Goal: Task Accomplishment & Management: Use online tool/utility

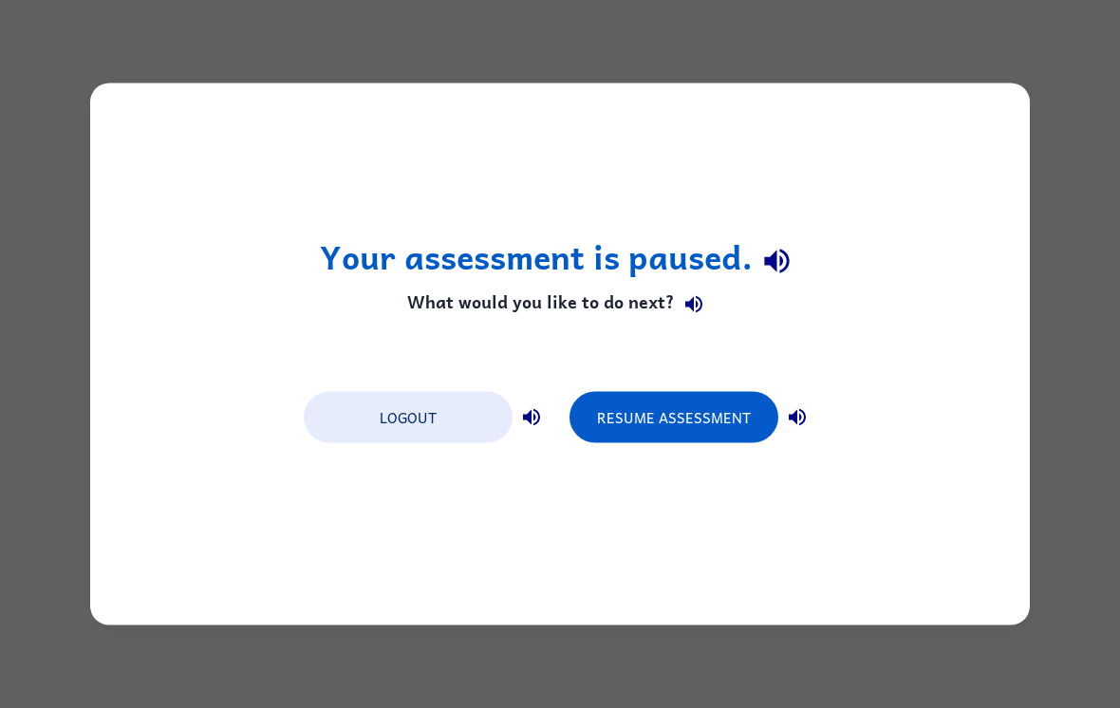
click at [732, 443] on button "Resume Assessment" at bounding box center [674, 417] width 209 height 51
click at [734, 445] on div "Logout Resume Assessment" at bounding box center [560, 416] width 532 height 72
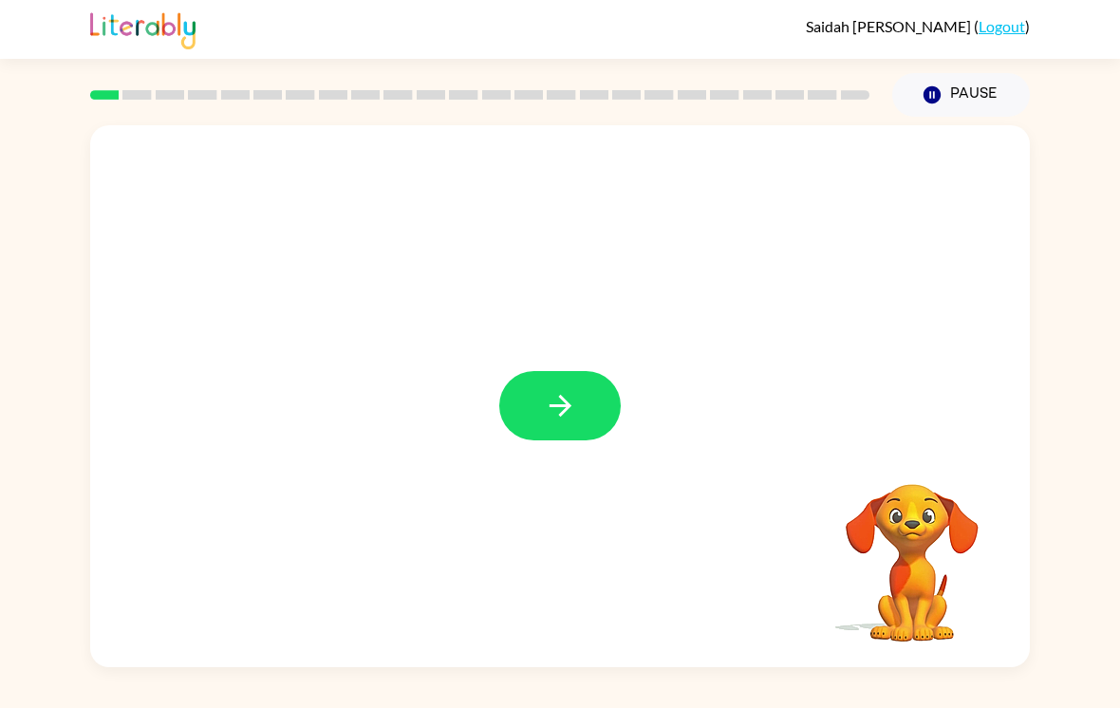
scroll to position [29, 0]
click at [592, 378] on button "button" at bounding box center [559, 405] width 121 height 69
click at [591, 377] on div at bounding box center [560, 396] width 940 height 542
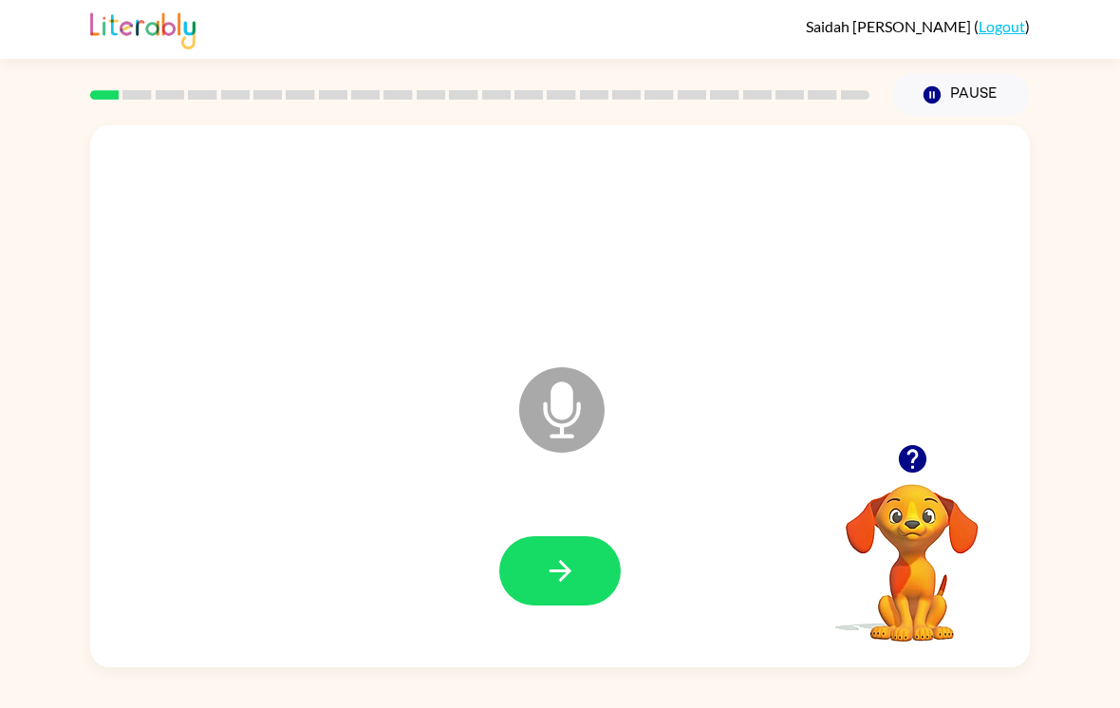
click at [551, 571] on button "button" at bounding box center [559, 570] width 121 height 69
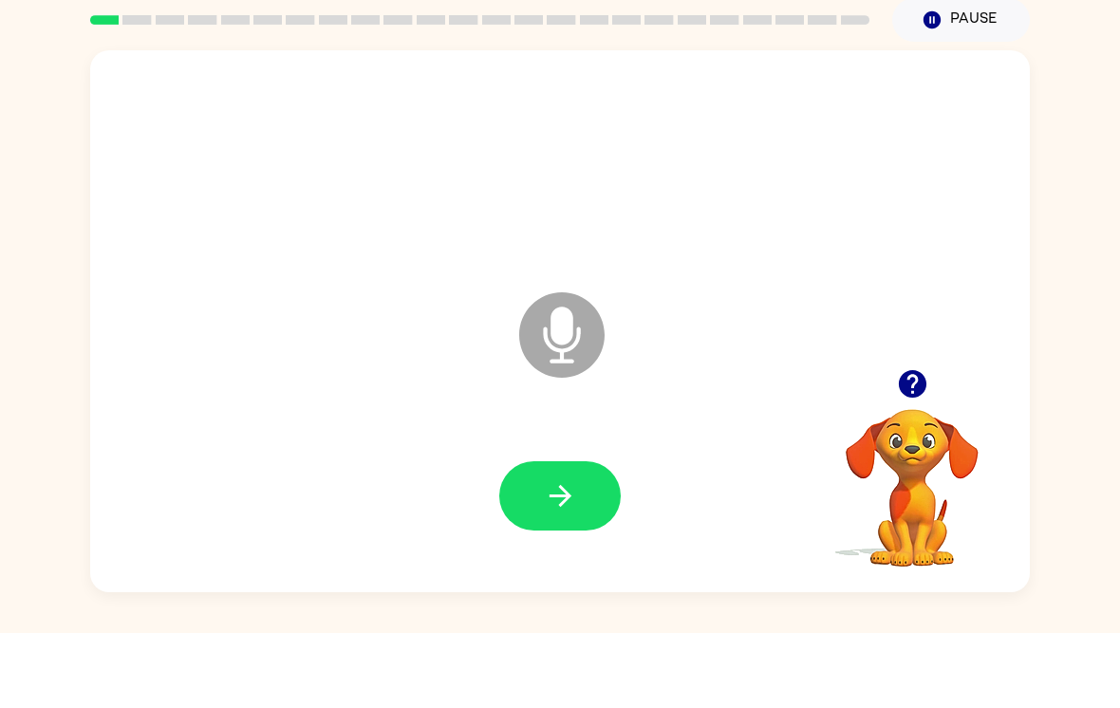
scroll to position [0, 0]
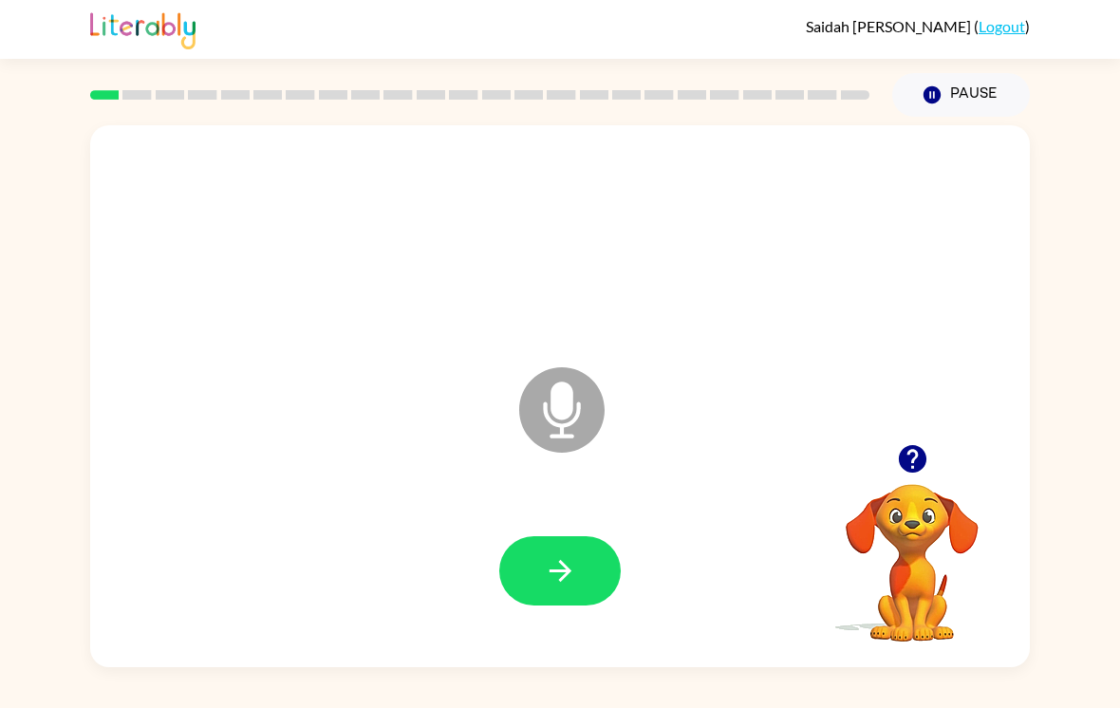
click at [550, 560] on button "button" at bounding box center [559, 570] width 121 height 69
click at [531, 568] on button "button" at bounding box center [559, 570] width 121 height 69
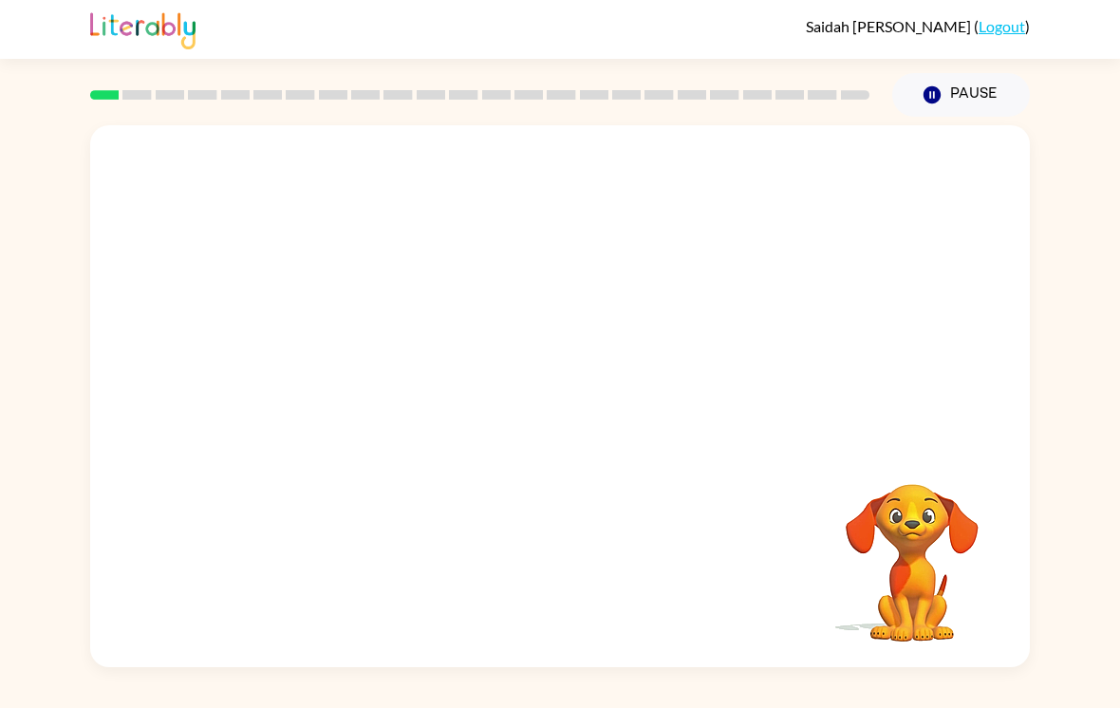
click at [981, 114] on button "Pause Pause" at bounding box center [961, 95] width 138 height 44
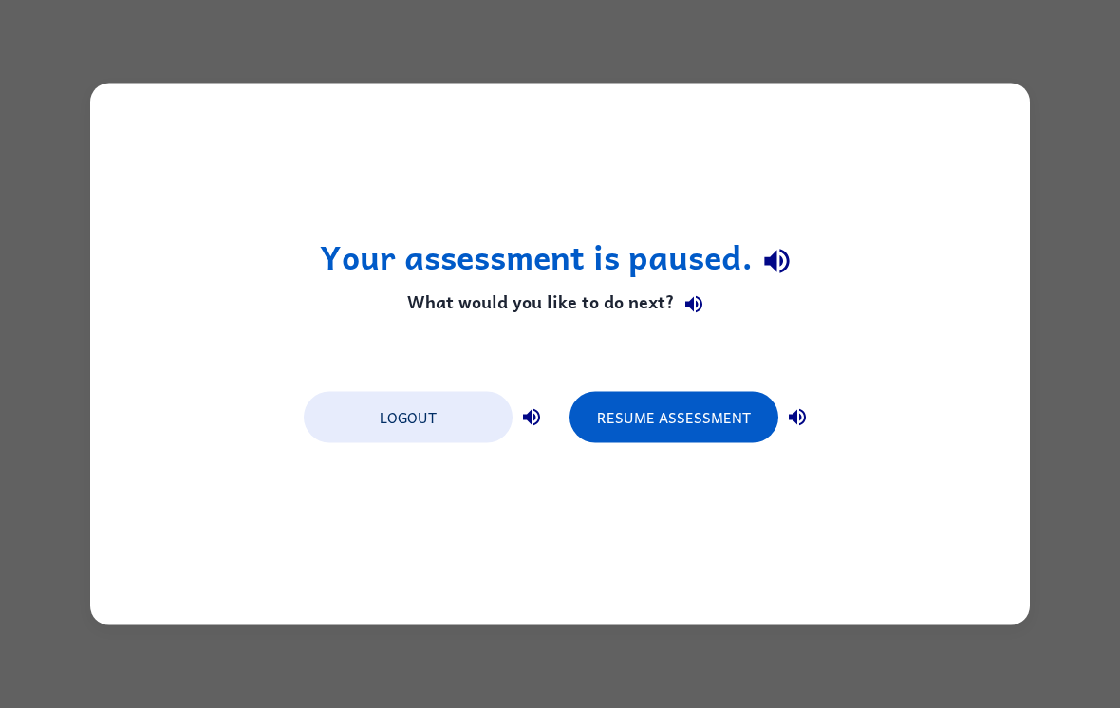
click at [660, 427] on button "Resume Assessment" at bounding box center [674, 417] width 209 height 51
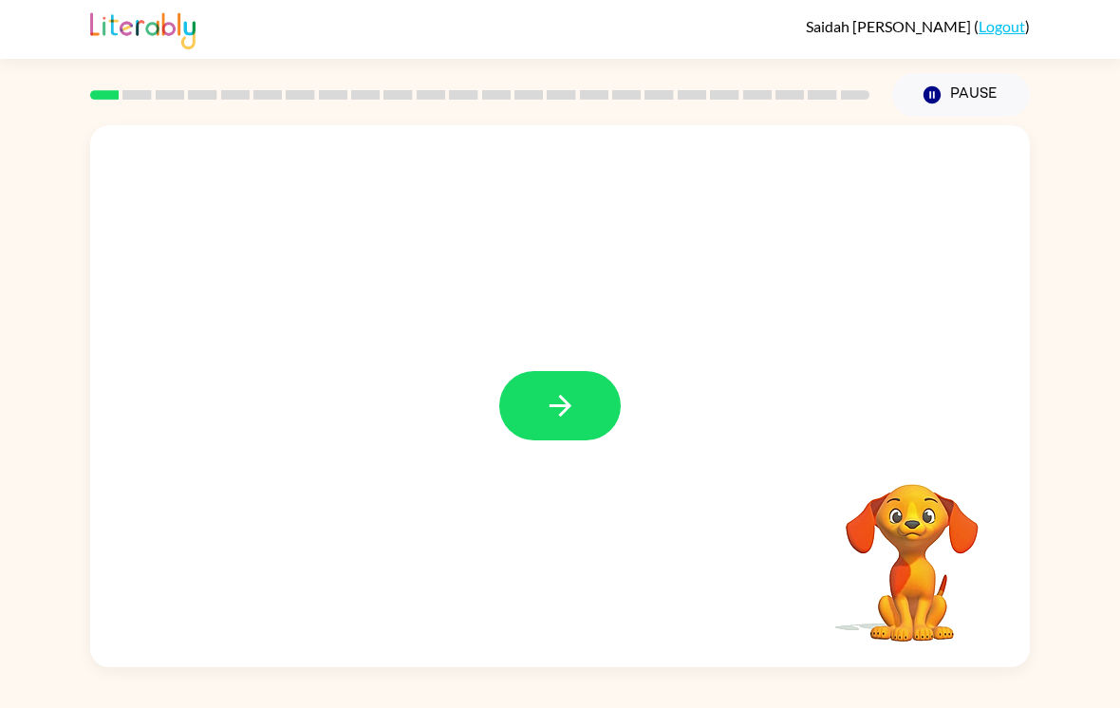
click at [559, 396] on icon "button" at bounding box center [560, 405] width 33 height 33
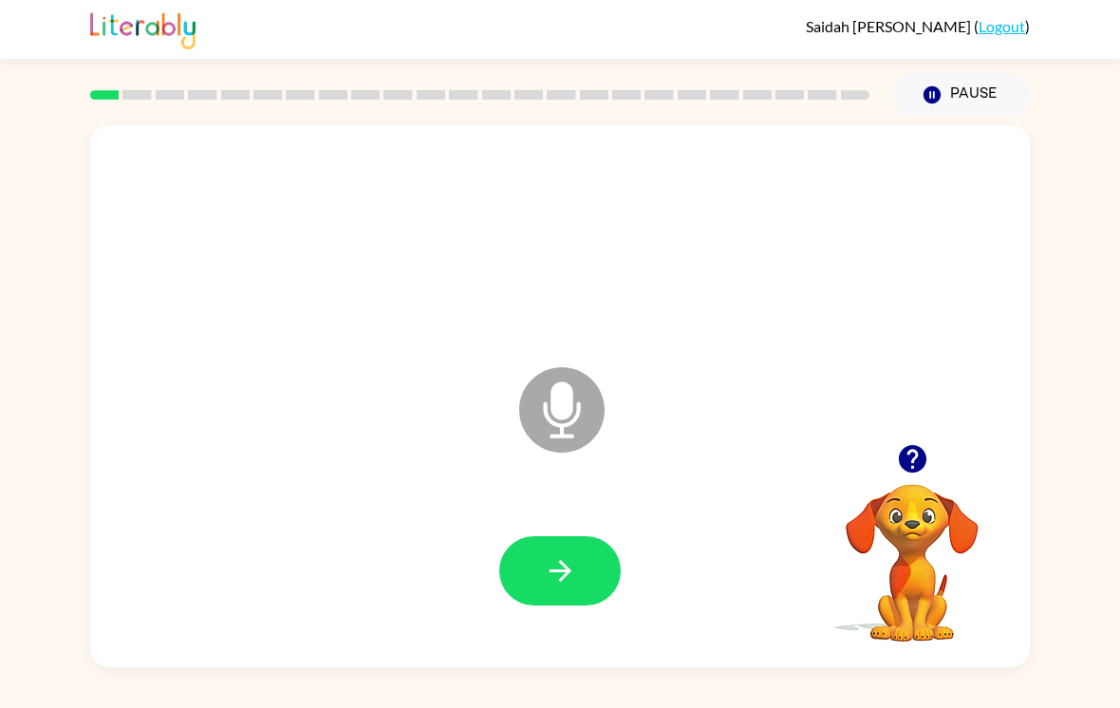
click at [601, 561] on button "button" at bounding box center [559, 570] width 121 height 69
click at [925, 464] on icon "button" at bounding box center [912, 459] width 28 height 28
click at [898, 458] on icon "button" at bounding box center [912, 458] width 33 height 33
click at [897, 458] on div "Microphone The Microphone is here when it is your turn to talk" at bounding box center [560, 396] width 940 height 542
click at [900, 467] on video "Your browser must support playing .mp4 files to use Literably. Please try using…" at bounding box center [912, 550] width 190 height 190
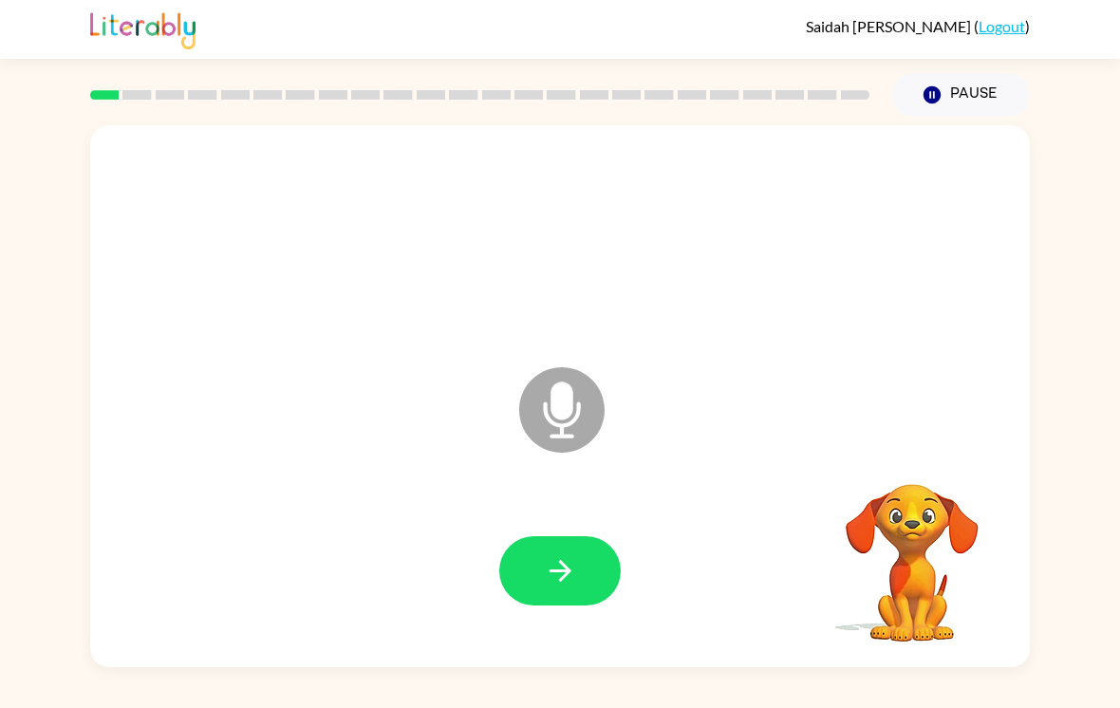
click at [871, 465] on video "Your browser must support playing .mp4 files to use Literably. Please try using…" at bounding box center [912, 550] width 190 height 190
click at [853, 448] on div "Microphone The Microphone is here when it is your turn to talk" at bounding box center [560, 396] width 940 height 542
click at [861, 424] on div "Microphone The Microphone is here when it is your turn to talk" at bounding box center [560, 396] width 940 height 542
click at [877, 455] on div "Microphone The Microphone is here when it is your turn to talk" at bounding box center [560, 396] width 940 height 542
click at [877, 454] on div "Microphone The Microphone is here when it is your turn to talk" at bounding box center [560, 396] width 940 height 542
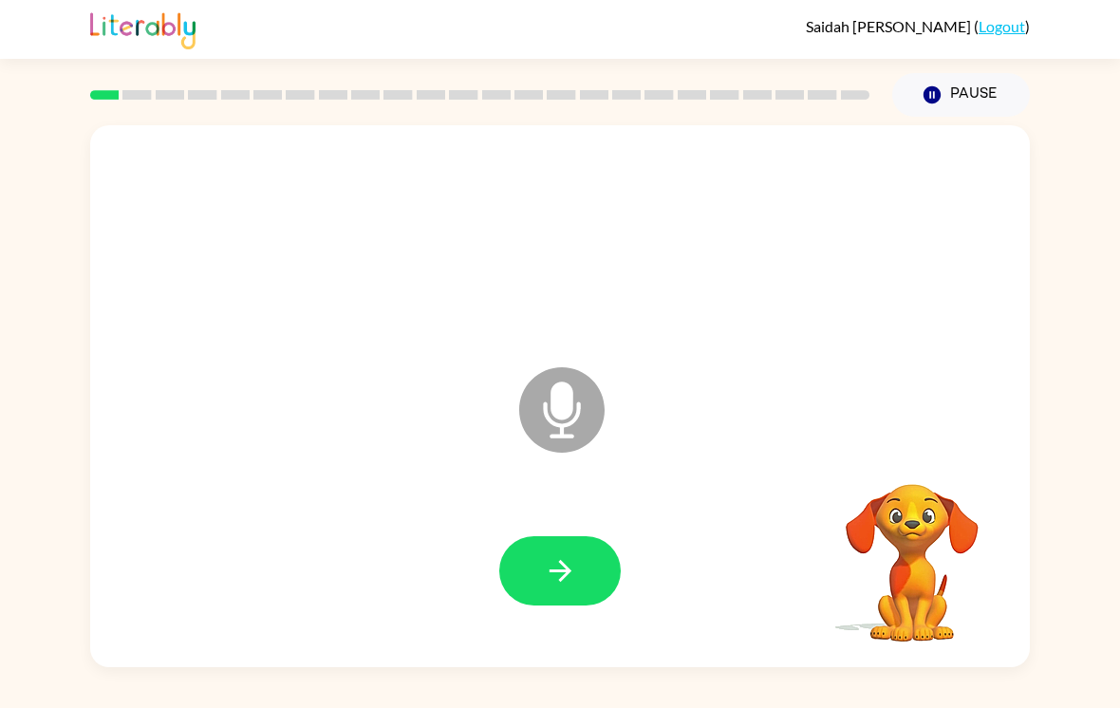
click at [907, 469] on video "Your browser must support playing .mp4 files to use Literably. Please try using…" at bounding box center [912, 550] width 190 height 190
click at [906, 468] on video "Your browser must support playing .mp4 files to use Literably. Please try using…" at bounding box center [912, 550] width 190 height 190
click at [571, 556] on icon "button" at bounding box center [560, 570] width 33 height 33
click at [558, 563] on icon "button" at bounding box center [560, 570] width 33 height 33
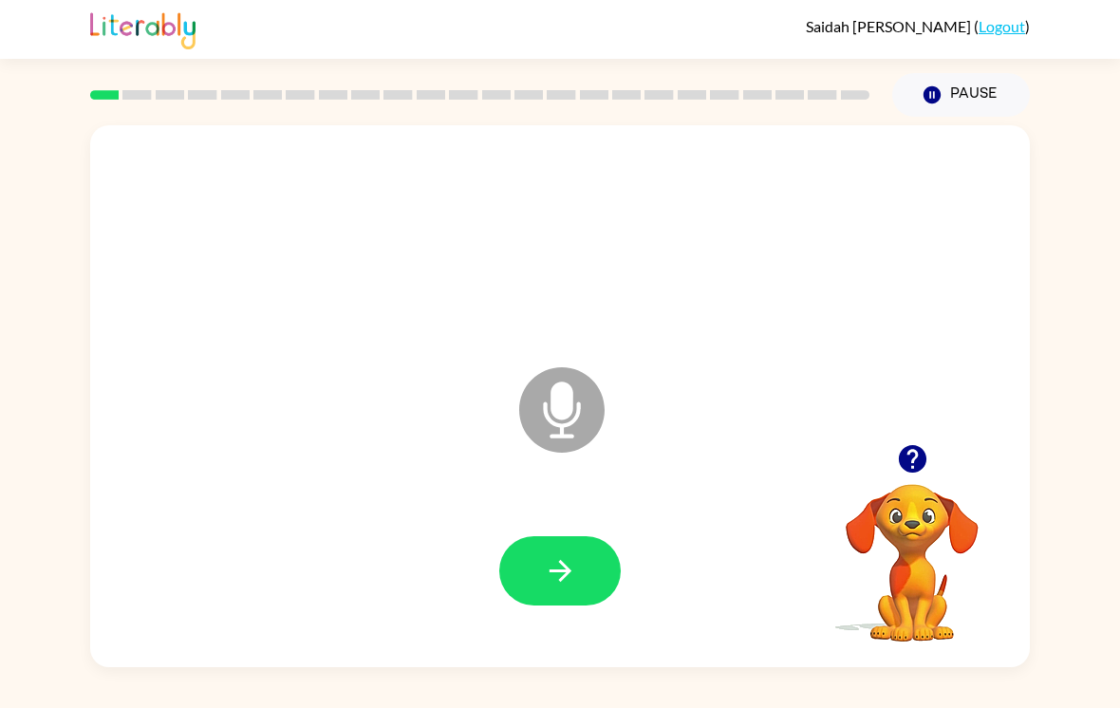
click at [570, 568] on icon "button" at bounding box center [560, 570] width 33 height 33
click at [581, 582] on button "button" at bounding box center [559, 570] width 121 height 69
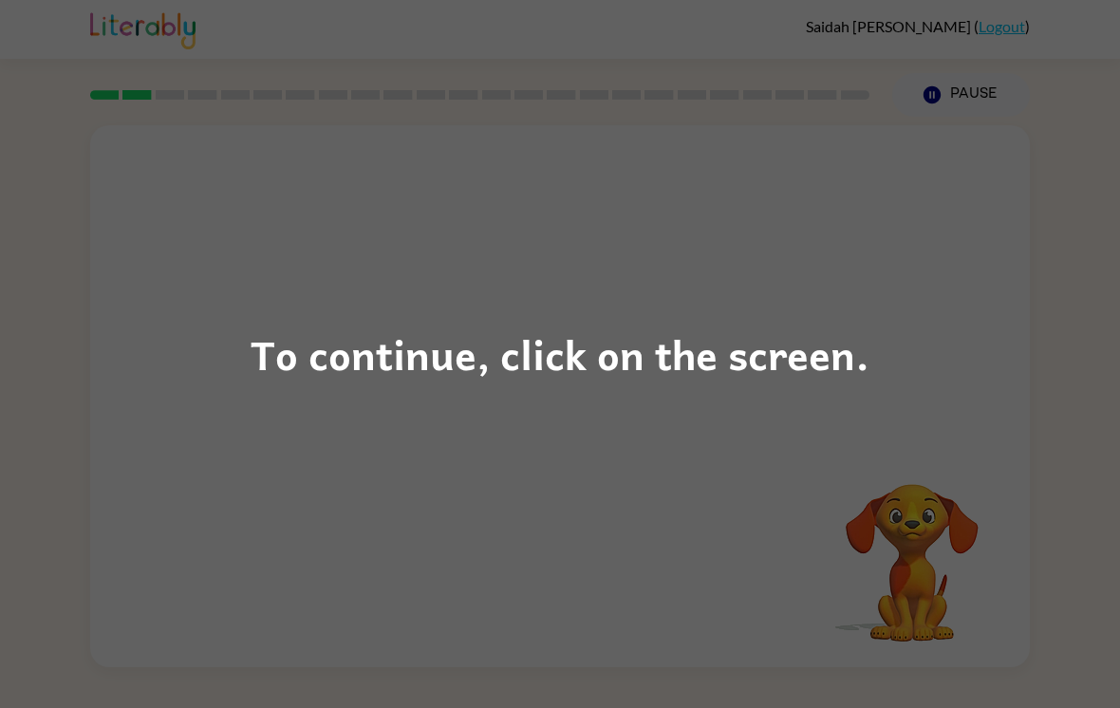
click at [759, 458] on div "To continue, click on the screen." at bounding box center [560, 354] width 1120 height 708
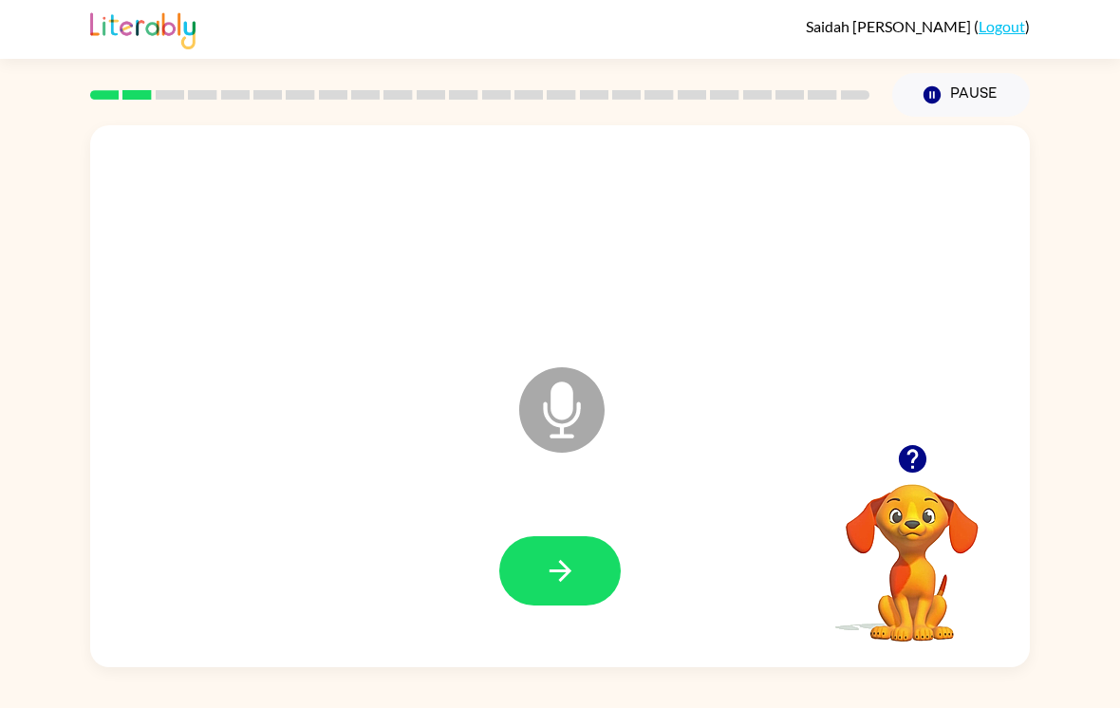
click at [581, 551] on button "button" at bounding box center [559, 570] width 121 height 69
click at [563, 573] on icon "button" at bounding box center [560, 571] width 22 height 22
click at [583, 583] on button "button" at bounding box center [559, 570] width 121 height 69
click at [569, 569] on icon "button" at bounding box center [560, 570] width 33 height 33
click at [925, 447] on icon "button" at bounding box center [912, 458] width 33 height 33
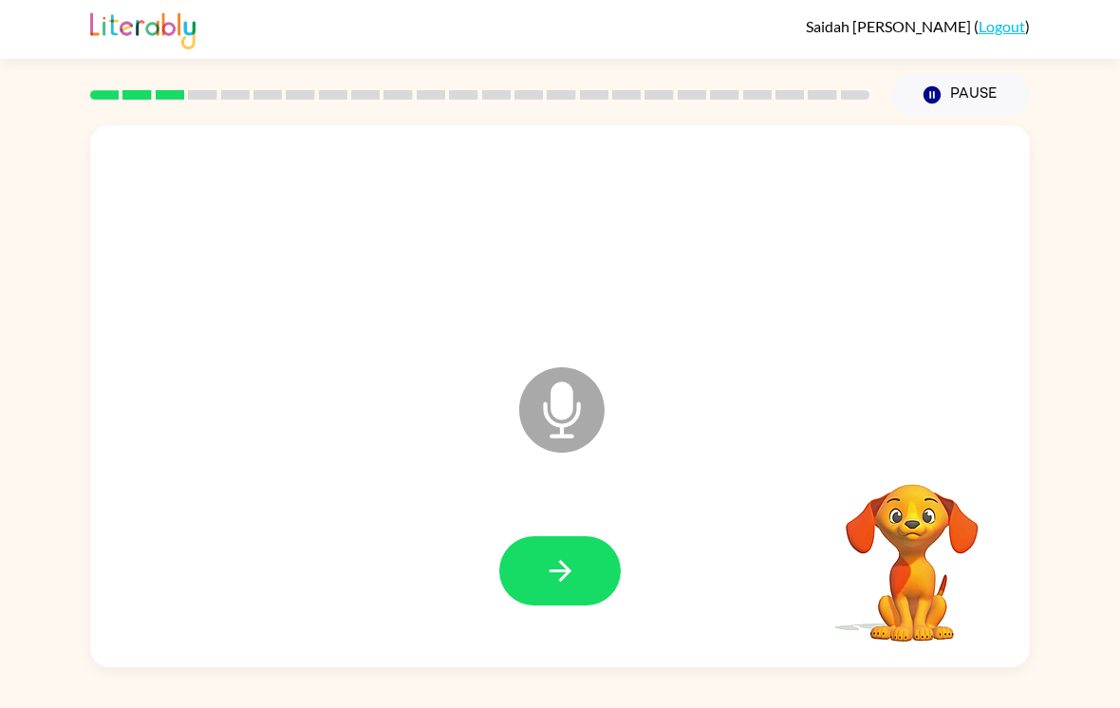
click at [925, 446] on div "Microphone The Microphone is here when it is your turn to talk" at bounding box center [560, 396] width 940 height 542
click at [913, 452] on icon "button" at bounding box center [912, 459] width 28 height 28
click at [574, 556] on icon "button" at bounding box center [560, 570] width 33 height 33
click at [569, 564] on icon "button" at bounding box center [560, 570] width 33 height 33
click at [932, 476] on button "button" at bounding box center [912, 459] width 48 height 48
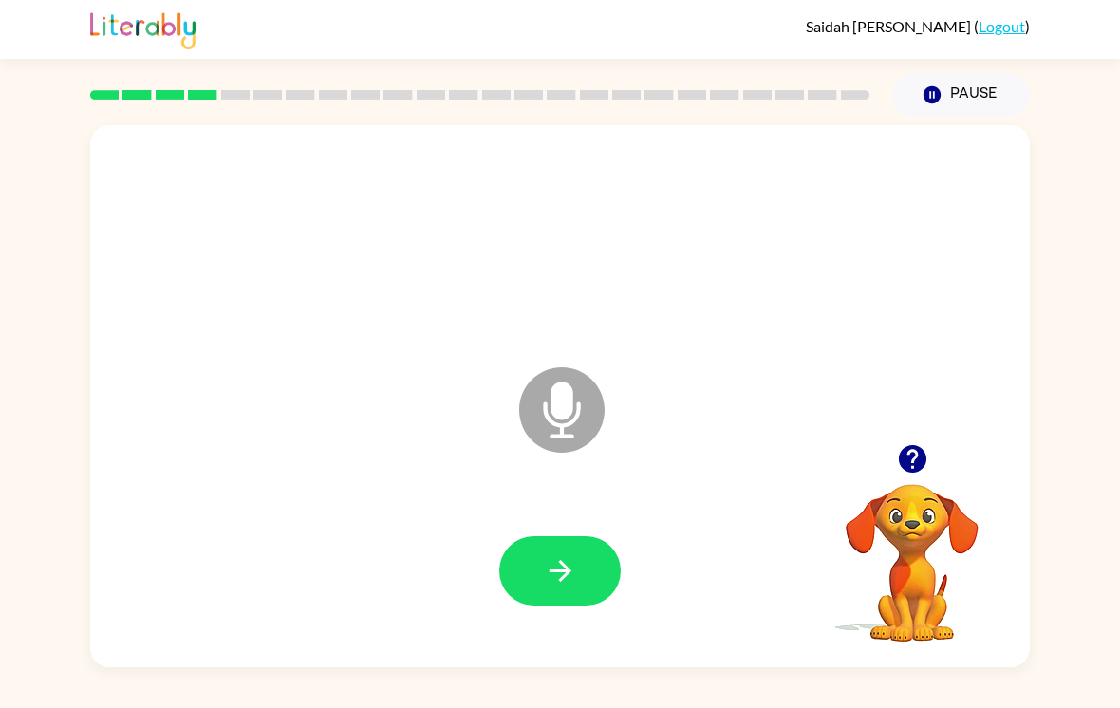
click at [941, 484] on video "Your browser must support playing .mp4 files to use Literably. Please try using…" at bounding box center [912, 550] width 190 height 190
click at [562, 578] on icon "button" at bounding box center [560, 570] width 33 height 33
click at [575, 591] on button "button" at bounding box center [559, 570] width 121 height 69
click at [593, 577] on button "button" at bounding box center [559, 570] width 121 height 69
click at [901, 459] on icon "button" at bounding box center [912, 459] width 28 height 28
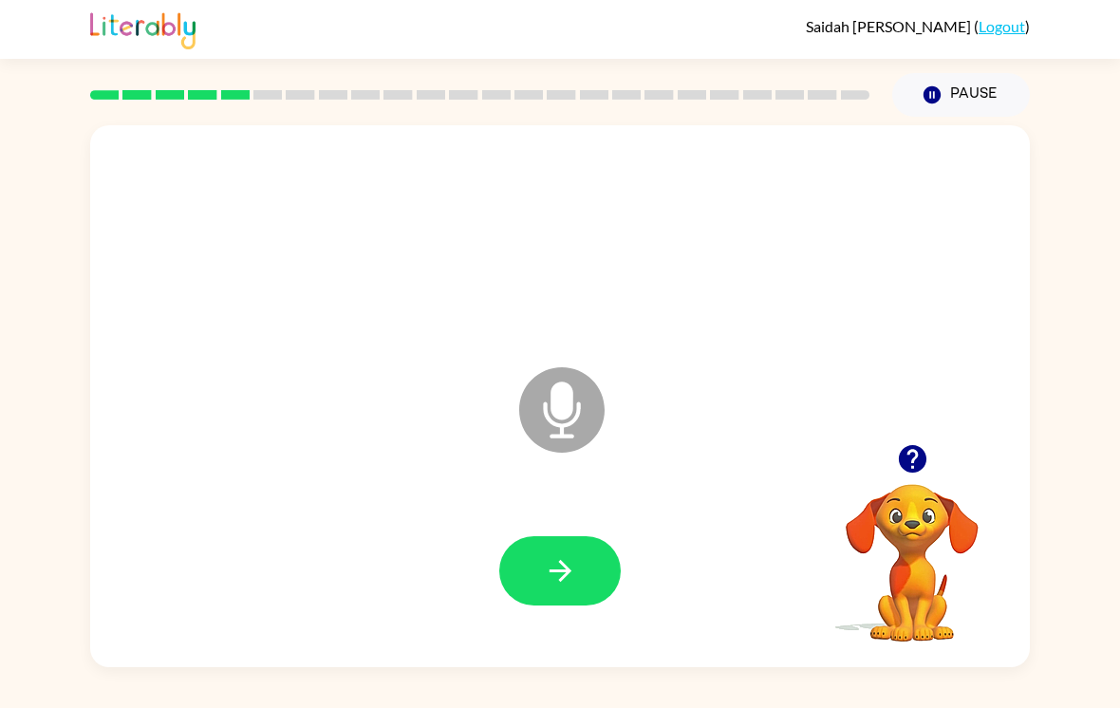
click at [551, 571] on icon "button" at bounding box center [560, 570] width 33 height 33
click at [551, 557] on icon "button" at bounding box center [560, 570] width 33 height 33
click at [555, 604] on button "button" at bounding box center [559, 570] width 121 height 69
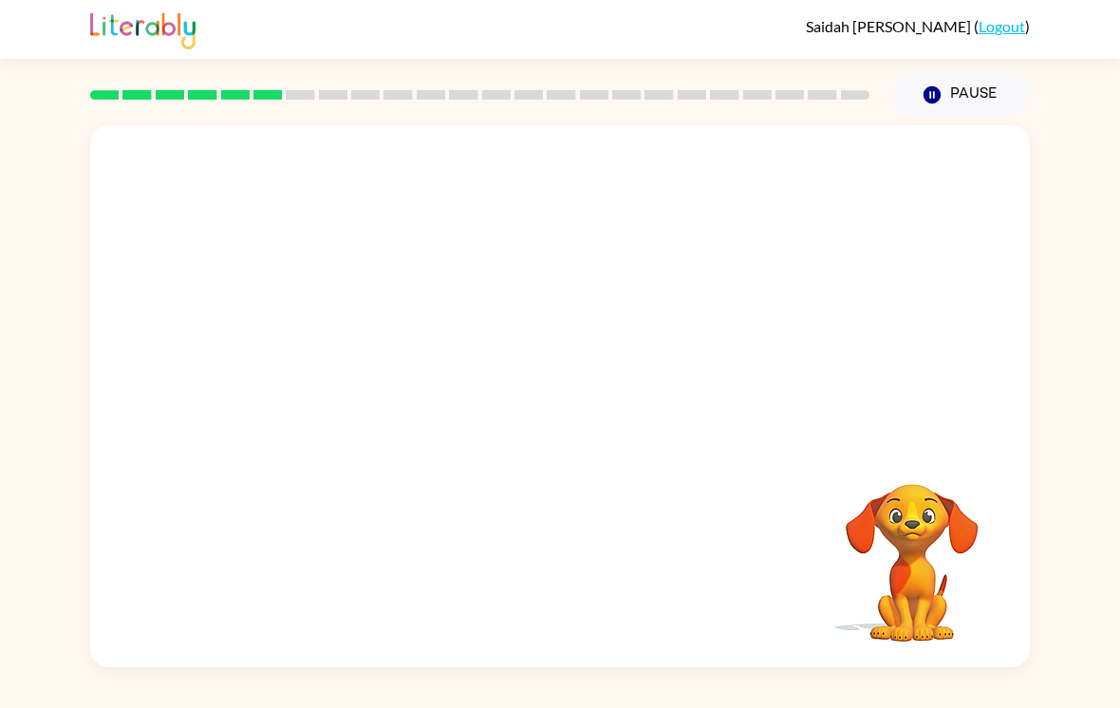
scroll to position [0, 0]
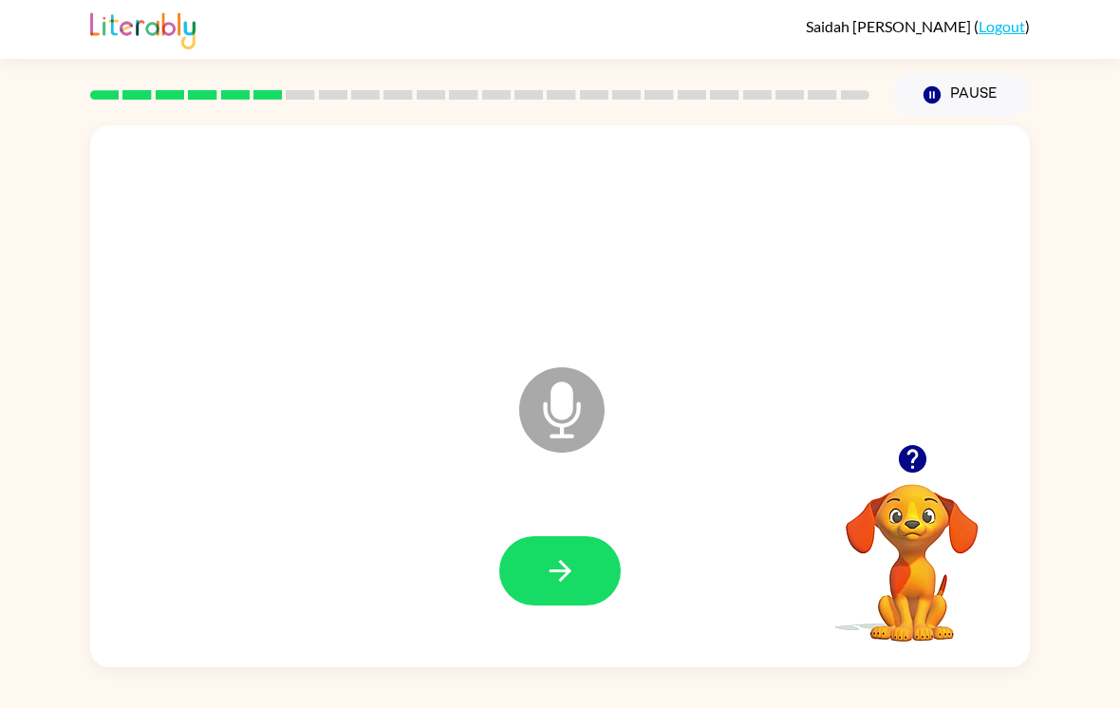
click at [561, 571] on icon "button" at bounding box center [560, 571] width 22 height 22
click at [909, 479] on button "button" at bounding box center [912, 459] width 48 height 48
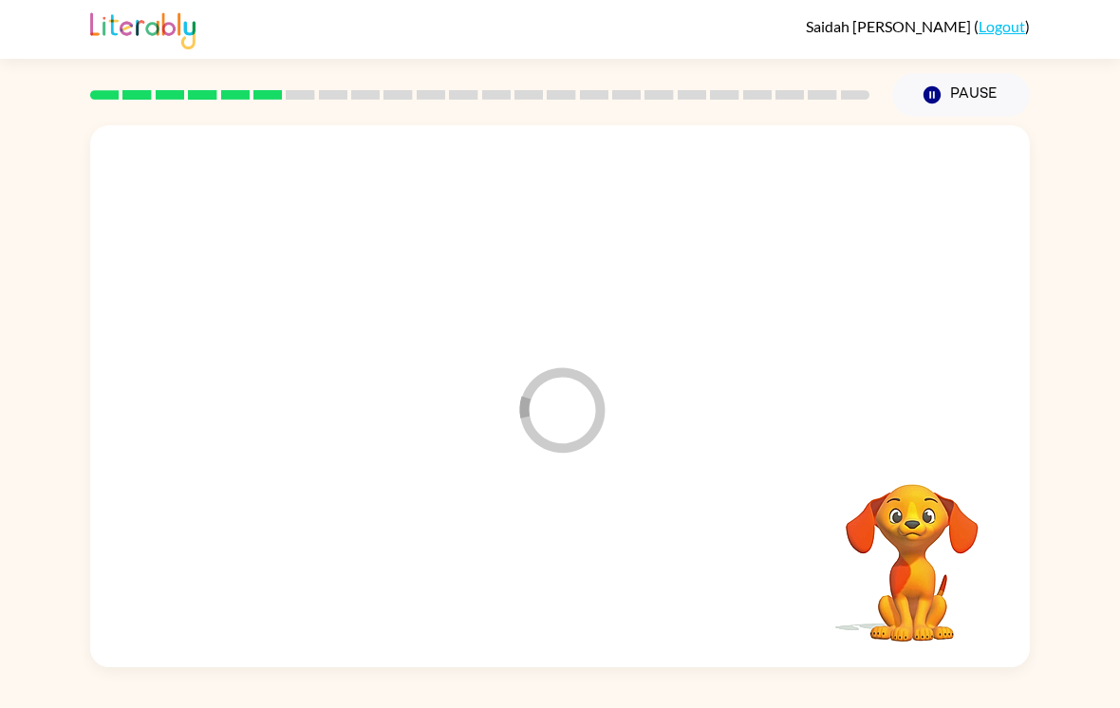
click at [592, 554] on div at bounding box center [560, 572] width 902 height 156
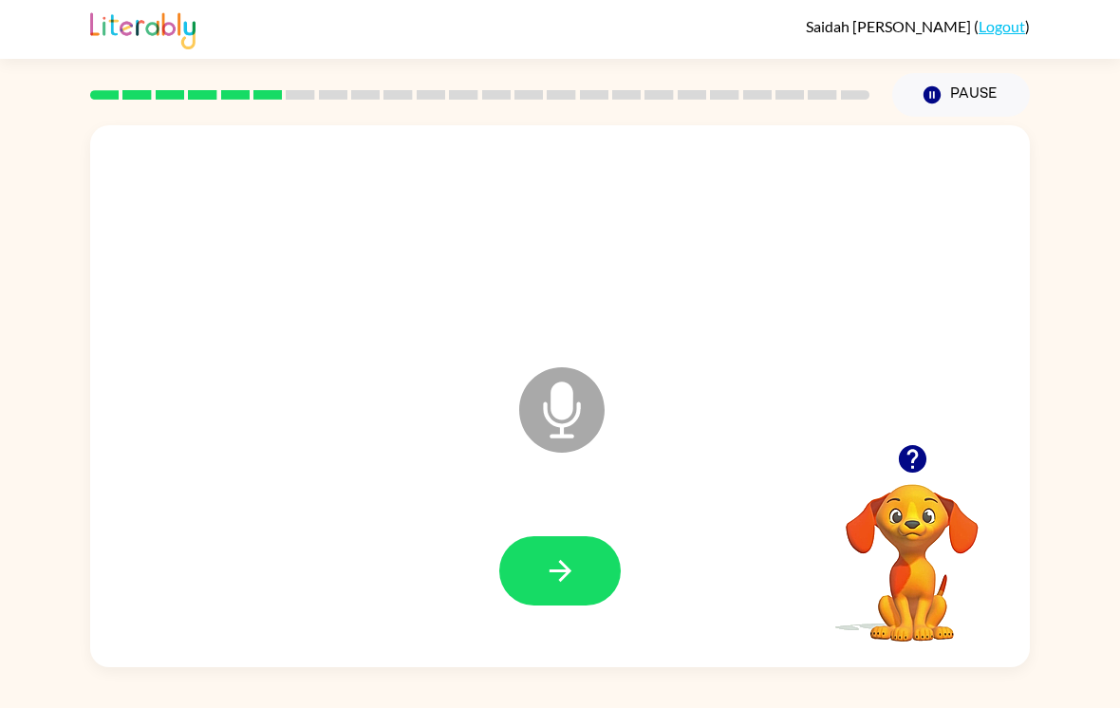
click at [963, 442] on div at bounding box center [912, 459] width 190 height 48
click at [903, 449] on icon "button" at bounding box center [912, 458] width 33 height 33
click at [554, 547] on button "button" at bounding box center [559, 570] width 121 height 69
click at [557, 576] on icon "button" at bounding box center [560, 570] width 33 height 33
click at [570, 572] on icon "button" at bounding box center [560, 571] width 22 height 22
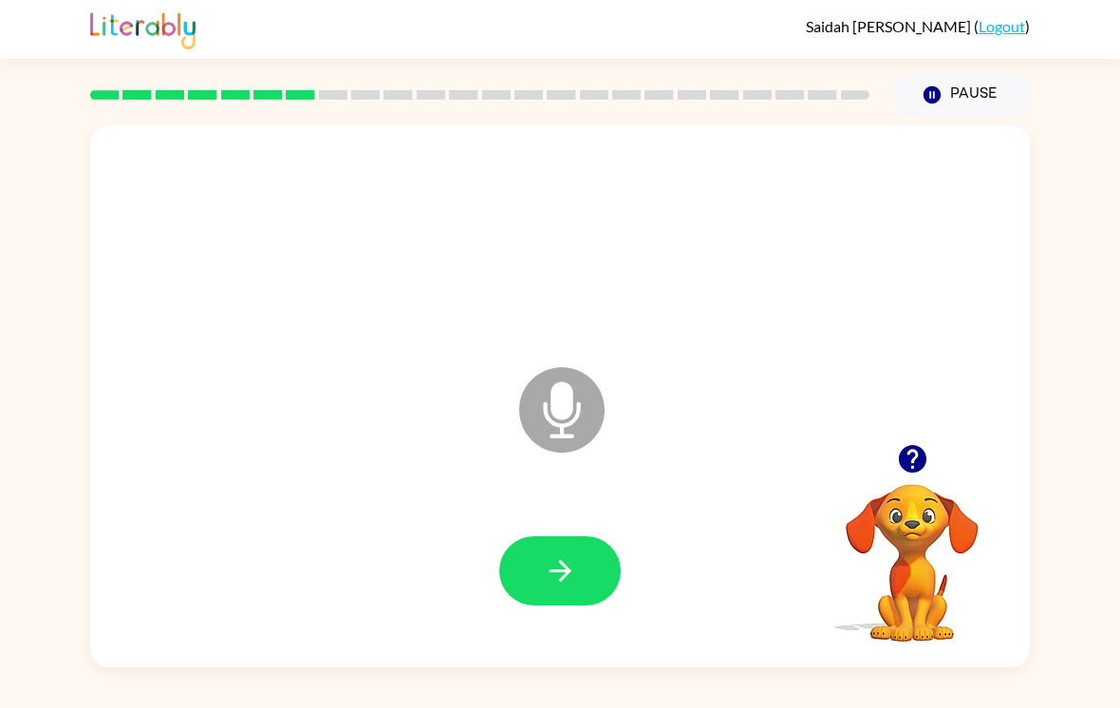
click at [922, 466] on icon "button" at bounding box center [912, 459] width 28 height 28
click at [906, 455] on div "Microphone The Microphone is here when it is your turn to talk" at bounding box center [560, 396] width 940 height 542
click at [580, 540] on button "button" at bounding box center [559, 570] width 121 height 69
click at [544, 570] on icon "button" at bounding box center [560, 570] width 33 height 33
click at [583, 554] on button "button" at bounding box center [559, 570] width 121 height 69
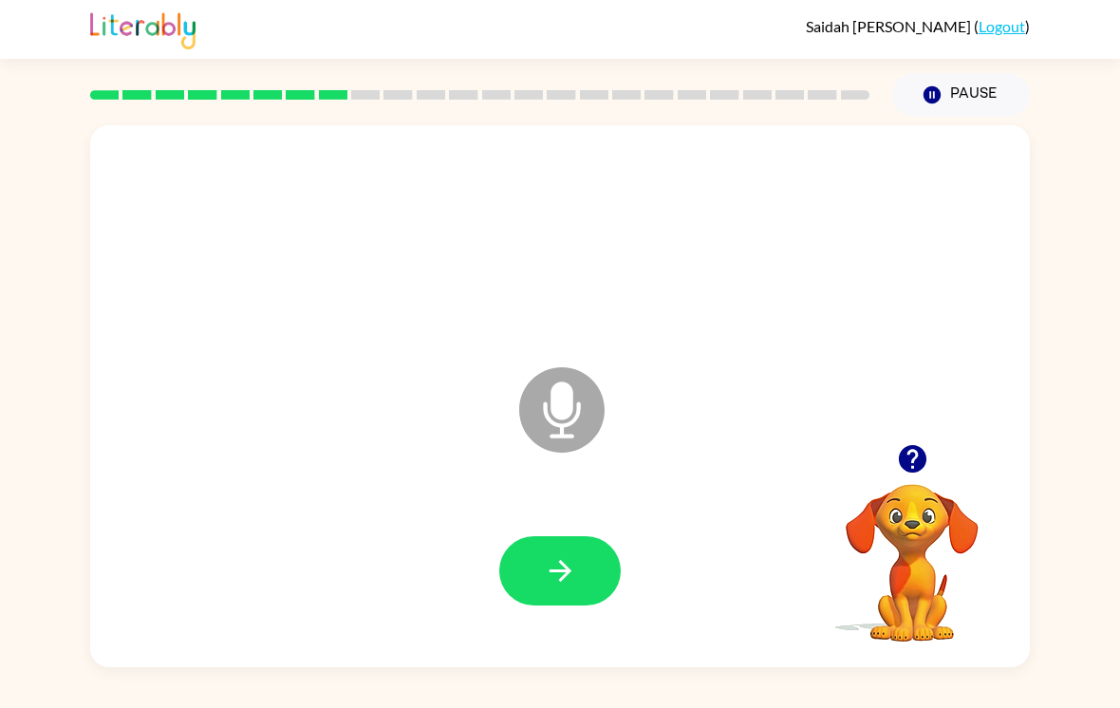
click at [567, 554] on button "button" at bounding box center [559, 570] width 121 height 69
click at [560, 587] on icon "button" at bounding box center [560, 570] width 33 height 33
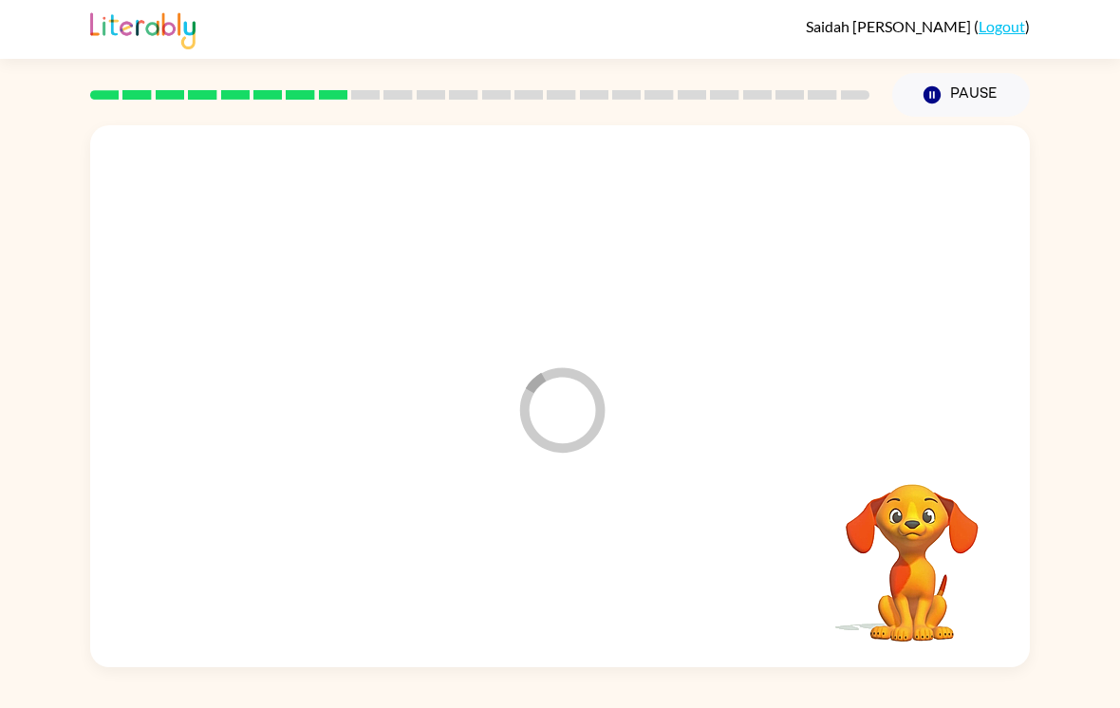
click at [559, 586] on div at bounding box center [560, 572] width 902 height 156
click at [528, 582] on div at bounding box center [560, 572] width 902 height 156
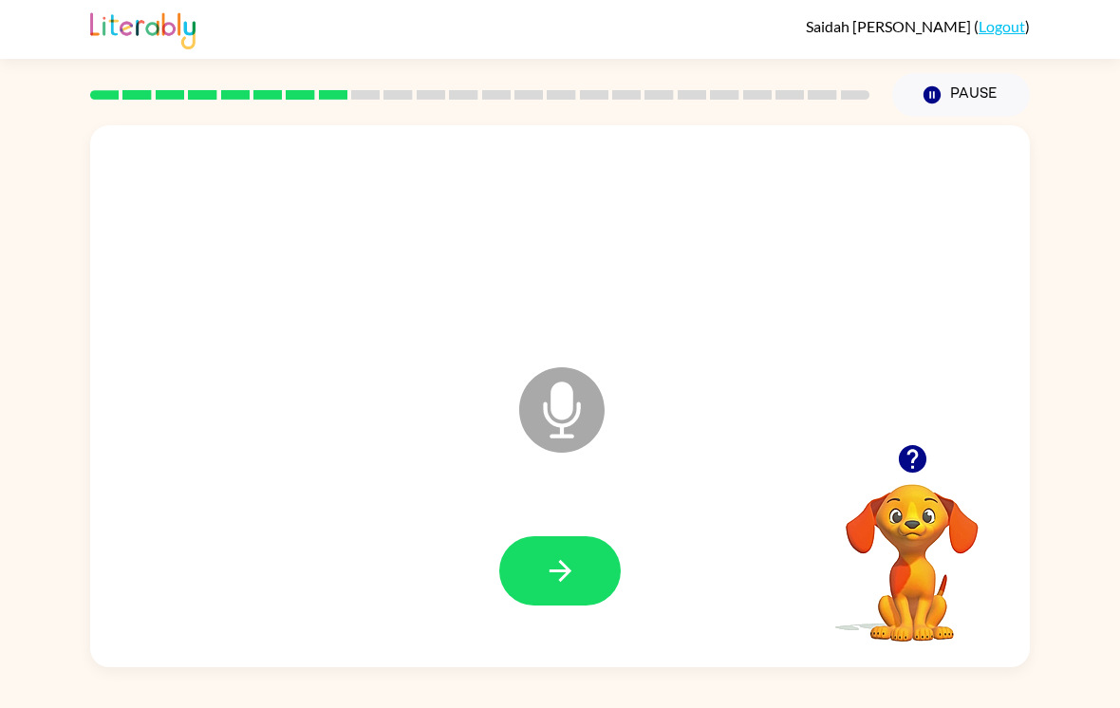
click at [532, 565] on button "button" at bounding box center [559, 570] width 121 height 69
click at [554, 582] on icon "button" at bounding box center [560, 570] width 33 height 33
click at [571, 585] on icon "button" at bounding box center [560, 570] width 33 height 33
click at [600, 566] on button "button" at bounding box center [559, 570] width 121 height 69
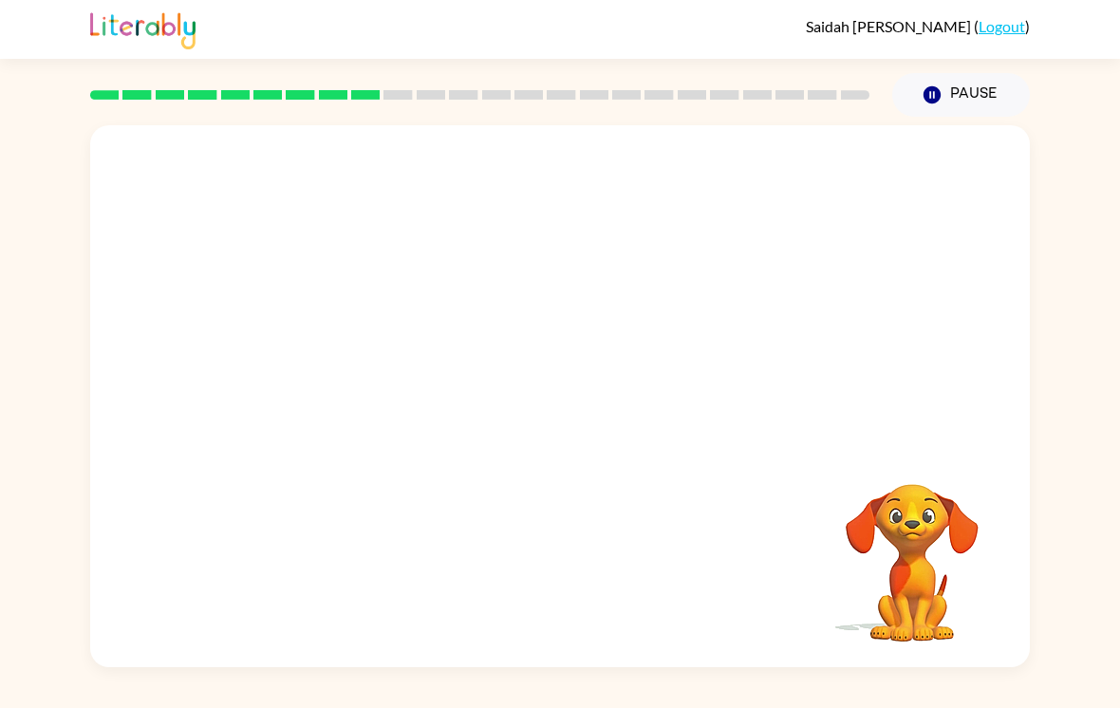
click at [8, 206] on div "Your browser must support playing .mp4 files to use Literably. Please try using…" at bounding box center [560, 392] width 1120 height 551
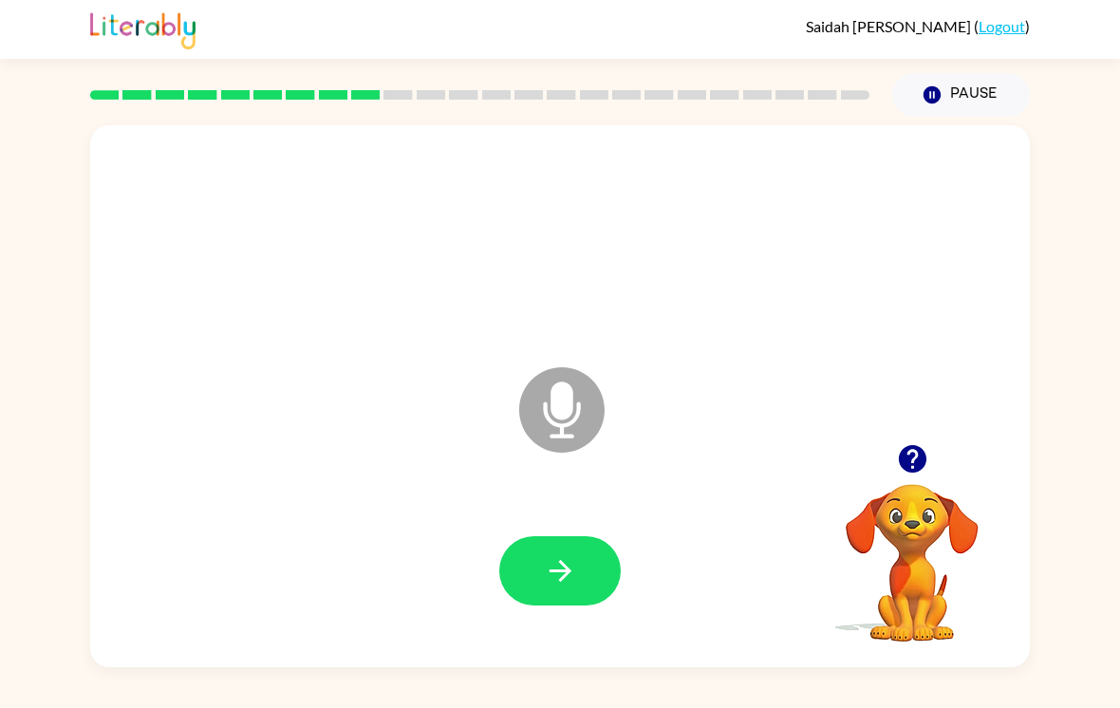
click at [614, 589] on button "button" at bounding box center [559, 570] width 121 height 69
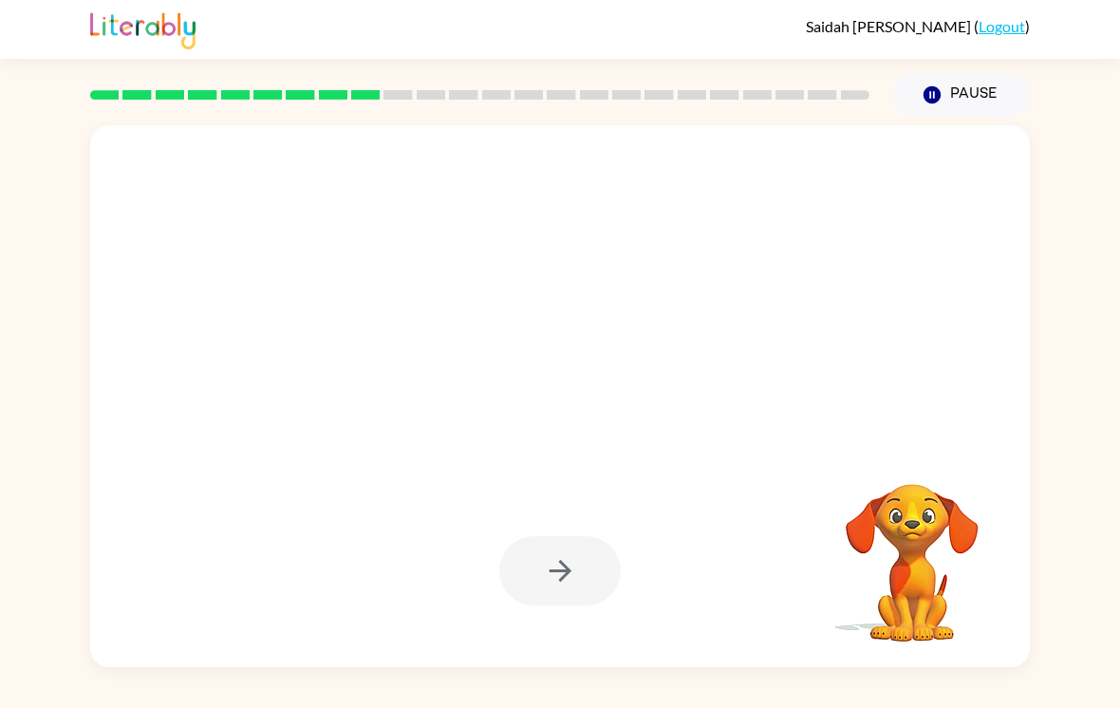
scroll to position [29, 0]
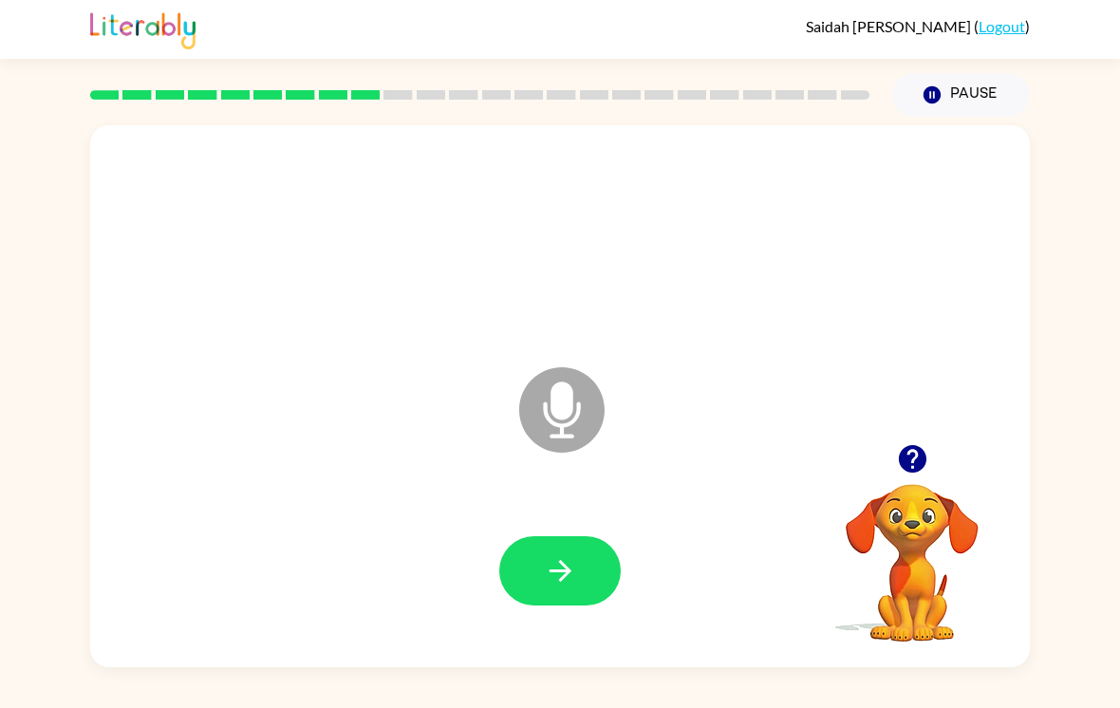
click at [114, 432] on div "Microphone The Microphone is here when it is your turn to talk" at bounding box center [560, 396] width 940 height 542
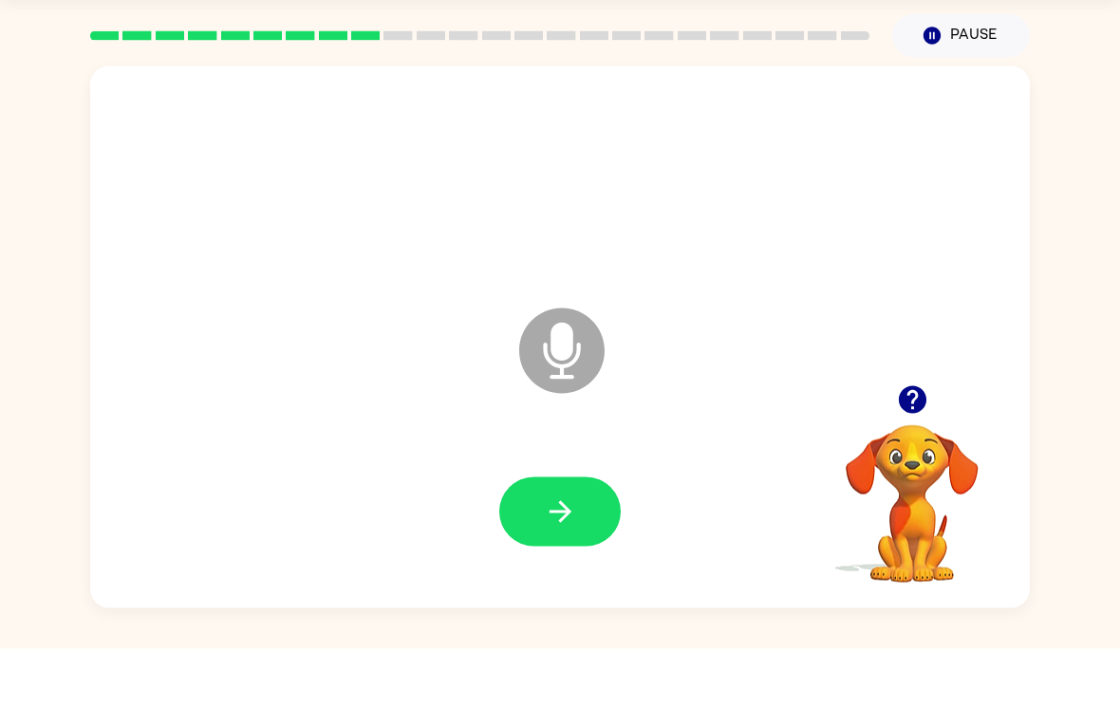
scroll to position [0, 0]
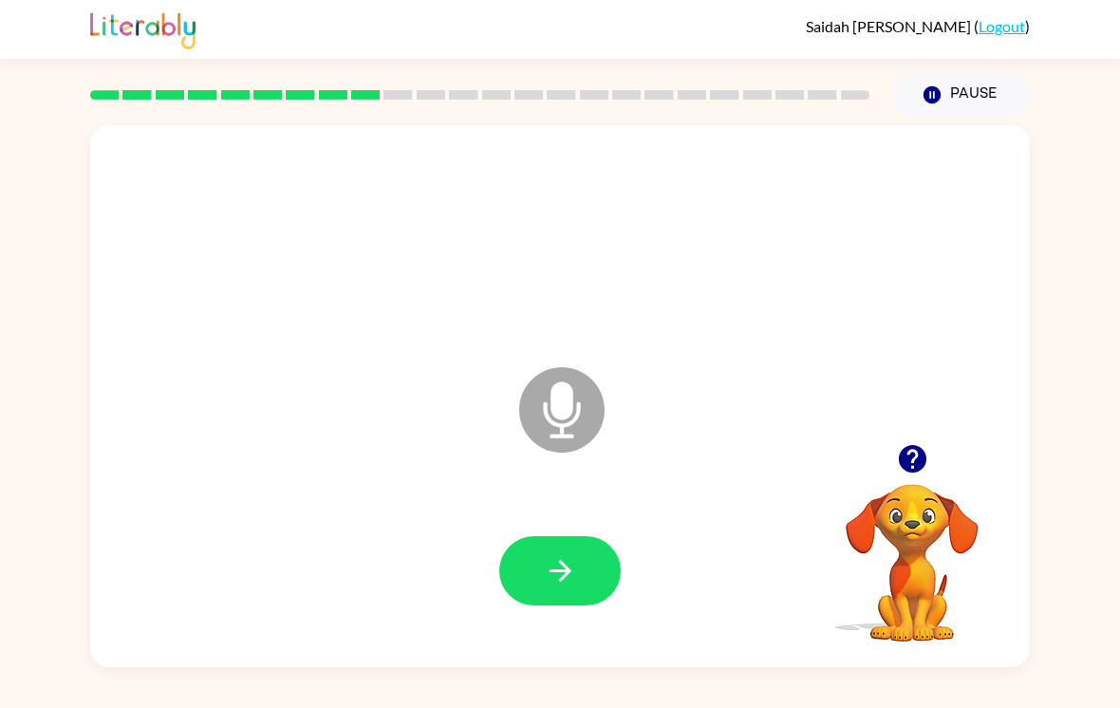
click at [911, 467] on icon "button" at bounding box center [912, 459] width 28 height 28
click at [1117, 192] on div "Microphone The Microphone is here when it is your turn to talk Your browser mus…" at bounding box center [560, 392] width 1120 height 551
click at [560, 570] on icon "button" at bounding box center [560, 571] width 22 height 22
click at [924, 465] on icon "button" at bounding box center [912, 459] width 28 height 28
click at [922, 446] on button "button" at bounding box center [912, 459] width 48 height 48
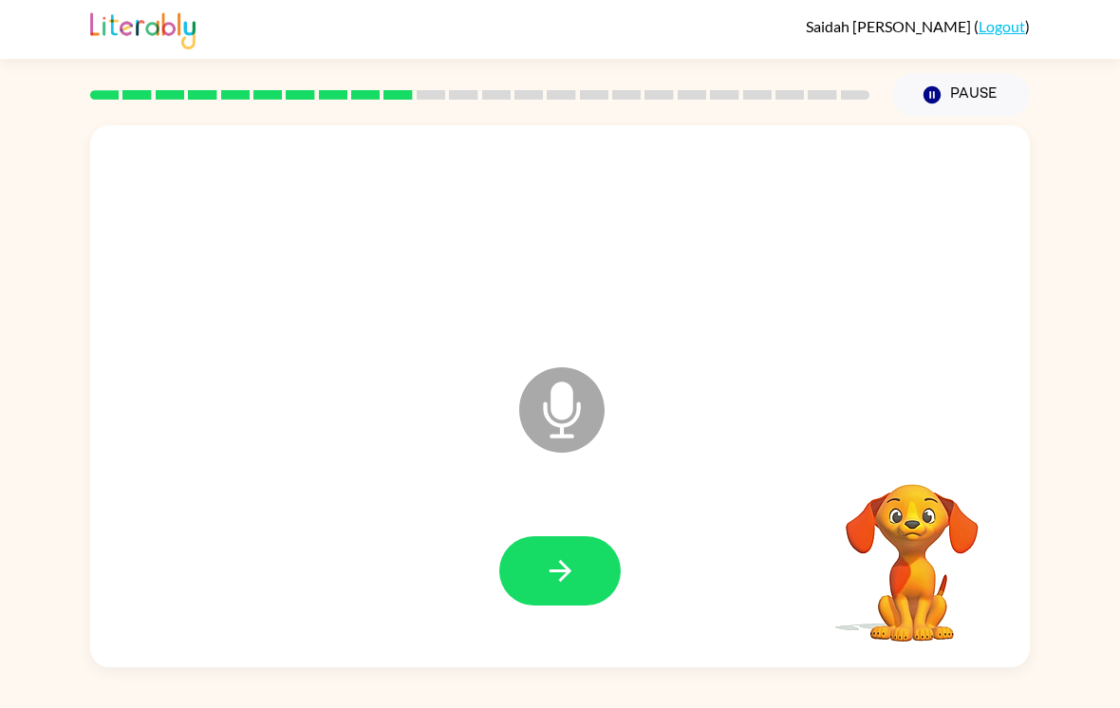
click at [918, 442] on div "Microphone The Microphone is here when it is your turn to talk" at bounding box center [560, 396] width 940 height 542
click at [537, 590] on button "button" at bounding box center [559, 570] width 121 height 69
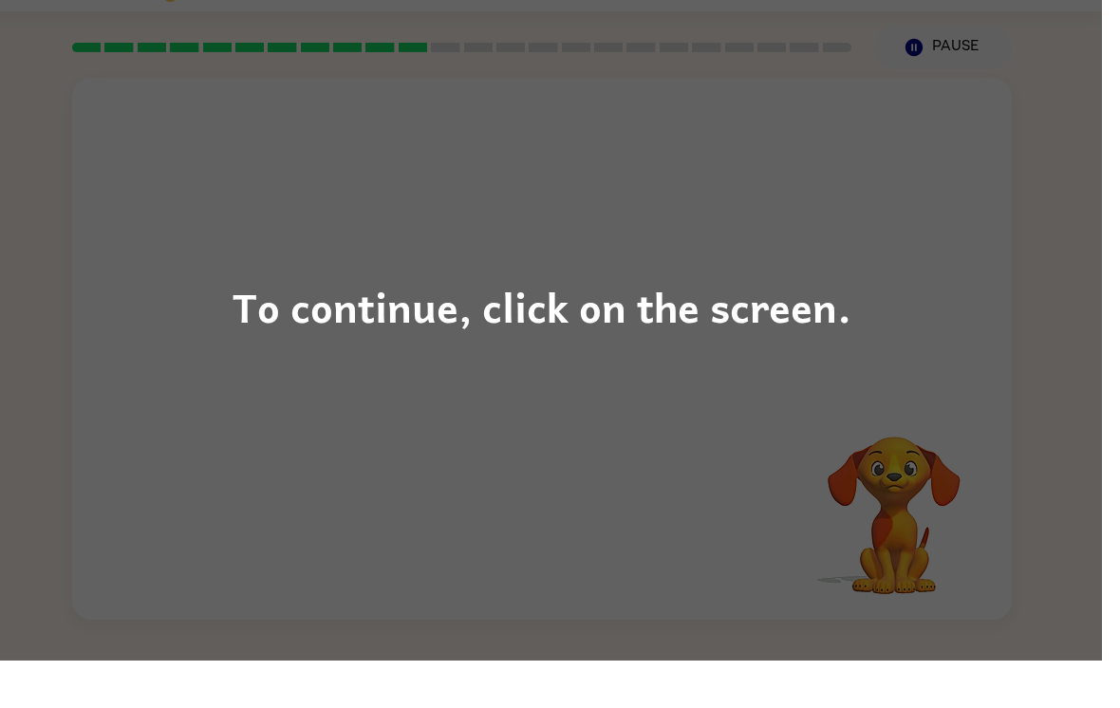
scroll to position [11, 0]
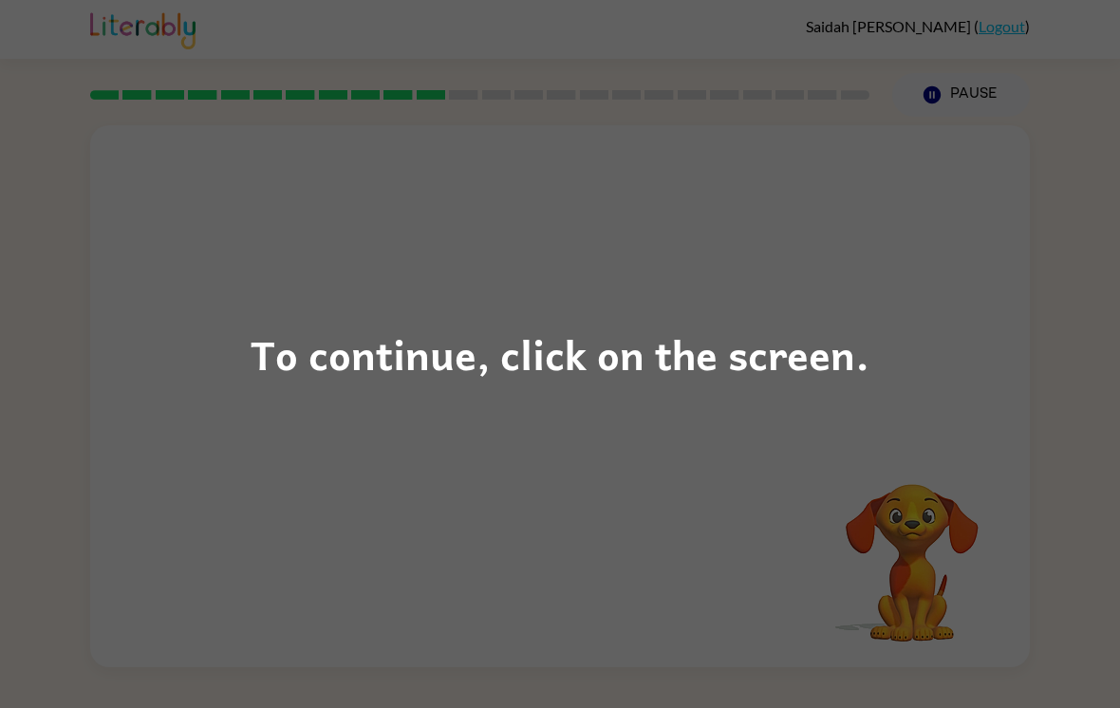
click at [663, 382] on div "To continue, click on the screen." at bounding box center [560, 354] width 619 height 65
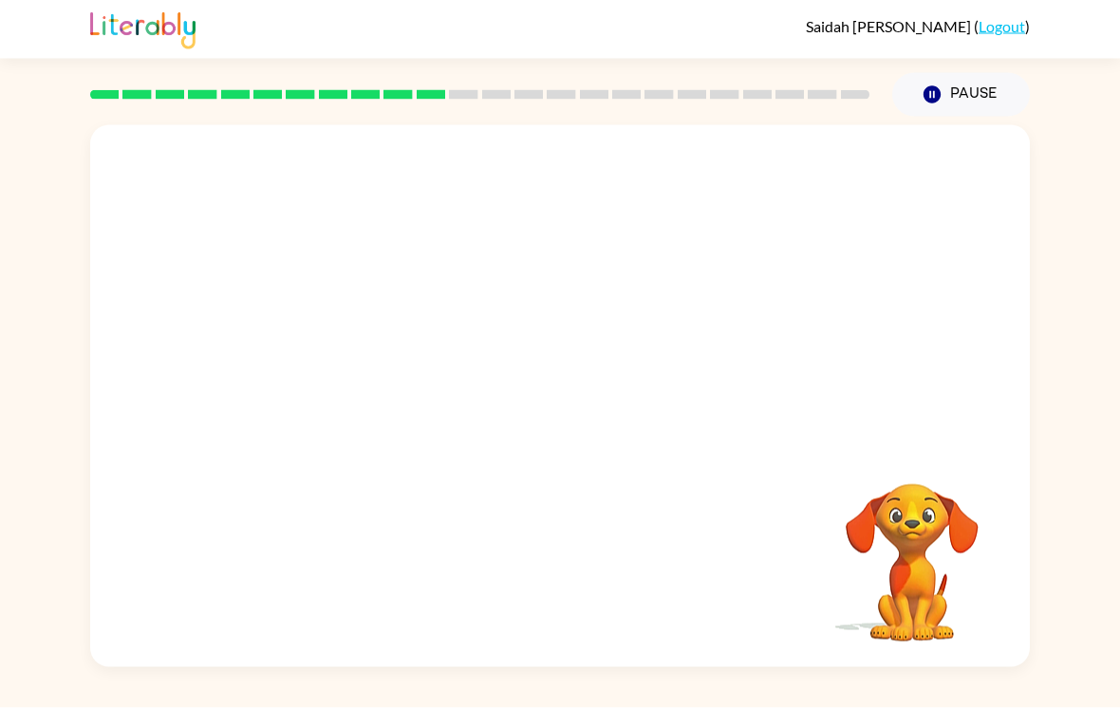
scroll to position [18, 0]
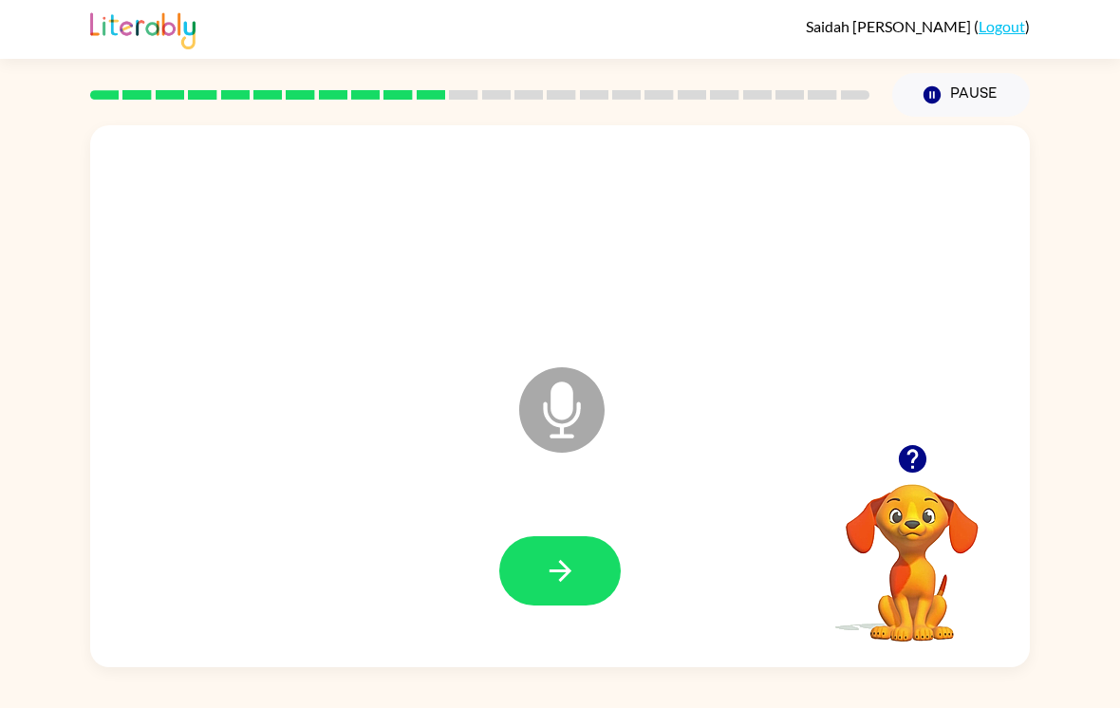
click at [558, 583] on button "button" at bounding box center [559, 570] width 121 height 69
click at [558, 582] on div at bounding box center [560, 572] width 902 height 156
click at [920, 457] on icon "button" at bounding box center [912, 459] width 28 height 28
click at [920, 456] on video "Your browser must support playing .mp4 files to use Literably. Please try using…" at bounding box center [912, 550] width 190 height 190
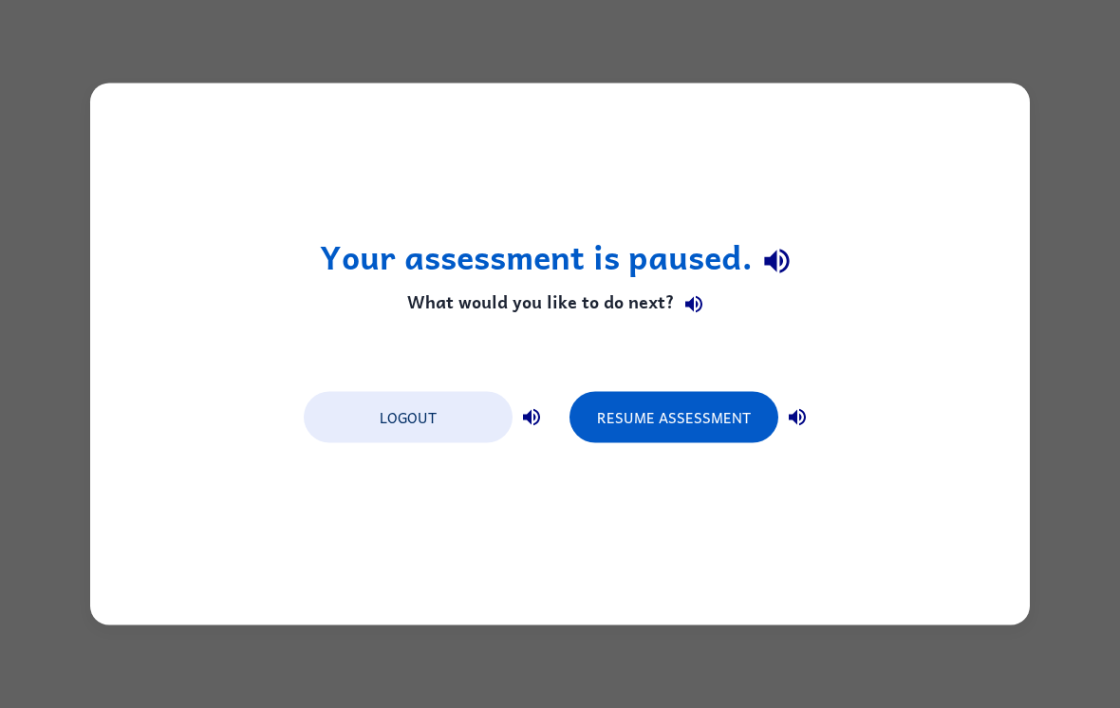
scroll to position [0, 0]
click at [701, 402] on button "Resume Assessment" at bounding box center [674, 417] width 209 height 51
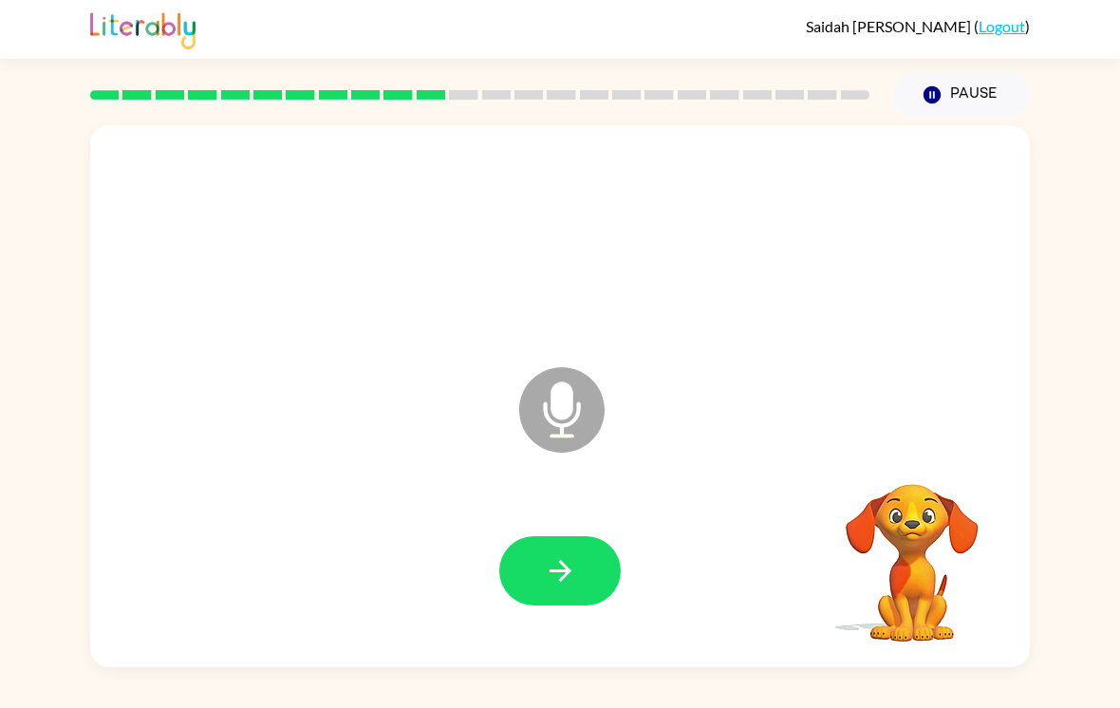
scroll to position [1, 0]
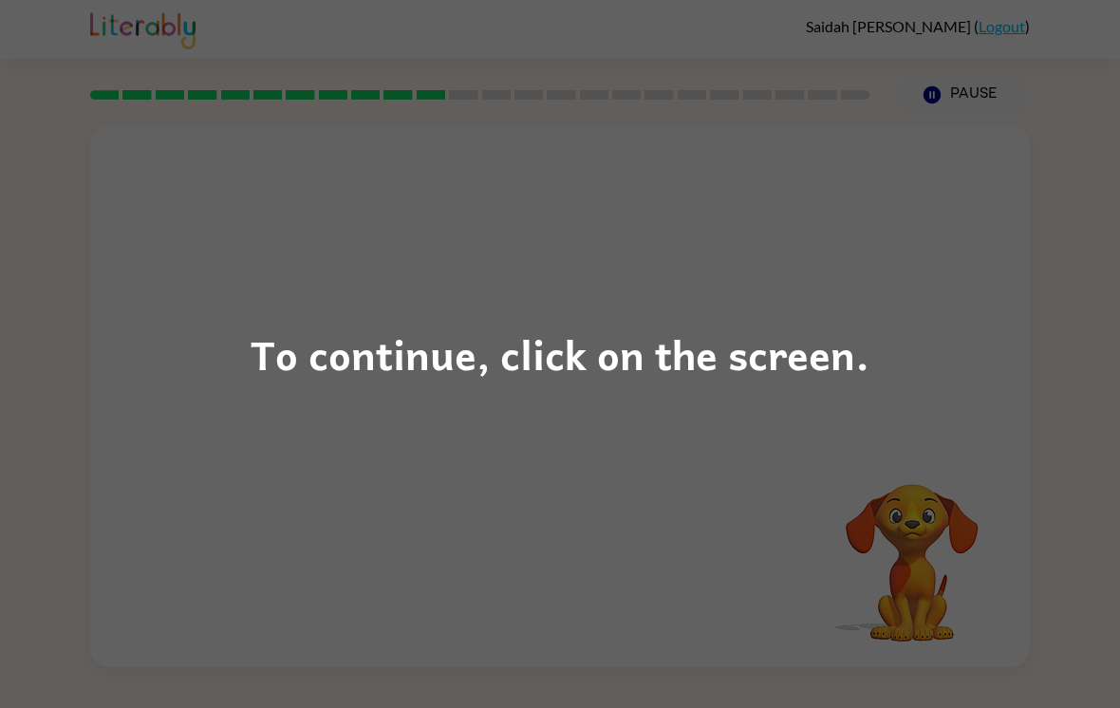
click at [1045, 690] on div "To continue, click on the screen." at bounding box center [560, 354] width 1120 height 708
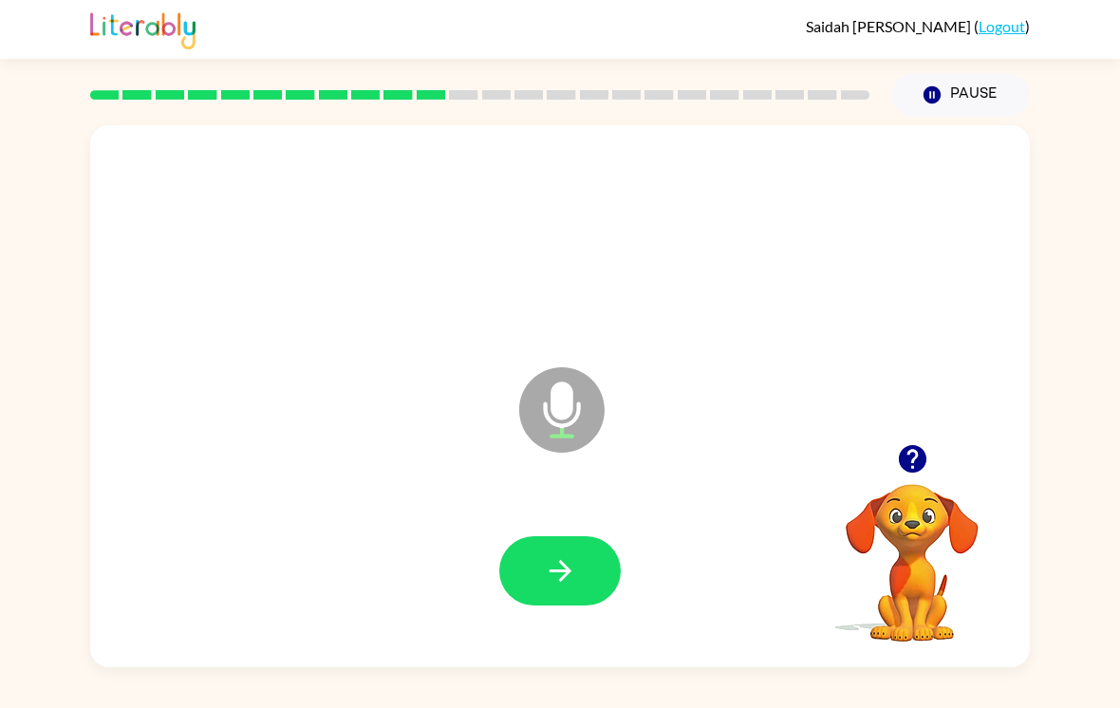
click at [930, 471] on button "button" at bounding box center [912, 459] width 48 height 48
click at [929, 470] on video "Your browser must support playing .mp4 files to use Literably. Please try using…" at bounding box center [912, 550] width 190 height 190
click at [910, 468] on video "Your browser must support playing .mp4 files to use Literably. Please try using…" at bounding box center [912, 550] width 190 height 190
click at [635, 595] on div at bounding box center [560, 572] width 902 height 156
click at [571, 570] on icon "button" at bounding box center [560, 570] width 33 height 33
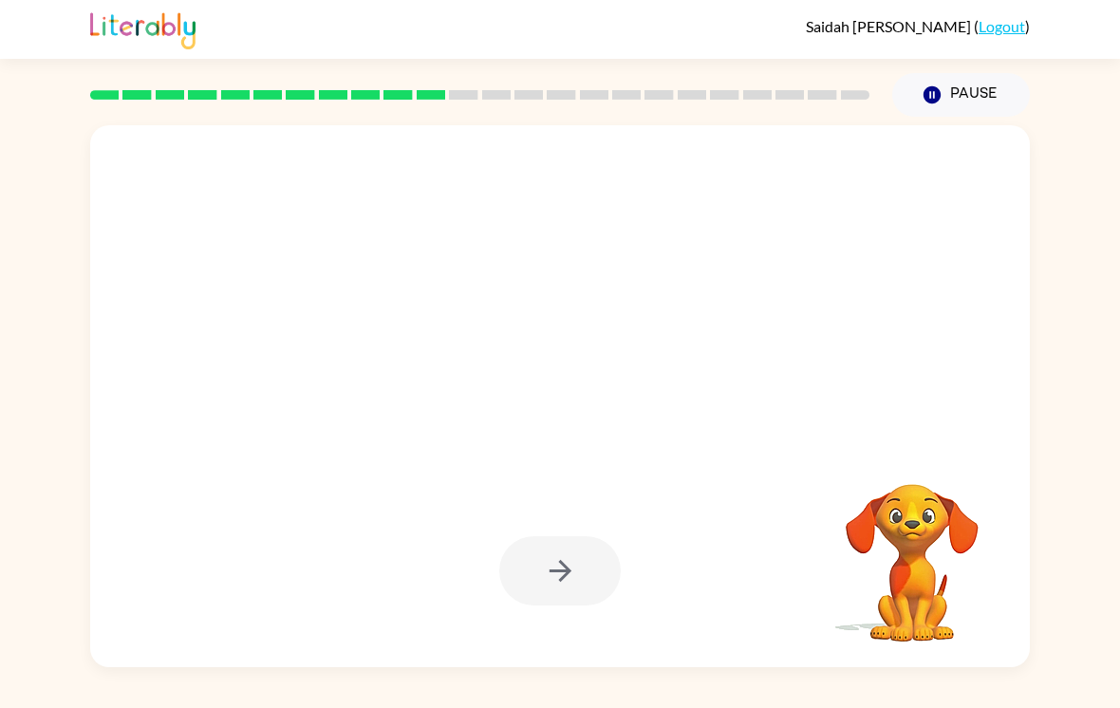
click at [424, 667] on div at bounding box center [560, 396] width 940 height 542
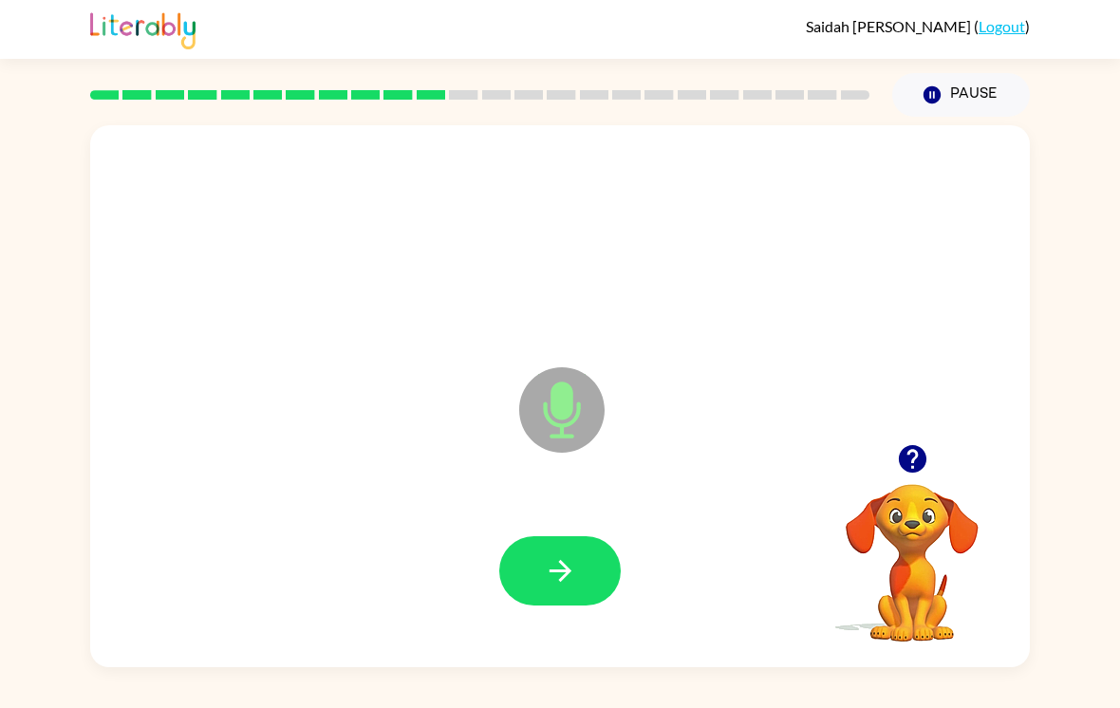
click at [558, 573] on icon "button" at bounding box center [560, 570] width 33 height 33
click at [575, 588] on icon "button" at bounding box center [560, 570] width 33 height 33
click at [915, 473] on icon "button" at bounding box center [912, 459] width 28 height 28
click at [599, 586] on button "button" at bounding box center [559, 570] width 121 height 69
click at [564, 566] on icon "button" at bounding box center [560, 570] width 33 height 33
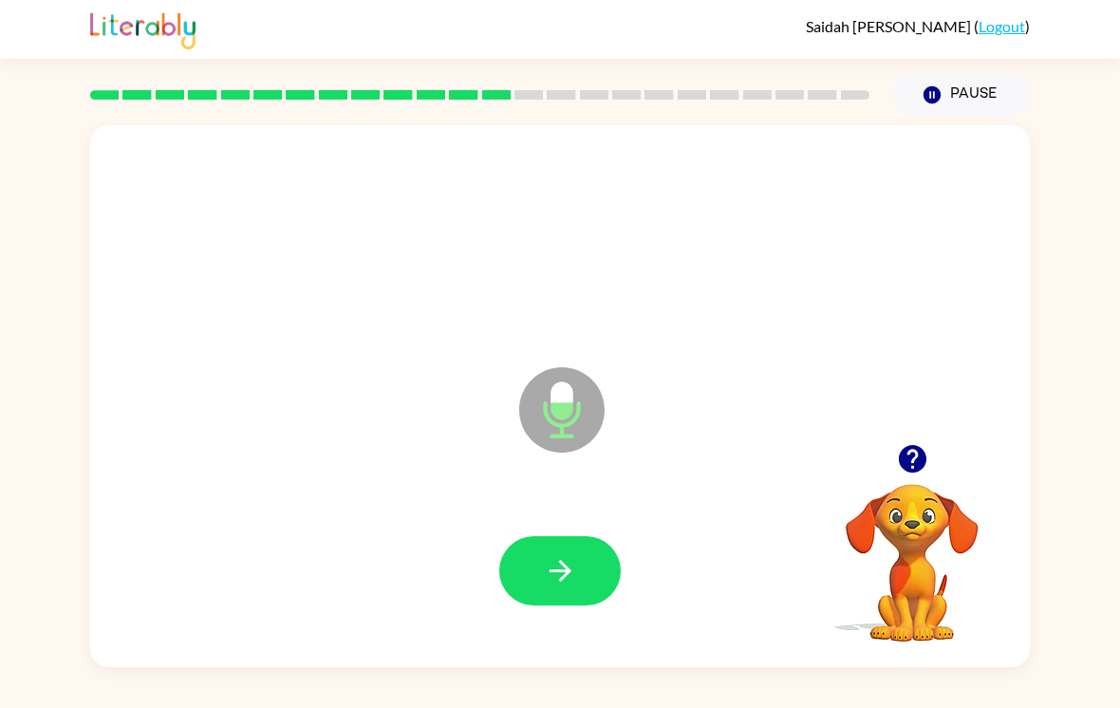
click at [551, 586] on icon "button" at bounding box center [560, 570] width 33 height 33
click at [521, 619] on div at bounding box center [560, 572] width 902 height 156
click at [608, 542] on div at bounding box center [560, 572] width 902 height 156
click at [542, 564] on button "button" at bounding box center [559, 570] width 121 height 69
click at [554, 583] on icon "button" at bounding box center [560, 570] width 33 height 33
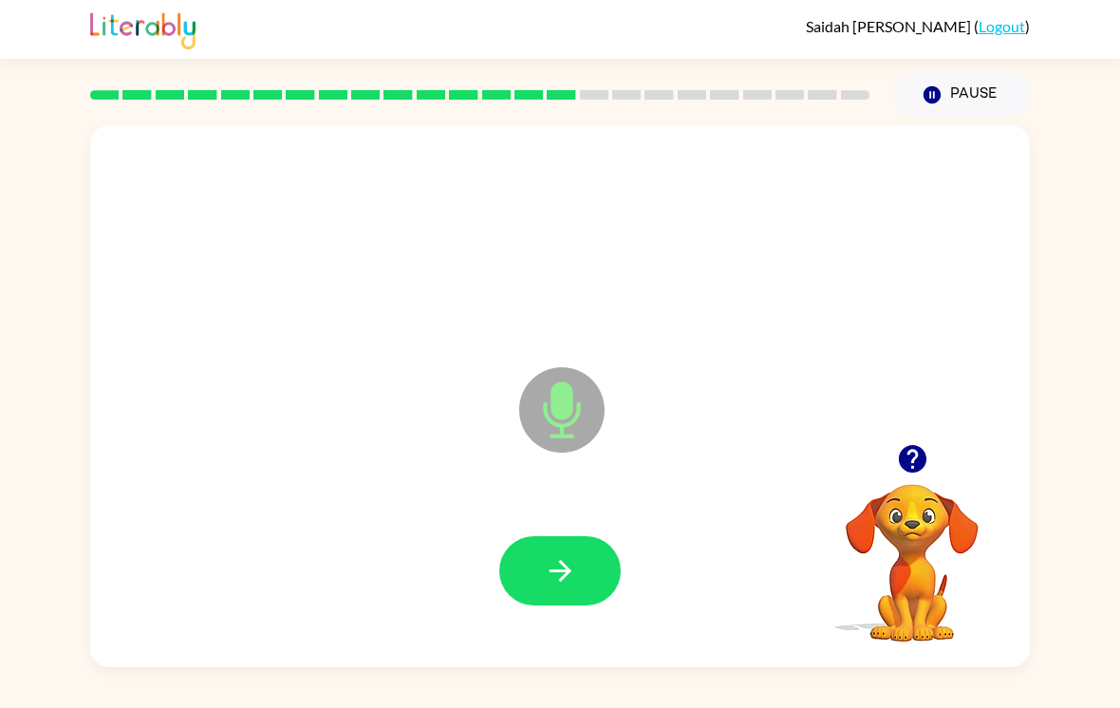
click at [602, 569] on button "button" at bounding box center [559, 570] width 121 height 69
click at [906, 476] on icon "button" at bounding box center [912, 458] width 33 height 33
click at [906, 480] on video "Your browser must support playing .mp4 files to use Literably. Please try using…" at bounding box center [912, 550] width 190 height 190
click at [919, 474] on video "Your browser must support playing .mp4 files to use Literably. Please try using…" at bounding box center [912, 550] width 190 height 190
click at [575, 585] on icon "button" at bounding box center [560, 570] width 33 height 33
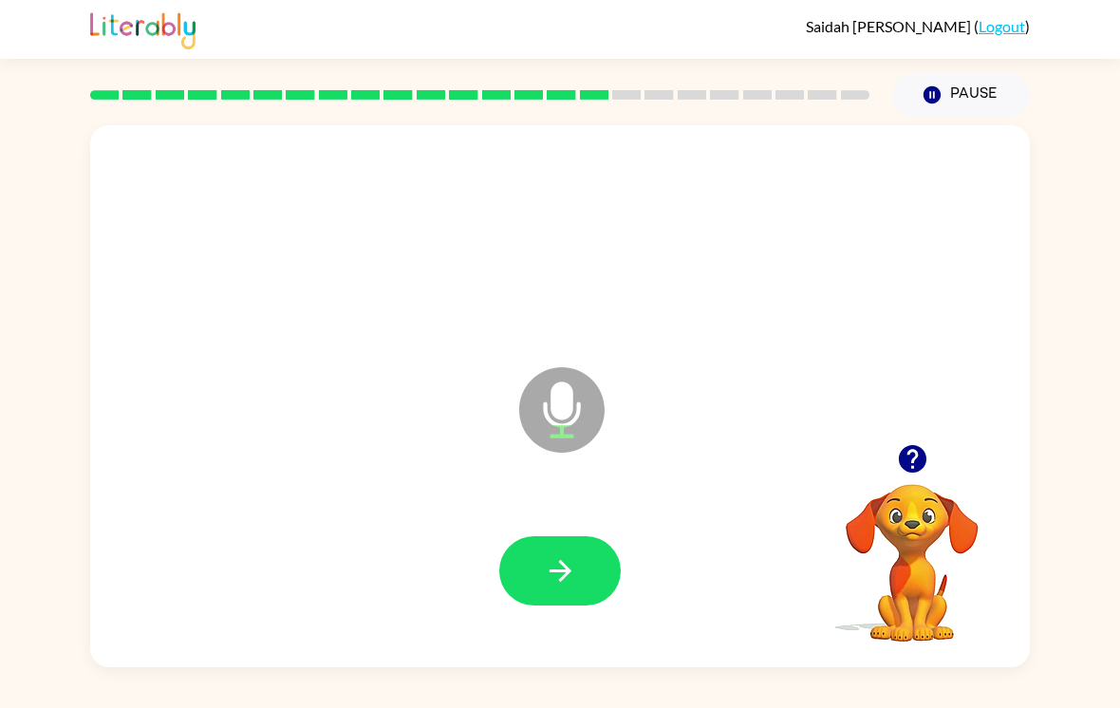
click at [925, 474] on icon "button" at bounding box center [912, 458] width 33 height 33
click at [559, 576] on icon "button" at bounding box center [560, 570] width 33 height 33
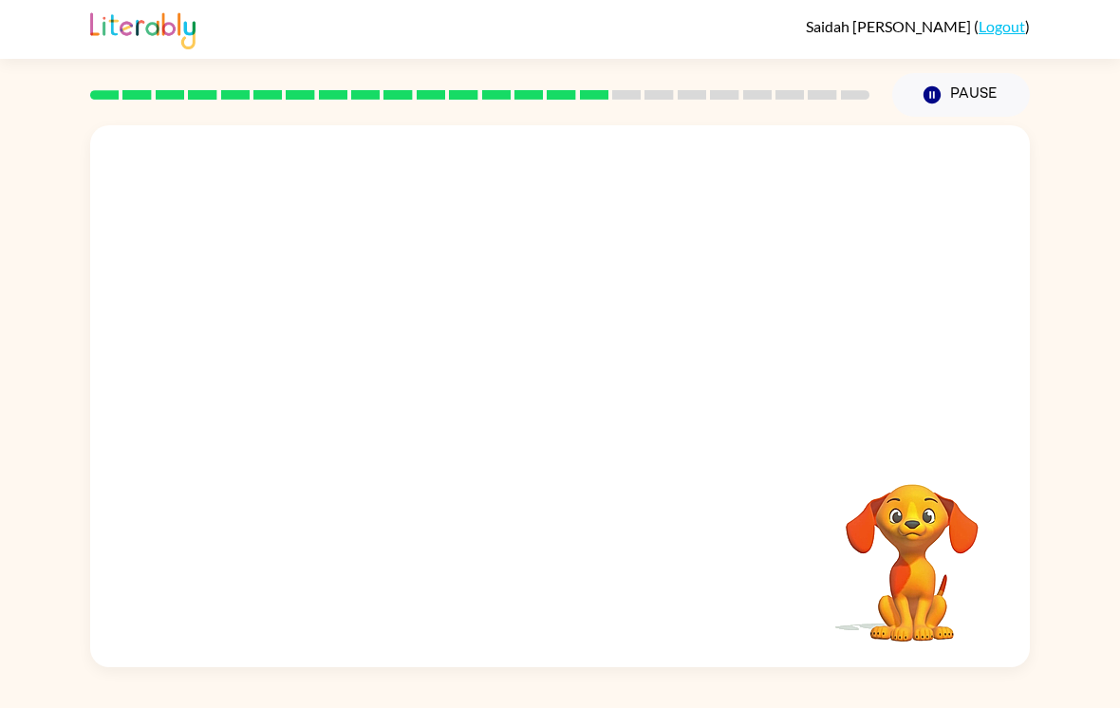
click at [1100, 245] on div "Your browser must support playing .mp4 files to use Literably. Please try using…" at bounding box center [560, 392] width 1120 height 551
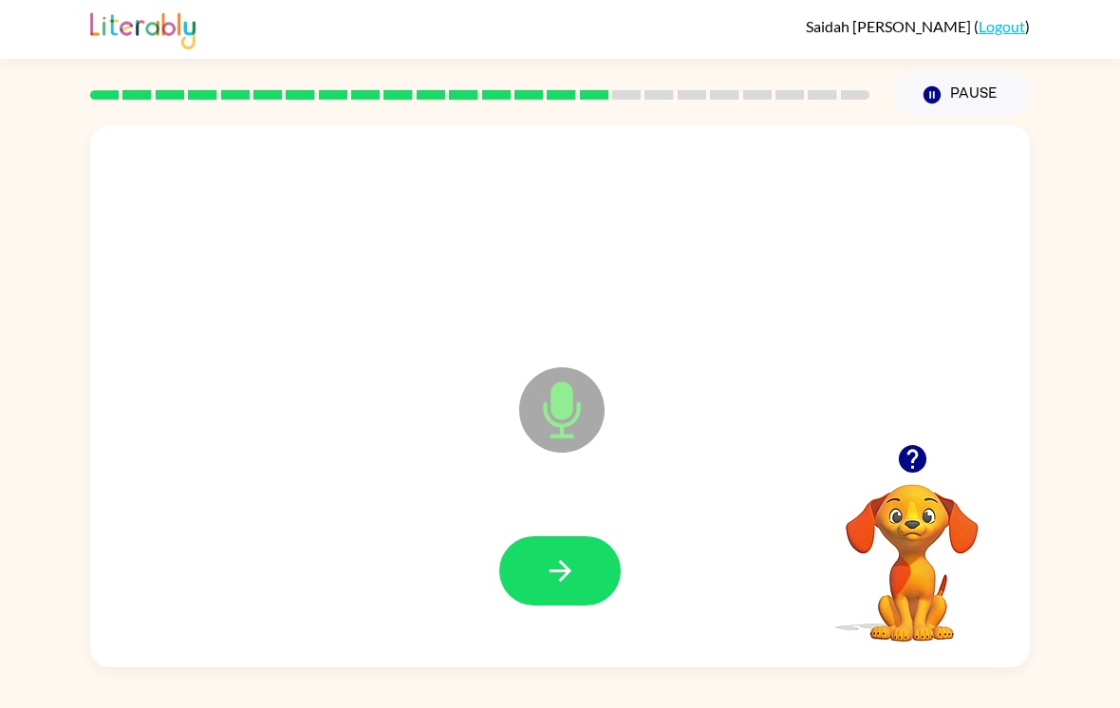
click at [559, 582] on icon "button" at bounding box center [560, 571] width 22 height 22
click at [561, 588] on icon "button" at bounding box center [560, 570] width 33 height 33
click at [555, 575] on icon "button" at bounding box center [560, 570] width 33 height 33
click at [573, 599] on button "button" at bounding box center [559, 570] width 121 height 69
click at [605, 559] on button "button" at bounding box center [559, 570] width 121 height 69
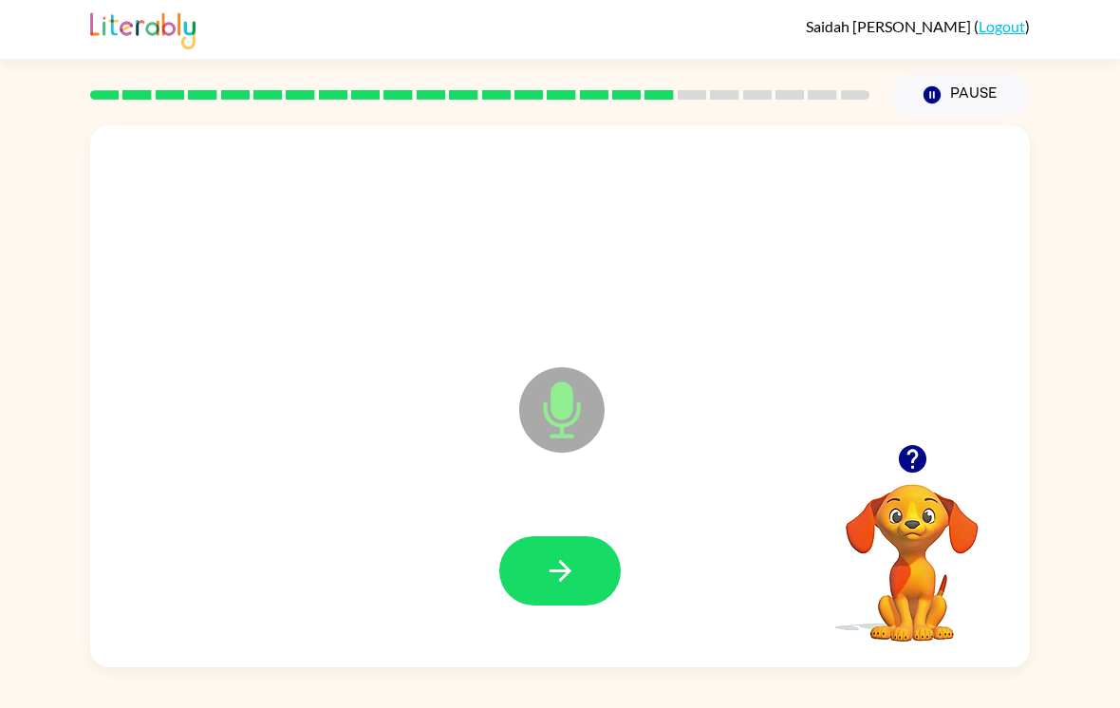
click at [545, 575] on icon "button" at bounding box center [560, 570] width 33 height 33
click at [553, 555] on button "button" at bounding box center [559, 570] width 121 height 69
click at [589, 577] on button "button" at bounding box center [559, 570] width 121 height 69
click at [589, 553] on button "button" at bounding box center [559, 570] width 121 height 69
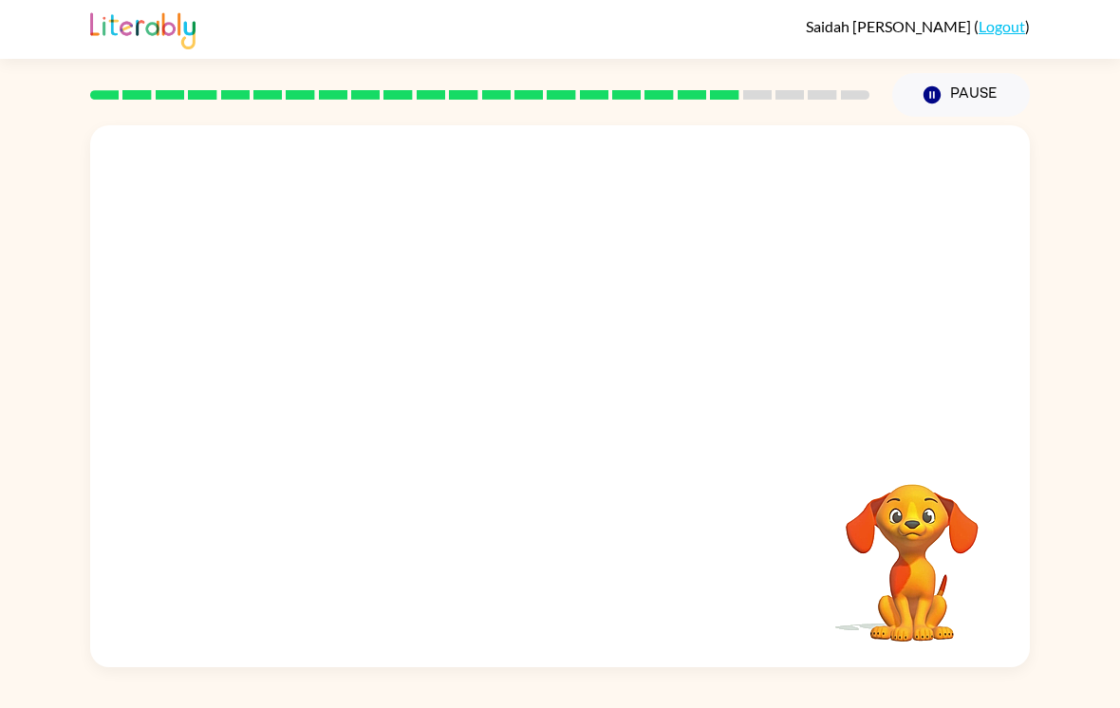
scroll to position [16, 0]
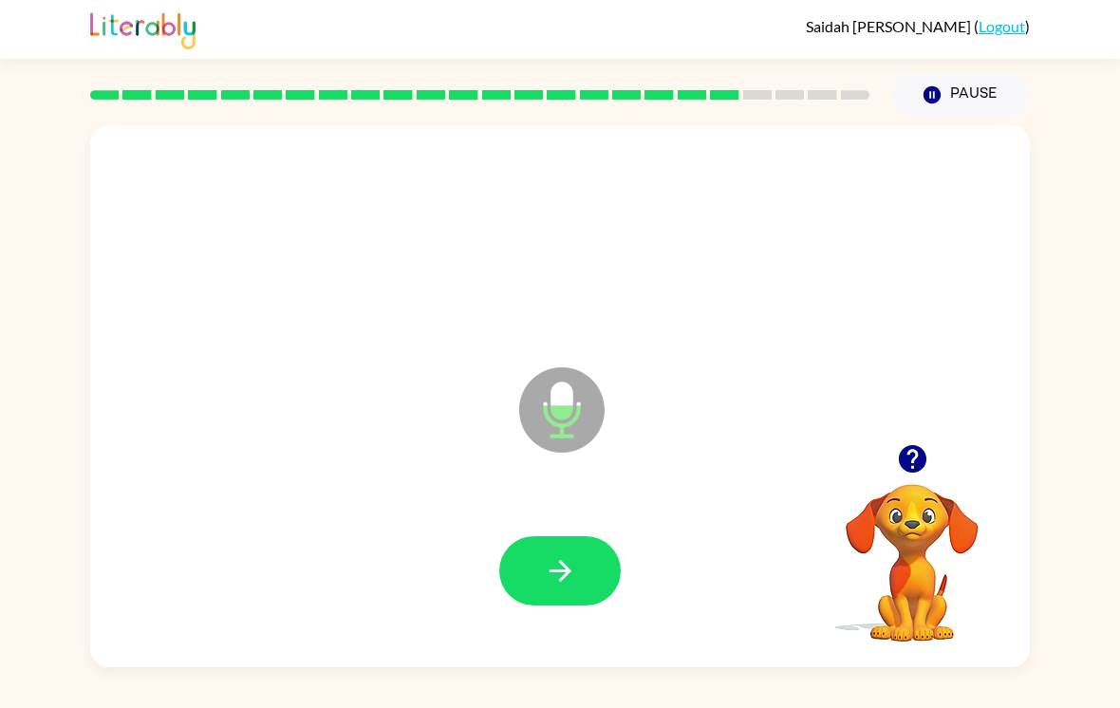
click at [948, 455] on div at bounding box center [912, 459] width 190 height 48
click at [927, 427] on div "Microphone The Microphone is here when it is your turn to talk" at bounding box center [560, 396] width 940 height 542
click at [932, 451] on button "button" at bounding box center [912, 459] width 48 height 48
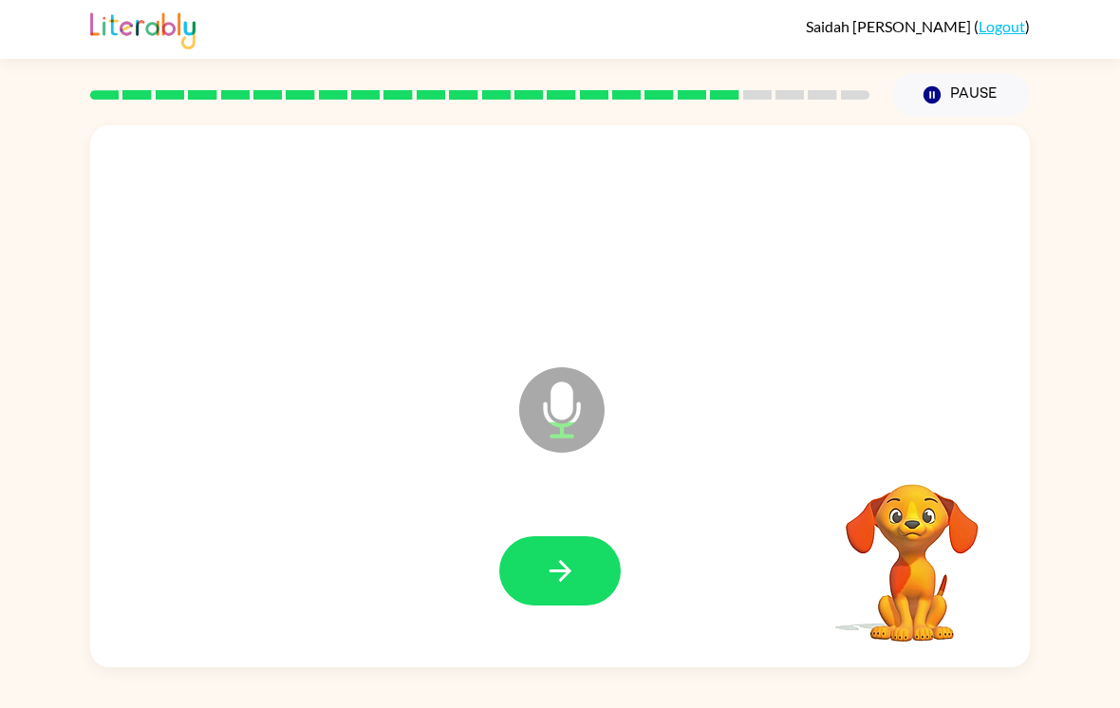
click at [931, 455] on video "Your browser must support playing .mp4 files to use Literably. Please try using…" at bounding box center [912, 550] width 190 height 190
click at [902, 455] on video "Your browser must support playing .mp4 files to use Literably. Please try using…" at bounding box center [912, 550] width 190 height 190
click at [551, 570] on icon "button" at bounding box center [560, 570] width 33 height 33
click at [918, 445] on icon "button" at bounding box center [912, 459] width 28 height 28
click at [536, 611] on div at bounding box center [560, 572] width 902 height 156
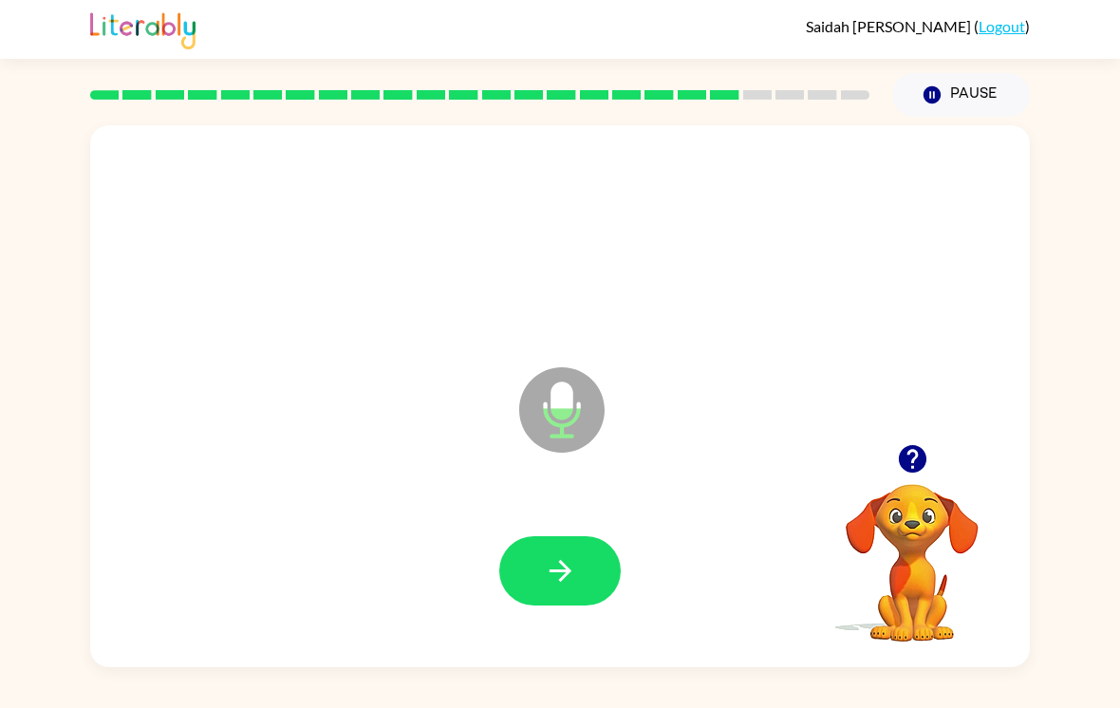
click at [558, 574] on icon "button" at bounding box center [560, 570] width 33 height 33
click at [919, 455] on icon "button" at bounding box center [912, 459] width 28 height 28
click at [921, 464] on icon "button" at bounding box center [912, 458] width 33 height 33
click at [551, 585] on button "button" at bounding box center [559, 570] width 121 height 69
click at [502, 596] on div at bounding box center [559, 570] width 121 height 69
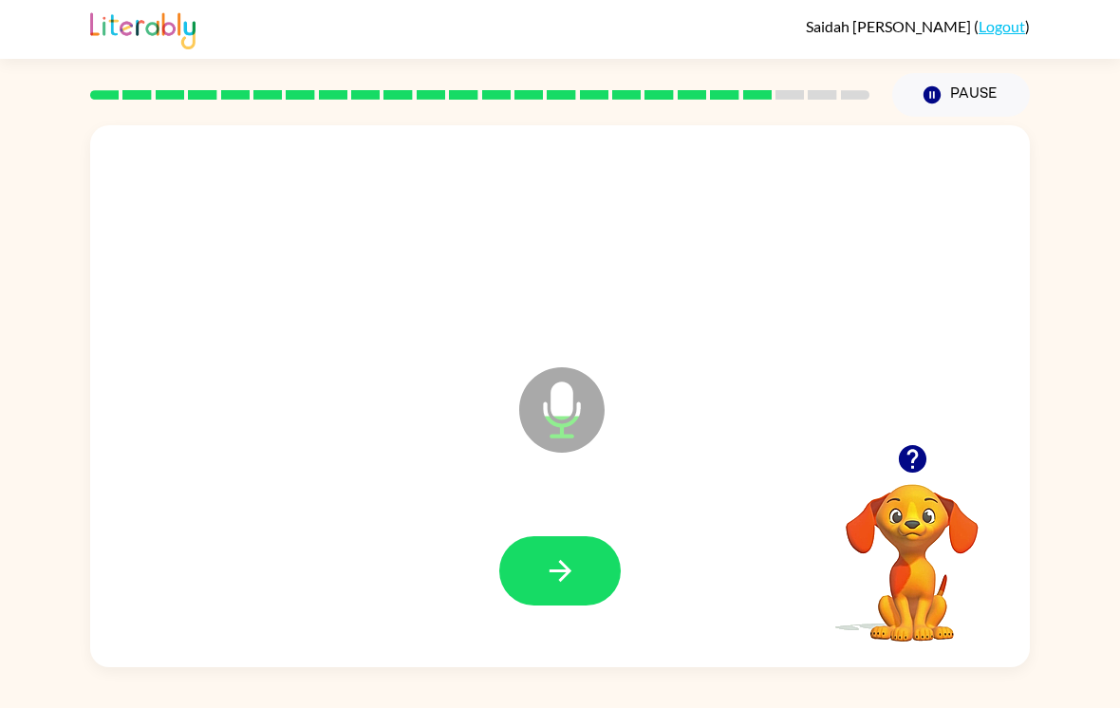
click at [546, 595] on button "button" at bounding box center [559, 570] width 121 height 69
click at [547, 563] on icon "button" at bounding box center [560, 570] width 33 height 33
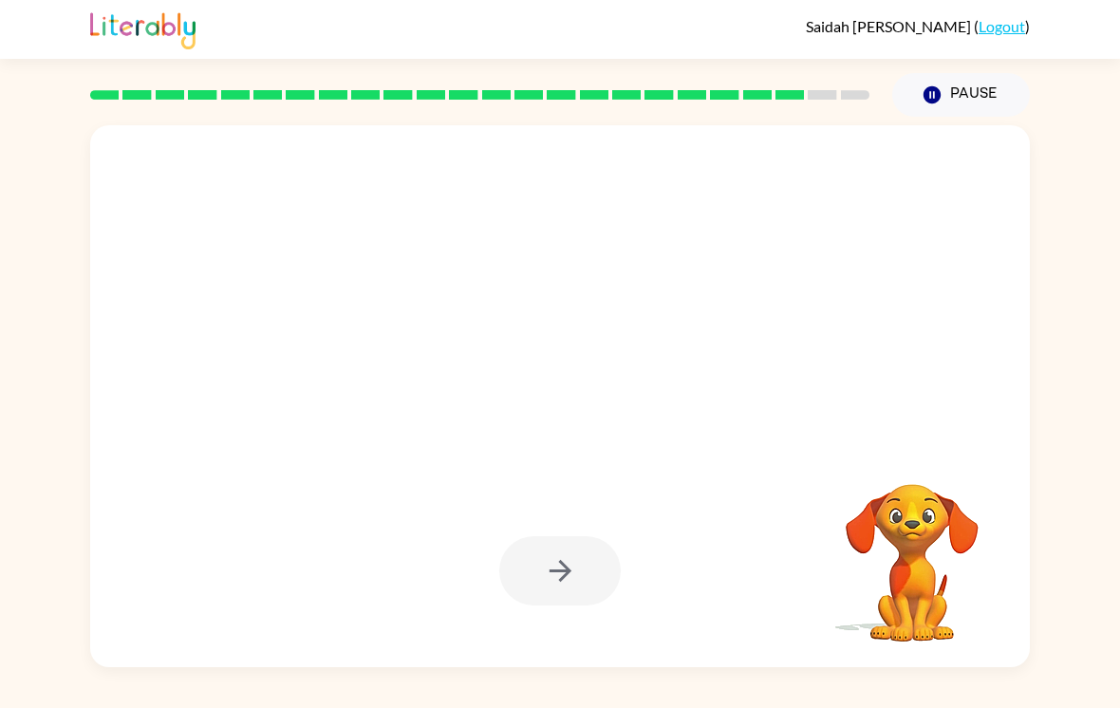
click at [1106, 319] on div "Your browser must support playing .mp4 files to use Literably. Please try using…" at bounding box center [560, 392] width 1120 height 551
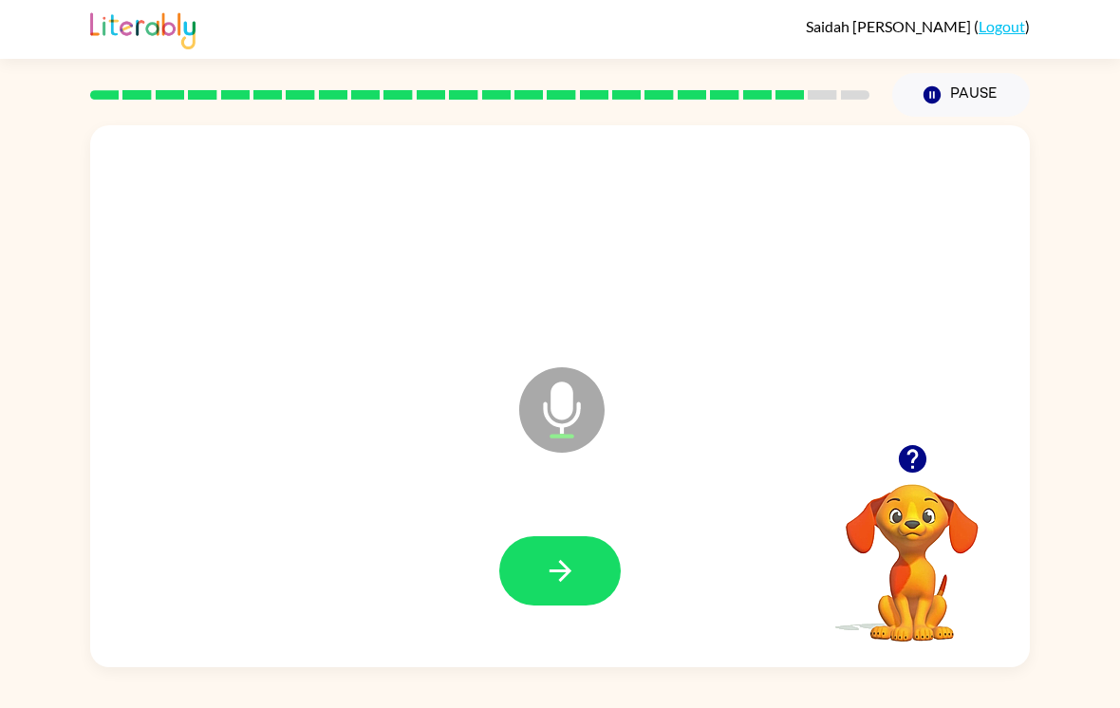
click at [576, 536] on button "button" at bounding box center [559, 570] width 121 height 69
click at [565, 560] on icon "button" at bounding box center [560, 571] width 22 height 22
click at [573, 515] on div at bounding box center [560, 572] width 902 height 156
click at [576, 556] on icon "button" at bounding box center [560, 570] width 33 height 33
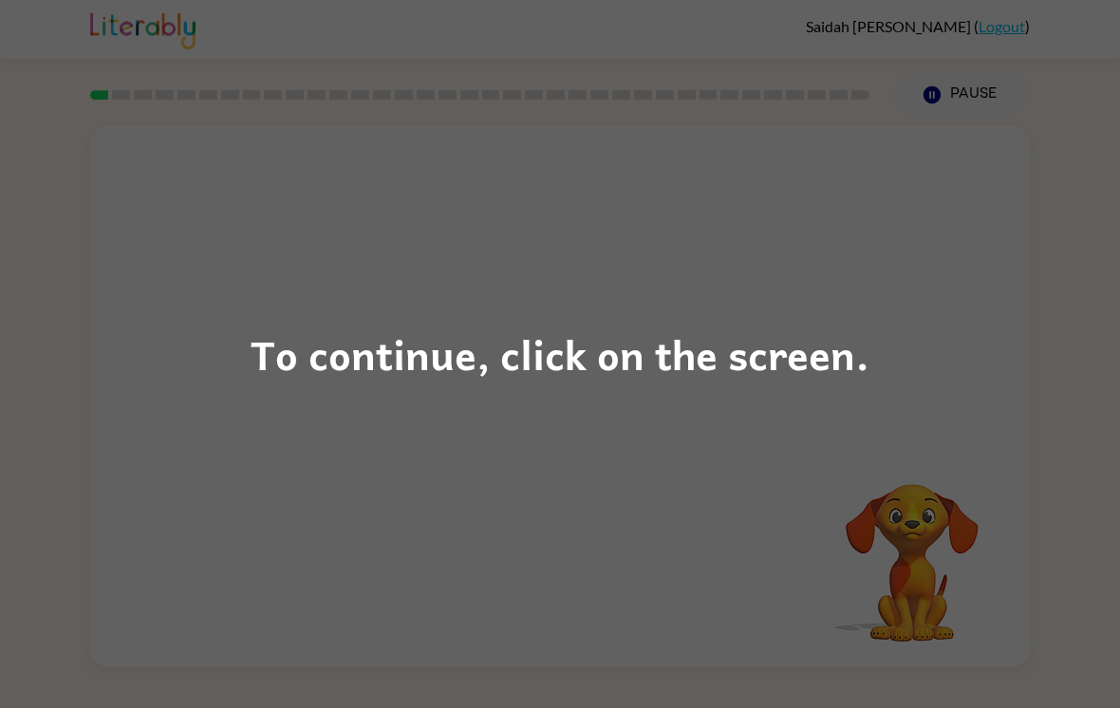
click at [822, 300] on div "To continue, click on the screen." at bounding box center [560, 354] width 1120 height 708
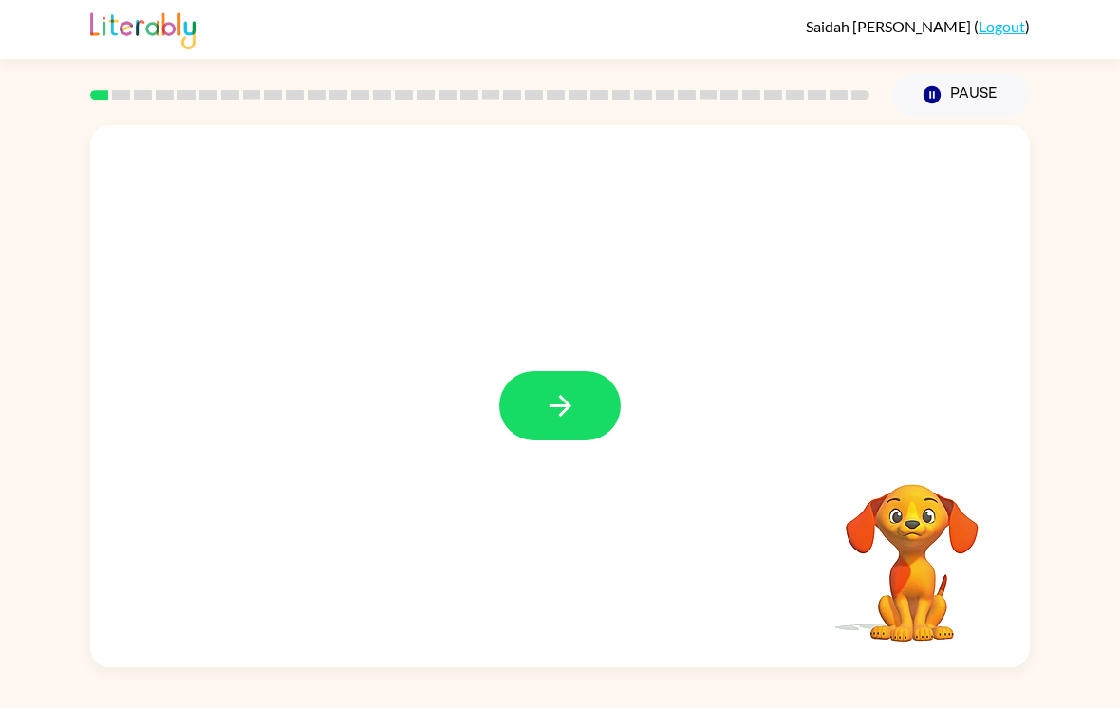
click at [545, 440] on button "button" at bounding box center [559, 405] width 121 height 69
click at [589, 415] on div at bounding box center [560, 284] width 940 height 319
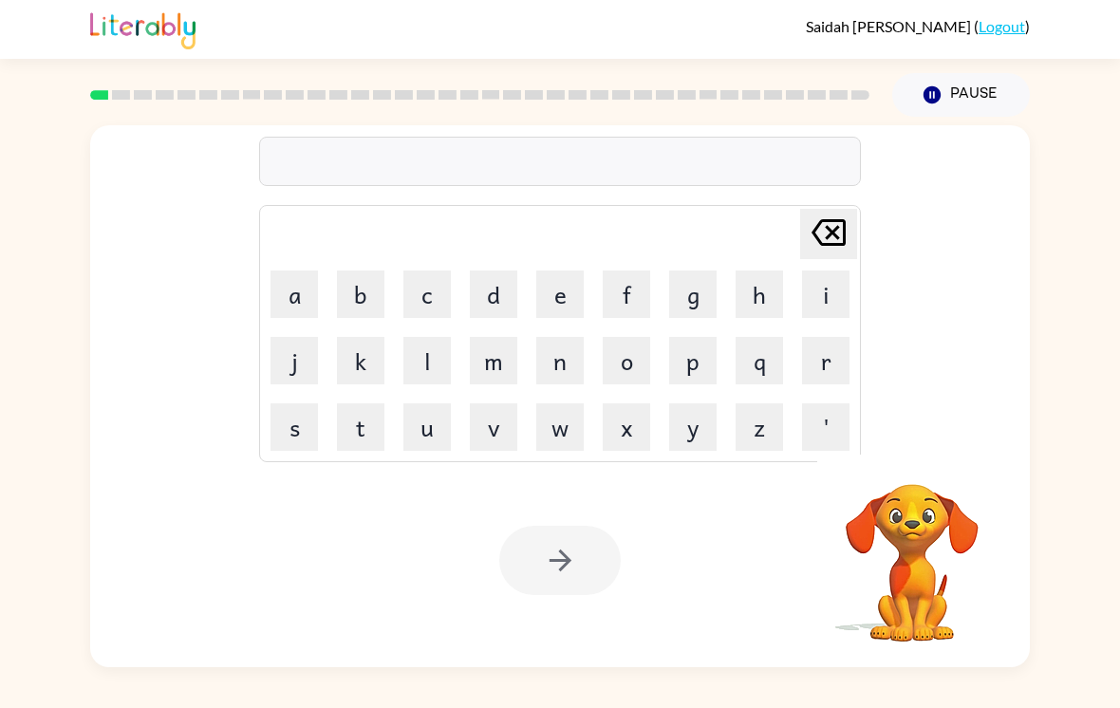
click at [355, 432] on button "t" at bounding box center [360, 426] width 47 height 47
click at [759, 309] on button "h" at bounding box center [759, 294] width 47 height 47
click at [631, 362] on button "o" at bounding box center [626, 360] width 47 height 47
click at [698, 300] on button "g" at bounding box center [692, 294] width 47 height 47
click at [754, 305] on button "h" at bounding box center [759, 294] width 47 height 47
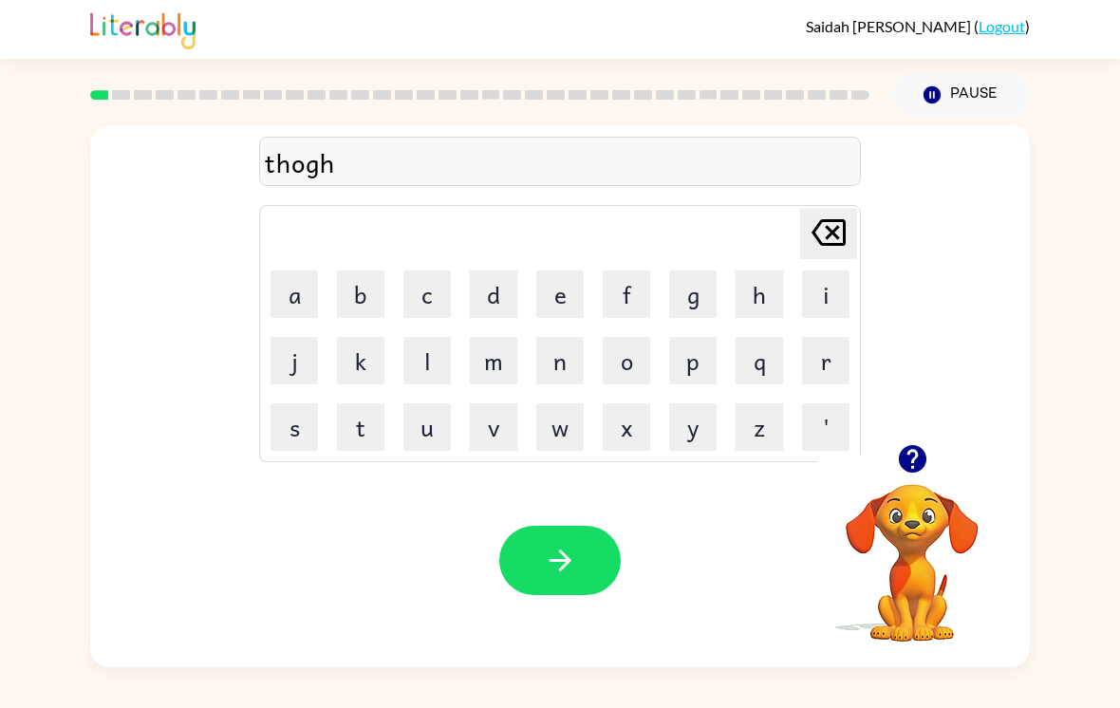
click at [365, 429] on button "t" at bounding box center [360, 426] width 47 height 47
click at [634, 298] on button "f" at bounding box center [626, 294] width 47 height 47
click at [436, 443] on button "u" at bounding box center [426, 426] width 47 height 47
click at [431, 365] on button "l" at bounding box center [426, 360] width 47 height 47
click at [431, 364] on button "l" at bounding box center [426, 360] width 47 height 47
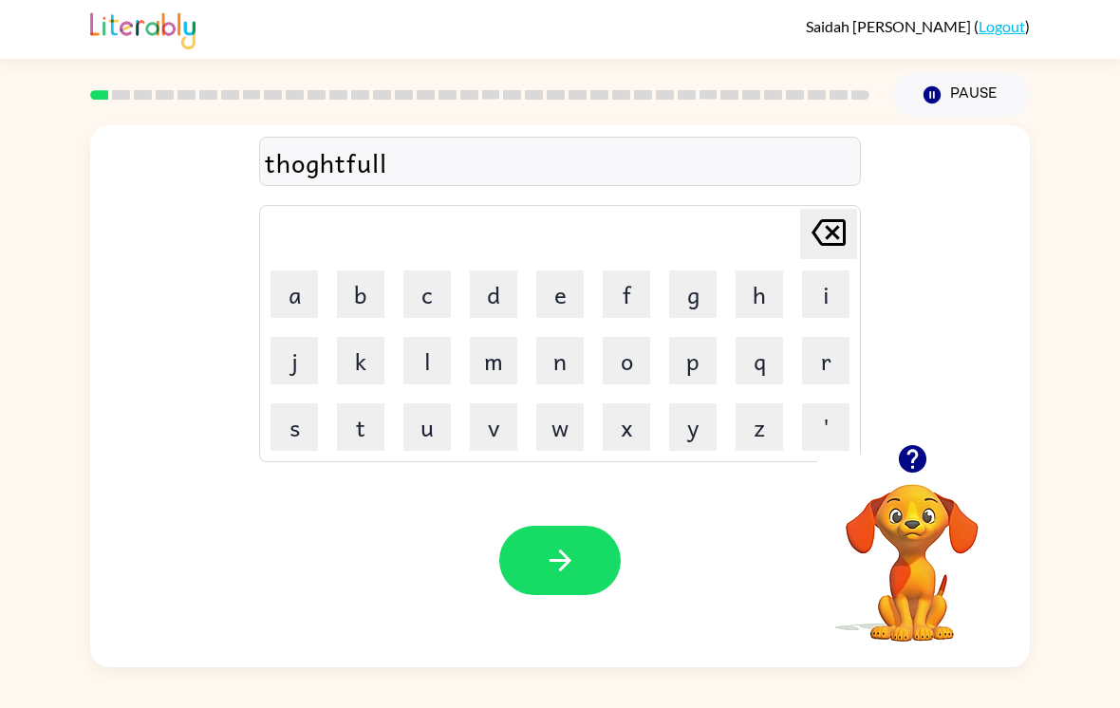
click at [571, 553] on icon "button" at bounding box center [560, 560] width 33 height 33
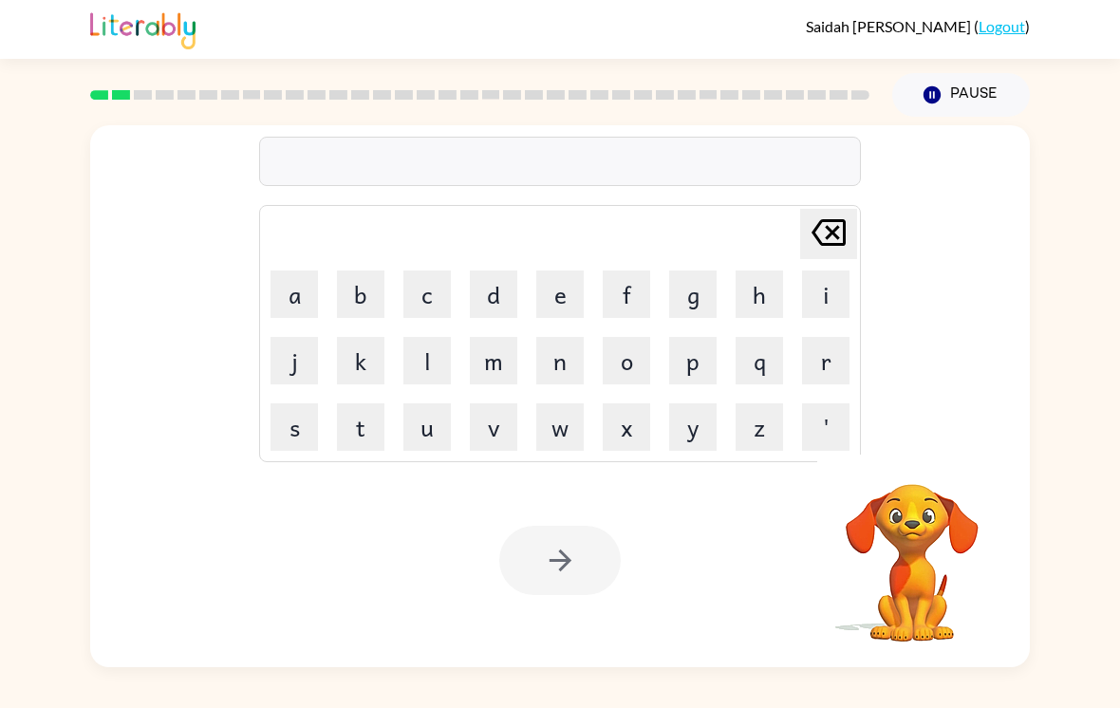
click at [496, 294] on button "d" at bounding box center [493, 294] width 47 height 47
click at [813, 311] on button "i" at bounding box center [825, 294] width 47 height 47
click at [277, 422] on button "s" at bounding box center [294, 426] width 47 height 47
click at [449, 285] on button "c" at bounding box center [426, 294] width 47 height 47
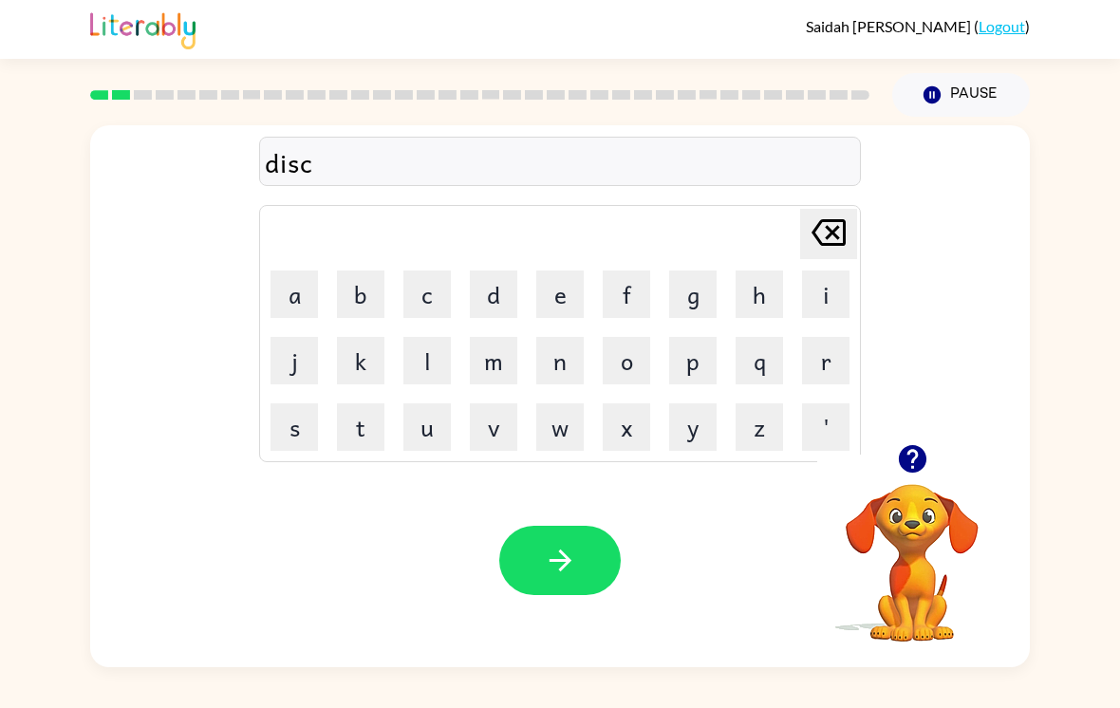
click at [613, 367] on button "o" at bounding box center [626, 360] width 47 height 47
click at [498, 432] on button "v" at bounding box center [493, 426] width 47 height 47
click at [567, 318] on button "e" at bounding box center [559, 294] width 47 height 47
click at [811, 372] on button "r" at bounding box center [825, 360] width 47 height 47
click at [695, 445] on button "y" at bounding box center [692, 426] width 47 height 47
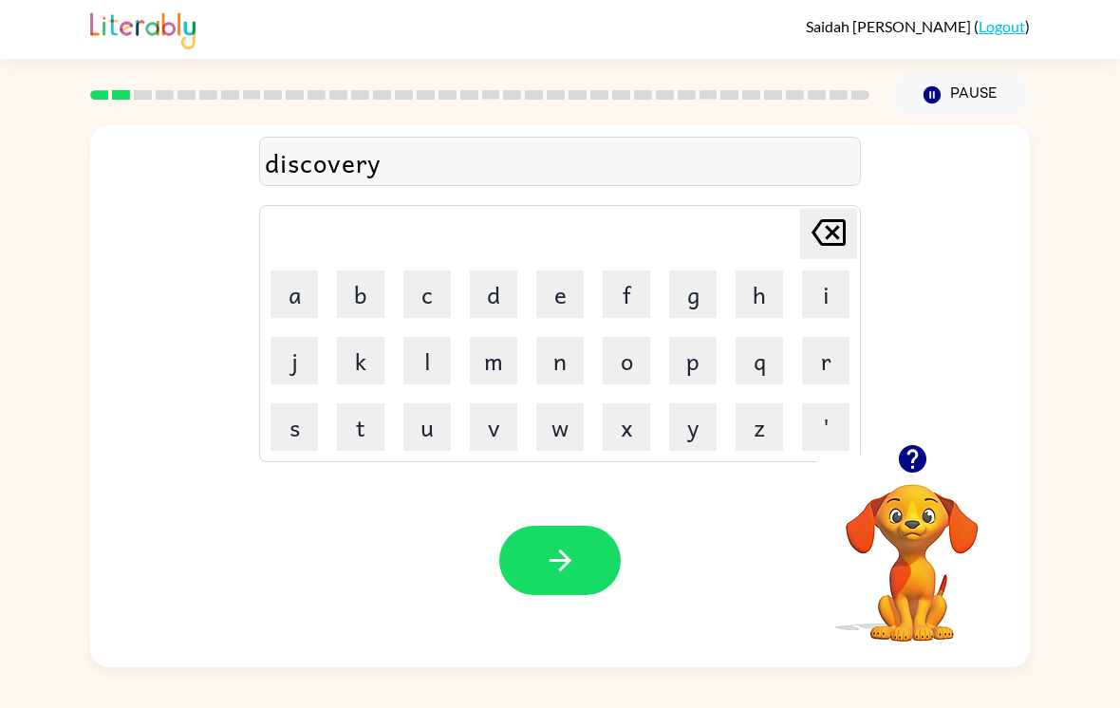
click at [555, 595] on button "button" at bounding box center [559, 560] width 121 height 69
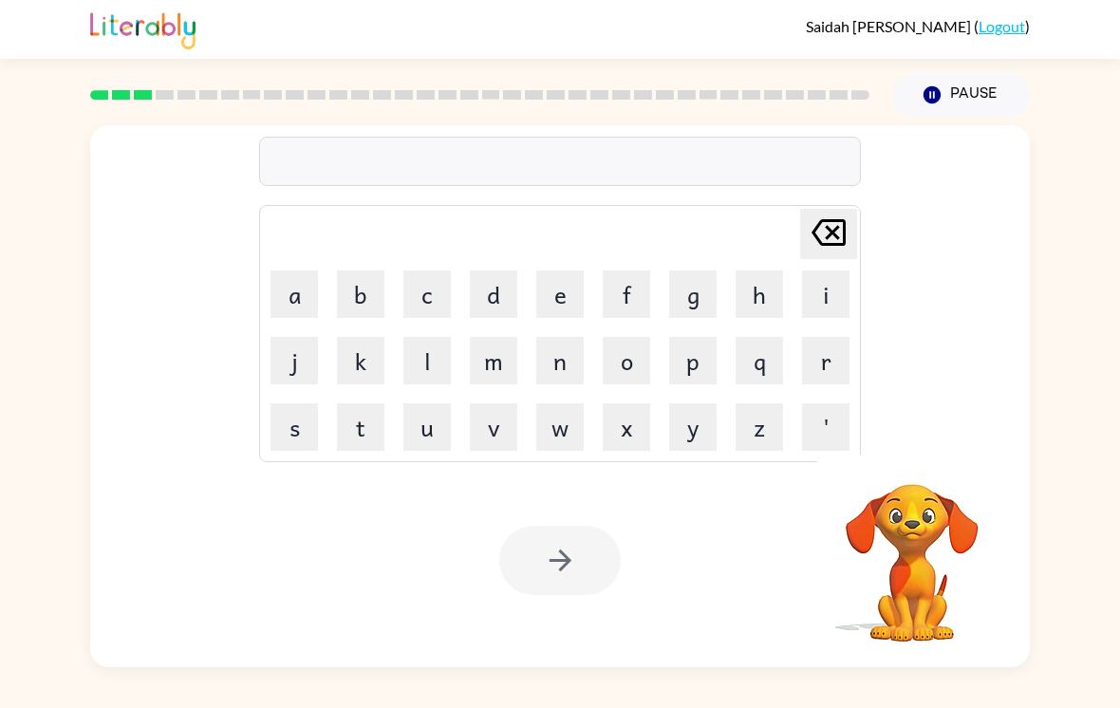
click at [279, 275] on button "a" at bounding box center [294, 294] width 47 height 47
click at [628, 303] on button "f" at bounding box center [626, 294] width 47 height 47
click at [363, 432] on button "t" at bounding box center [360, 426] width 47 height 47
click at [542, 309] on button "e" at bounding box center [559, 294] width 47 height 47
click at [825, 371] on button "r" at bounding box center [825, 360] width 47 height 47
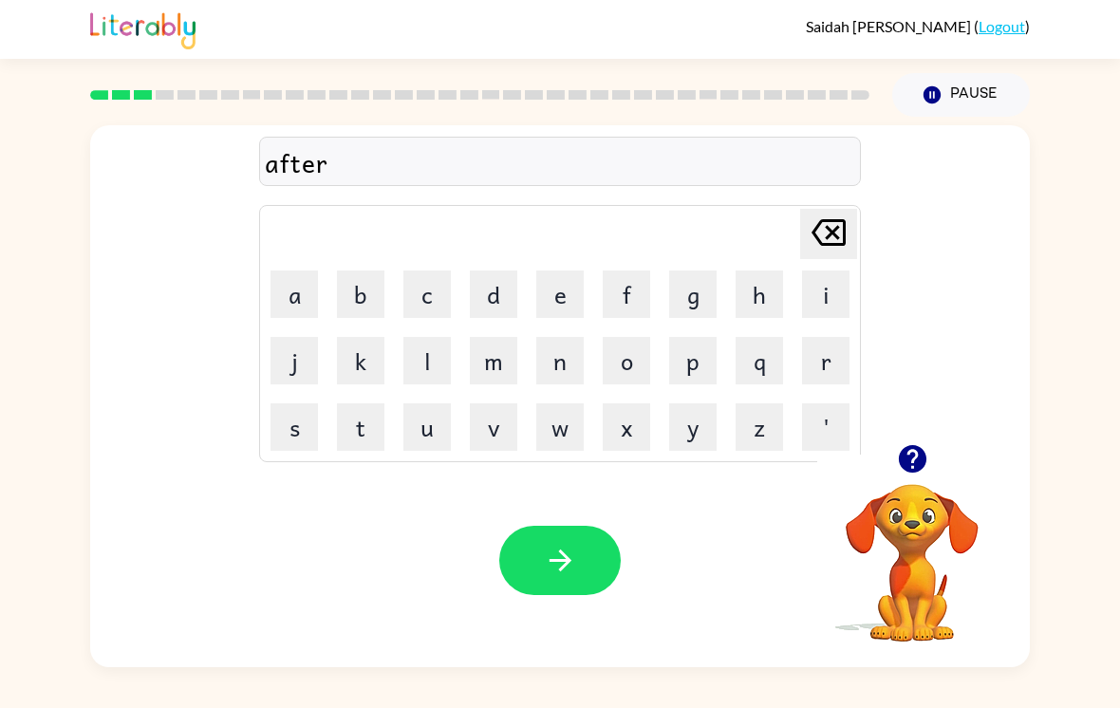
click at [356, 430] on button "t" at bounding box center [360, 426] width 47 height 47
click at [760, 298] on button "h" at bounding box center [759, 294] width 47 height 47
click at [644, 367] on button "o" at bounding box center [626, 360] width 47 height 47
click at [704, 311] on button "g" at bounding box center [692, 294] width 47 height 47
click at [738, 308] on button "h" at bounding box center [759, 294] width 47 height 47
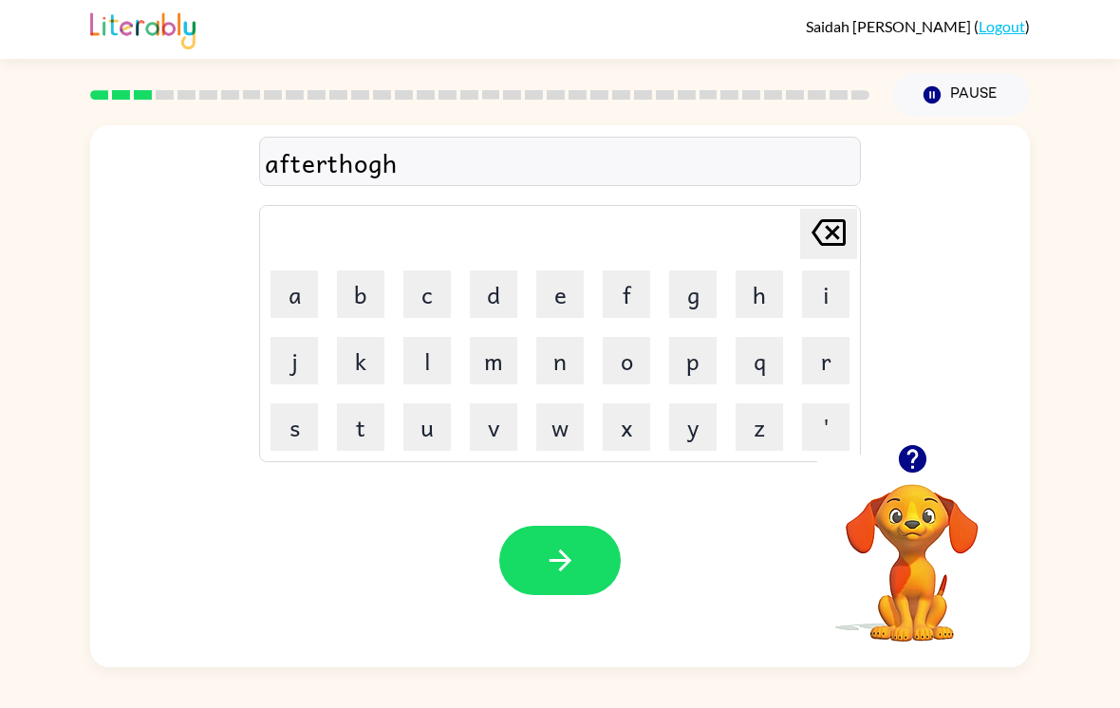
click at [367, 451] on button "t" at bounding box center [360, 426] width 47 height 47
click at [808, 236] on icon "Delete Delete last character input" at bounding box center [829, 233] width 46 height 46
click at [808, 235] on icon "Delete Delete last character input" at bounding box center [829, 233] width 46 height 46
click at [814, 244] on icon "Delete Delete last character input" at bounding box center [829, 233] width 46 height 46
click at [433, 439] on button "u" at bounding box center [426, 426] width 47 height 47
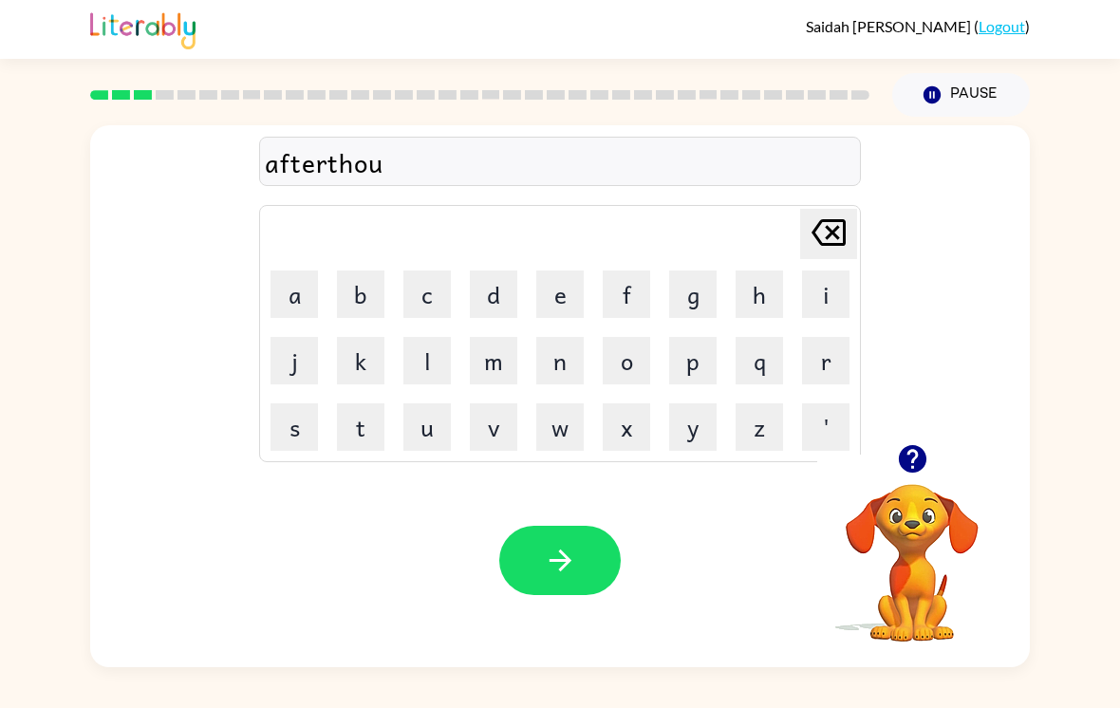
click at [680, 309] on button "g" at bounding box center [692, 294] width 47 height 47
click at [731, 307] on td "h" at bounding box center [759, 294] width 65 height 65
click at [377, 439] on button "t" at bounding box center [360, 426] width 47 height 47
click at [598, 556] on button "button" at bounding box center [559, 560] width 121 height 69
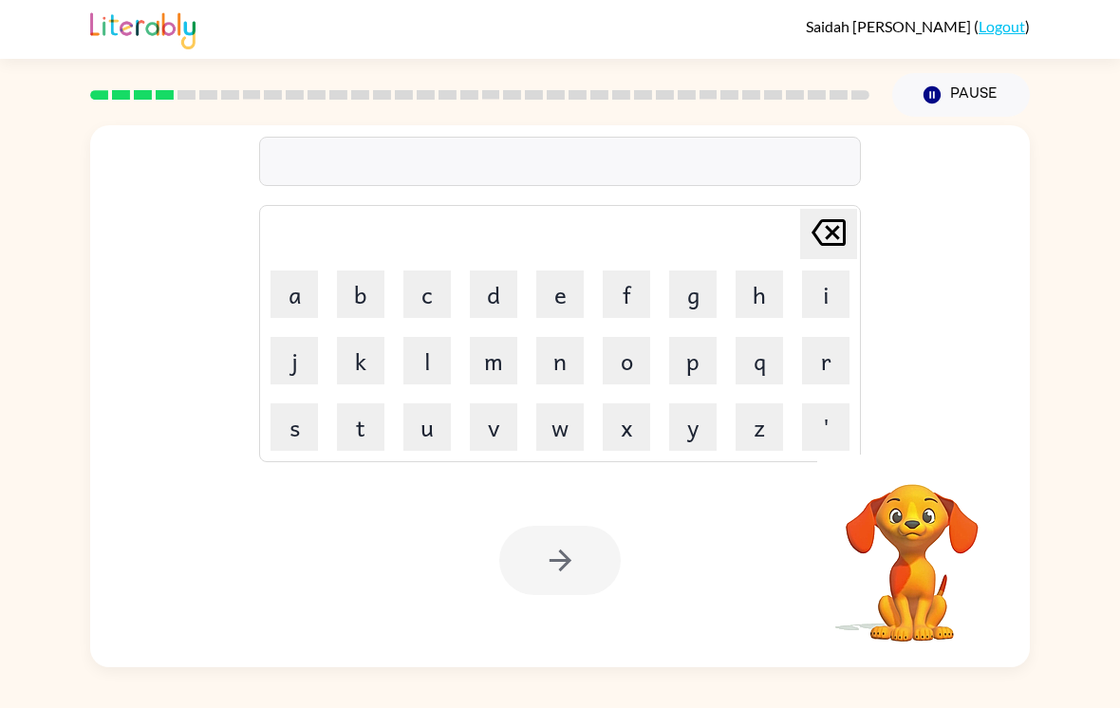
click at [295, 308] on button "a" at bounding box center [294, 294] width 47 height 47
click at [682, 312] on button "g" at bounding box center [692, 294] width 47 height 47
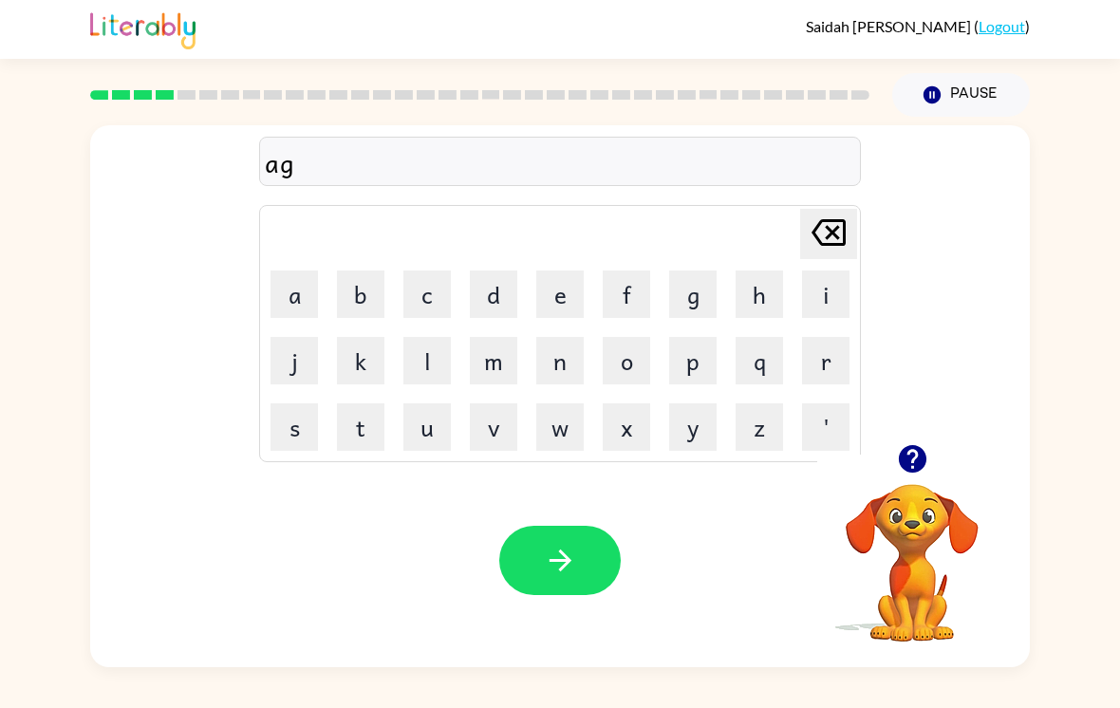
click at [833, 367] on button "r" at bounding box center [825, 360] width 47 height 47
click at [562, 310] on button "e" at bounding box center [559, 294] width 47 height 47
click at [300, 311] on button "a" at bounding box center [294, 294] width 47 height 47
click at [368, 308] on button "b" at bounding box center [360, 294] width 47 height 47
click at [437, 364] on button "l" at bounding box center [426, 360] width 47 height 47
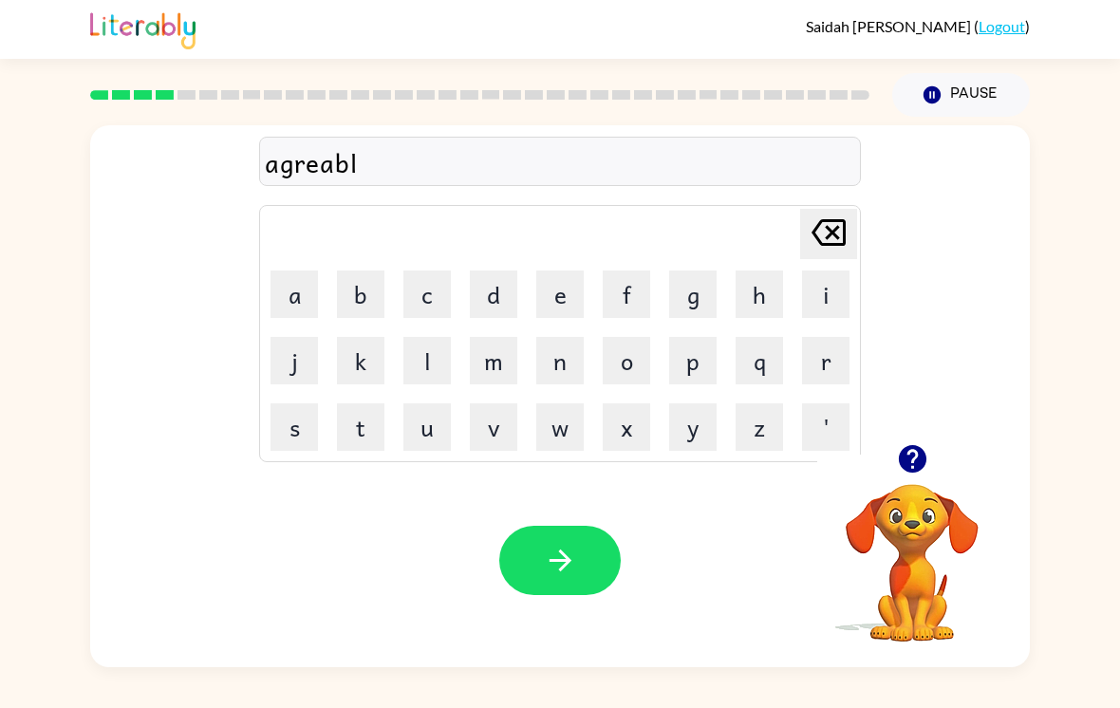
click at [555, 315] on button "e" at bounding box center [559, 294] width 47 height 47
click at [564, 571] on icon "button" at bounding box center [560, 561] width 22 height 22
click at [311, 314] on button "a" at bounding box center [294, 294] width 47 height 47
click at [306, 438] on button "s" at bounding box center [294, 426] width 47 height 47
click at [447, 359] on button "l" at bounding box center [426, 360] width 47 height 47
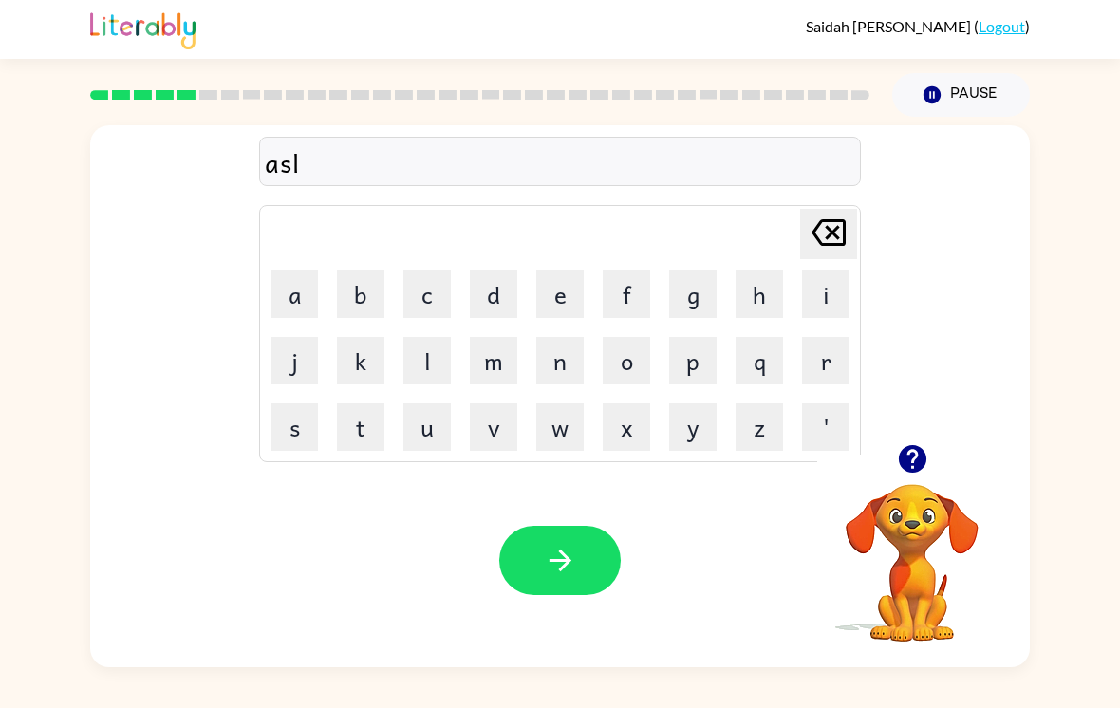
click at [551, 278] on button "e" at bounding box center [559, 294] width 47 height 47
click at [551, 277] on button "e" at bounding box center [559, 294] width 47 height 47
click at [698, 376] on button "p" at bounding box center [692, 360] width 47 height 47
click at [546, 546] on button "button" at bounding box center [559, 560] width 121 height 69
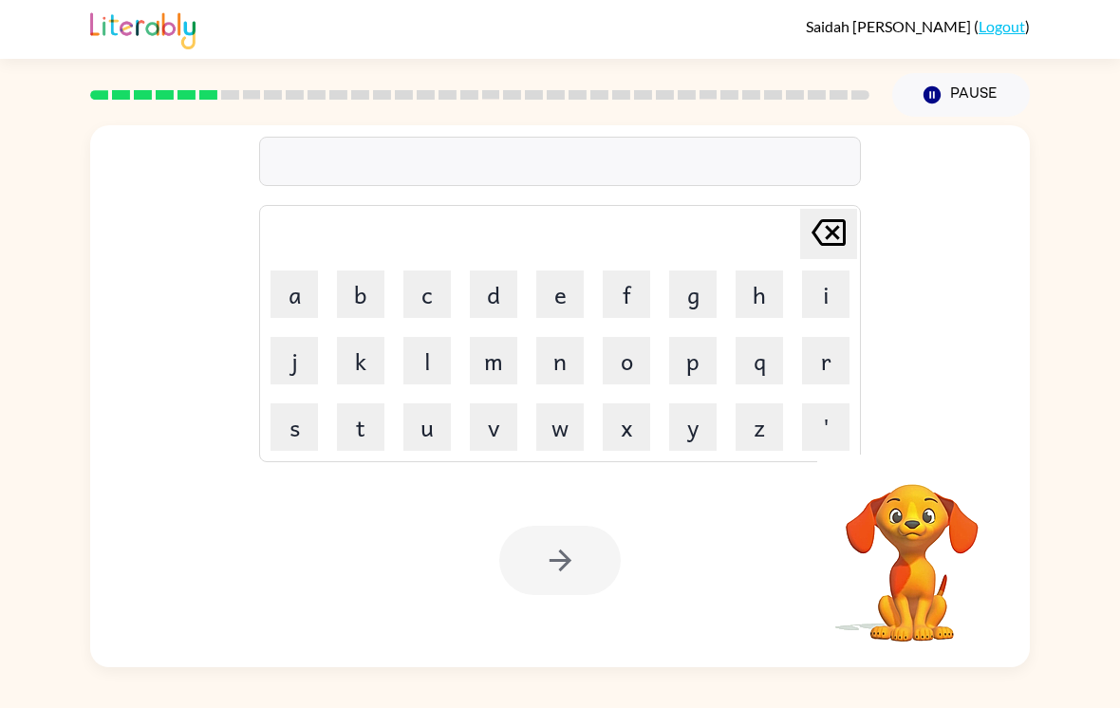
click at [357, 313] on button "b" at bounding box center [360, 294] width 47 height 47
click at [827, 363] on button "r" at bounding box center [825, 360] width 47 height 47
click at [639, 368] on button "o" at bounding box center [626, 360] width 47 height 47
click at [363, 440] on button "t" at bounding box center [360, 426] width 47 height 47
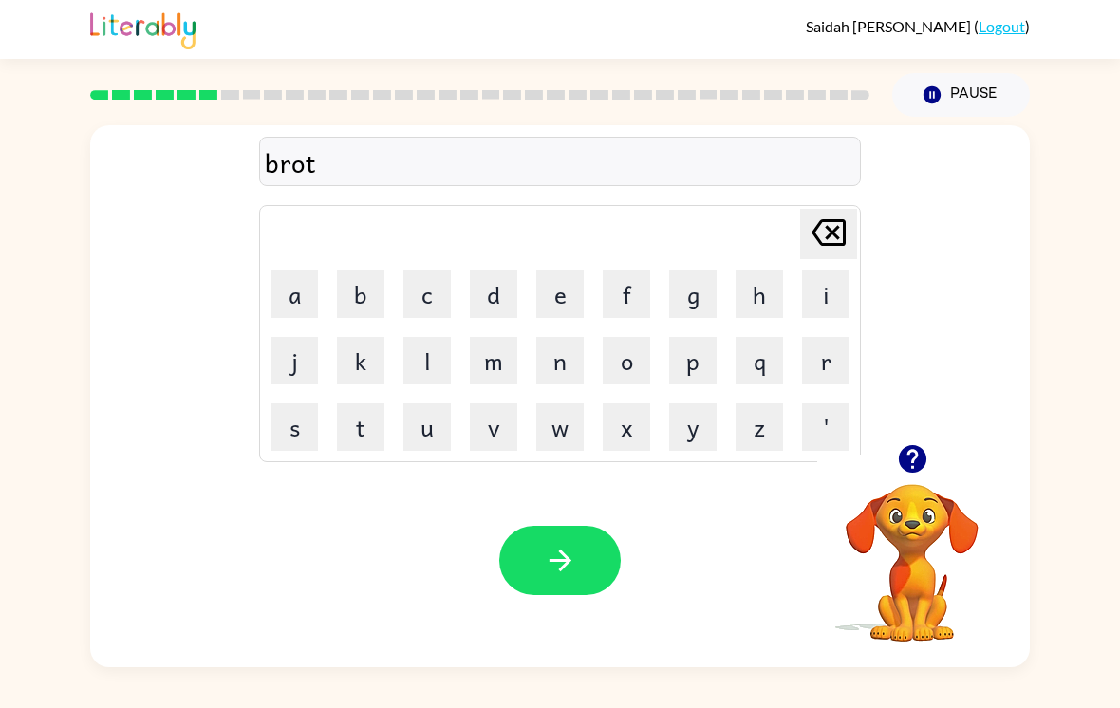
click at [757, 293] on button "h" at bounding box center [759, 294] width 47 height 47
click at [568, 305] on button "e" at bounding box center [559, 294] width 47 height 47
click at [836, 351] on button "r" at bounding box center [825, 360] width 47 height 47
click at [565, 556] on icon "button" at bounding box center [560, 560] width 33 height 33
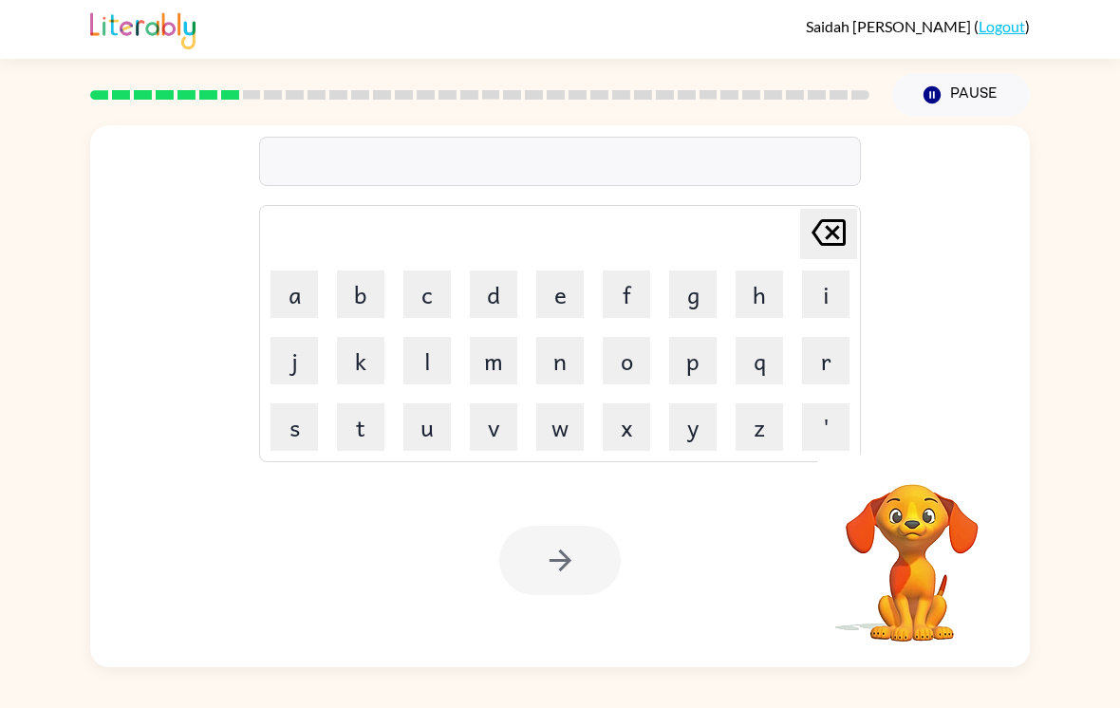
click at [428, 308] on button "c" at bounding box center [426, 294] width 47 height 47
click at [421, 384] on button "l" at bounding box center [426, 360] width 47 height 47
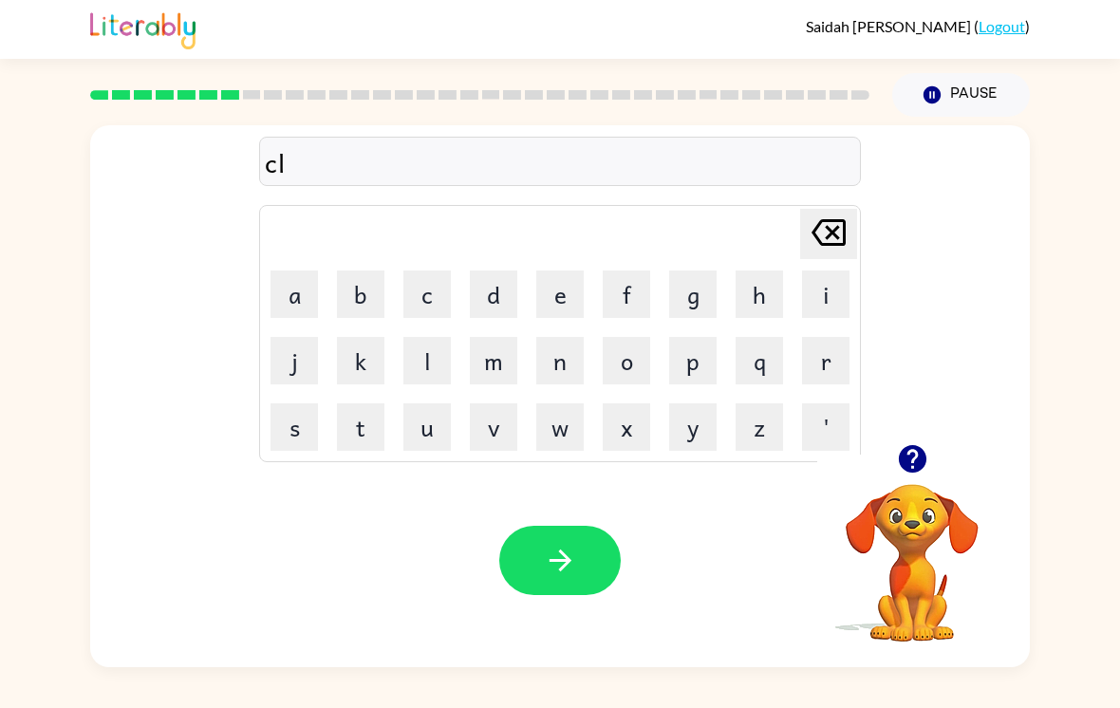
click at [647, 368] on button "o" at bounding box center [626, 360] width 47 height 47
click at [507, 449] on button "v" at bounding box center [493, 426] width 47 height 47
click at [370, 311] on button "b" at bounding box center [360, 294] width 47 height 47
click at [820, 245] on icon at bounding box center [829, 232] width 34 height 27
click at [560, 308] on button "e" at bounding box center [559, 294] width 47 height 47
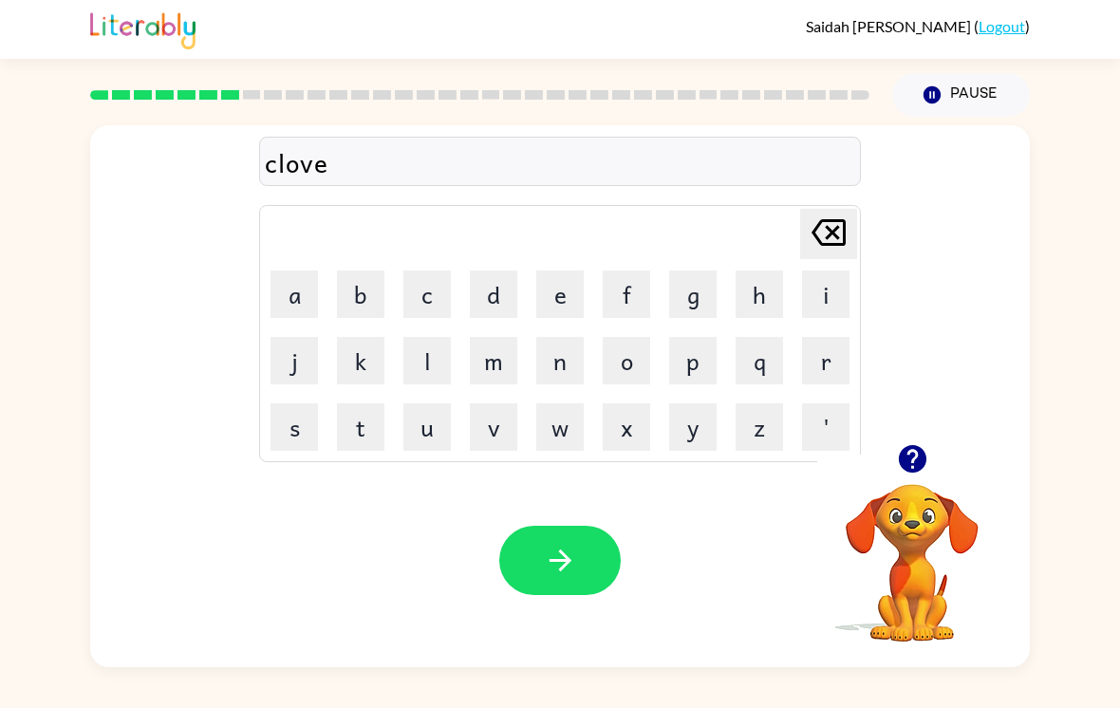
click at [807, 371] on button "r" at bounding box center [825, 360] width 47 height 47
click at [556, 577] on icon "button" at bounding box center [560, 560] width 33 height 33
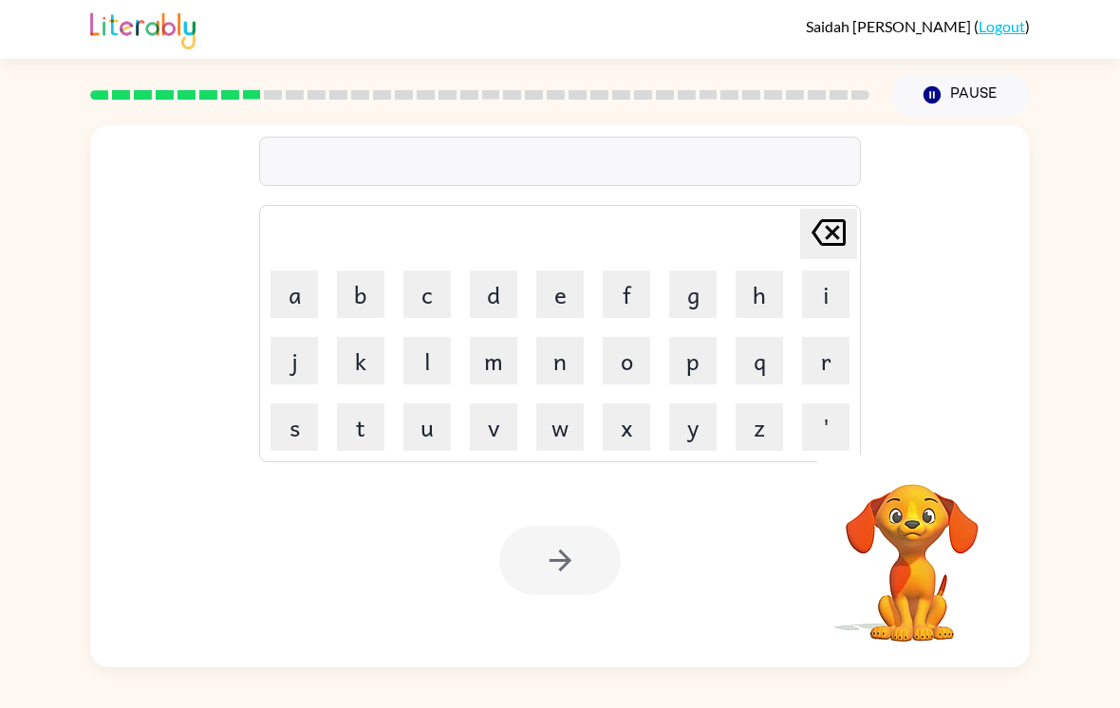
click at [571, 186] on div at bounding box center [560, 161] width 602 height 49
click at [498, 296] on button "d" at bounding box center [493, 294] width 47 height 47
click at [811, 368] on button "r" at bounding box center [825, 360] width 47 height 47
click at [627, 377] on button "o" at bounding box center [626, 360] width 47 height 47
click at [702, 376] on button "p" at bounding box center [692, 360] width 47 height 47
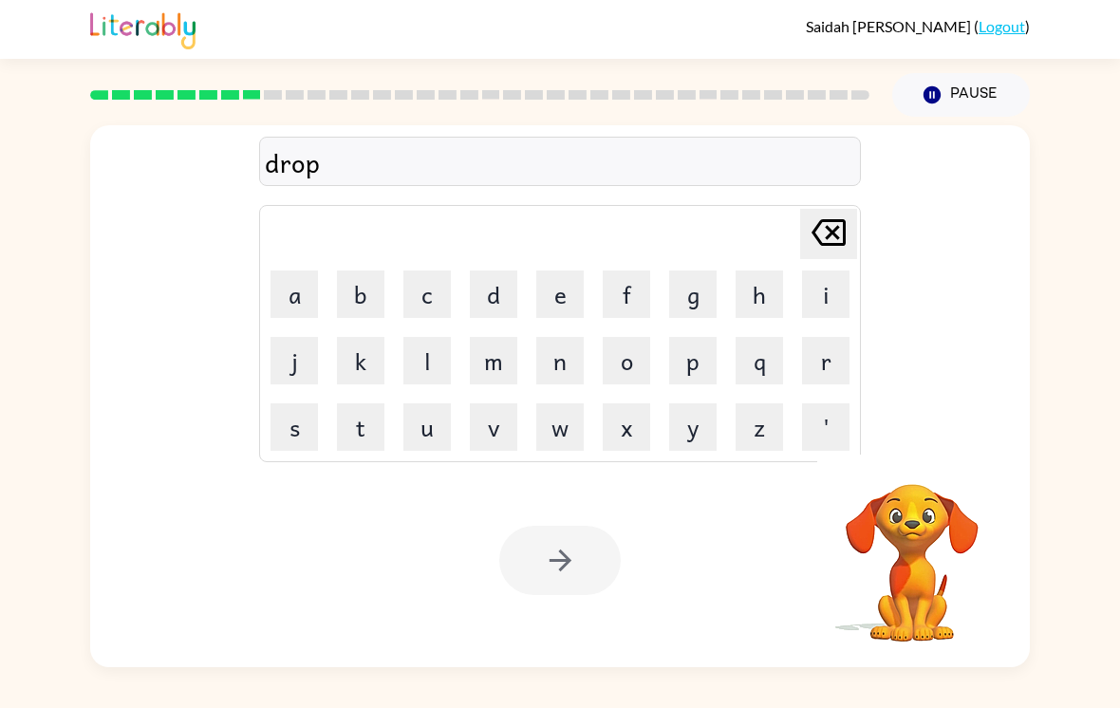
click at [812, 305] on button "i" at bounding box center [825, 294] width 47 height 47
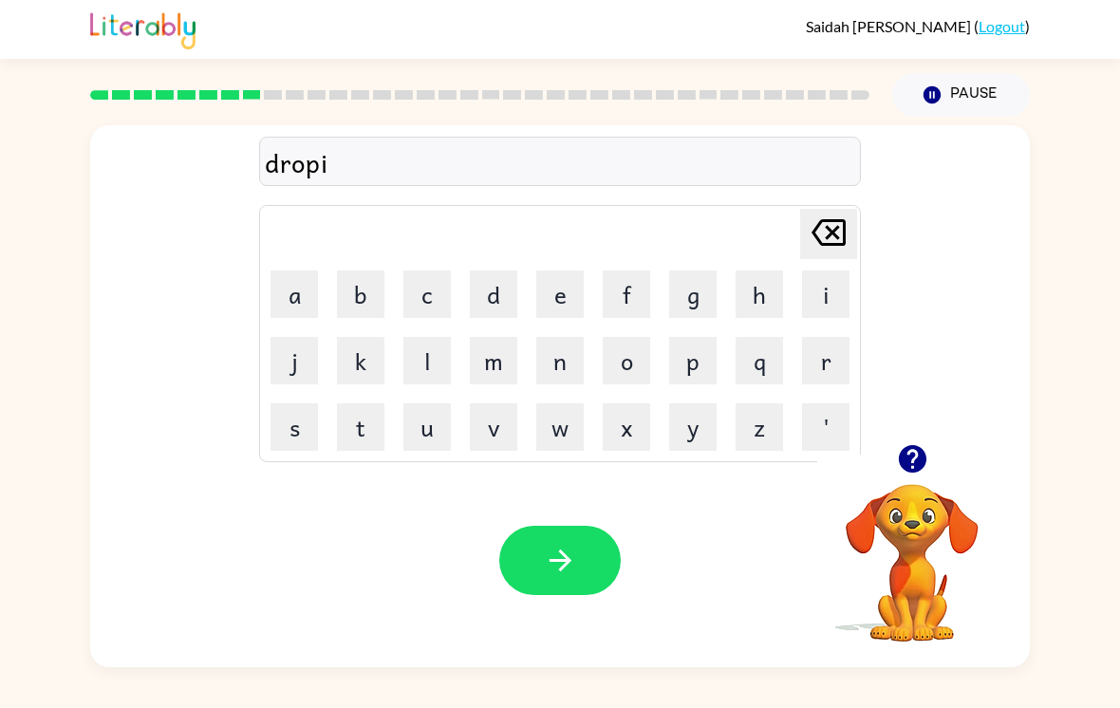
click at [571, 371] on button "n" at bounding box center [559, 360] width 47 height 47
click at [703, 296] on button "g" at bounding box center [692, 294] width 47 height 47
click at [564, 590] on button "button" at bounding box center [559, 560] width 121 height 69
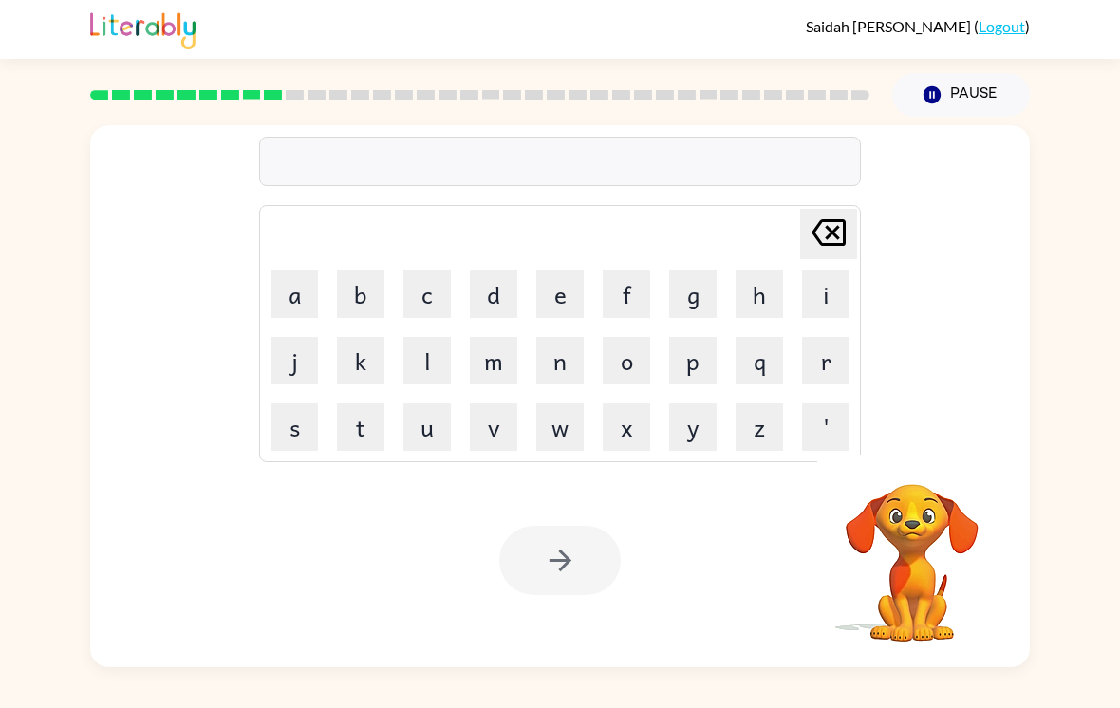
click at [620, 308] on button "f" at bounding box center [626, 294] width 47 height 47
click at [796, 364] on td "r" at bounding box center [826, 360] width 65 height 65
click at [575, 302] on button "e" at bounding box center [559, 294] width 47 height 47
click at [839, 238] on icon "Delete Delete last character input" at bounding box center [829, 233] width 46 height 46
click at [819, 364] on button "r" at bounding box center [825, 360] width 47 height 47
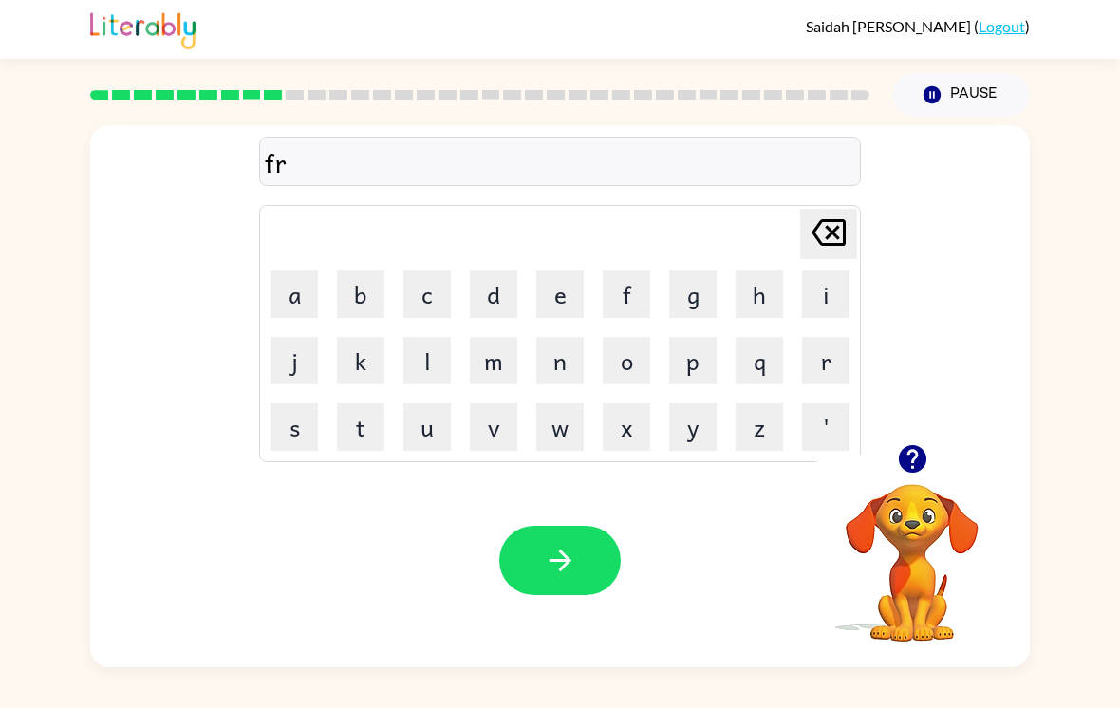
click at [556, 298] on button "e" at bounding box center [559, 294] width 47 height 47
click at [307, 443] on button "s" at bounding box center [294, 426] width 47 height 47
click at [748, 290] on button "h" at bounding box center [759, 294] width 47 height 47
click at [553, 577] on icon "button" at bounding box center [560, 560] width 33 height 33
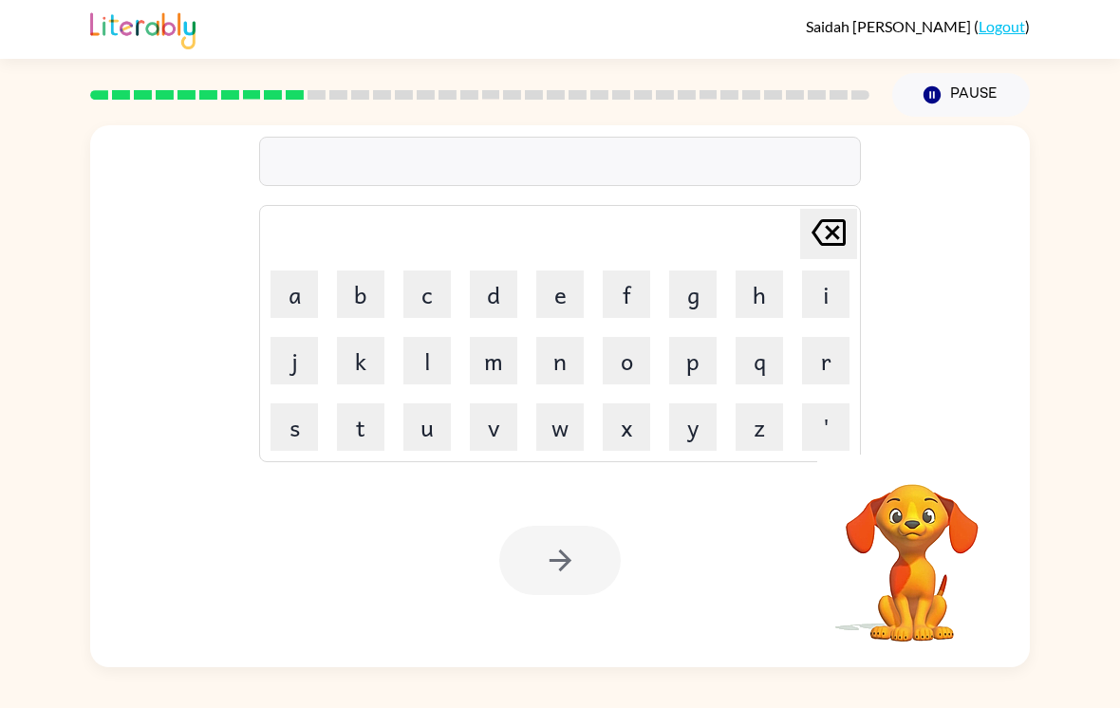
click at [625, 308] on button "f" at bounding box center [626, 294] width 47 height 47
click at [822, 358] on button "r" at bounding box center [825, 360] width 47 height 47
click at [281, 302] on button "a" at bounding box center [294, 294] width 47 height 47
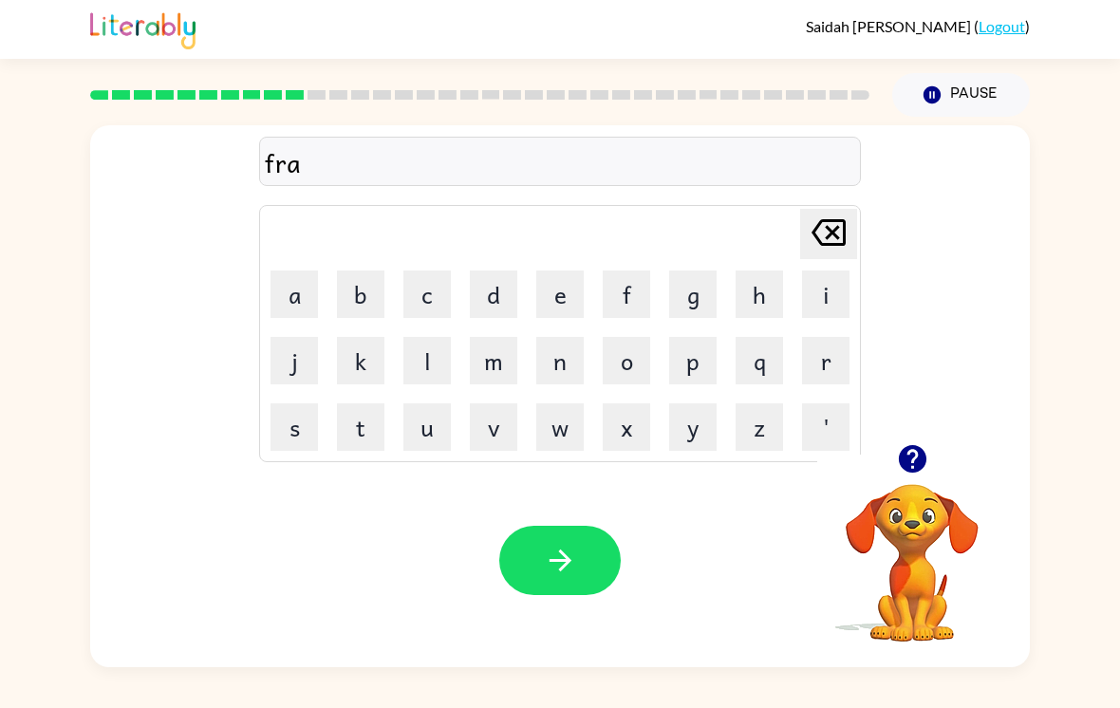
click at [350, 438] on button "t" at bounding box center [360, 426] width 47 height 47
click at [540, 317] on button "e" at bounding box center [559, 294] width 47 height 47
click at [564, 566] on icon "button" at bounding box center [560, 561] width 22 height 22
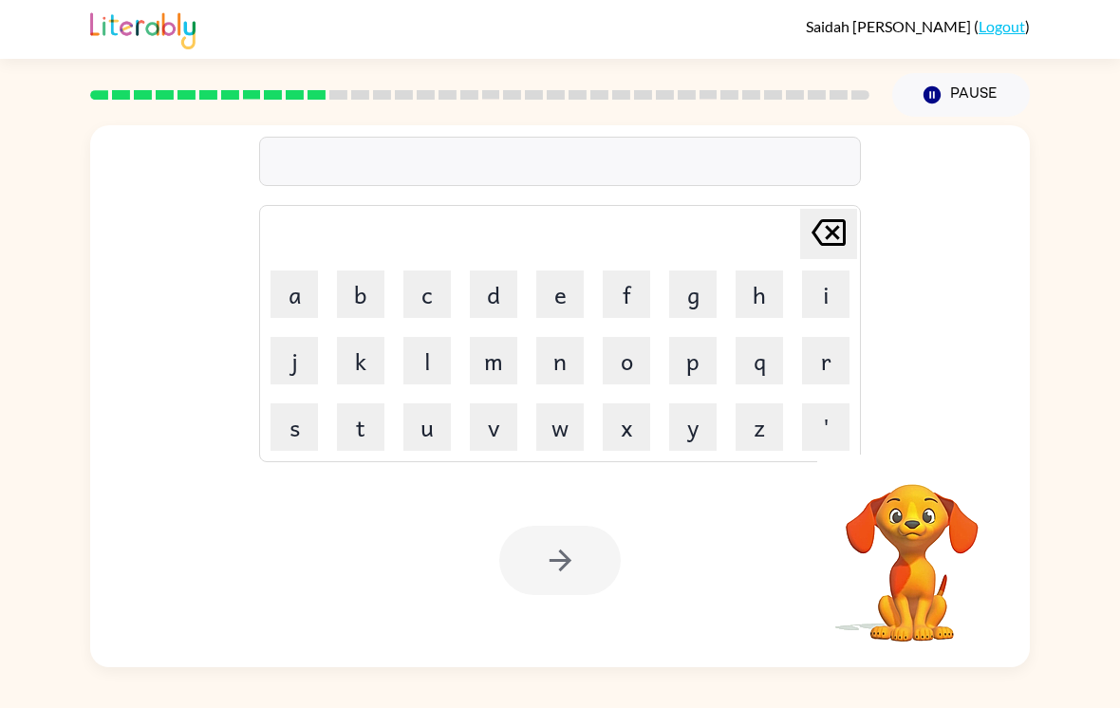
click at [624, 300] on button "f" at bounding box center [626, 294] width 47 height 47
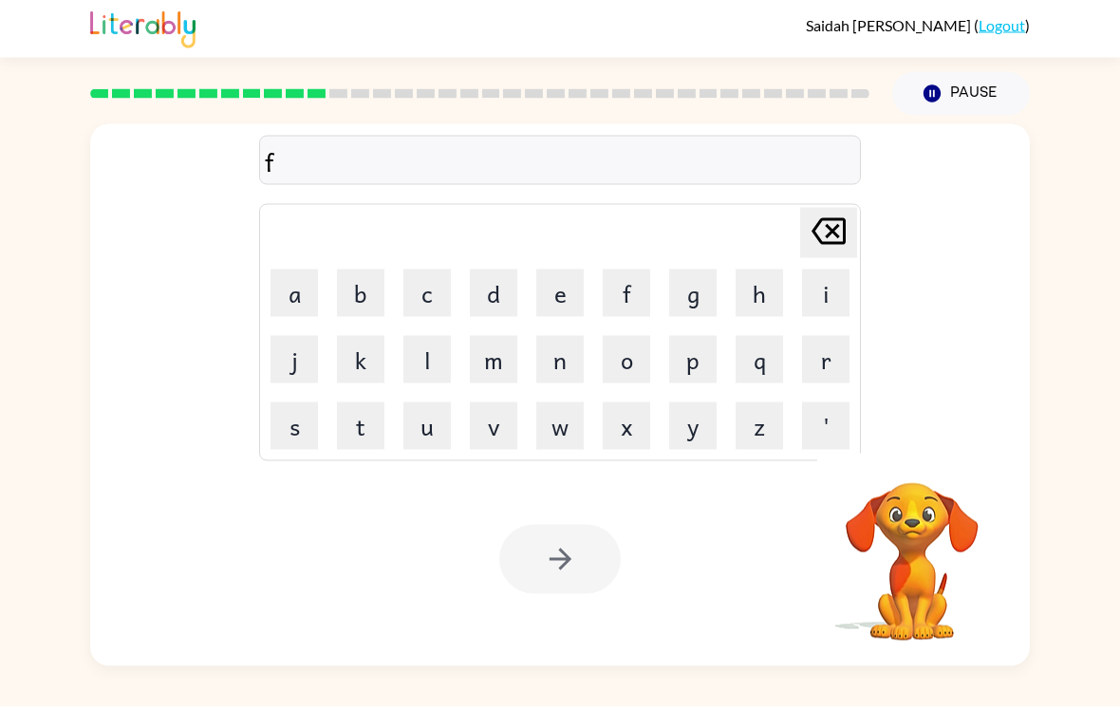
scroll to position [2, 0]
click at [825, 347] on button "r" at bounding box center [825, 360] width 47 height 47
click at [810, 307] on button "i" at bounding box center [825, 294] width 47 height 47
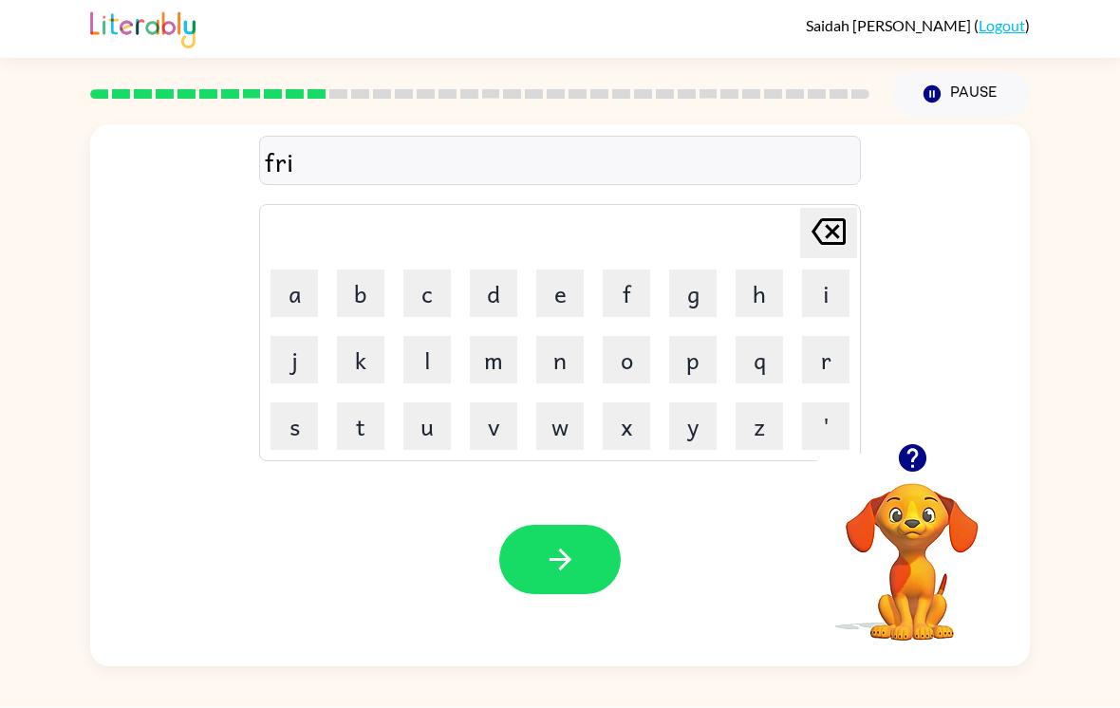
click at [490, 307] on button "d" at bounding box center [493, 294] width 47 height 47
click at [704, 291] on button "g" at bounding box center [692, 294] width 47 height 47
click at [569, 290] on button "e" at bounding box center [559, 294] width 47 height 47
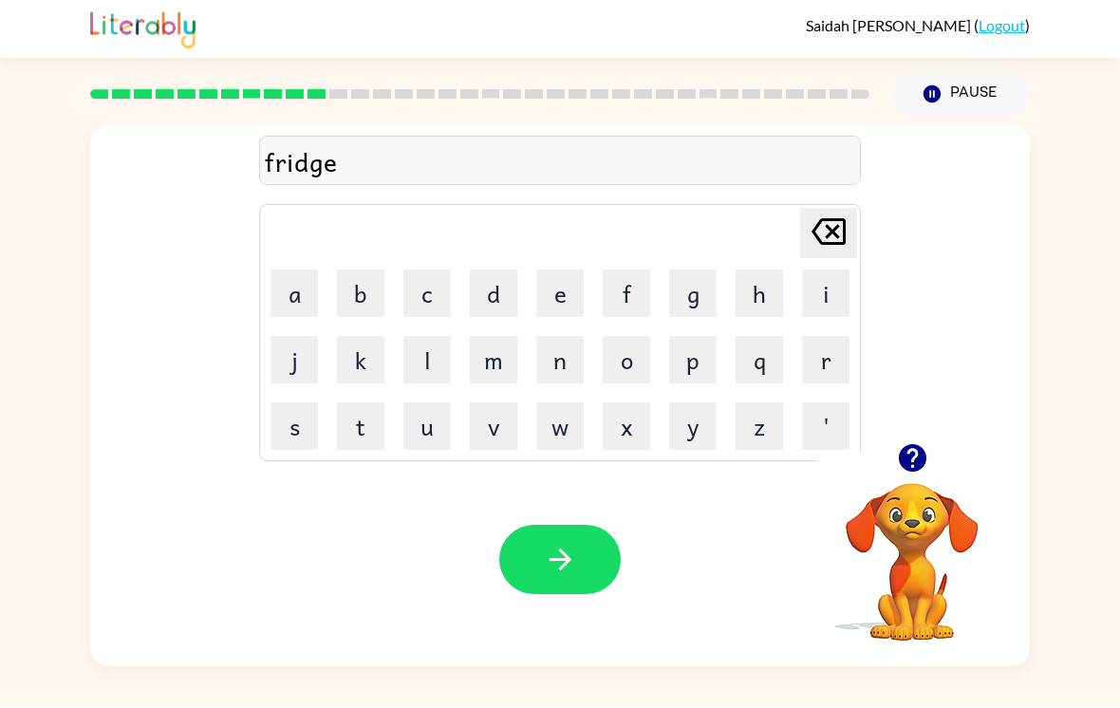
click at [584, 577] on button "button" at bounding box center [559, 560] width 121 height 69
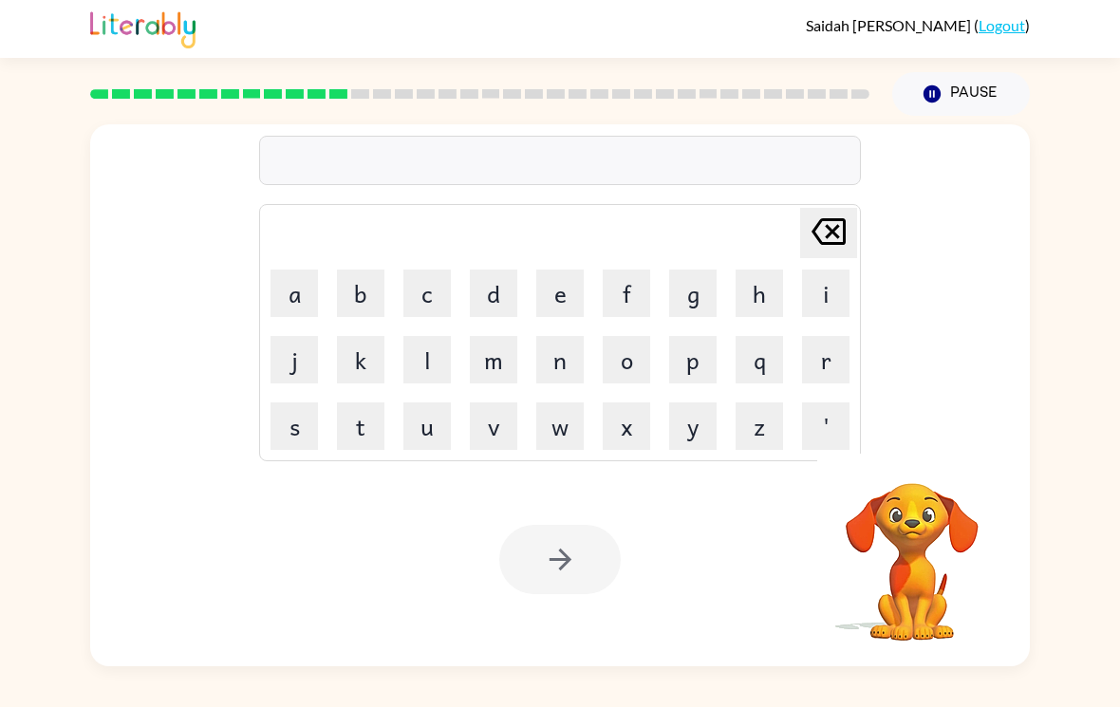
click at [613, 310] on button "f" at bounding box center [626, 294] width 47 height 47
click at [709, 384] on button "p" at bounding box center [692, 360] width 47 height 47
click at [839, 230] on icon "Delete Delete last character input" at bounding box center [829, 233] width 46 height 46
click at [820, 364] on button "r" at bounding box center [825, 360] width 47 height 47
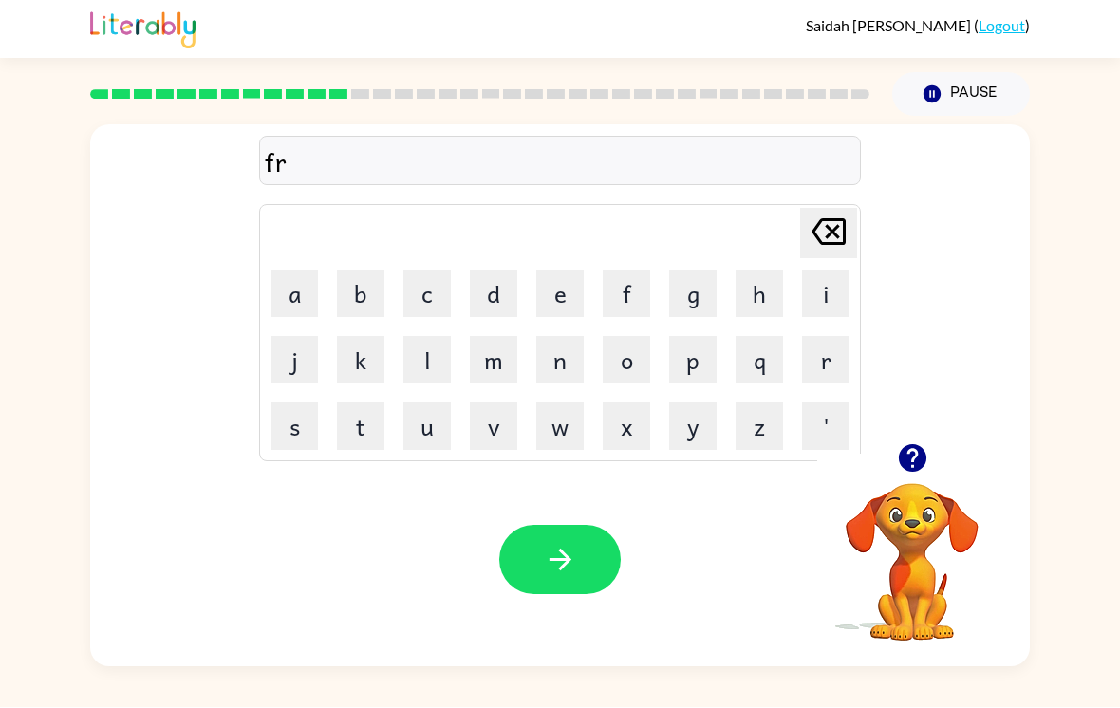
click at [312, 313] on button "a" at bounding box center [294, 294] width 47 height 47
click at [421, 318] on button "c" at bounding box center [426, 294] width 47 height 47
click at [360, 432] on button "t" at bounding box center [360, 426] width 47 height 47
click at [825, 305] on button "i" at bounding box center [825, 294] width 47 height 47
click at [555, 354] on button "n" at bounding box center [559, 360] width 47 height 47
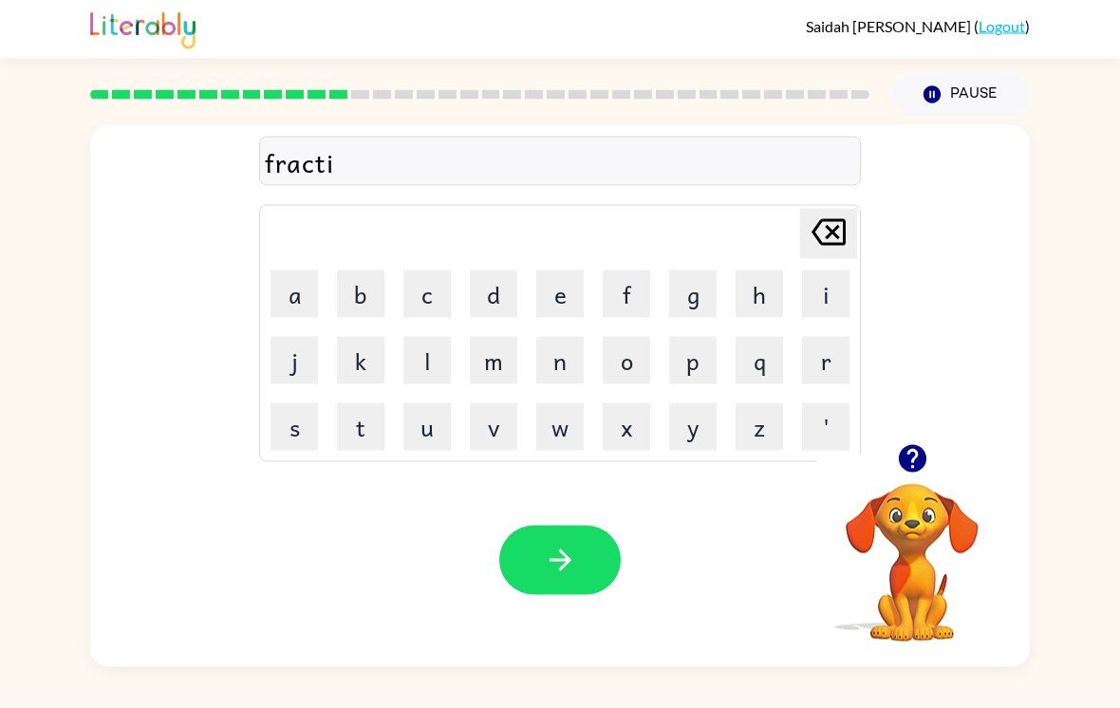
scroll to position [25, 0]
click at [838, 210] on icon "Delete Delete last character input" at bounding box center [829, 233] width 46 height 46
click at [630, 345] on button "o" at bounding box center [626, 360] width 47 height 47
click at [556, 350] on button "n" at bounding box center [559, 360] width 47 height 47
click at [567, 552] on icon "button" at bounding box center [560, 560] width 33 height 33
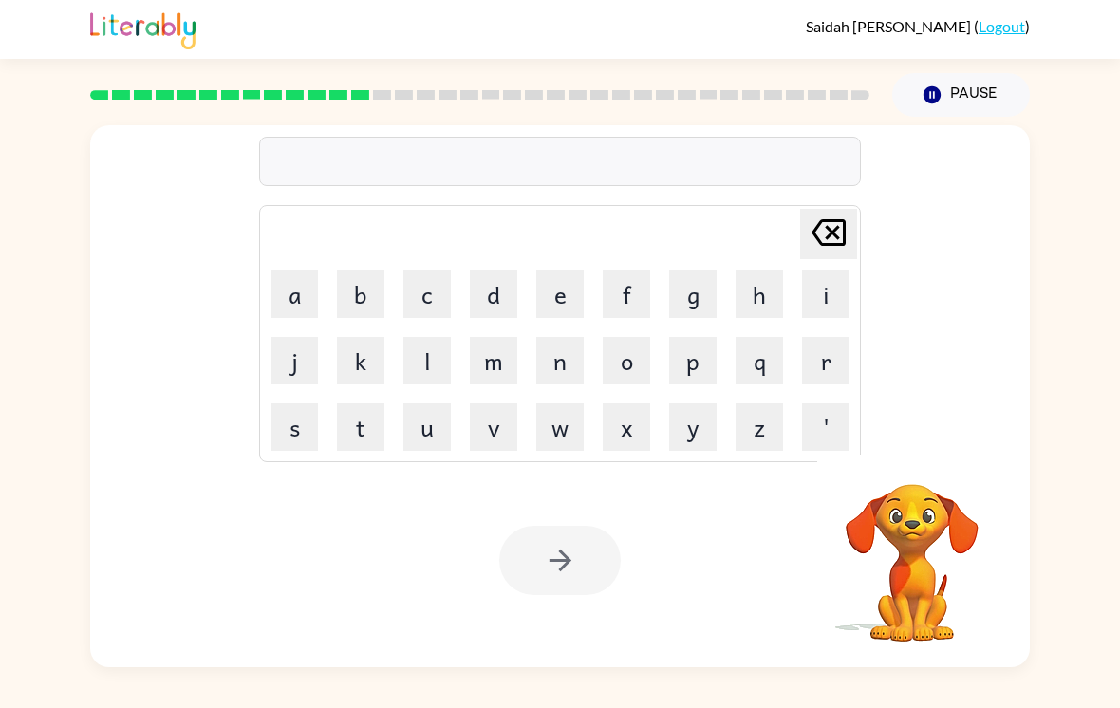
click at [296, 405] on button "s" at bounding box center [294, 426] width 47 height 47
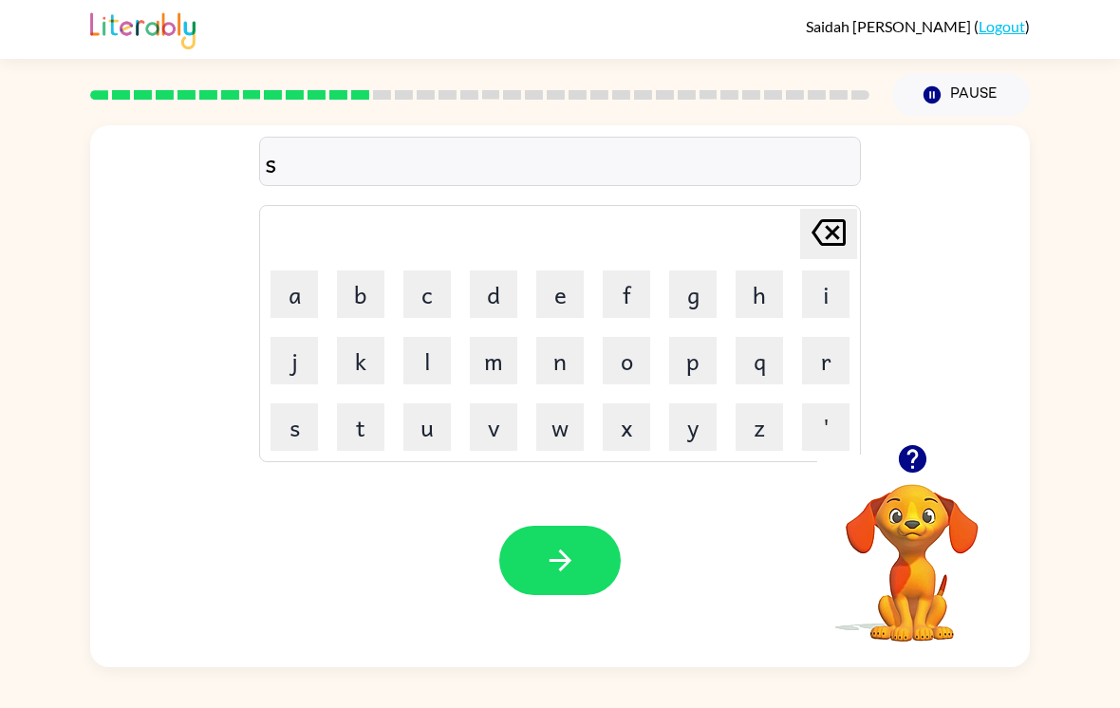
click at [432, 345] on button "l" at bounding box center [426, 360] width 47 height 47
click at [832, 273] on button "i" at bounding box center [825, 294] width 47 height 47
click at [693, 353] on button "p" at bounding box center [692, 360] width 47 height 47
click at [693, 352] on button "p" at bounding box center [692, 360] width 47 height 47
click at [562, 271] on button "e" at bounding box center [559, 294] width 47 height 47
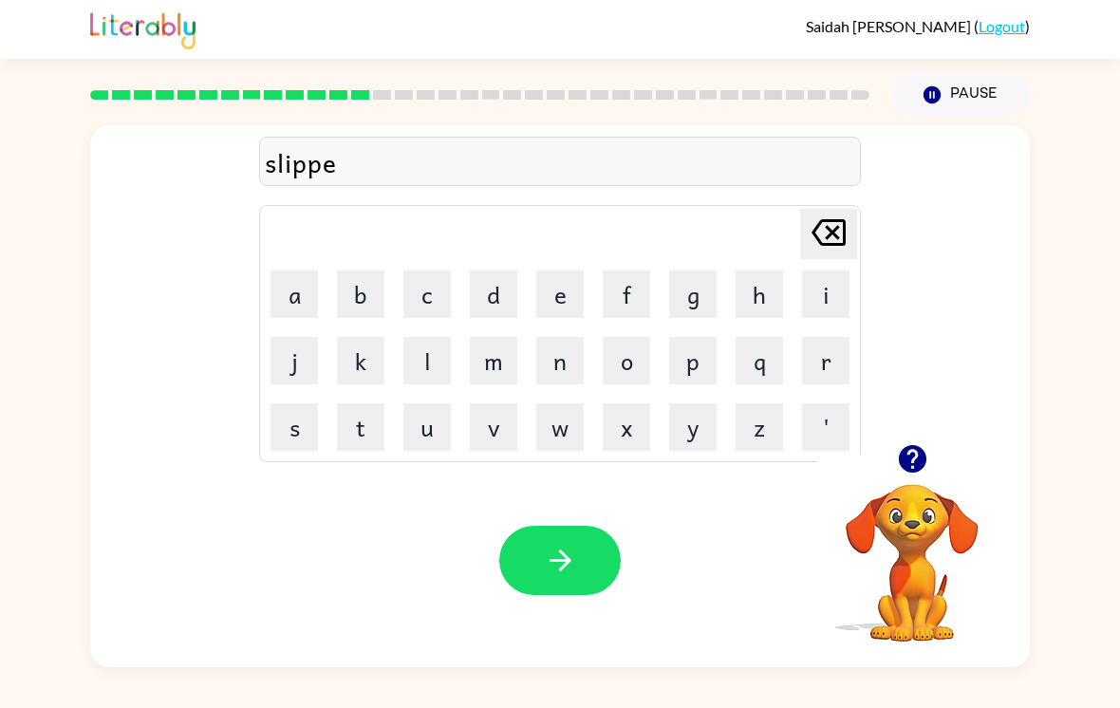
click at [477, 292] on button "d" at bounding box center [493, 294] width 47 height 47
click at [672, 282] on button "g" at bounding box center [692, 294] width 47 height 47
click at [545, 290] on button "e" at bounding box center [559, 294] width 47 height 47
click at [558, 544] on icon "button" at bounding box center [560, 560] width 33 height 33
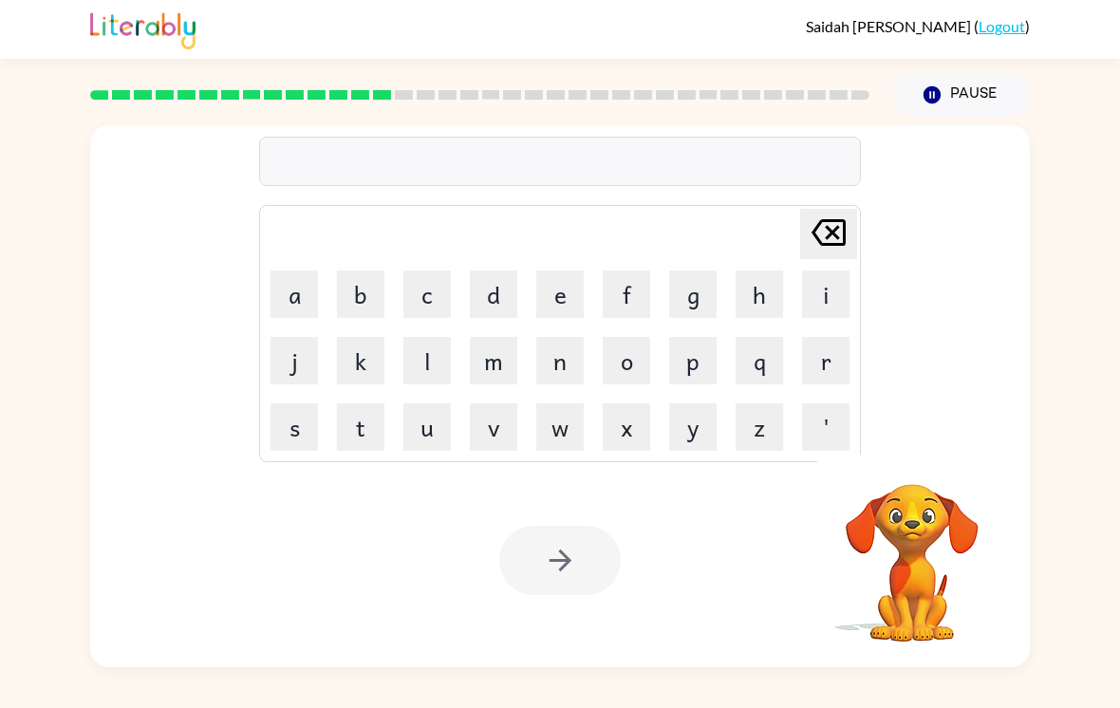
click at [303, 408] on button "s" at bounding box center [294, 426] width 47 height 47
click at [501, 341] on button "m" at bounding box center [493, 360] width 47 height 47
click at [295, 273] on button "a" at bounding box center [294, 294] width 47 height 47
click at [418, 340] on button "l" at bounding box center [426, 360] width 47 height 47
click at [417, 340] on button "l" at bounding box center [426, 360] width 47 height 47
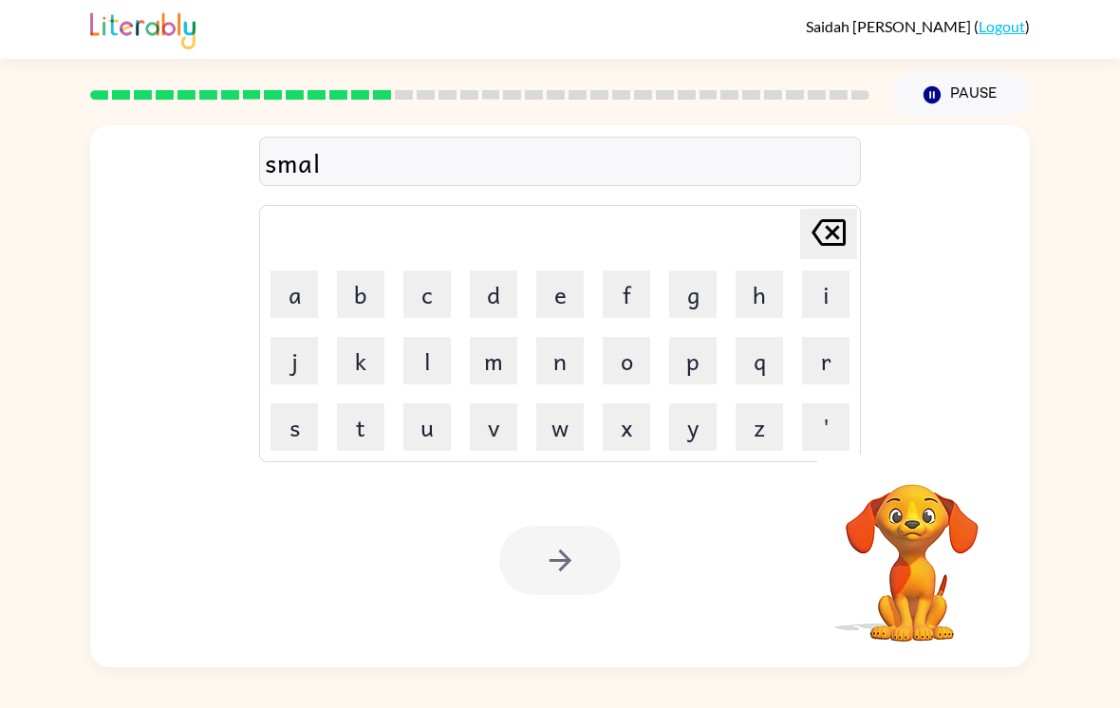
scroll to position [24, 0]
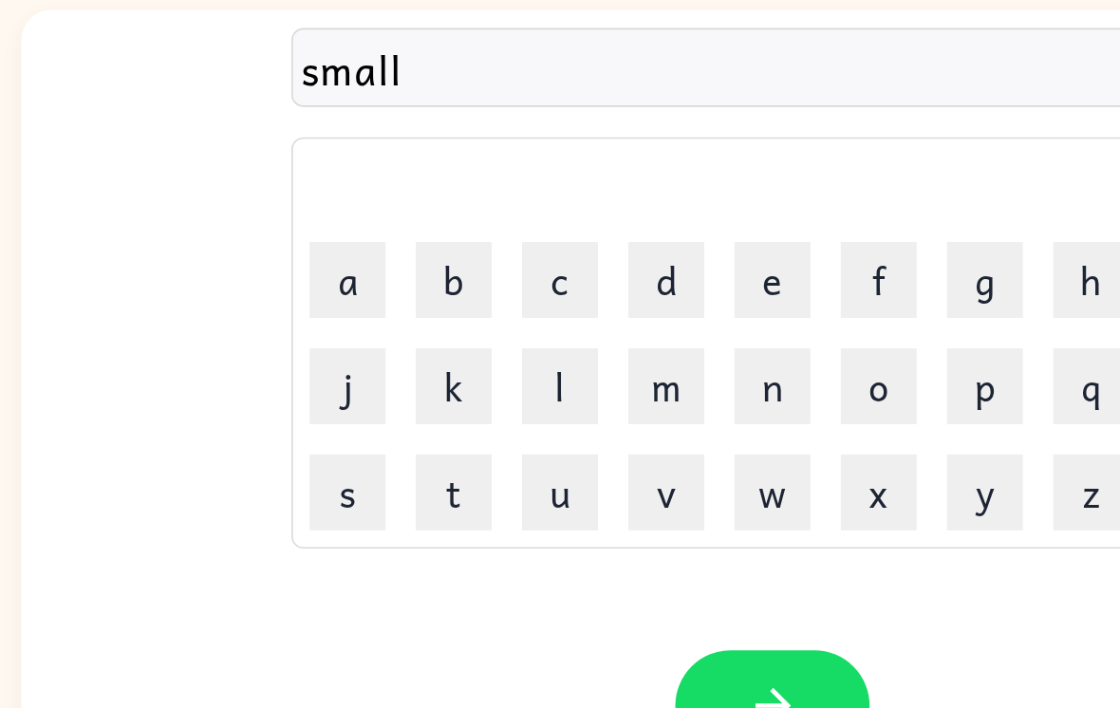
click at [499, 526] on button "button" at bounding box center [559, 560] width 121 height 69
click at [499, 526] on div at bounding box center [559, 560] width 121 height 69
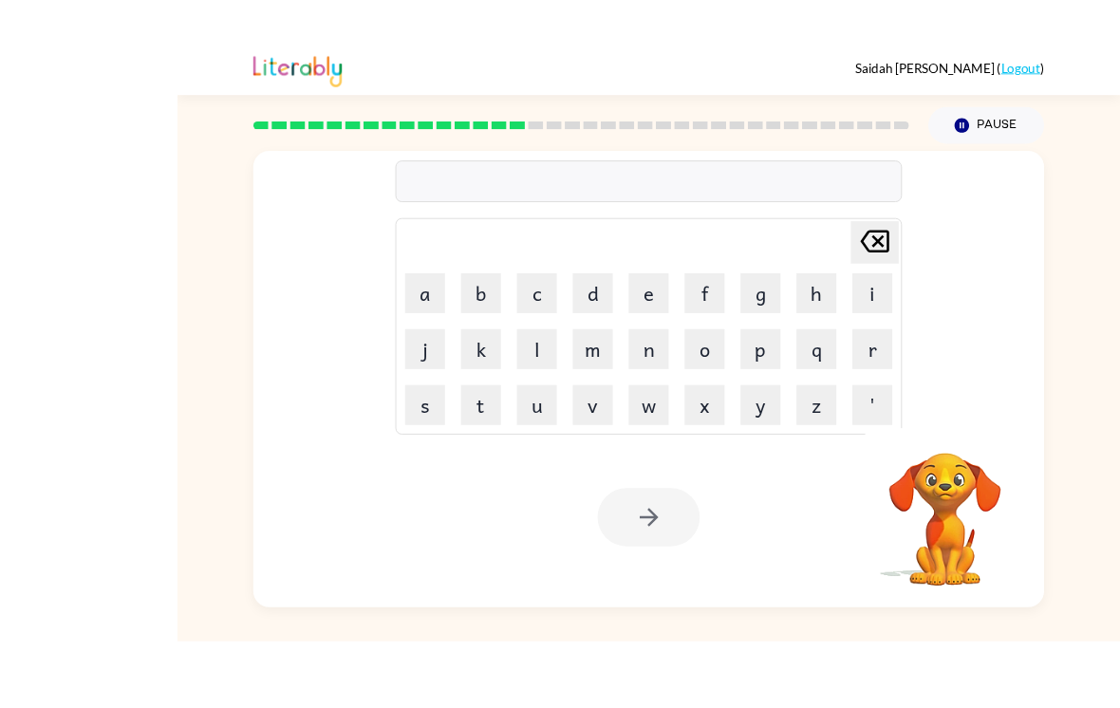
scroll to position [10, 0]
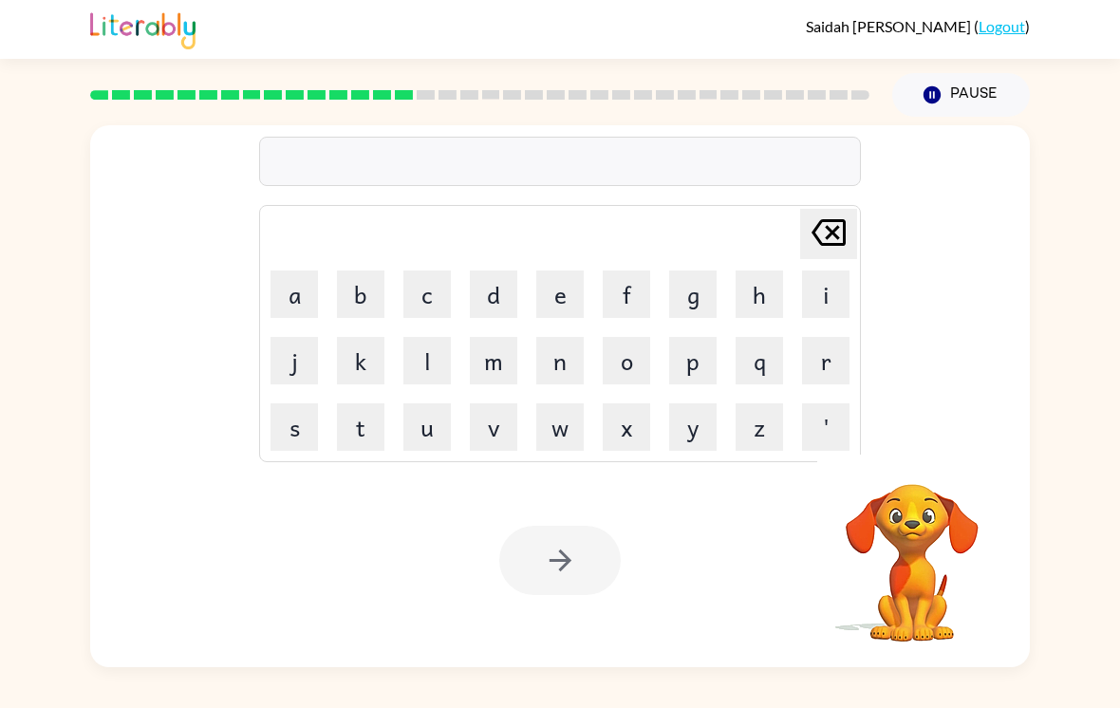
click at [1107, 122] on div "Delete Delete last character input a b c d e f g h i j k l m n o p q r s t u v …" at bounding box center [560, 392] width 1120 height 551
click at [294, 429] on button "s" at bounding box center [294, 426] width 47 height 47
click at [560, 374] on button "n" at bounding box center [559, 360] width 47 height 47
click at [609, 371] on button "o" at bounding box center [626, 360] width 47 height 47
click at [548, 424] on button "w" at bounding box center [559, 426] width 47 height 47
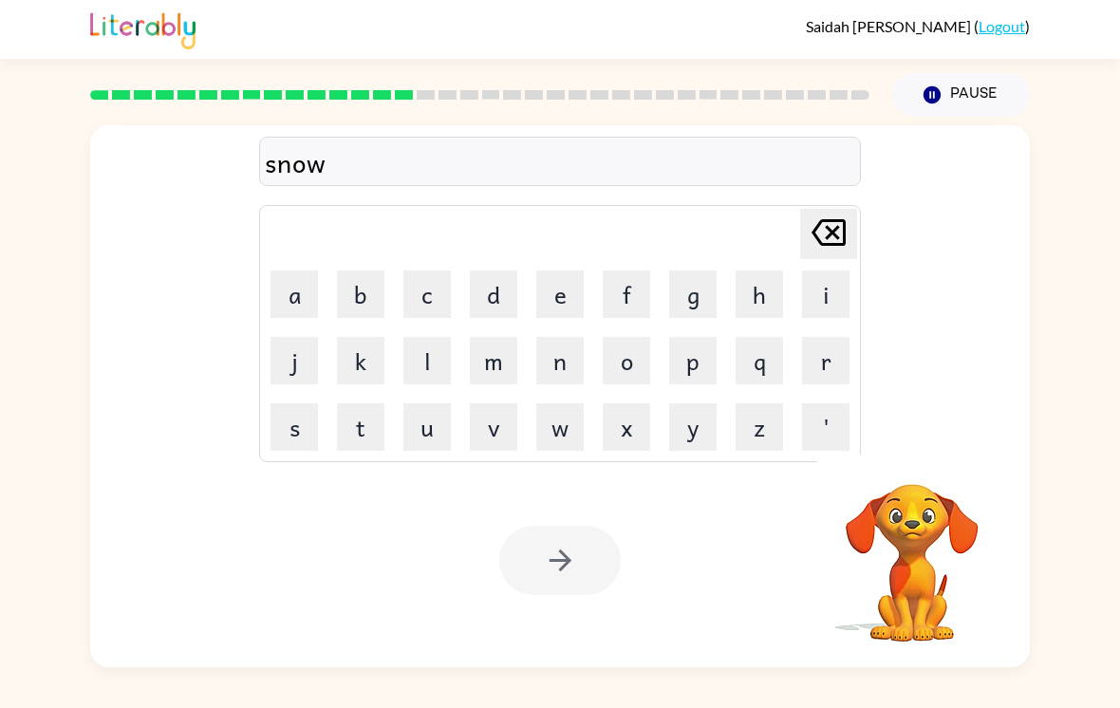
click at [497, 370] on button "m" at bounding box center [493, 360] width 47 height 47
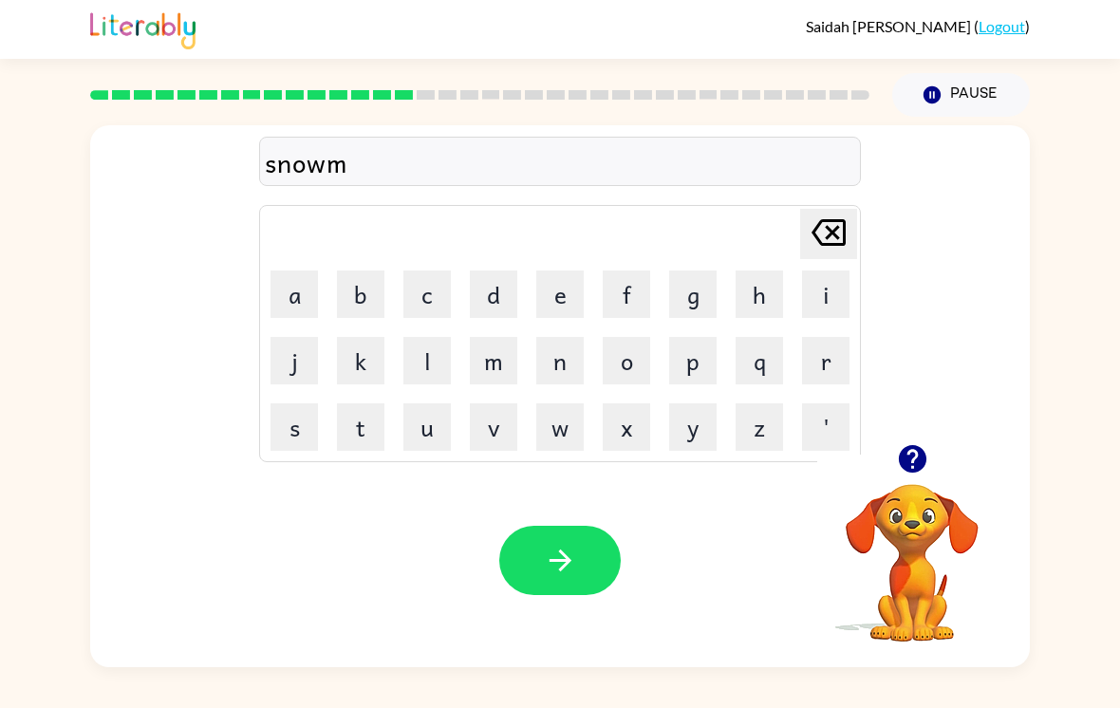
click at [291, 301] on button "a" at bounding box center [294, 294] width 47 height 47
click at [564, 366] on button "n" at bounding box center [559, 360] width 47 height 47
click at [582, 571] on button "button" at bounding box center [559, 560] width 121 height 69
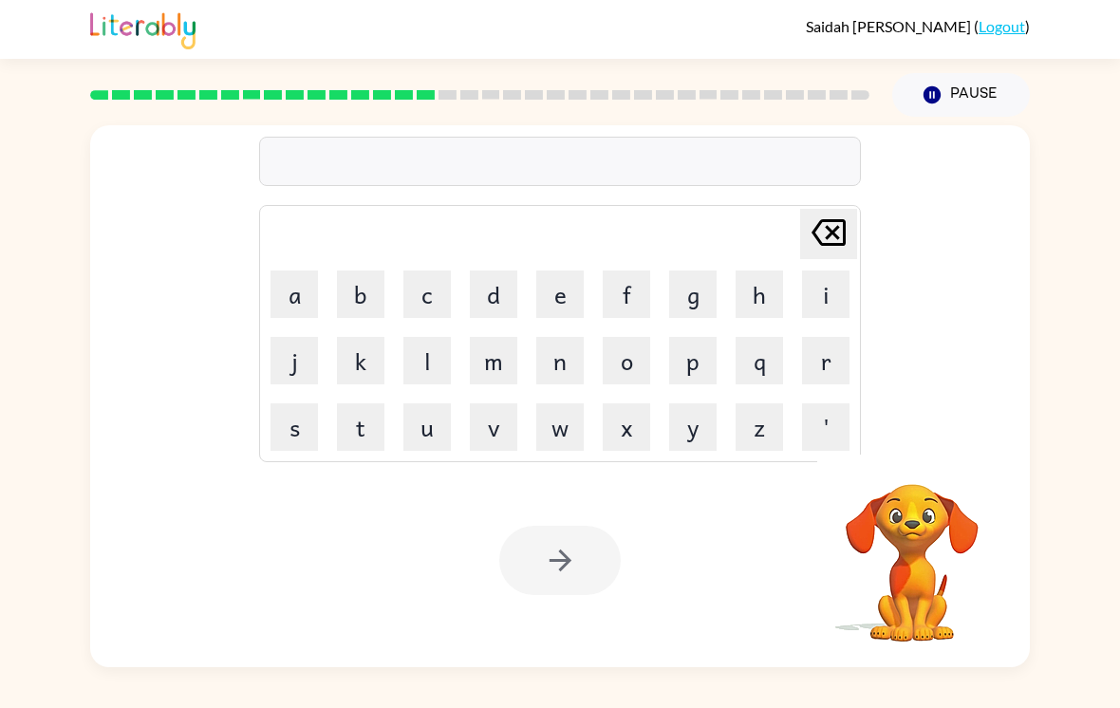
click at [294, 425] on button "s" at bounding box center [294, 426] width 47 height 47
click at [542, 418] on button "w" at bounding box center [559, 426] width 47 height 47
click at [794, 290] on td "i" at bounding box center [826, 294] width 65 height 65
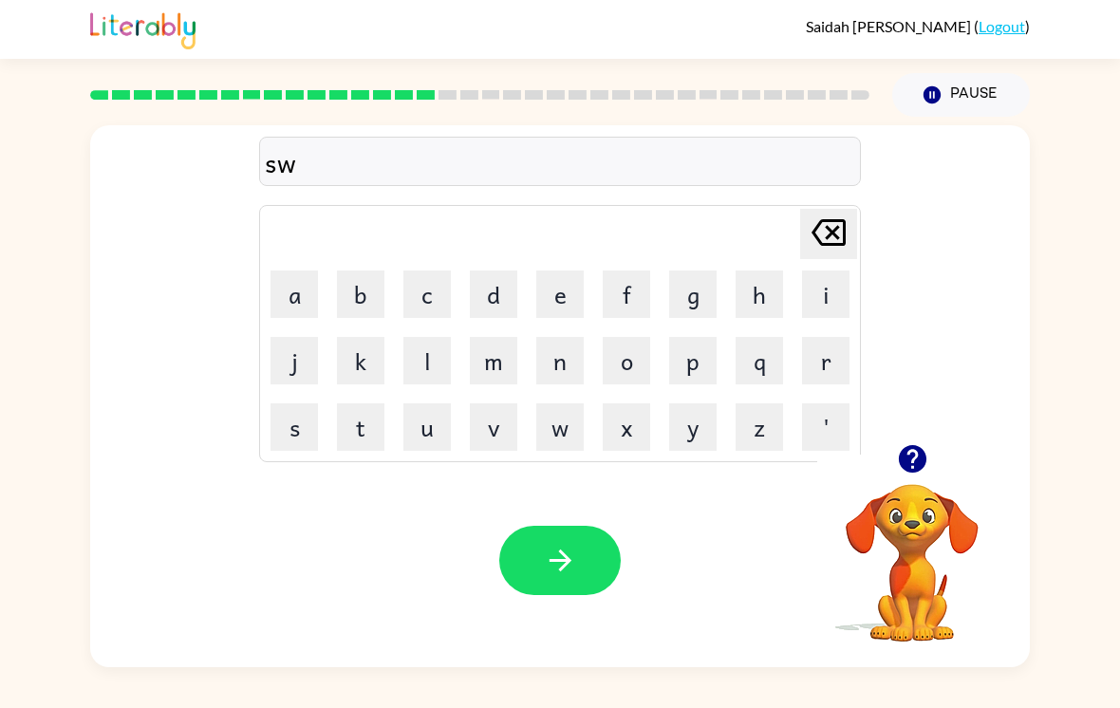
click at [825, 291] on button "i" at bounding box center [825, 294] width 47 height 47
click at [636, 299] on button "f" at bounding box center [626, 294] width 47 height 47
click at [369, 419] on button "t" at bounding box center [360, 426] width 47 height 47
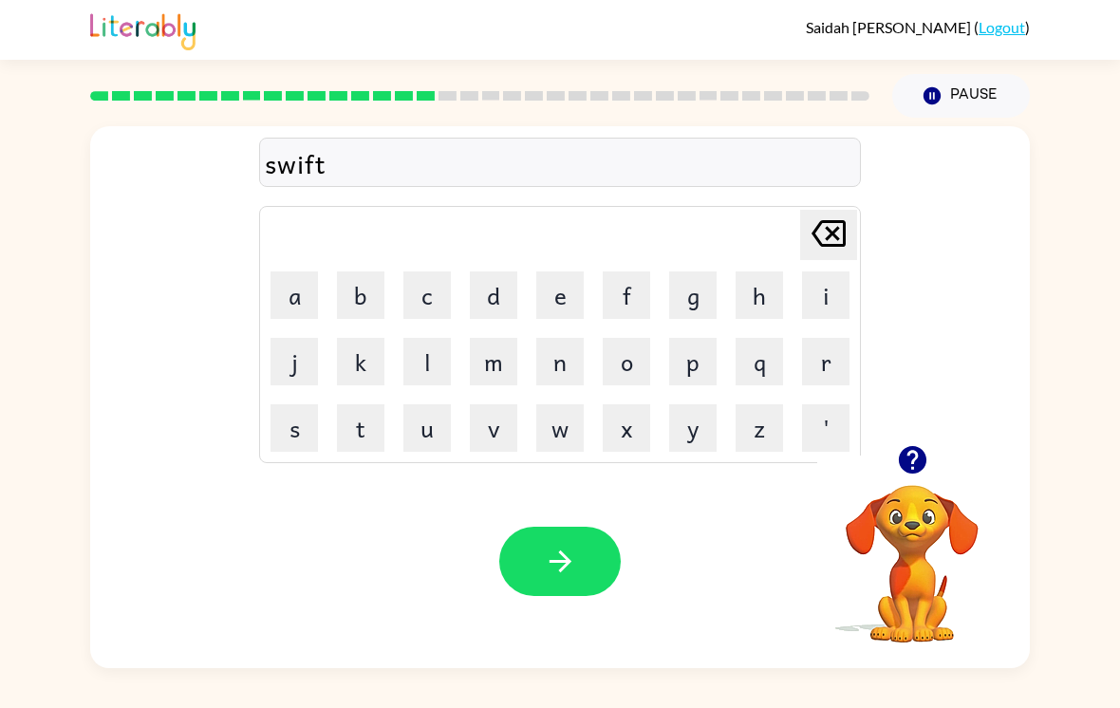
click at [539, 554] on button "button" at bounding box center [559, 560] width 121 height 69
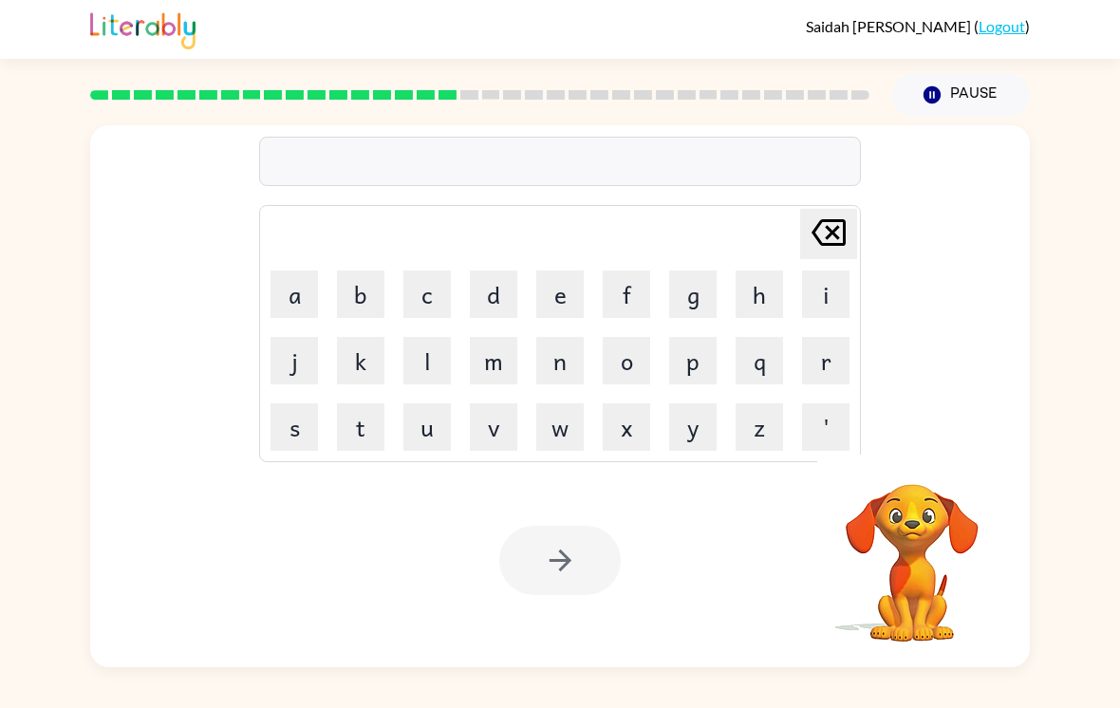
click at [695, 367] on button "p" at bounding box center [692, 360] width 47 height 47
click at [768, 305] on button "h" at bounding box center [759, 294] width 47 height 47
click at [631, 370] on button "o" at bounding box center [626, 360] width 47 height 47
click at [559, 384] on button "n" at bounding box center [559, 360] width 47 height 47
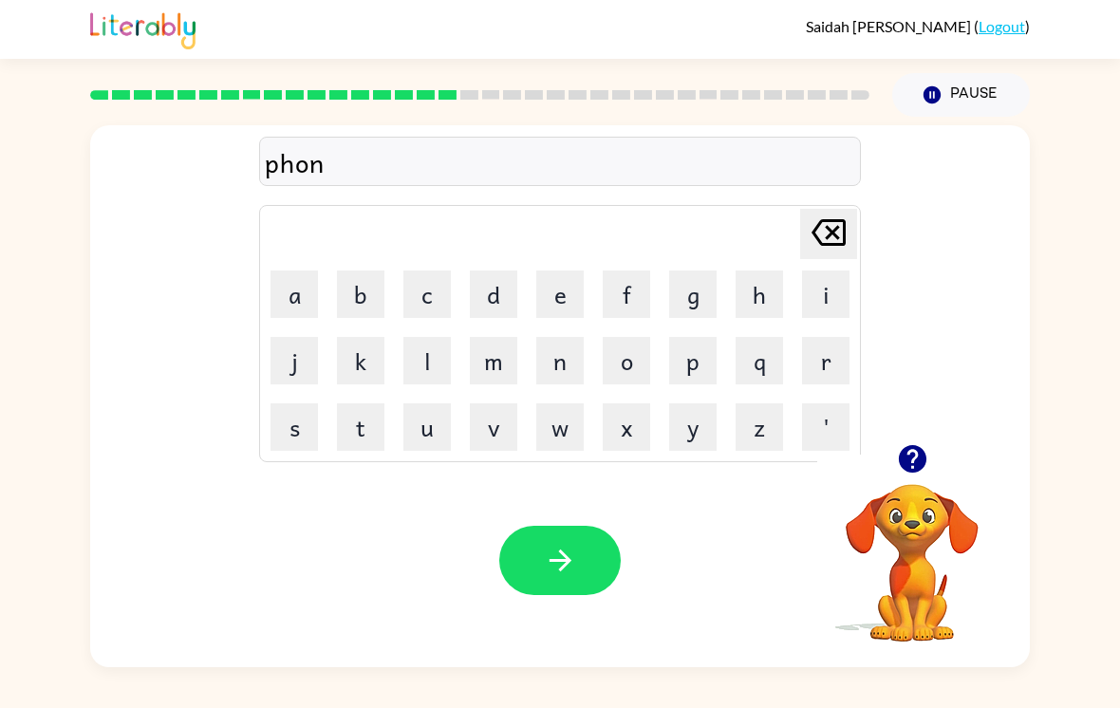
click at [564, 308] on button "e" at bounding box center [559, 294] width 47 height 47
click at [357, 308] on button "b" at bounding box center [360, 294] width 47 height 47
click at [626, 361] on button "o" at bounding box center [626, 360] width 47 height 47
click at [379, 445] on button "t" at bounding box center [360, 426] width 47 height 47
click at [742, 297] on button "h" at bounding box center [759, 294] width 47 height 47
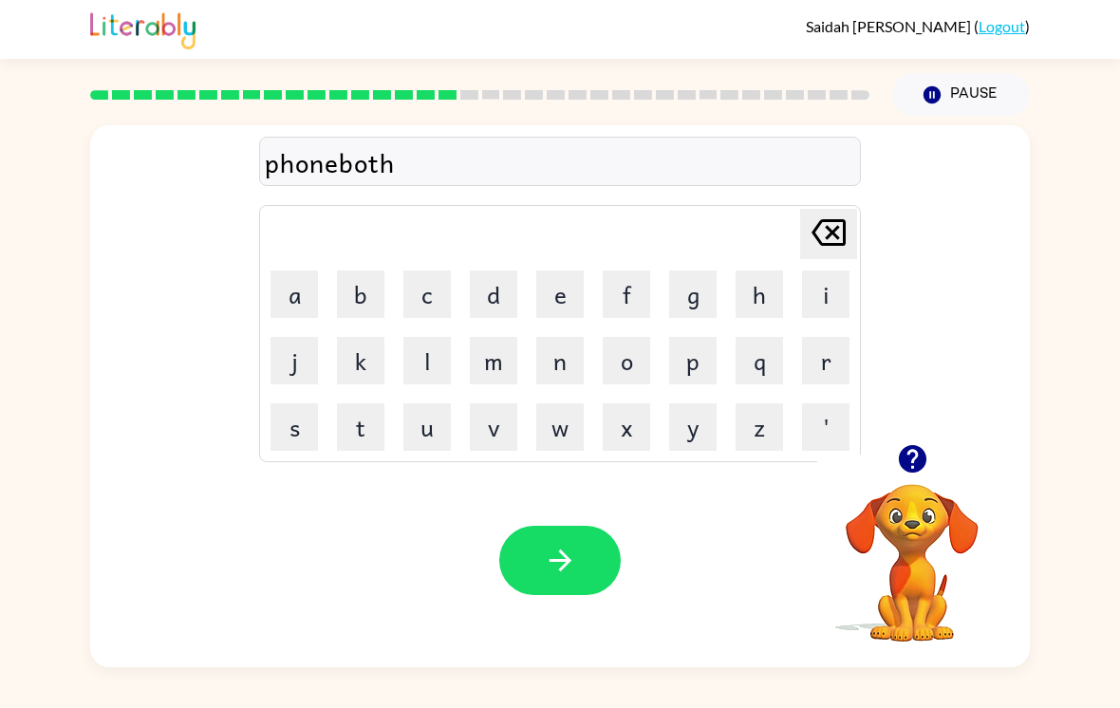
click at [550, 308] on button "e" at bounding box center [559, 294] width 47 height 47
click at [587, 574] on button "button" at bounding box center [559, 560] width 121 height 69
click at [586, 573] on div at bounding box center [559, 560] width 121 height 69
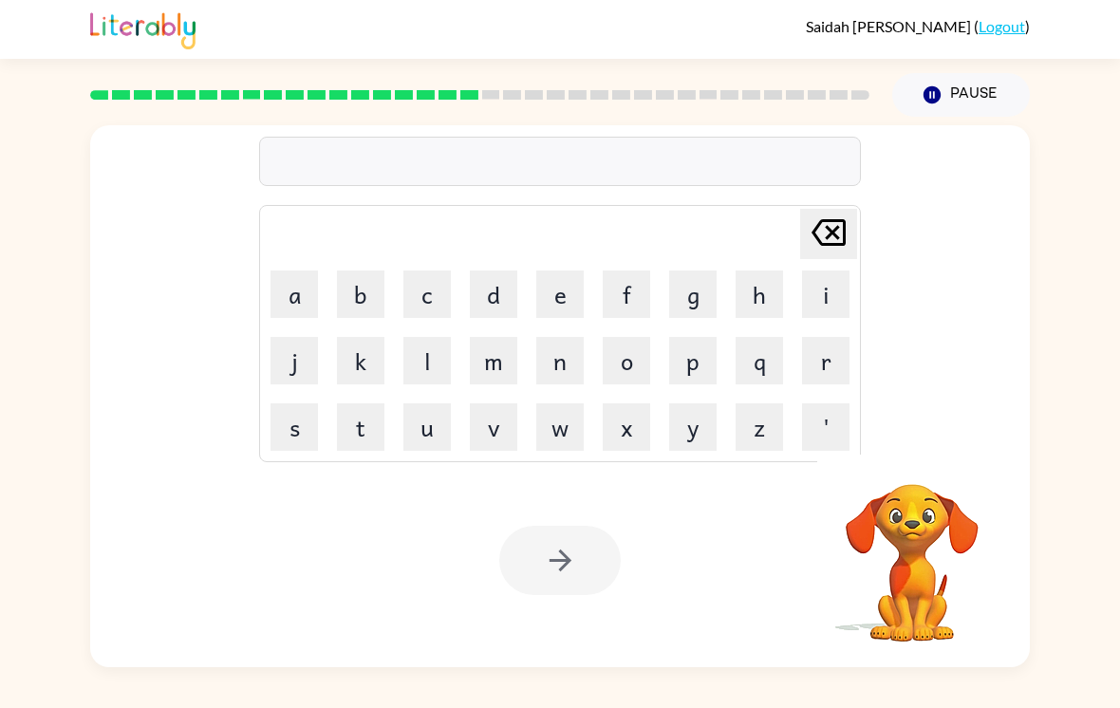
click at [355, 301] on button "b" at bounding box center [360, 294] width 47 height 47
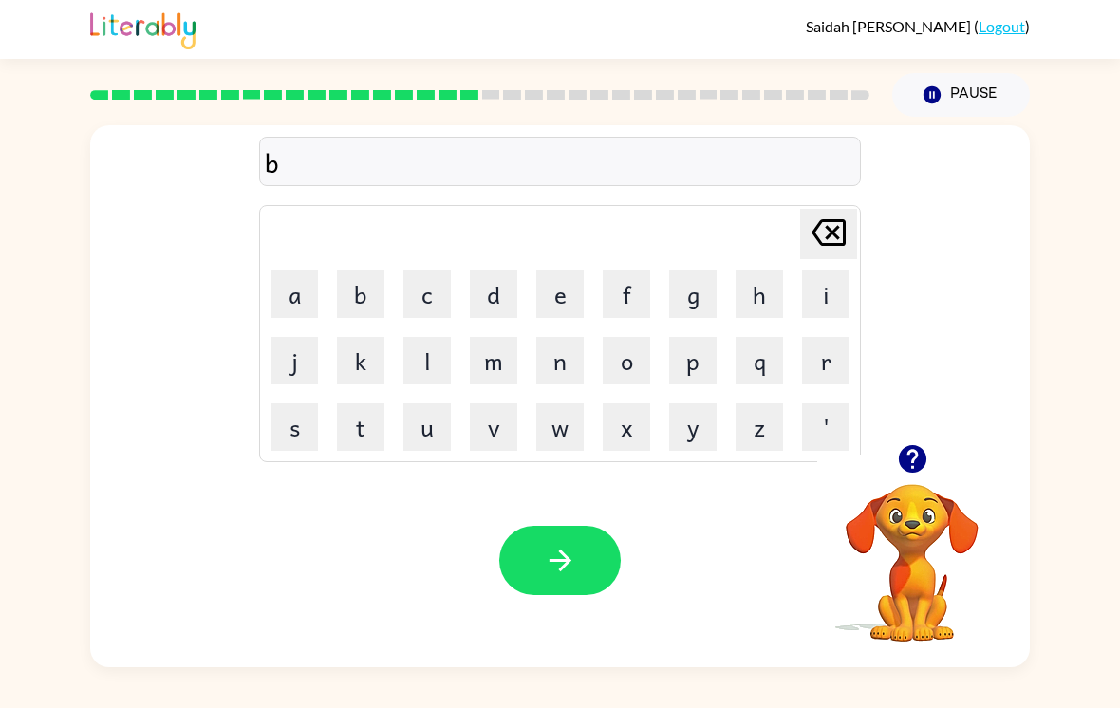
click at [617, 384] on button "o" at bounding box center [626, 360] width 47 height 47
click at [434, 444] on button "u" at bounding box center [426, 426] width 47 height 47
click at [691, 297] on button "g" at bounding box center [692, 294] width 47 height 47
click at [742, 293] on button "h" at bounding box center [759, 294] width 47 height 47
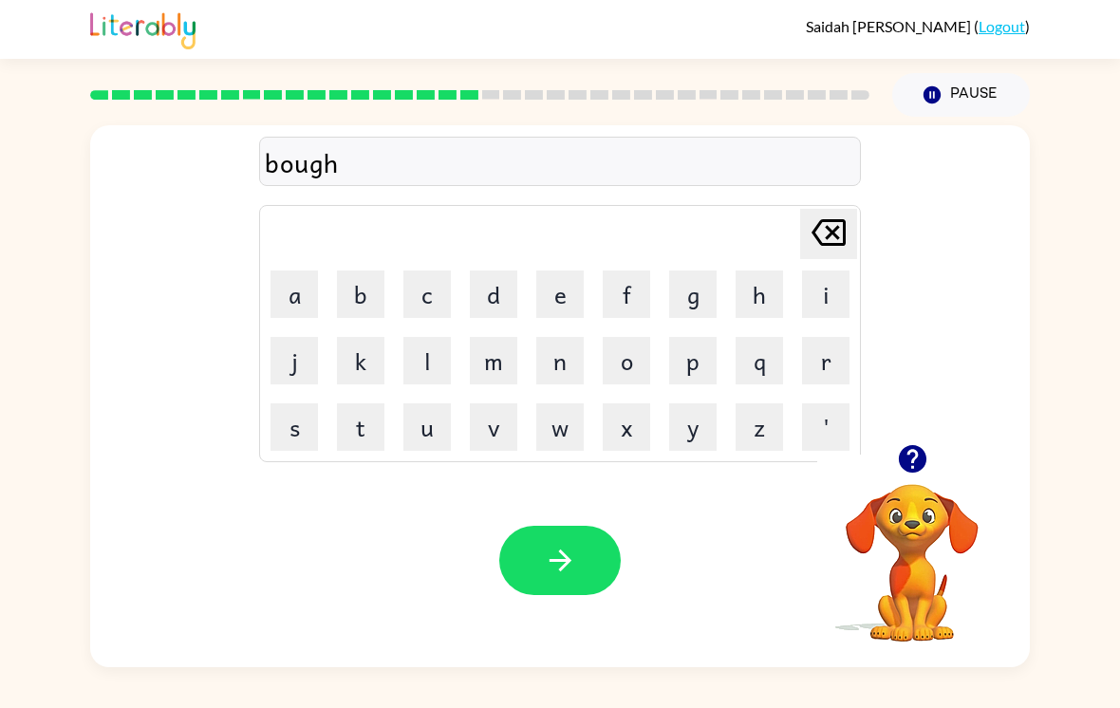
click at [349, 437] on button "t" at bounding box center [360, 426] width 47 height 47
click at [564, 541] on button "button" at bounding box center [559, 560] width 121 height 69
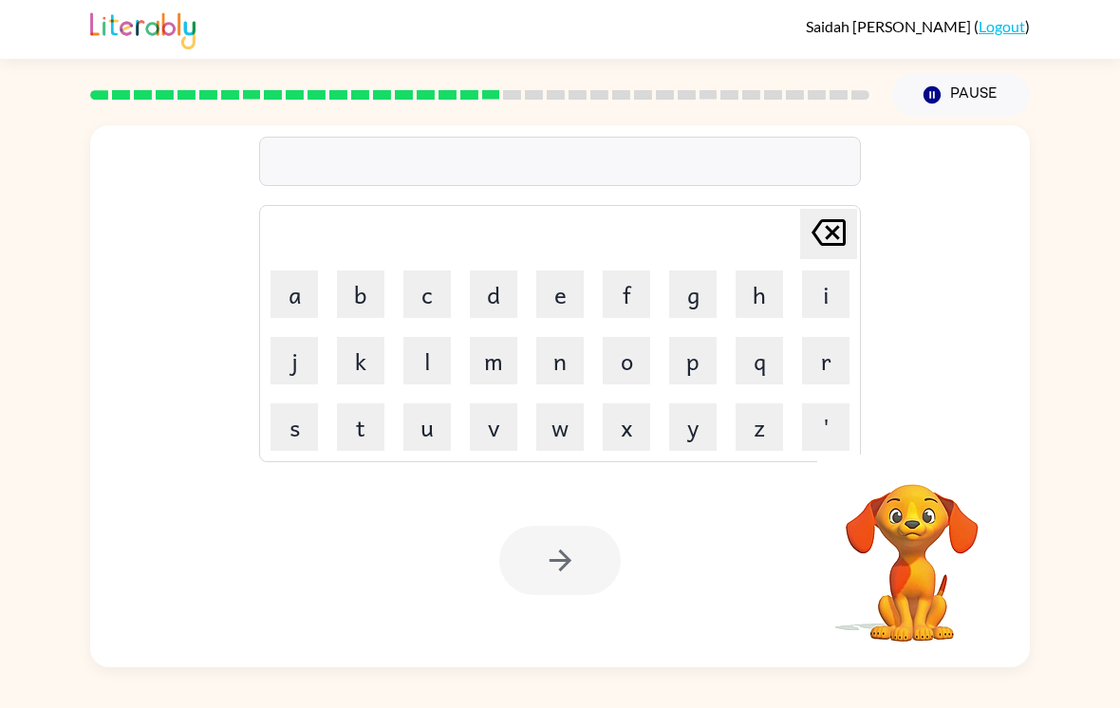
click at [382, 299] on button "b" at bounding box center [360, 294] width 47 height 47
click at [311, 300] on button "a" at bounding box center [294, 294] width 47 height 47
click at [420, 341] on button "l" at bounding box center [426, 360] width 47 height 47
click at [420, 340] on button "l" at bounding box center [426, 360] width 47 height 47
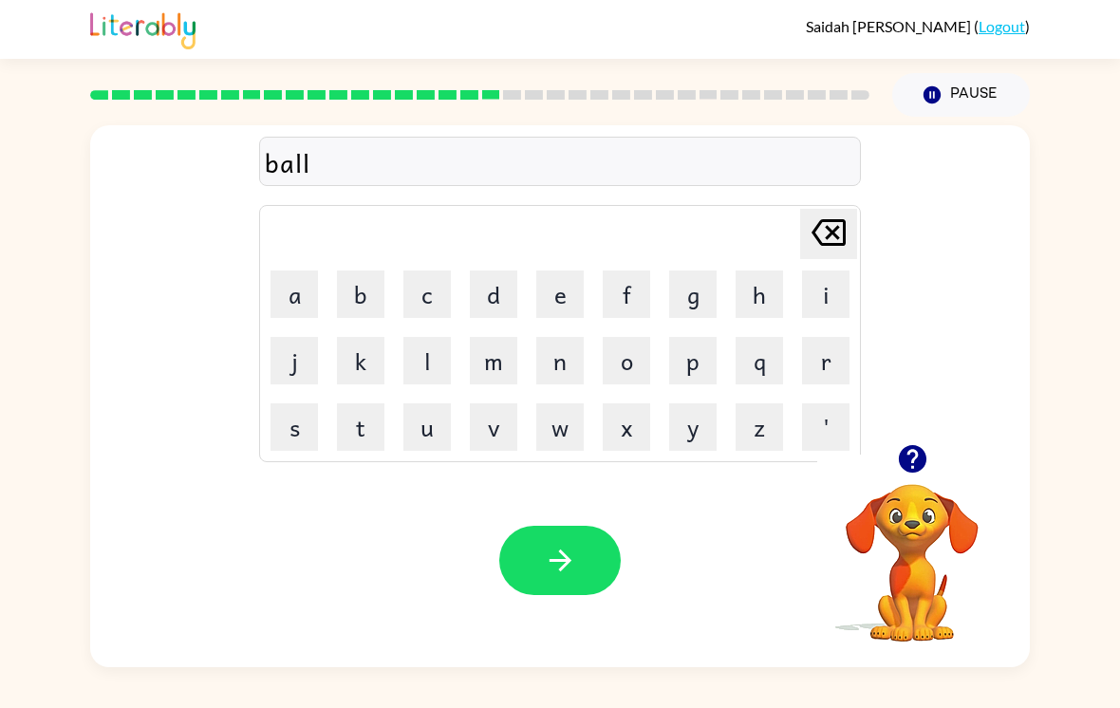
click at [813, 359] on button "r" at bounding box center [825, 360] width 47 height 47
click at [645, 370] on button "o" at bounding box center [626, 360] width 47 height 47
click at [645, 369] on button "o" at bounding box center [626, 360] width 47 height 47
click at [496, 363] on button "m" at bounding box center [493, 360] width 47 height 47
click at [571, 583] on button "button" at bounding box center [559, 560] width 121 height 69
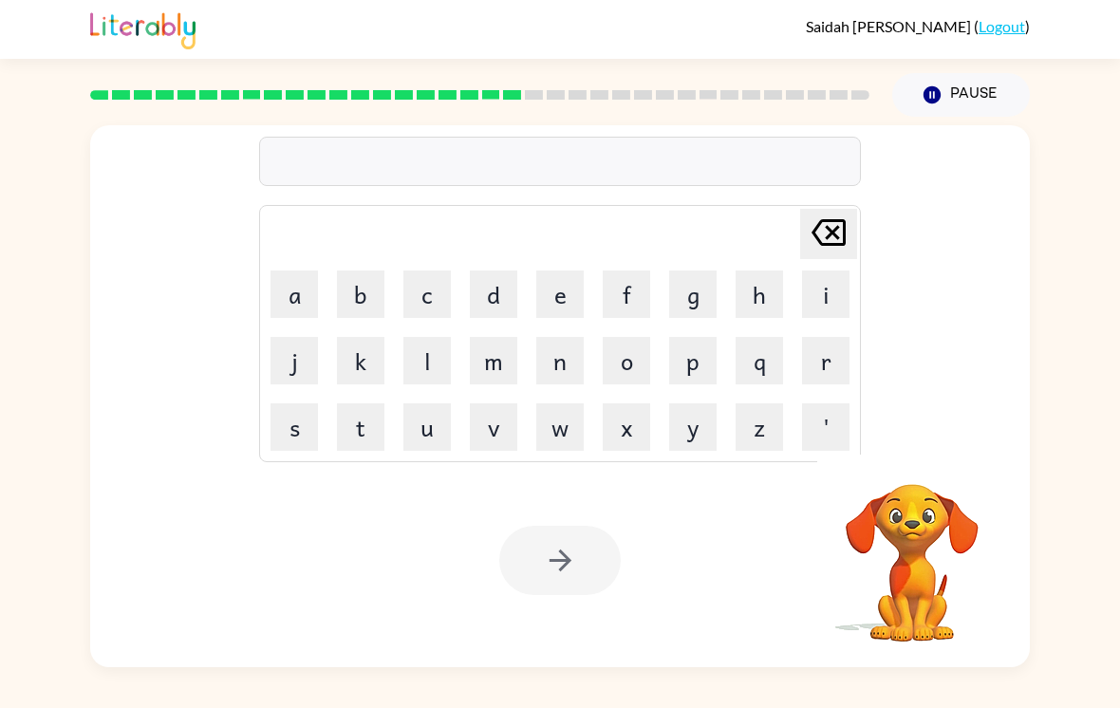
click at [415, 295] on button "c" at bounding box center [426, 294] width 47 height 47
click at [295, 290] on button "a" at bounding box center [294, 294] width 47 height 47
click at [429, 360] on button "l" at bounding box center [426, 360] width 47 height 47
click at [573, 565] on div at bounding box center [559, 560] width 121 height 69
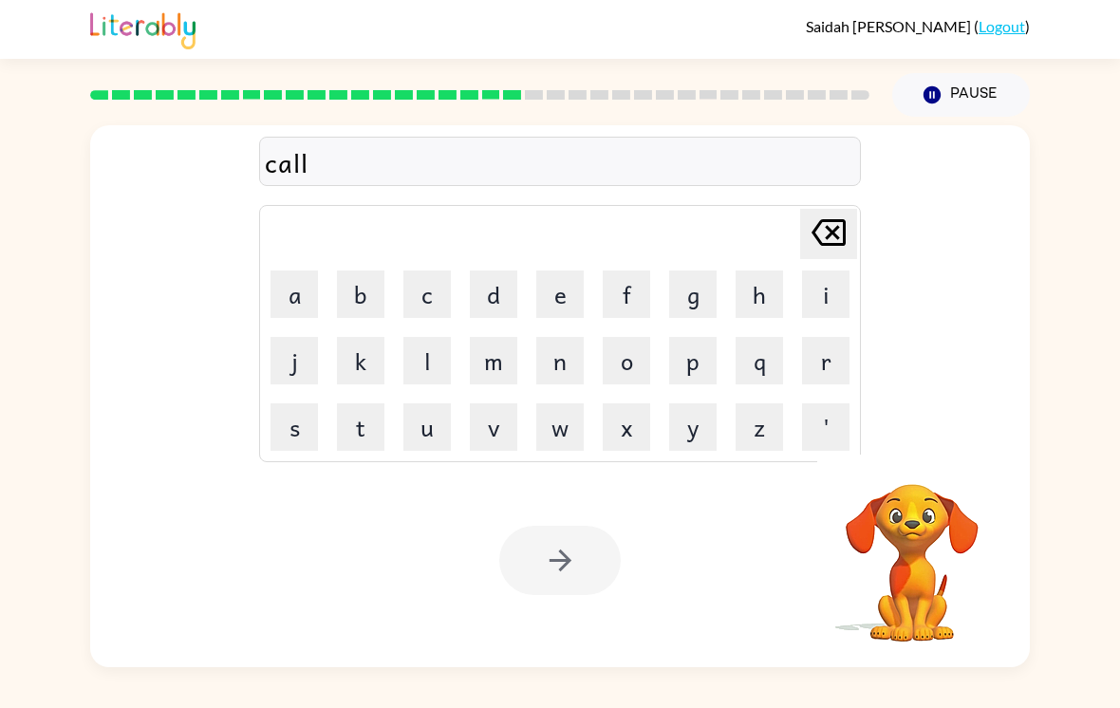
click at [573, 564] on div at bounding box center [559, 560] width 121 height 69
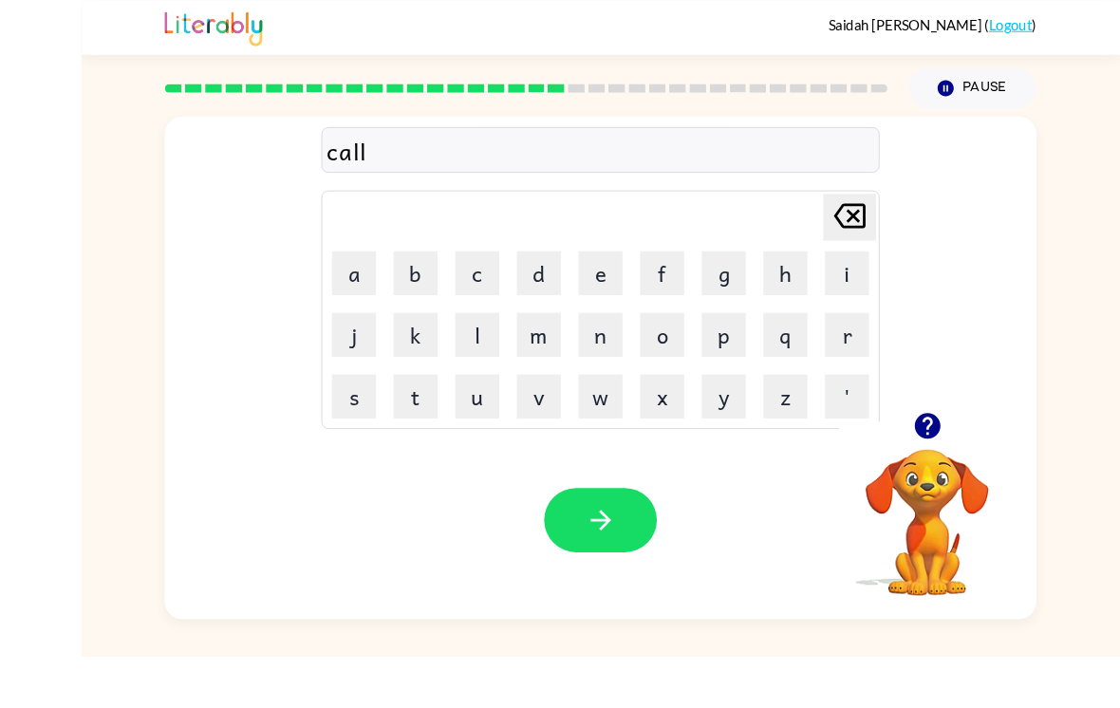
scroll to position [29, 0]
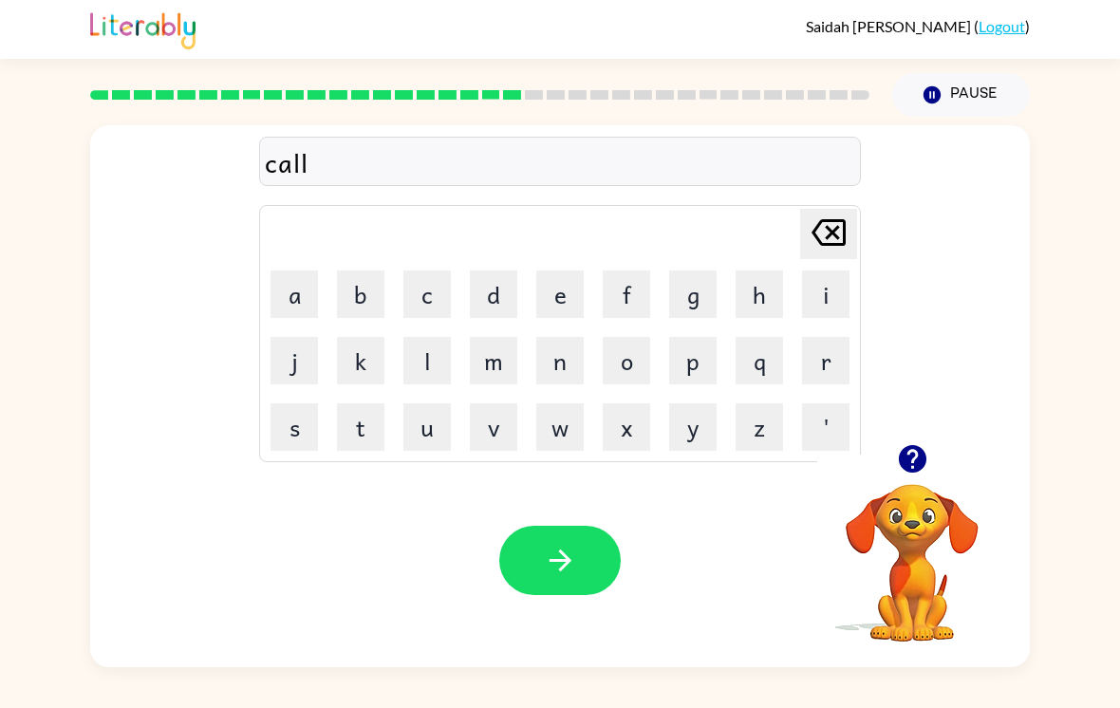
click at [586, 551] on button "button" at bounding box center [559, 560] width 121 height 69
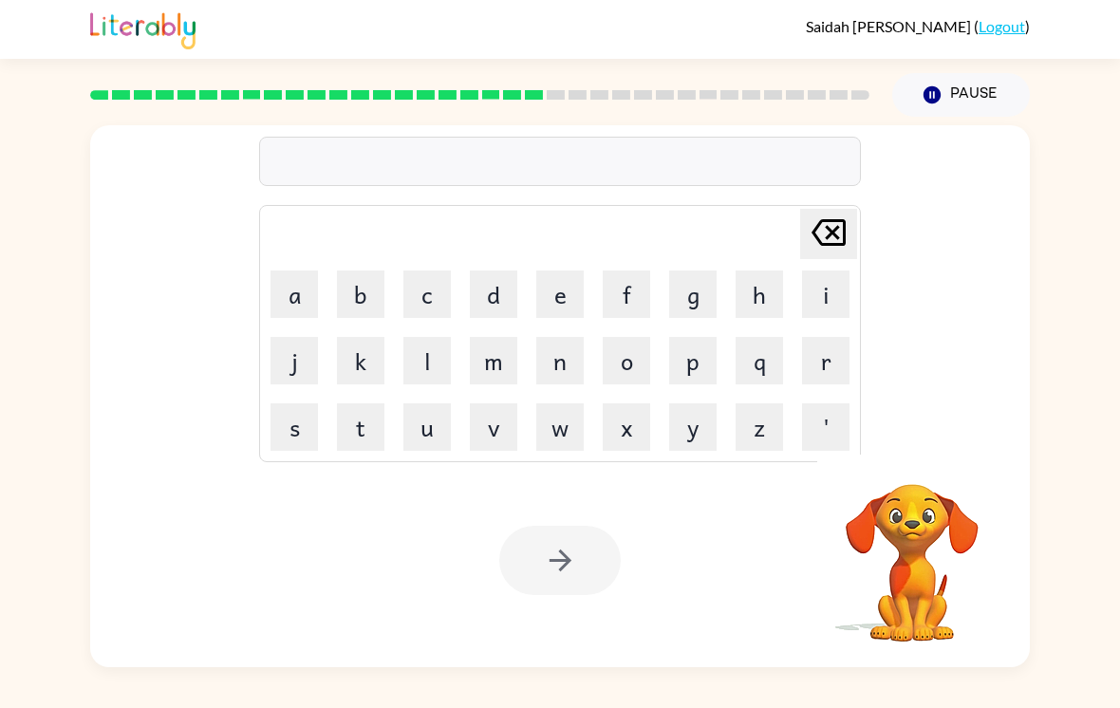
click at [431, 285] on button "c" at bounding box center [426, 294] width 47 height 47
click at [624, 346] on button "o" at bounding box center [626, 360] width 47 height 47
click at [293, 280] on button "a" at bounding box center [294, 294] width 47 height 47
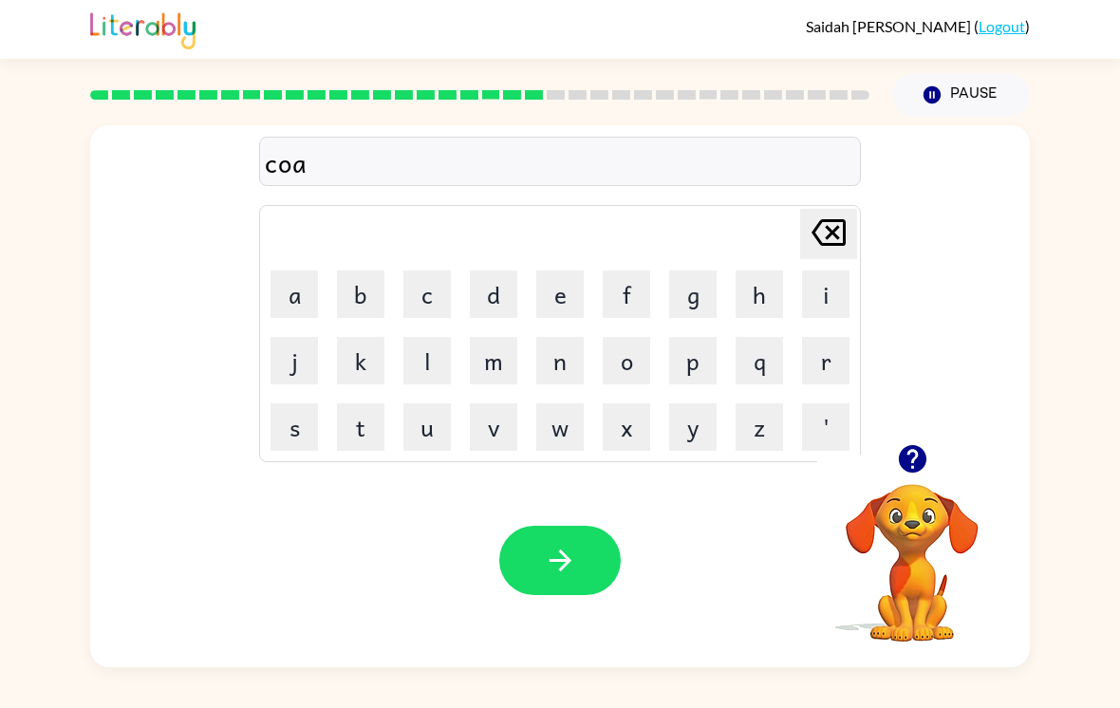
click at [808, 225] on icon "Delete Delete last character input" at bounding box center [829, 233] width 46 height 46
click at [432, 403] on button "u" at bounding box center [426, 426] width 47 height 47
click at [698, 282] on button "g" at bounding box center [692, 294] width 47 height 47
click at [697, 282] on button "g" at bounding box center [692, 294] width 47 height 47
click at [812, 217] on icon "Delete Delete last character input" at bounding box center [829, 233] width 46 height 46
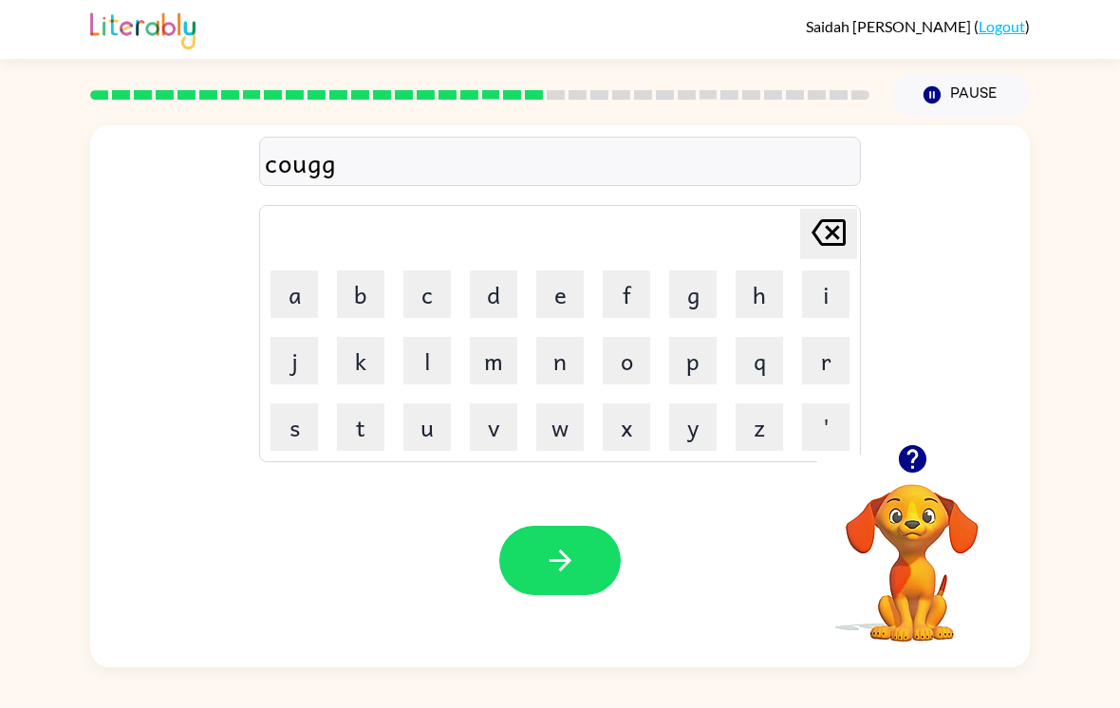
click at [811, 217] on icon "Delete Delete last character input" at bounding box center [829, 233] width 46 height 46
click at [765, 275] on button "h" at bounding box center [759, 294] width 47 height 47
click at [820, 210] on icon "Delete Delete last character input" at bounding box center [829, 233] width 46 height 46
click at [698, 277] on button "g" at bounding box center [692, 294] width 47 height 47
click at [757, 271] on button "h" at bounding box center [759, 294] width 47 height 47
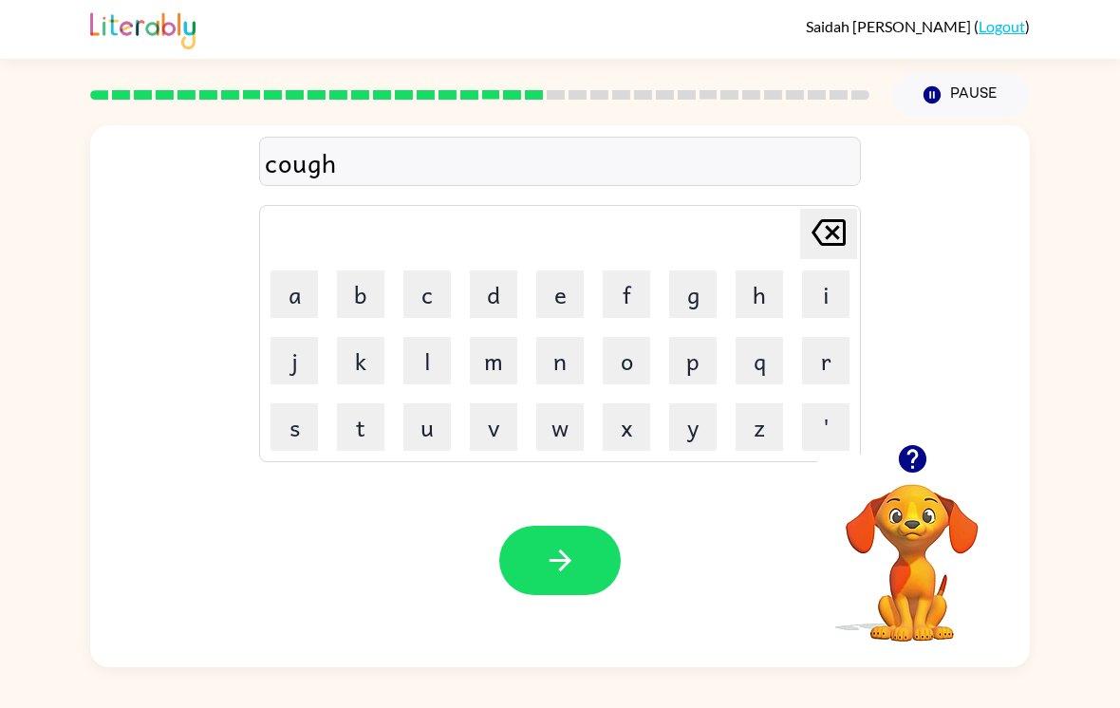
click at [339, 395] on td "t" at bounding box center [360, 427] width 65 height 65
click at [360, 406] on button "t" at bounding box center [360, 426] width 47 height 47
click at [582, 546] on button "button" at bounding box center [559, 560] width 121 height 69
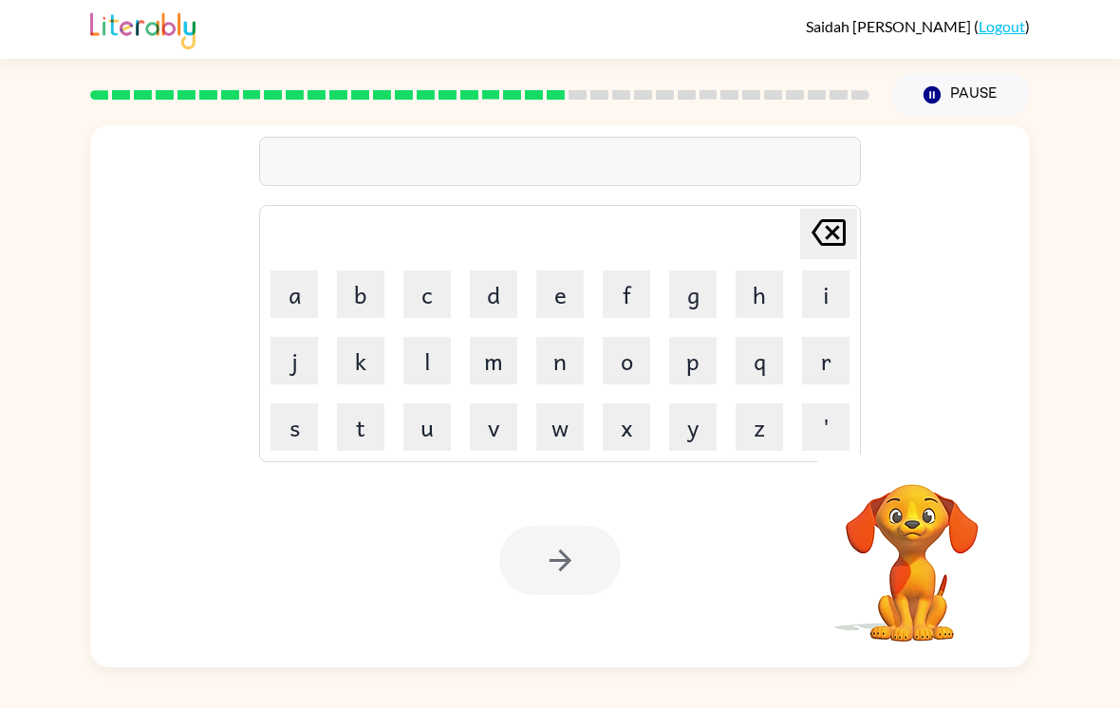
click at [503, 271] on button "d" at bounding box center [493, 294] width 47 height 47
click at [826, 271] on button "i" at bounding box center [825, 294] width 47 height 47
click at [298, 411] on button "s" at bounding box center [294, 426] width 47 height 47
click at [346, 418] on button "t" at bounding box center [360, 426] width 47 height 47
click at [822, 338] on button "r" at bounding box center [825, 360] width 47 height 47
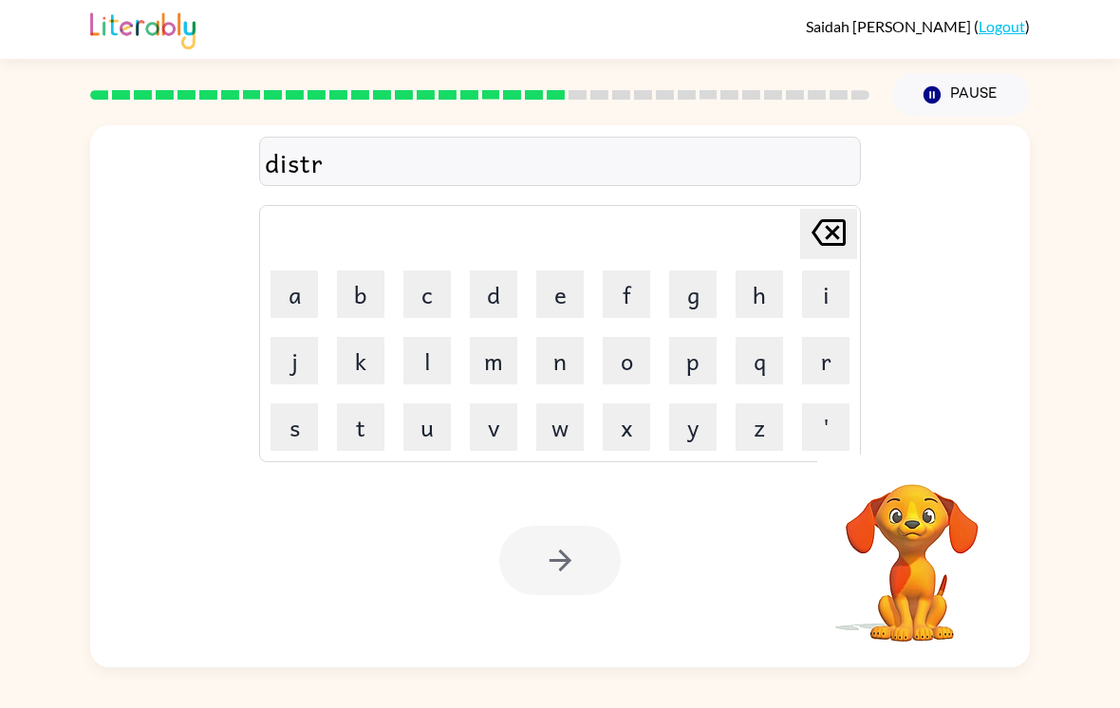
click at [623, 337] on button "o" at bounding box center [626, 360] width 47 height 47
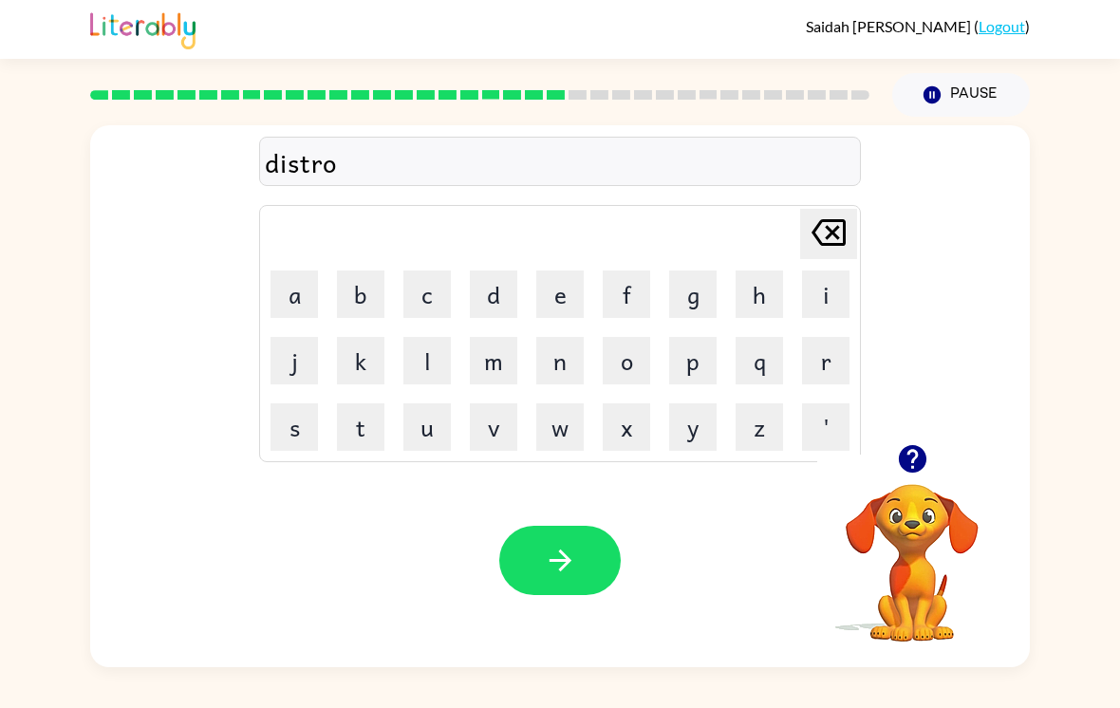
click at [357, 407] on button "t" at bounding box center [360, 426] width 47 height 47
click at [558, 554] on icon "button" at bounding box center [560, 560] width 33 height 33
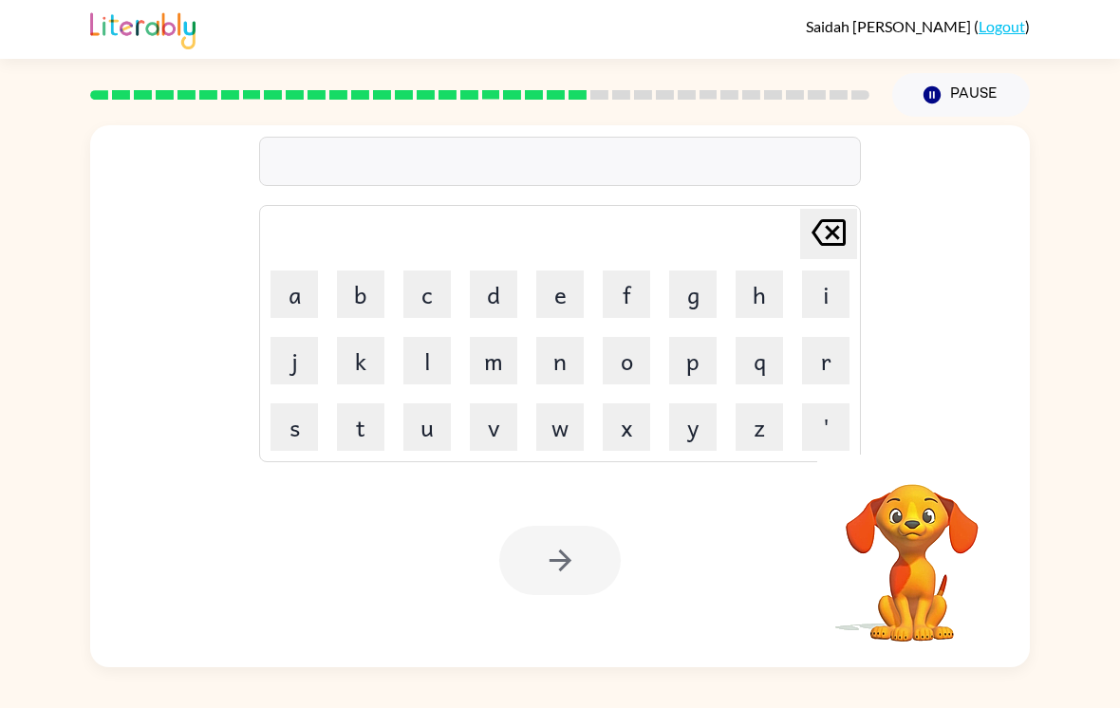
click at [634, 271] on button "f" at bounding box center [626, 294] width 47 height 47
click at [567, 277] on button "e" at bounding box center [559, 294] width 47 height 47
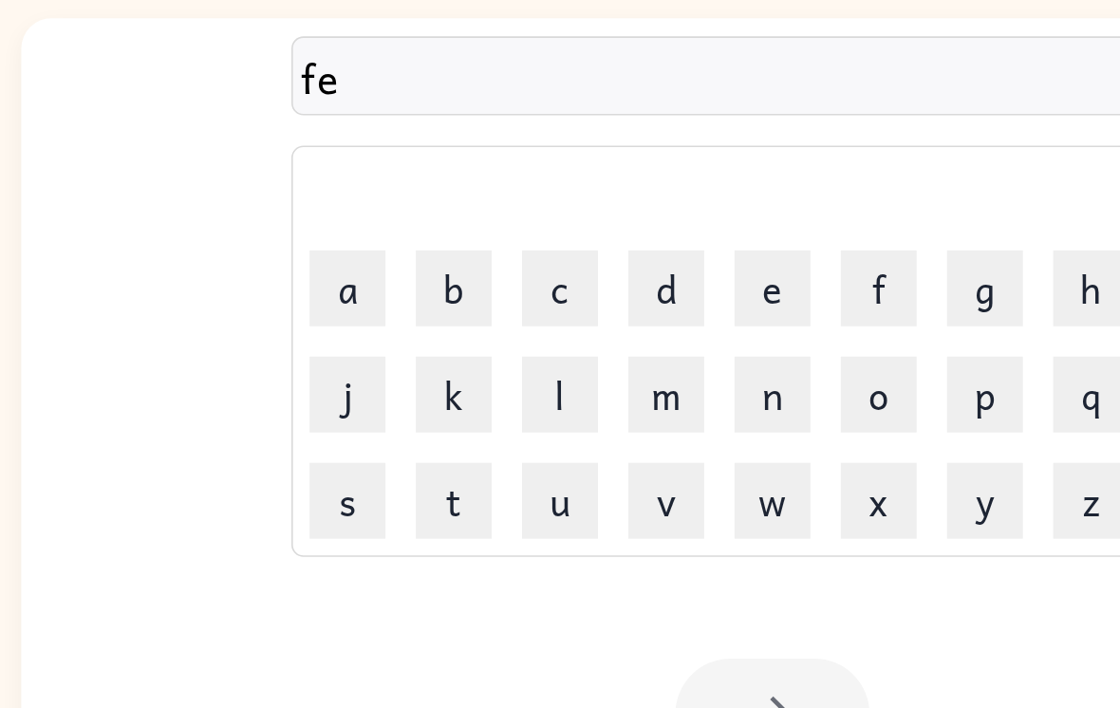
click at [403, 337] on button "l" at bounding box center [426, 360] width 47 height 47
click at [501, 526] on button "button" at bounding box center [559, 560] width 121 height 69
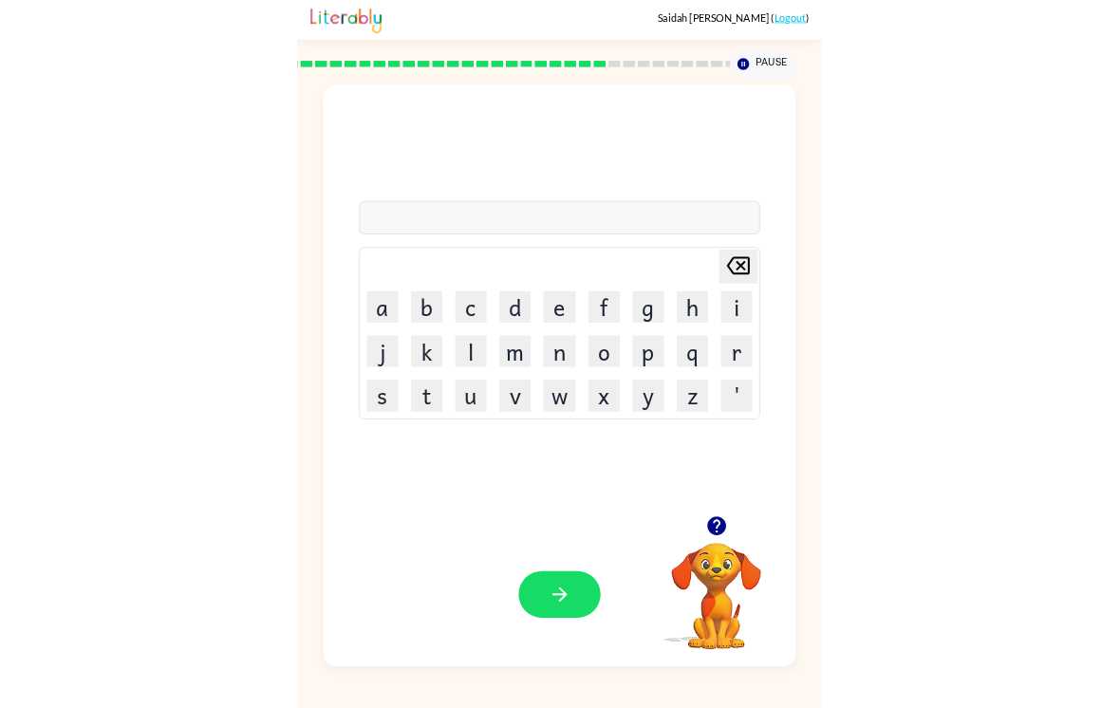
scroll to position [24, 0]
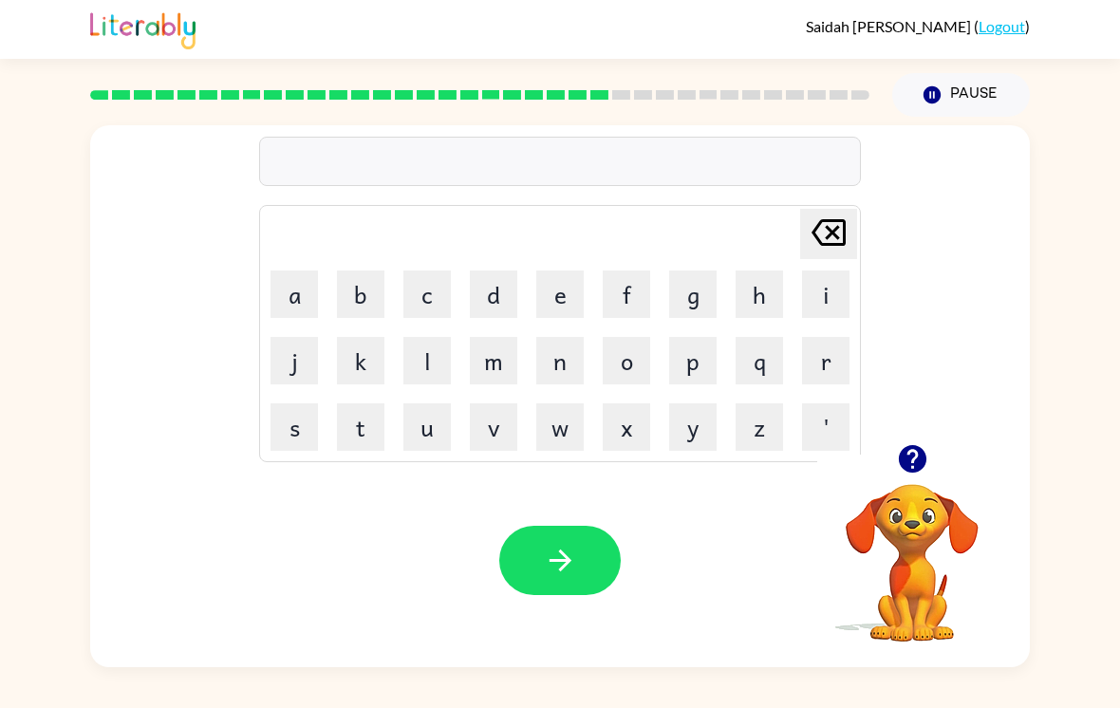
click at [924, 442] on icon "button" at bounding box center [912, 458] width 33 height 33
click at [618, 279] on button "f" at bounding box center [626, 294] width 47 height 47
click at [623, 341] on button "o" at bounding box center [626, 360] width 47 height 47
click at [419, 404] on button "u" at bounding box center [426, 426] width 47 height 47
click at [703, 276] on button "g" at bounding box center [692, 294] width 47 height 47
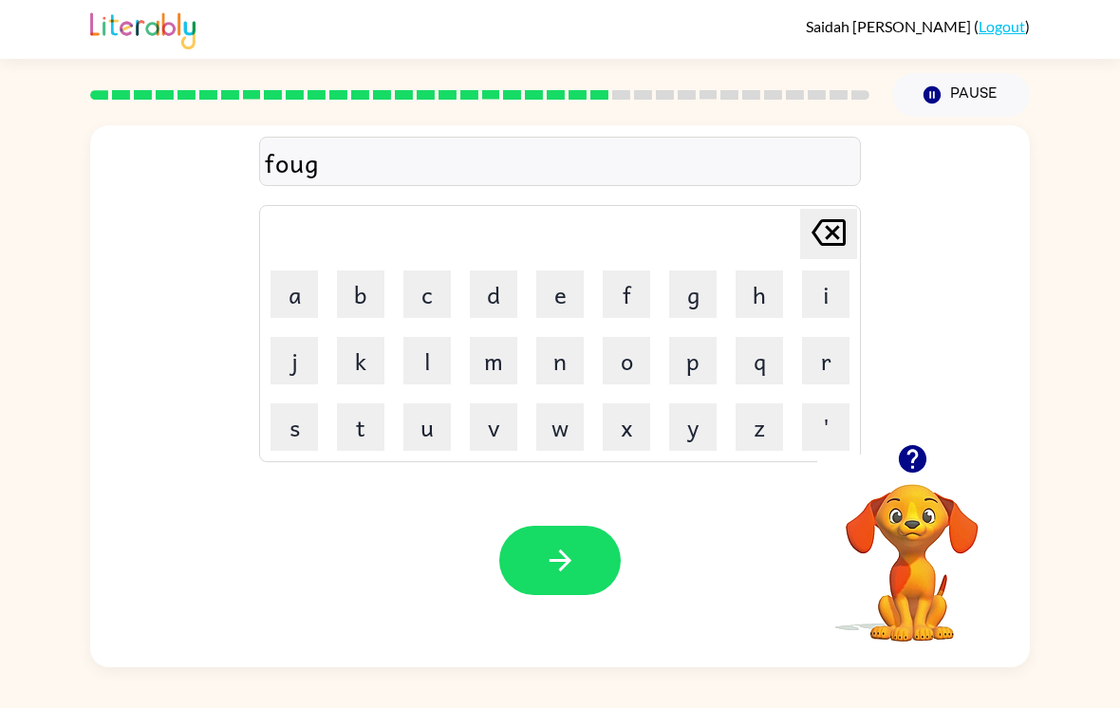
click at [781, 271] on button "h" at bounding box center [759, 294] width 47 height 47
click at [376, 411] on button "t" at bounding box center [360, 426] width 47 height 47
click at [574, 560] on icon "button" at bounding box center [560, 560] width 33 height 33
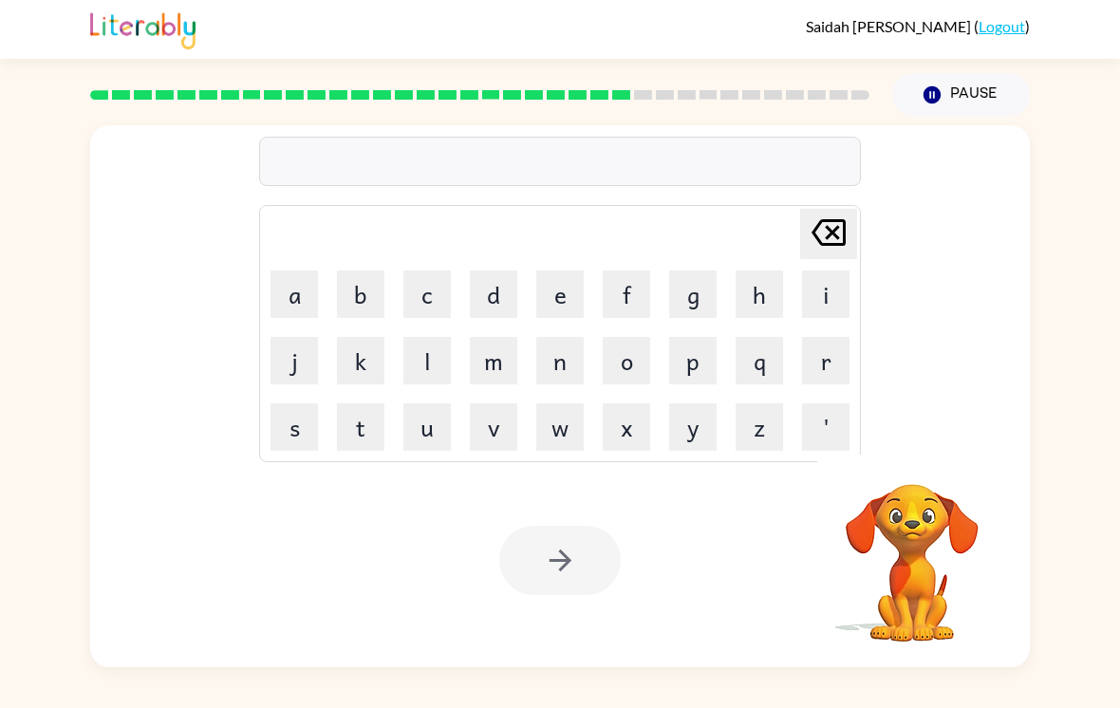
click at [744, 286] on button "h" at bounding box center [759, 294] width 47 height 47
click at [547, 287] on button "e" at bounding box center [559, 294] width 47 height 47
click at [420, 360] on button "l" at bounding box center [426, 360] width 47 height 47
click at [616, 360] on button "o" at bounding box center [626, 360] width 47 height 47
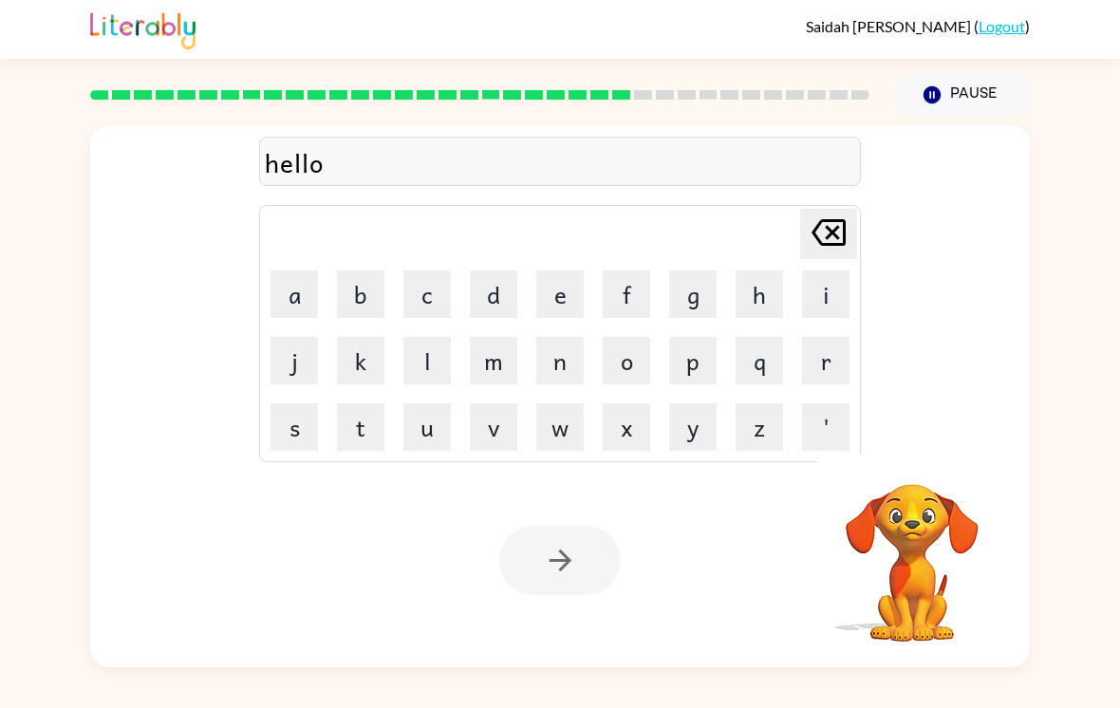
click at [558, 541] on div at bounding box center [559, 560] width 121 height 69
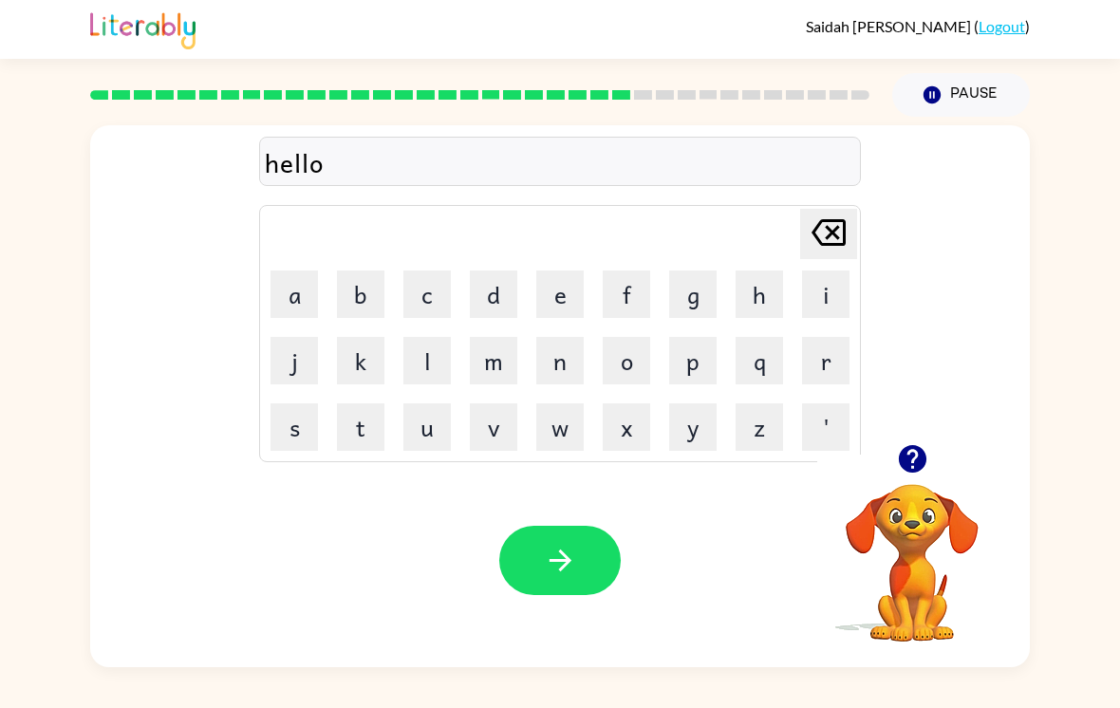
scroll to position [0, 0]
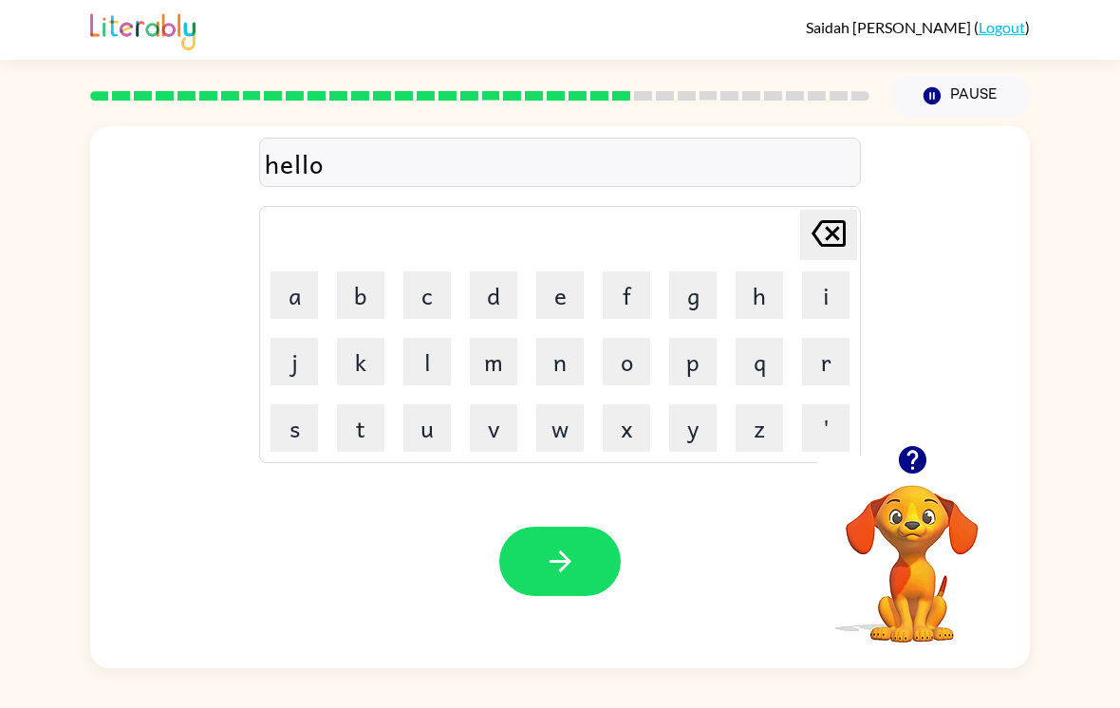
click at [575, 571] on icon "button" at bounding box center [560, 560] width 33 height 33
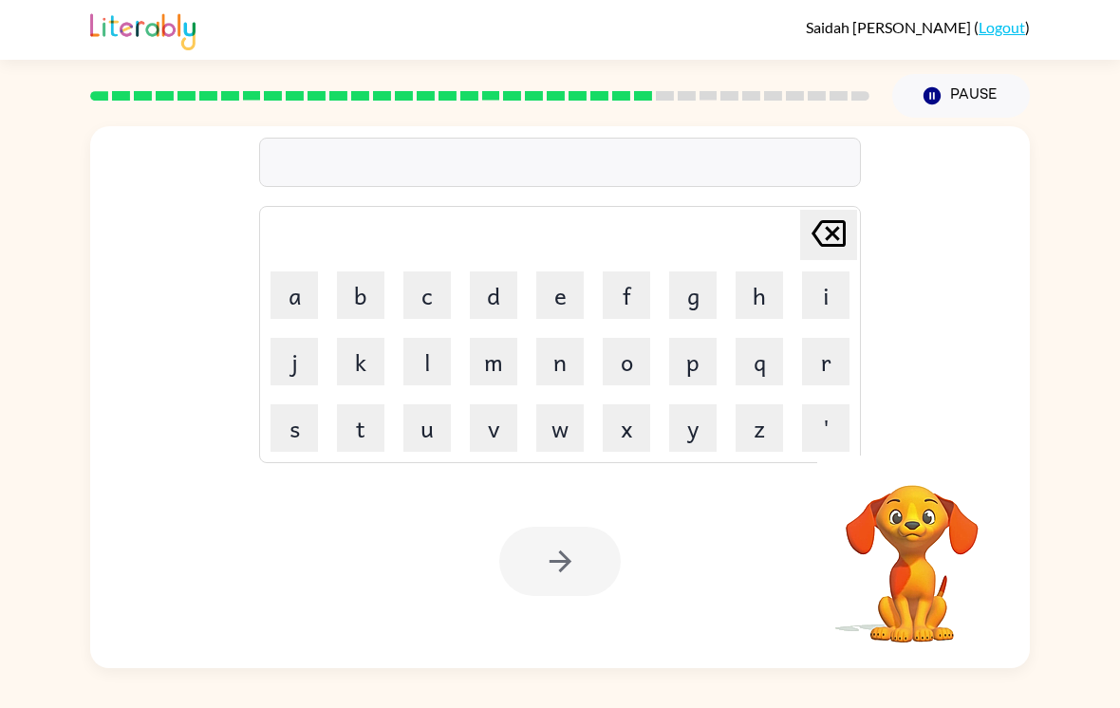
click at [498, 364] on button "m" at bounding box center [493, 360] width 47 height 47
click at [560, 303] on button "e" at bounding box center [559, 294] width 47 height 47
click at [422, 372] on button "l" at bounding box center [426, 360] width 47 height 47
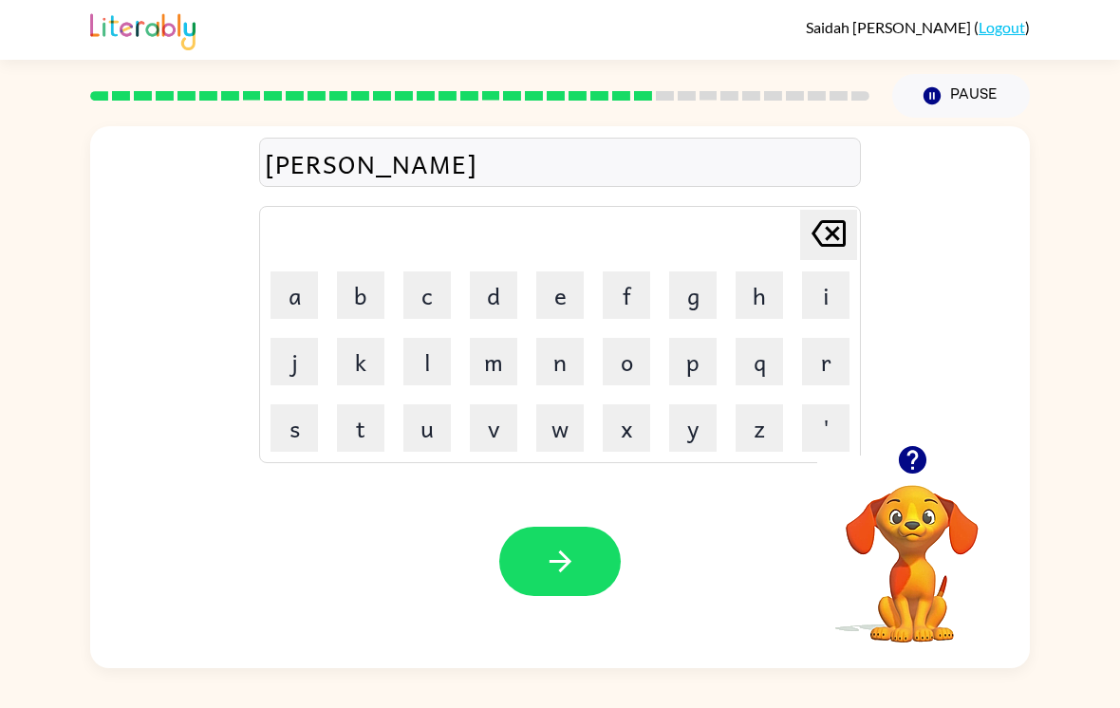
click at [826, 282] on button "i" at bounding box center [825, 294] width 47 height 47
click at [508, 298] on button "d" at bounding box center [493, 294] width 47 height 47
click at [545, 314] on button "e" at bounding box center [559, 294] width 47 height 47
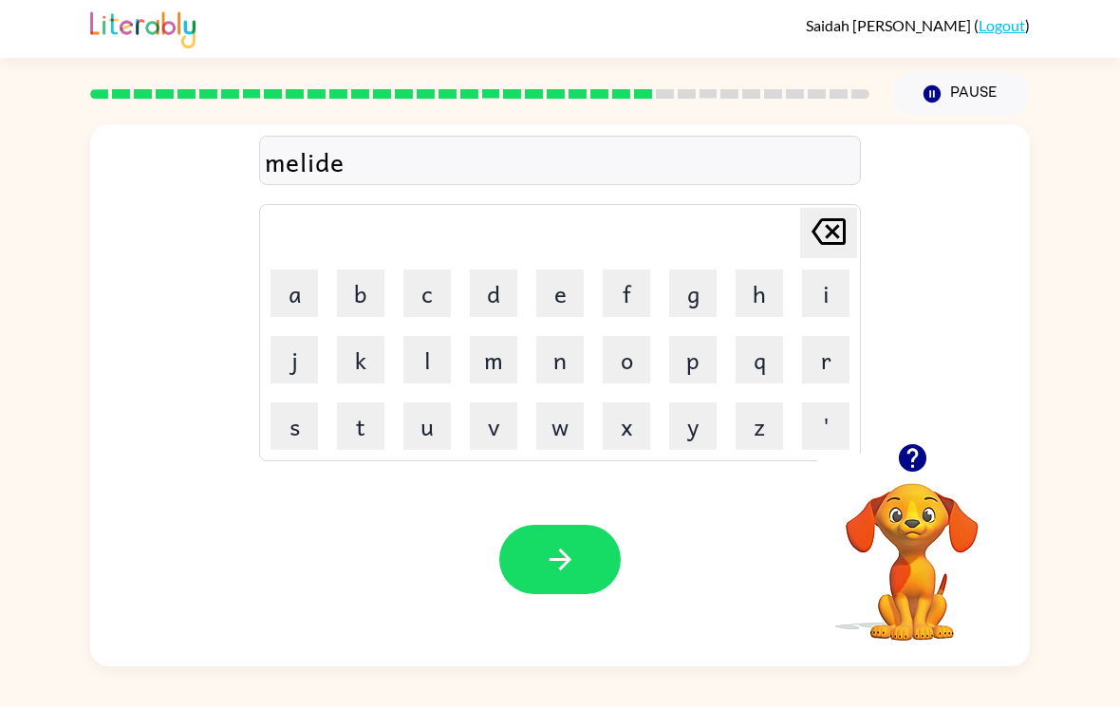
scroll to position [29, 0]
click at [581, 526] on button "button" at bounding box center [559, 560] width 121 height 69
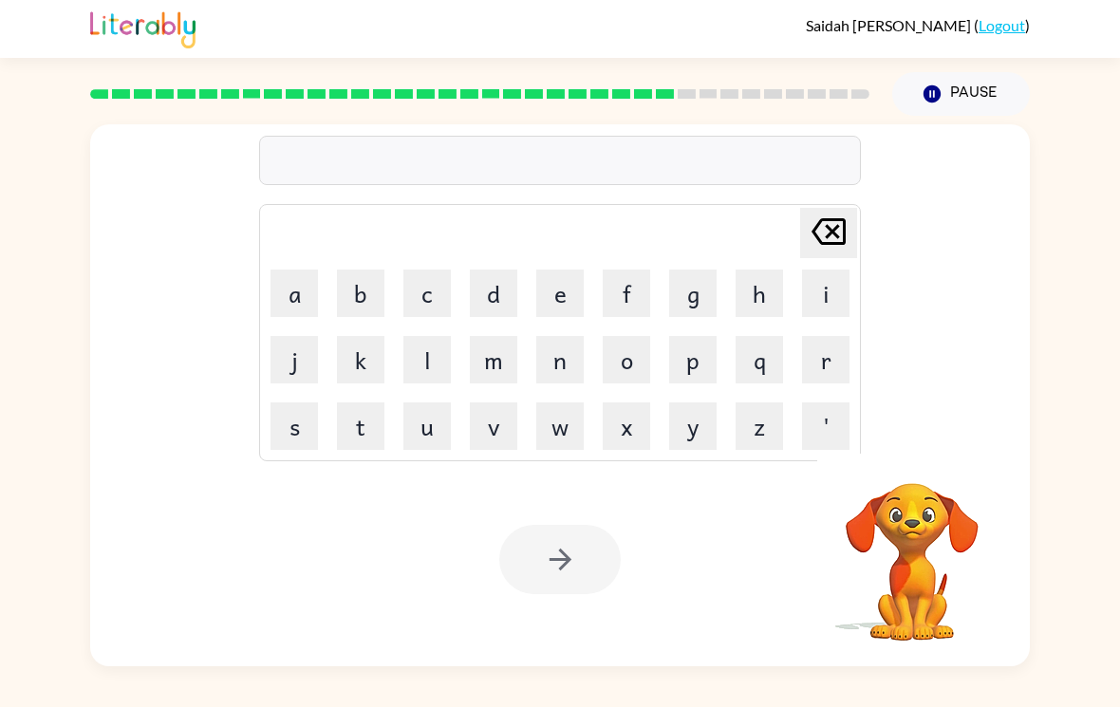
click at [691, 337] on button "p" at bounding box center [692, 360] width 47 height 47
click at [831, 271] on button "i" at bounding box center [825, 294] width 47 height 47
click at [427, 339] on button "l" at bounding box center [426, 360] width 47 height 47
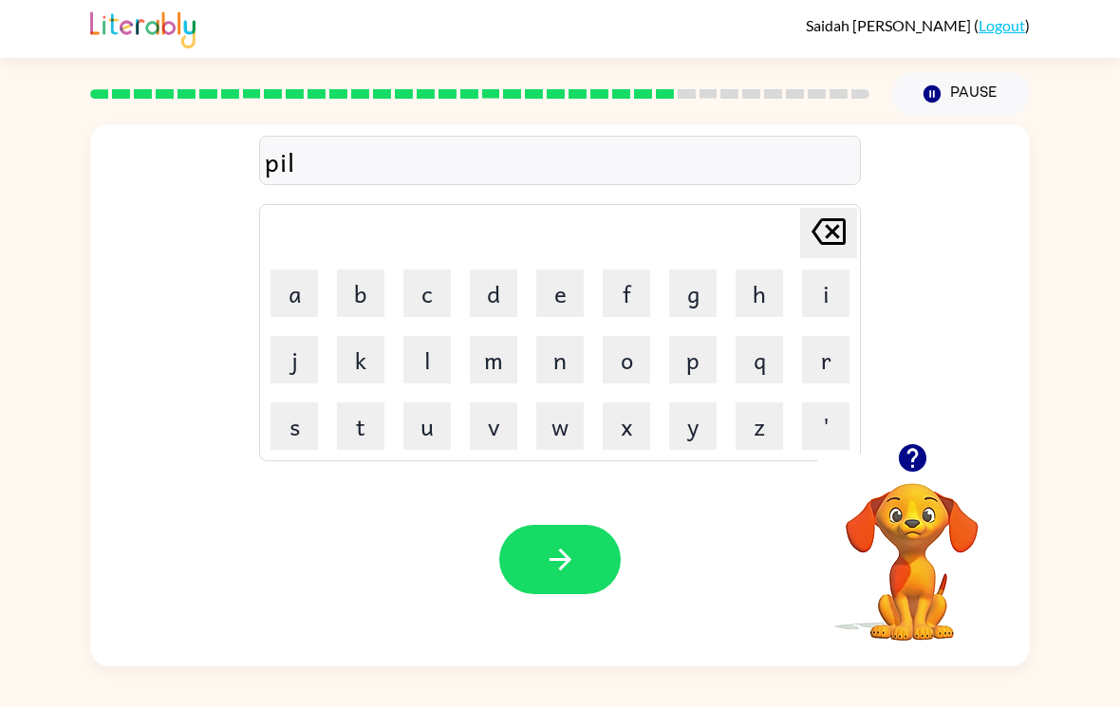
click at [621, 348] on button "o" at bounding box center [626, 360] width 47 height 47
click at [355, 403] on button "t" at bounding box center [360, 426] width 47 height 47
click at [571, 553] on icon "button" at bounding box center [560, 560] width 33 height 33
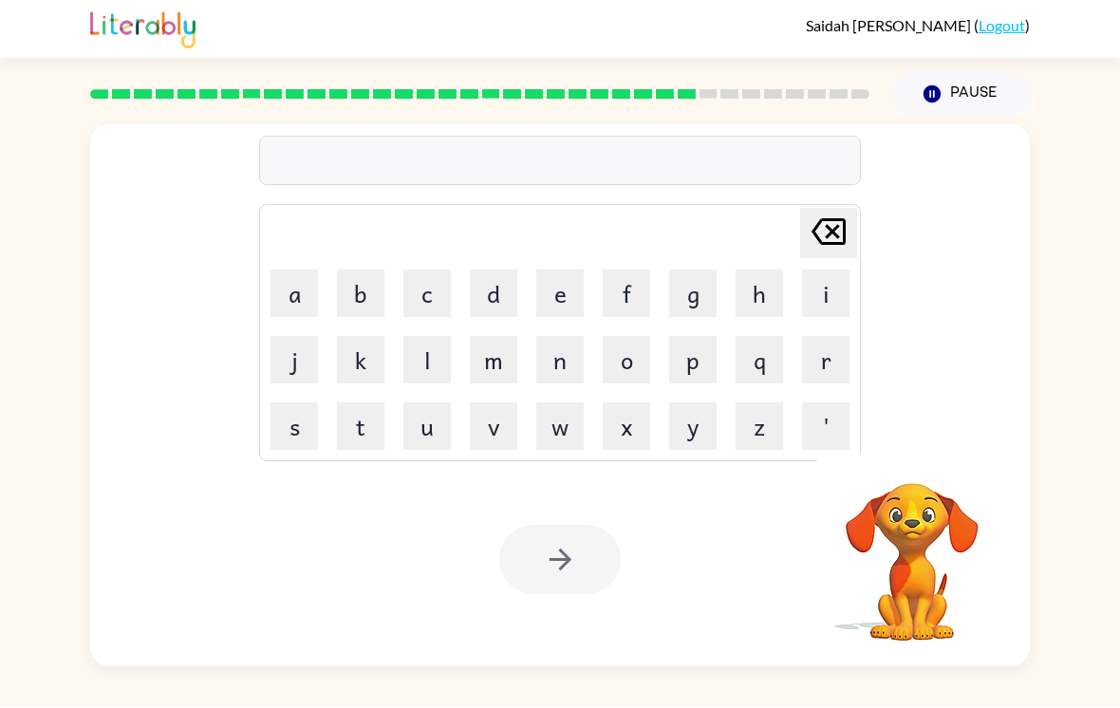
click at [275, 406] on button "s" at bounding box center [294, 426] width 47 height 47
click at [815, 271] on button "i" at bounding box center [825, 294] width 47 height 47
click at [430, 348] on button "l" at bounding box center [426, 360] width 47 height 47
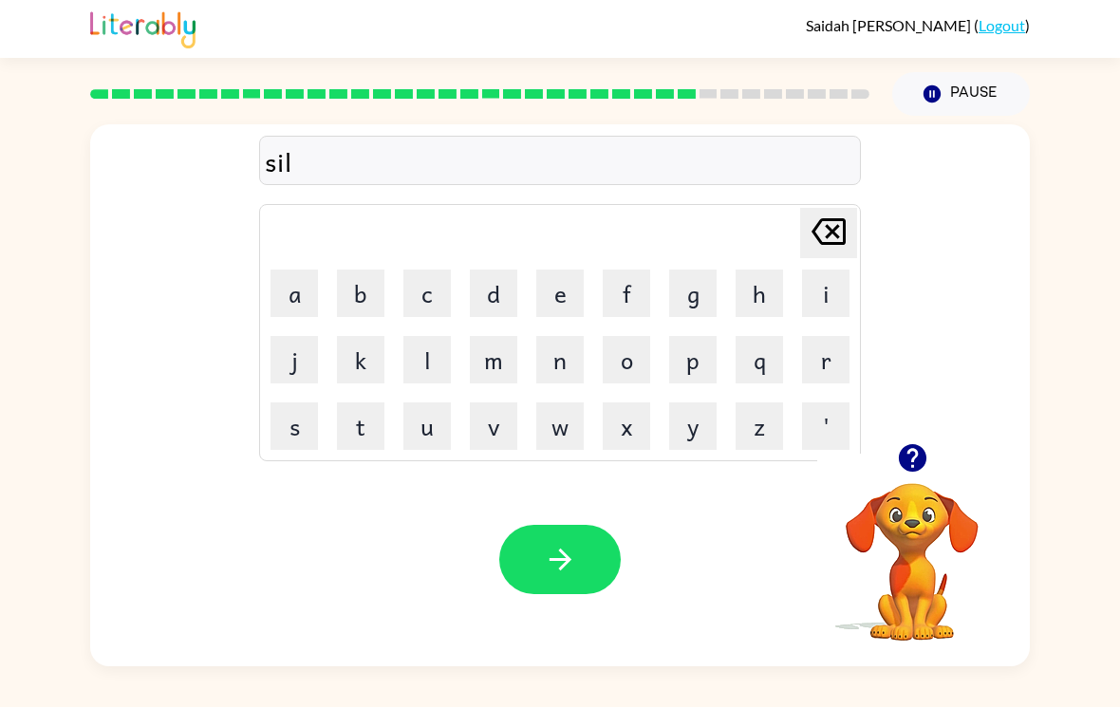
click at [488, 403] on button "v" at bounding box center [493, 426] width 47 height 47
click at [636, 337] on button "o" at bounding box center [626, 360] width 47 height 47
click at [827, 340] on button "r" at bounding box center [825, 360] width 47 height 47
click at [551, 407] on button "w" at bounding box center [559, 426] width 47 height 47
click at [745, 278] on button "h" at bounding box center [759, 294] width 47 height 47
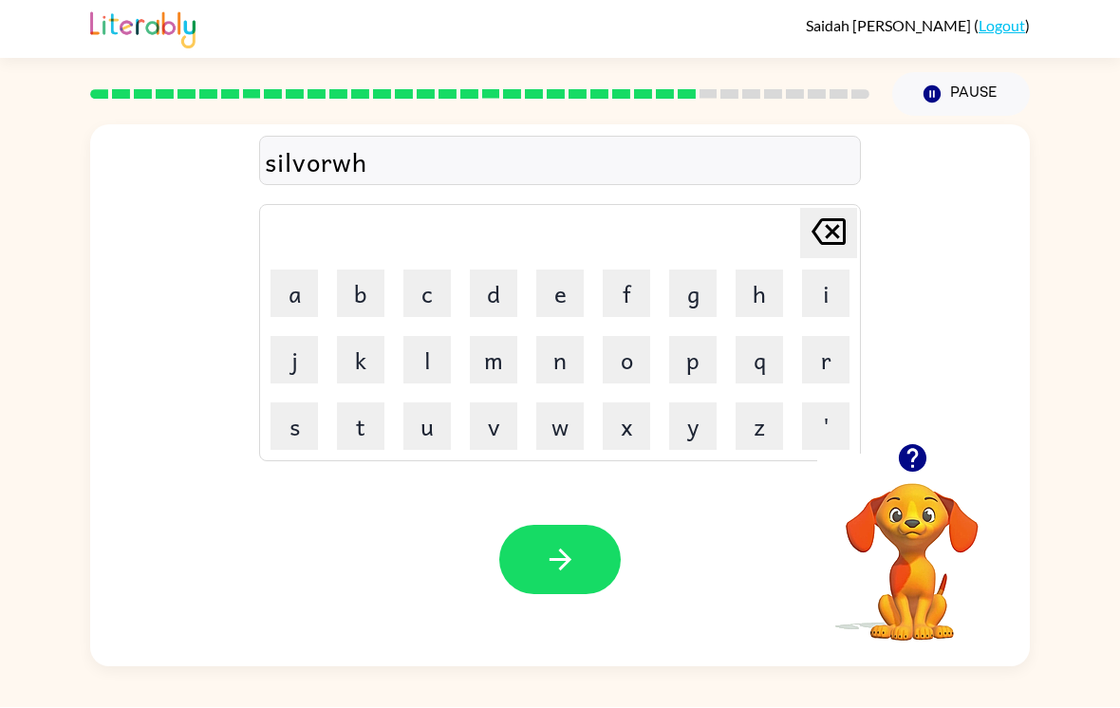
click at [551, 274] on button "e" at bounding box center [559, 294] width 47 height 47
click at [835, 210] on icon "Delete Delete last character input" at bounding box center [829, 233] width 46 height 46
click at [822, 210] on icon "Delete Delete last character input" at bounding box center [829, 233] width 46 height 46
click at [555, 281] on button "e" at bounding box center [559, 294] width 47 height 47
click at [287, 280] on button "a" at bounding box center [294, 294] width 47 height 47
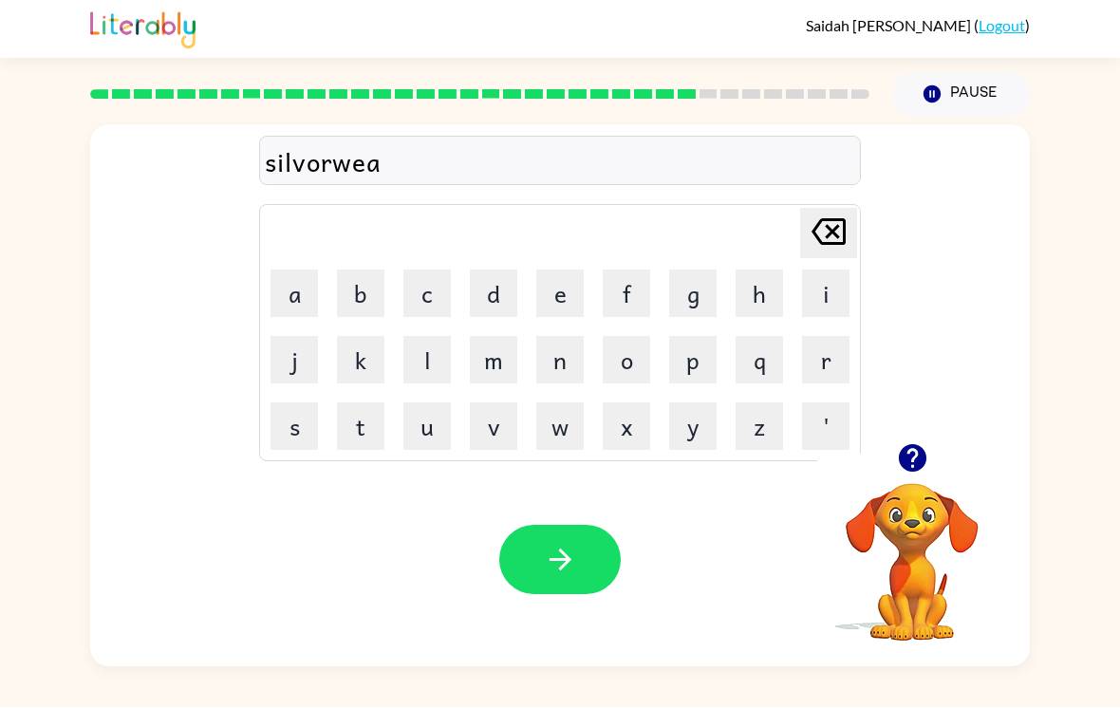
click at [820, 345] on button "r" at bounding box center [825, 360] width 47 height 47
click at [544, 567] on button "button" at bounding box center [559, 560] width 121 height 69
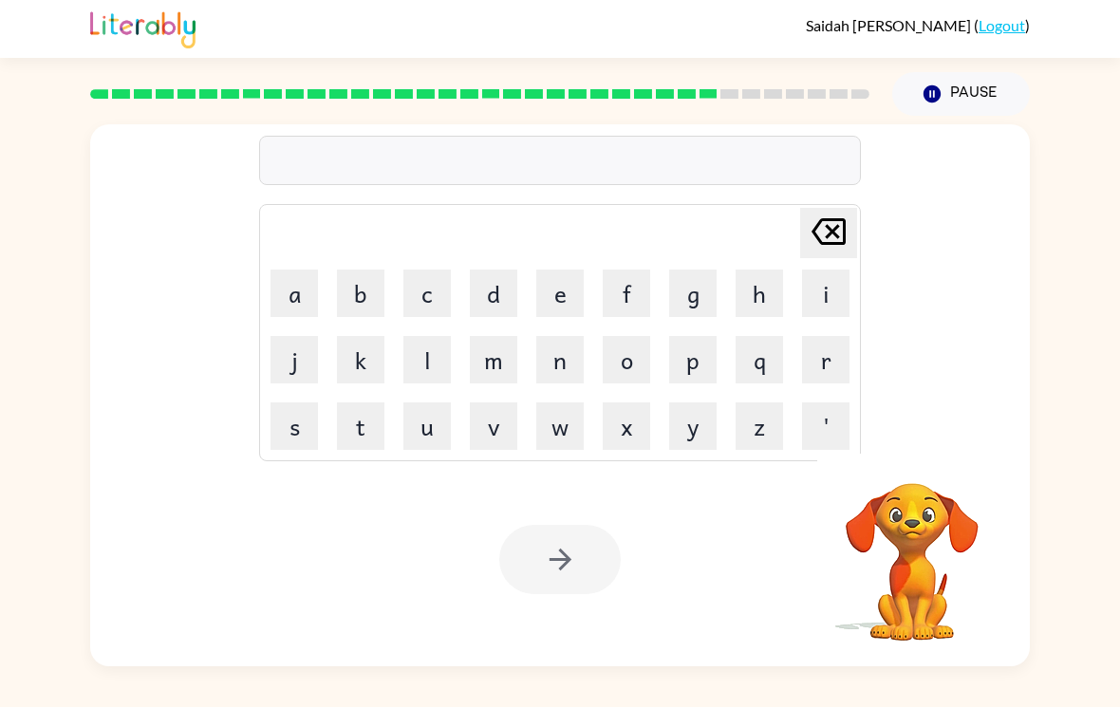
click at [1112, 317] on div "Delete Delete last character input a b c d e f g h i j k l m n o p q r s t u v …" at bounding box center [560, 392] width 1120 height 551
click at [359, 410] on button "t" at bounding box center [360, 426] width 47 height 47
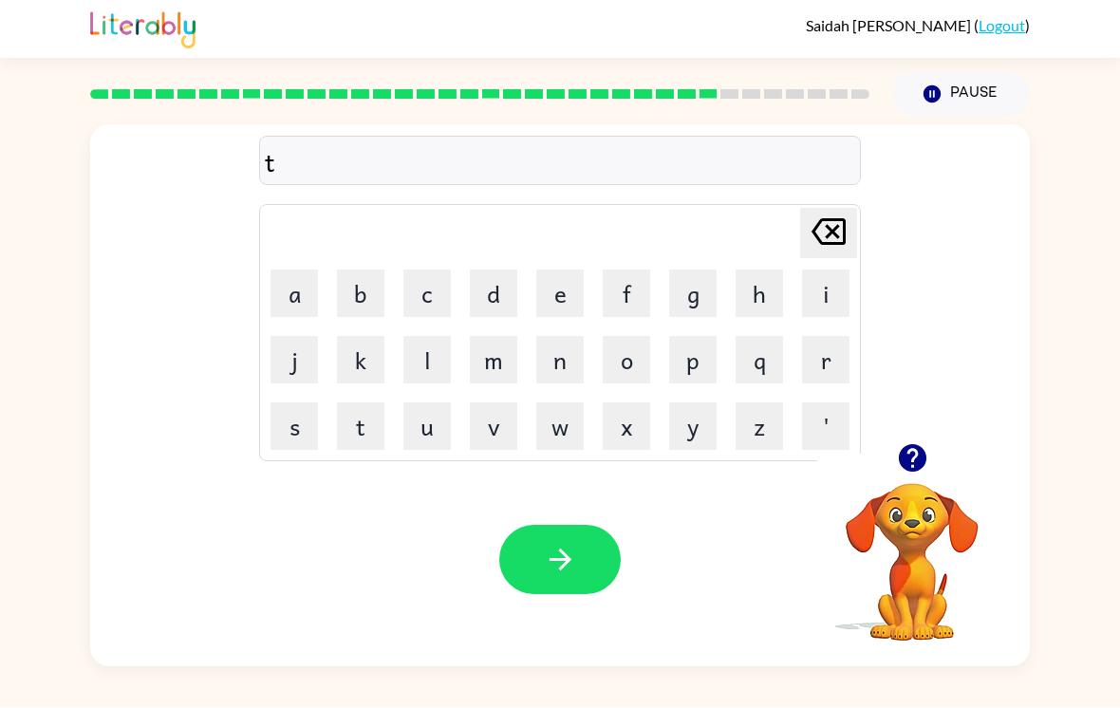
click at [290, 283] on button "a" at bounding box center [294, 294] width 47 height 47
click at [678, 278] on button "g" at bounding box center [692, 294] width 47 height 47
click at [746, 275] on button "h" at bounding box center [759, 294] width 47 height 47
click at [365, 419] on button "t" at bounding box center [360, 426] width 47 height 47
click at [560, 544] on icon "button" at bounding box center [560, 560] width 33 height 33
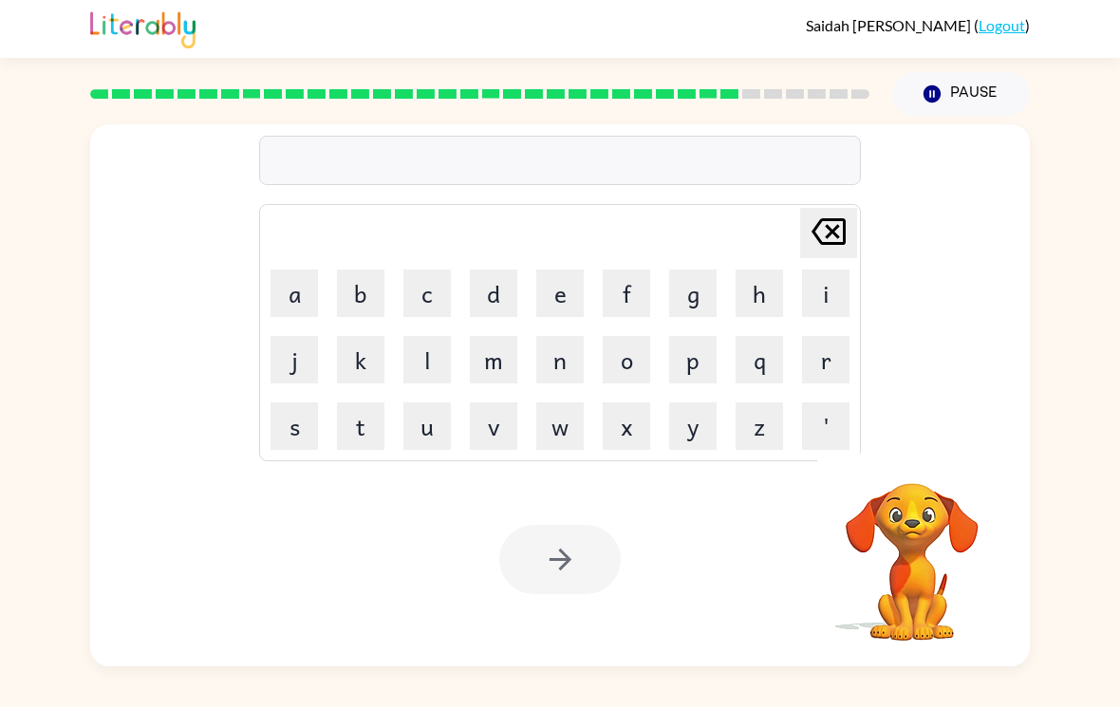
click at [491, 410] on button "v" at bounding box center [493, 426] width 47 height 47
click at [815, 275] on button "i" at bounding box center [825, 294] width 47 height 47
click at [436, 337] on button "l" at bounding box center [426, 360] width 47 height 47
click at [310, 276] on button "a" at bounding box center [294, 294] width 47 height 47
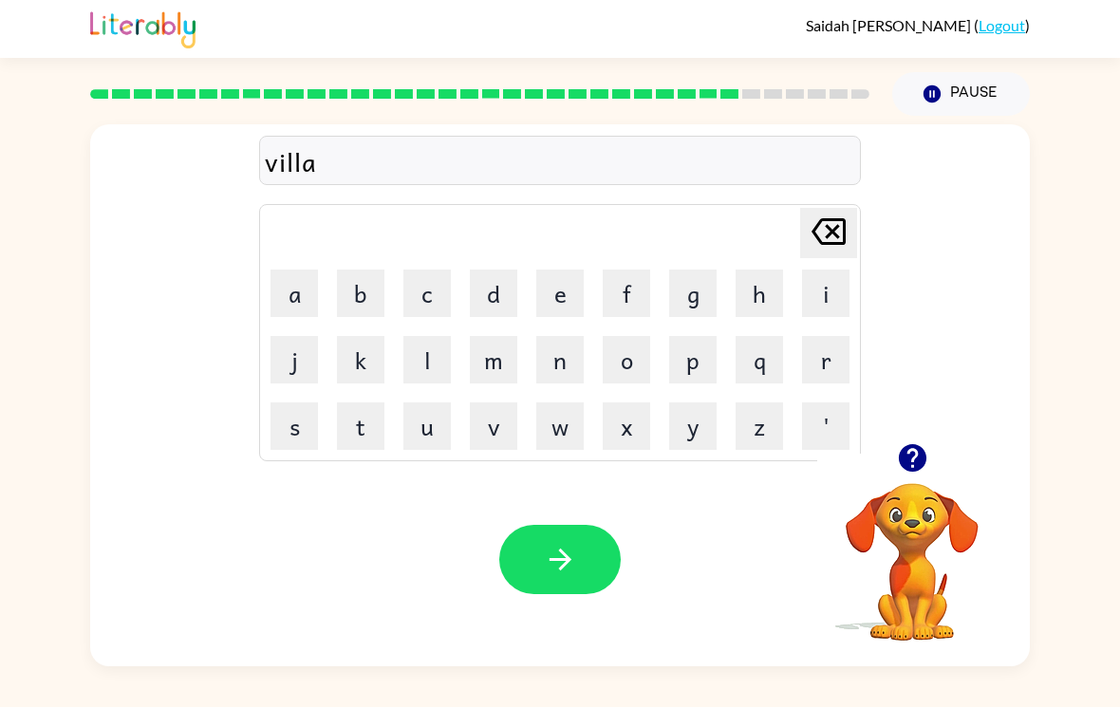
click at [688, 279] on button "g" at bounding box center [692, 294] width 47 height 47
click at [576, 279] on button "e" at bounding box center [559, 294] width 47 height 47
click at [573, 544] on icon "button" at bounding box center [560, 560] width 33 height 33
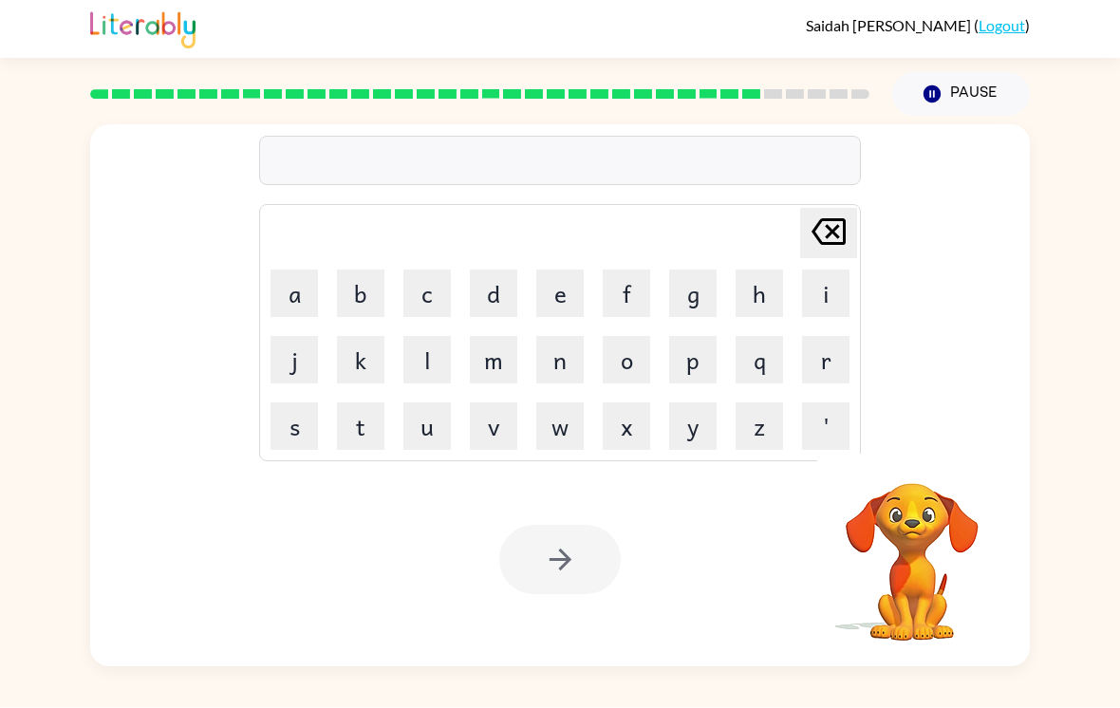
click at [557, 409] on button "w" at bounding box center [559, 426] width 47 height 47
click at [302, 271] on button "a" at bounding box center [294, 294] width 47 height 47
click at [431, 337] on button "l" at bounding box center [426, 360] width 47 height 47
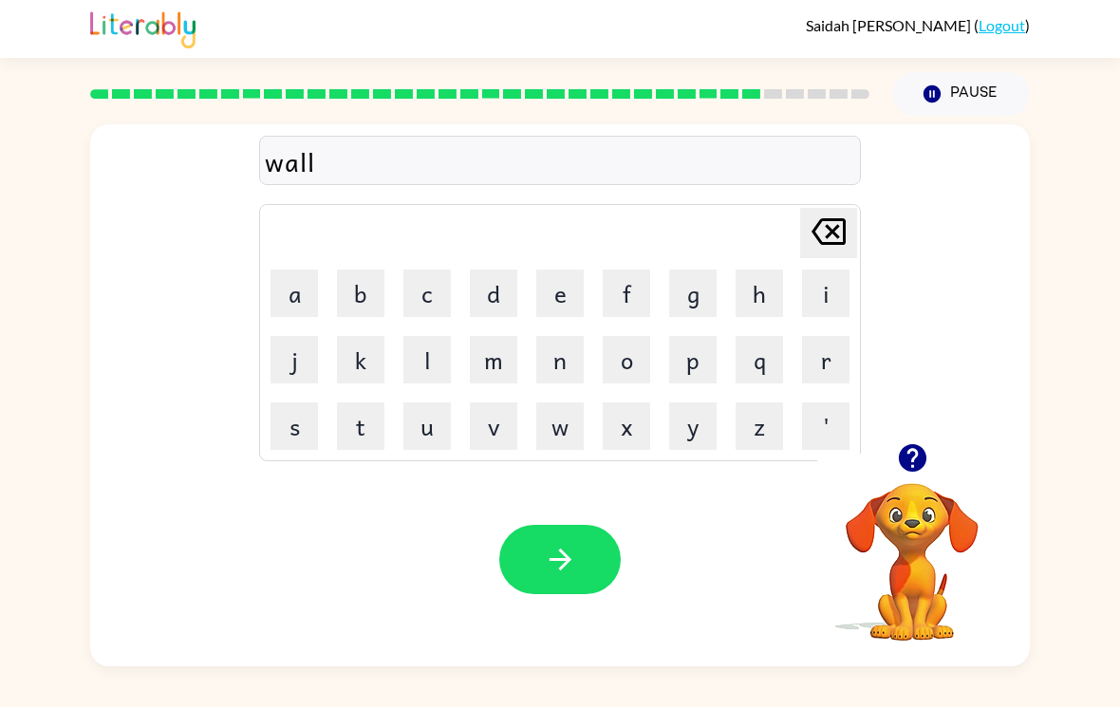
click at [577, 547] on button "button" at bounding box center [559, 560] width 121 height 69
click at [576, 546] on div at bounding box center [559, 560] width 121 height 69
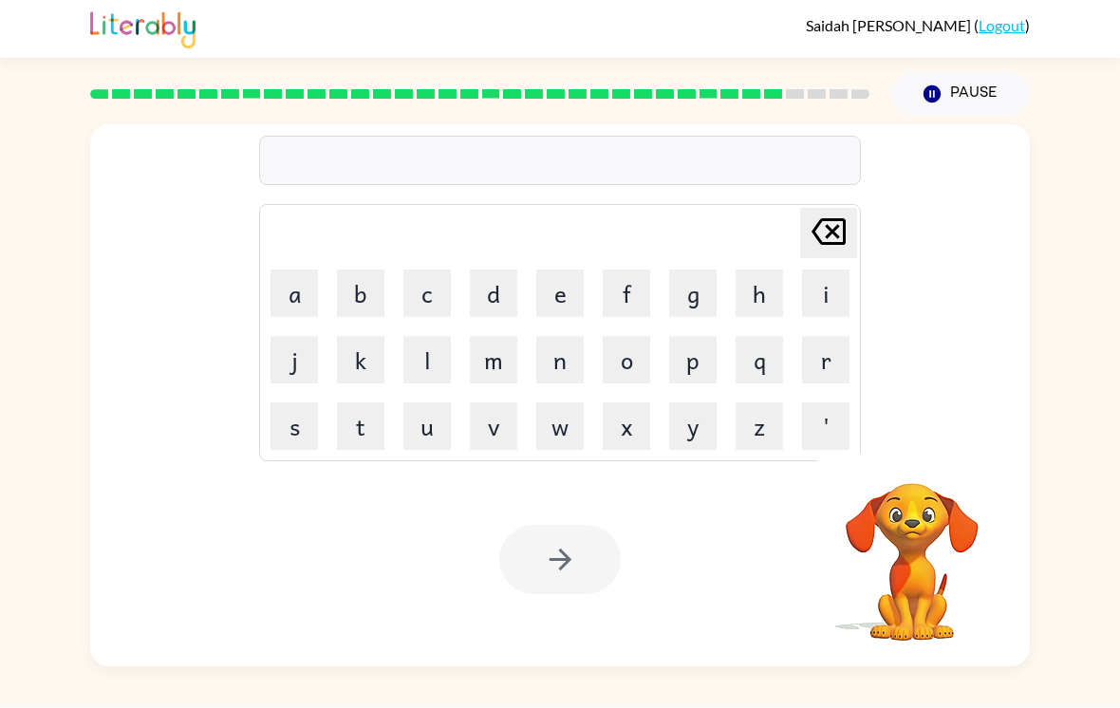
click at [545, 346] on button "n" at bounding box center [559, 360] width 47 height 47
click at [552, 278] on button "e" at bounding box center [559, 294] width 47 height 47
click at [291, 271] on button "a" at bounding box center [294, 294] width 47 height 47
click at [432, 346] on button "l" at bounding box center [426, 360] width 47 height 47
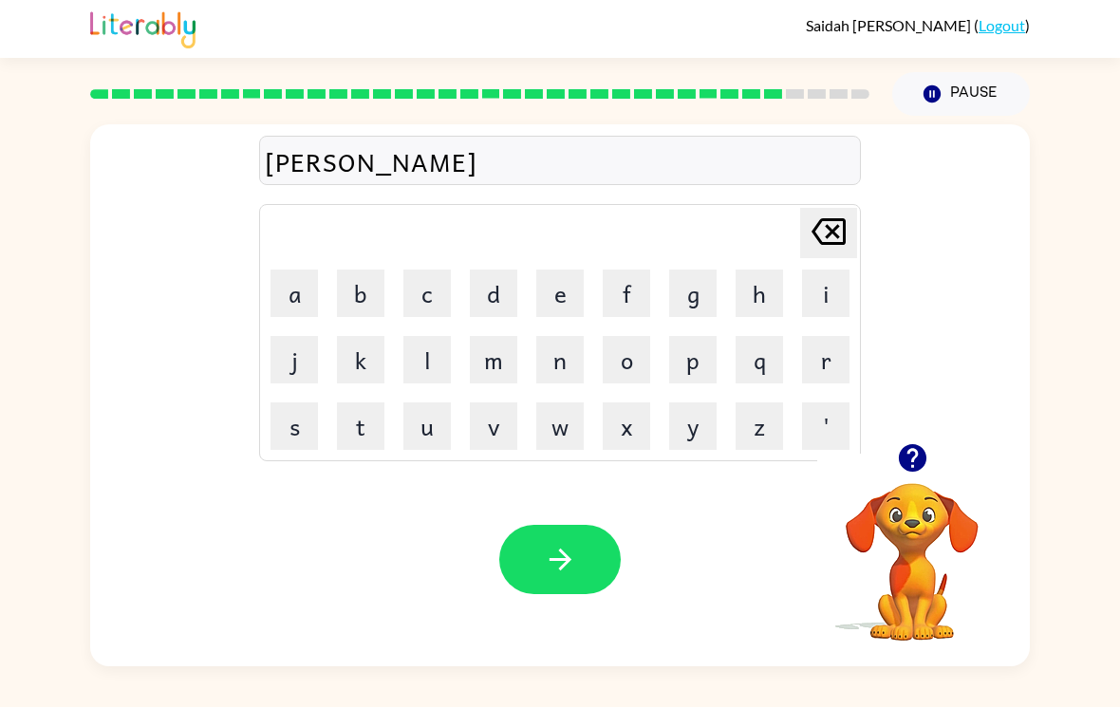
click at [578, 535] on button "button" at bounding box center [559, 560] width 121 height 69
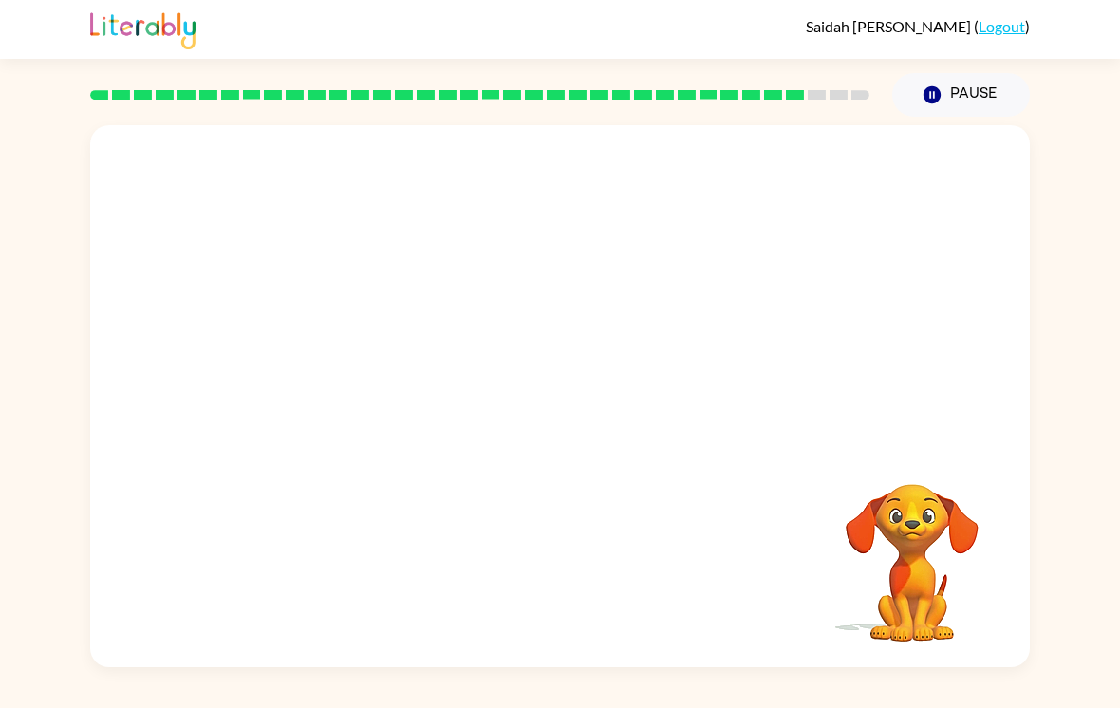
scroll to position [0, 0]
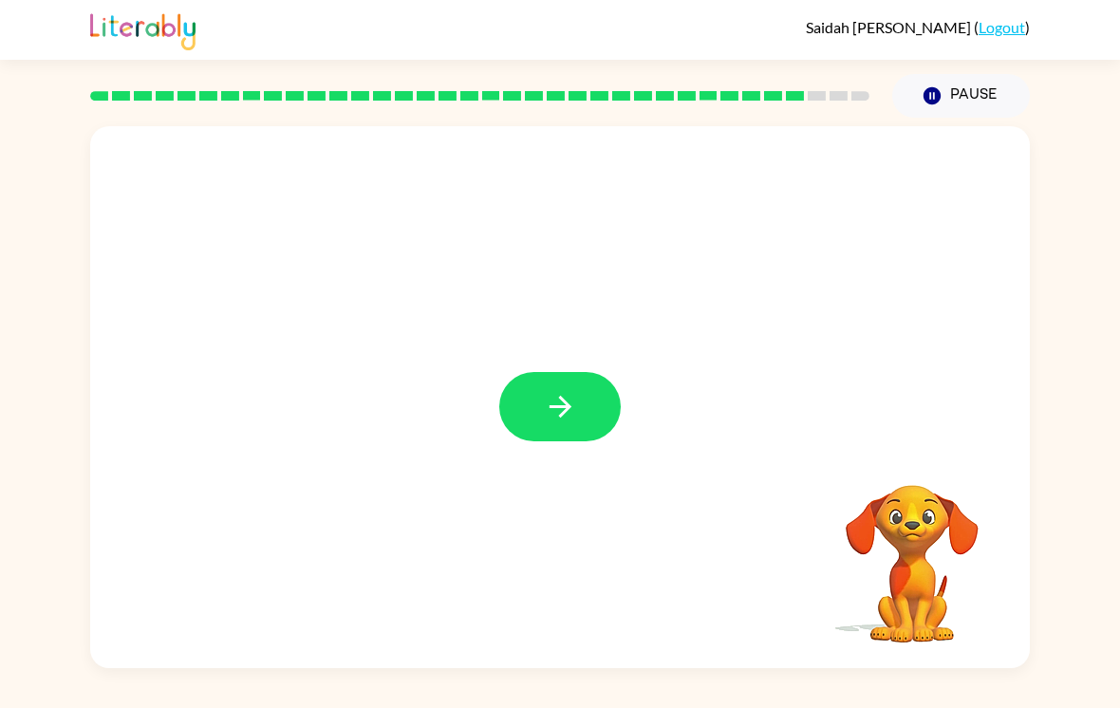
click at [569, 440] on button "button" at bounding box center [559, 405] width 121 height 69
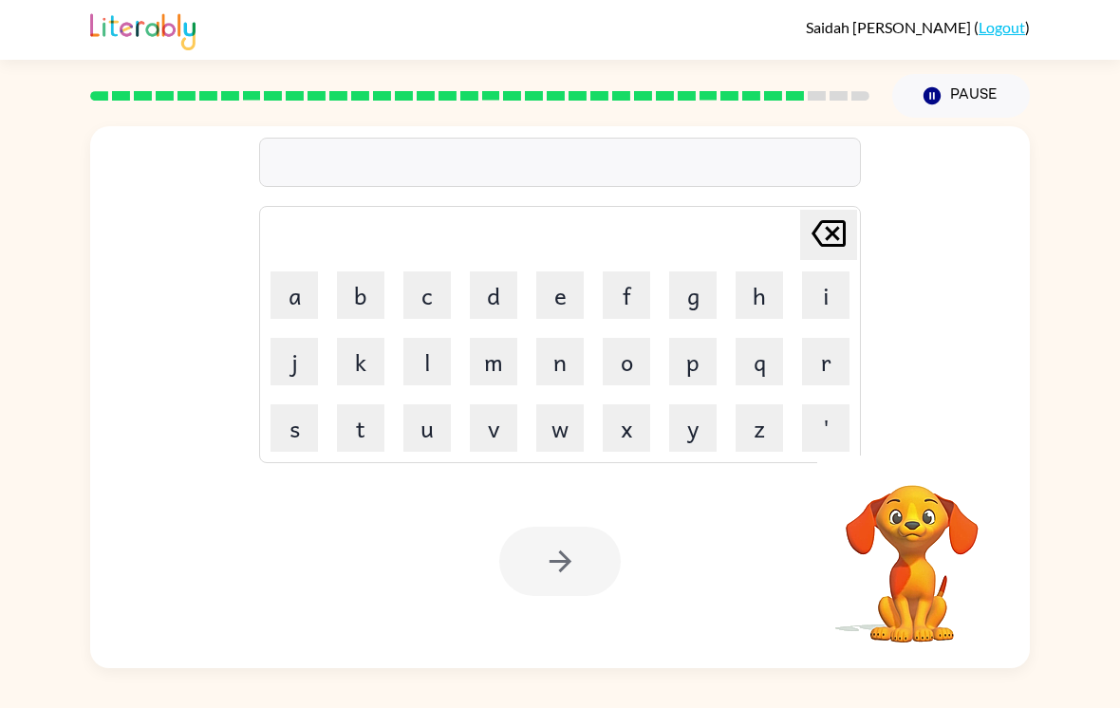
click at [287, 436] on button "s" at bounding box center [294, 426] width 47 height 47
click at [355, 440] on button "t" at bounding box center [360, 426] width 47 height 47
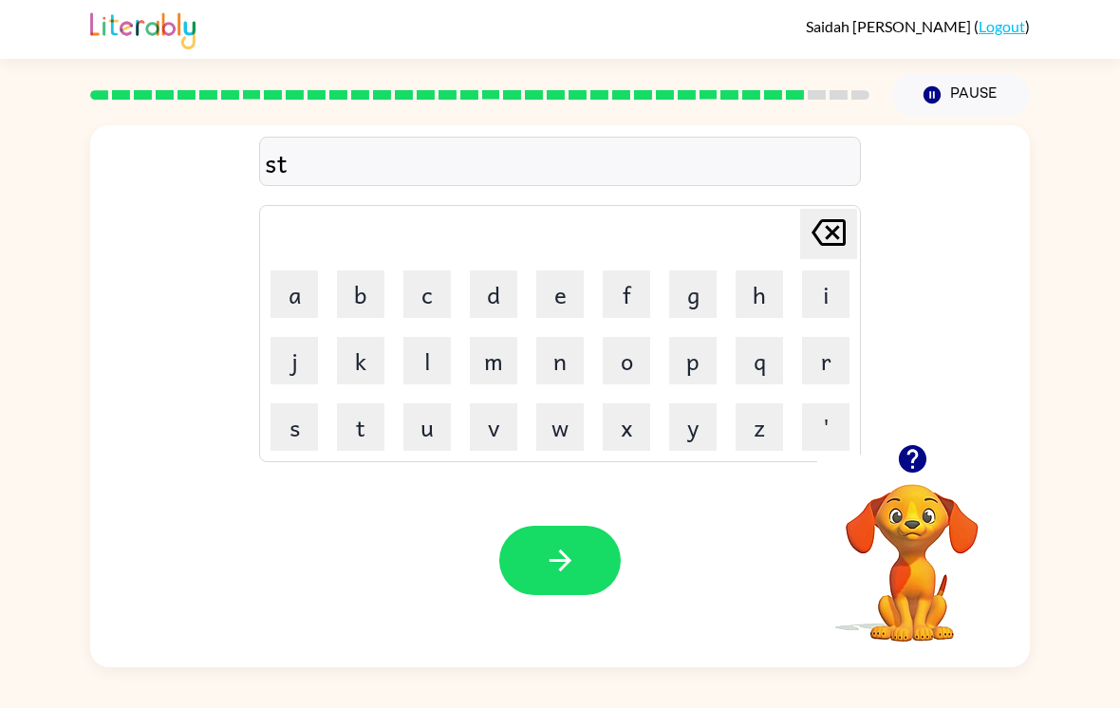
click at [279, 303] on button "a" at bounding box center [294, 294] width 47 height 47
click at [825, 361] on button "r" at bounding box center [825, 360] width 47 height 47
click at [289, 440] on button "s" at bounding box center [294, 426] width 47 height 47
click at [765, 313] on button "h" at bounding box center [759, 294] width 47 height 47
click at [642, 565] on div "Your browser must support playing .mp4 files to use Literably. Please try using…" at bounding box center [560, 561] width 940 height 214
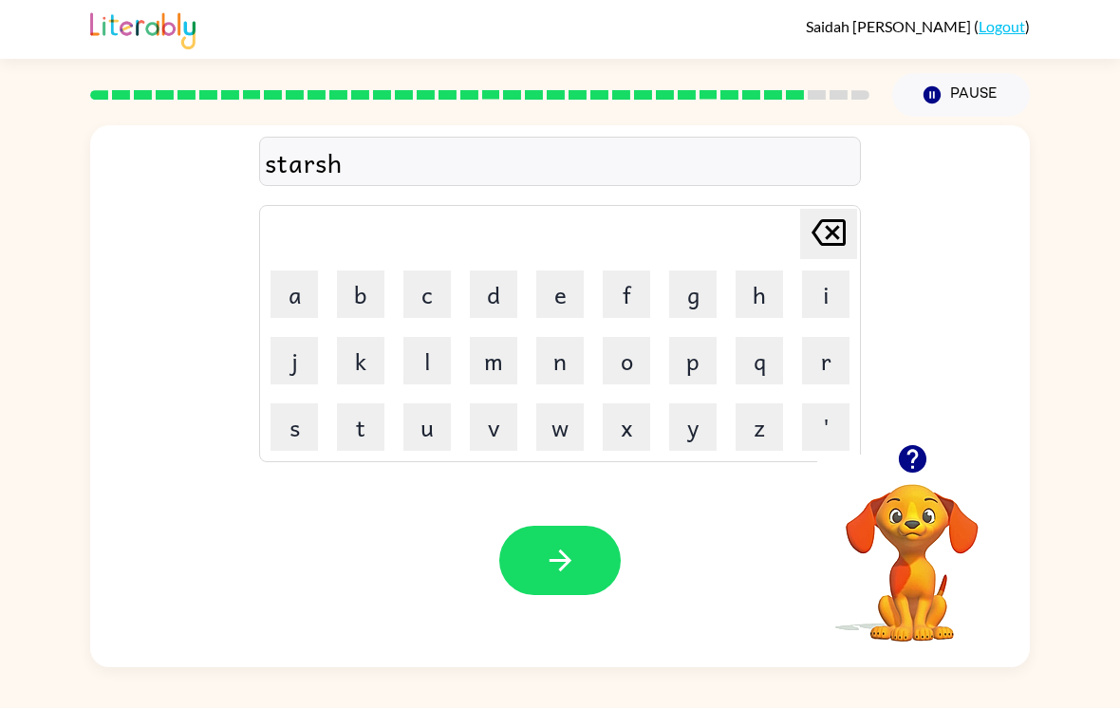
click at [590, 582] on button "button" at bounding box center [559, 560] width 121 height 69
click at [678, 285] on button "g" at bounding box center [692, 294] width 47 height 47
click at [419, 384] on button "l" at bounding box center [426, 360] width 47 height 47
click at [442, 439] on button "u" at bounding box center [426, 426] width 47 height 47
click at [630, 308] on button "f" at bounding box center [626, 294] width 47 height 47
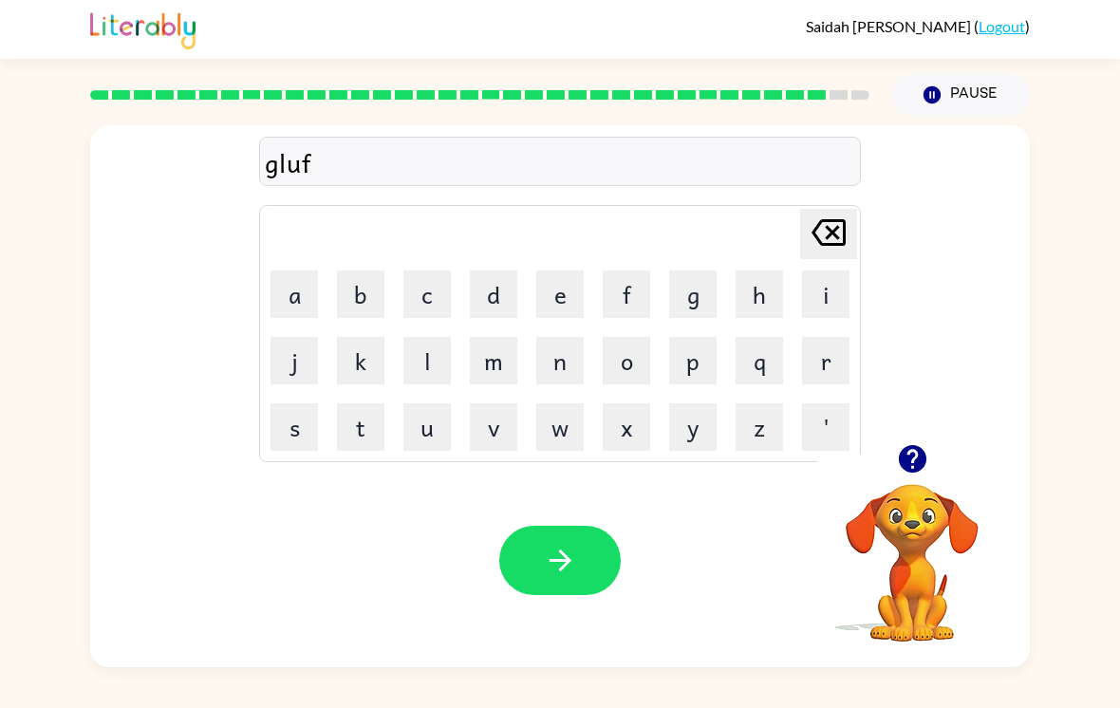
click at [630, 307] on button "f" at bounding box center [626, 294] width 47 height 47
click at [552, 573] on icon "button" at bounding box center [560, 560] width 33 height 33
click at [929, 465] on button "button" at bounding box center [912, 459] width 48 height 48
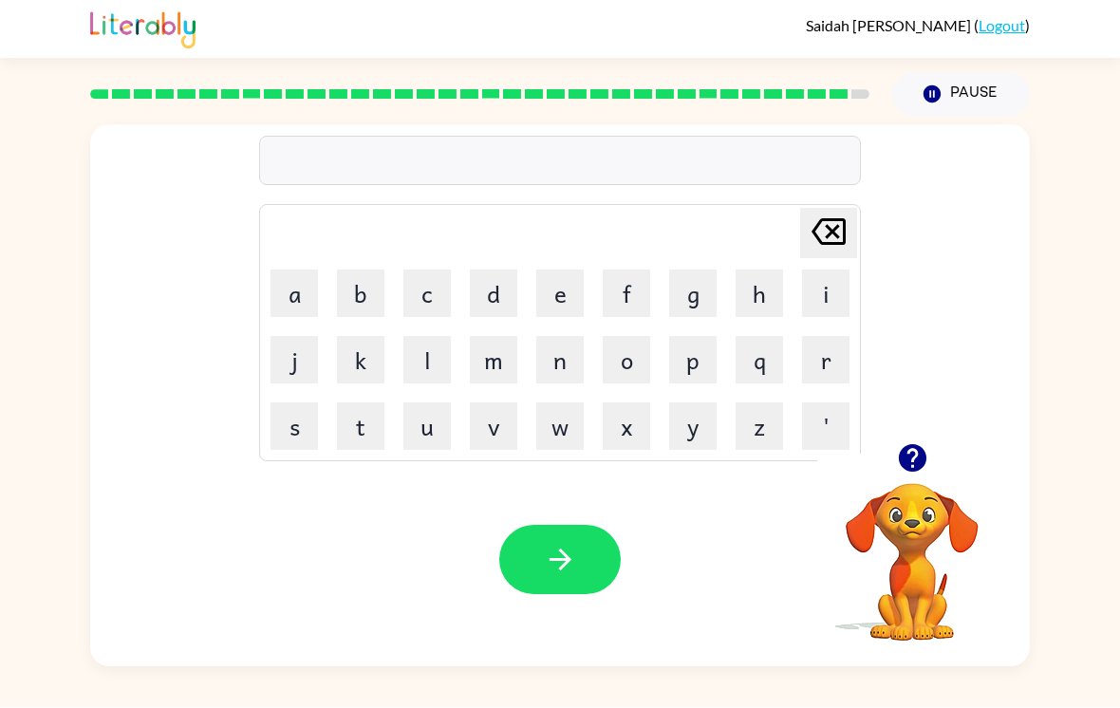
scroll to position [29, 0]
click at [351, 273] on button "b" at bounding box center [360, 294] width 47 height 47
click at [830, 271] on button "i" at bounding box center [825, 294] width 47 height 47
click at [290, 403] on button "s" at bounding box center [294, 426] width 47 height 47
click at [760, 271] on button "h" at bounding box center [759, 294] width 47 height 47
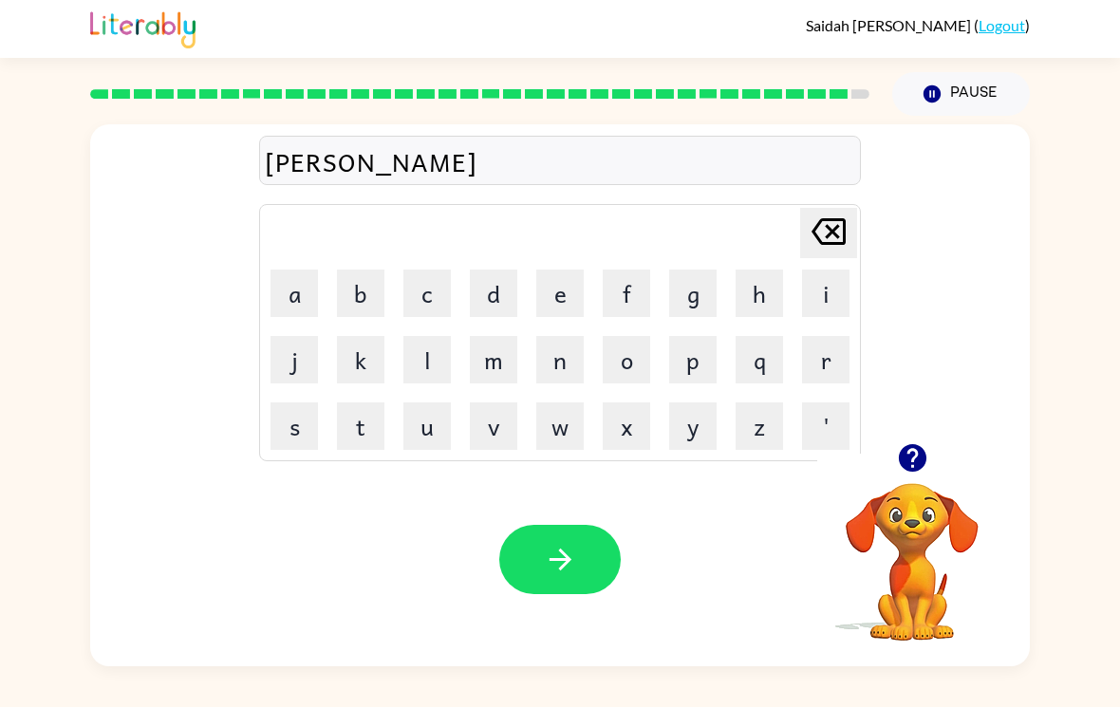
click at [571, 544] on icon "button" at bounding box center [560, 560] width 33 height 33
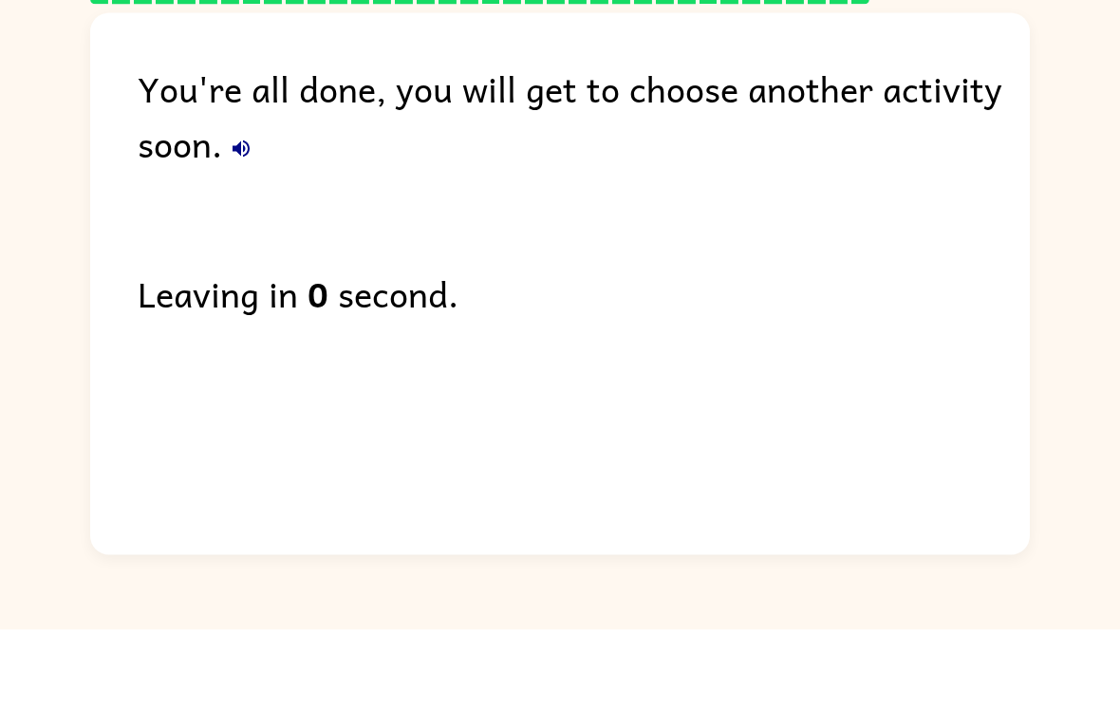
scroll to position [10, 0]
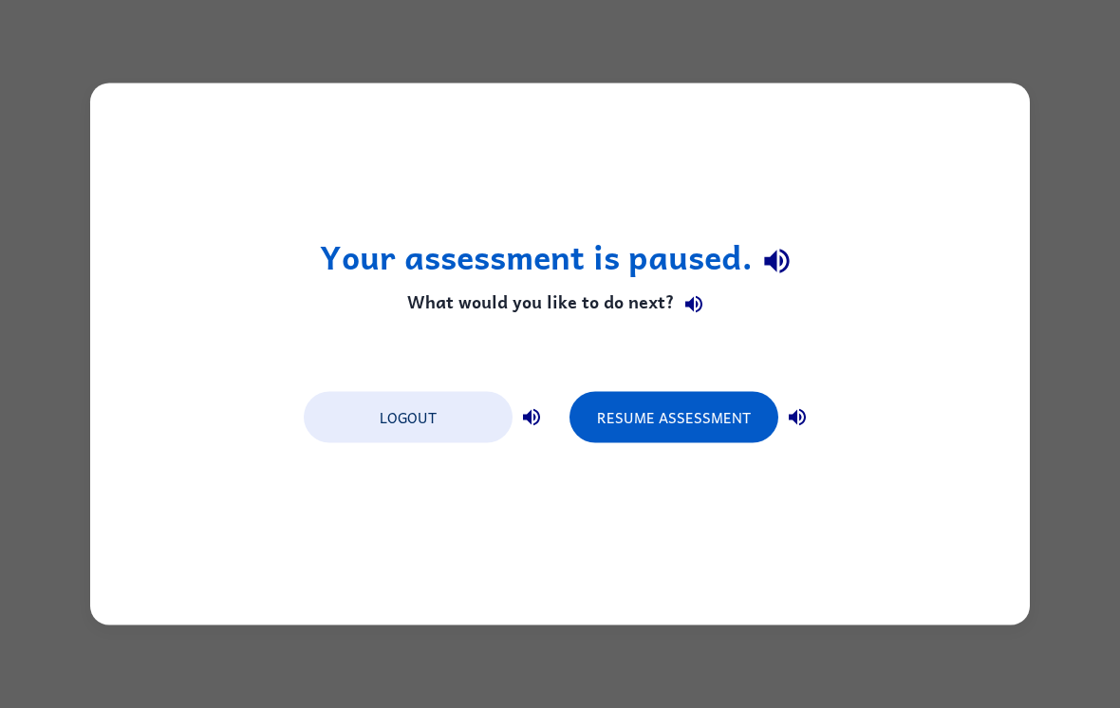
click at [740, 424] on button "Resume Assessment" at bounding box center [674, 417] width 209 height 51
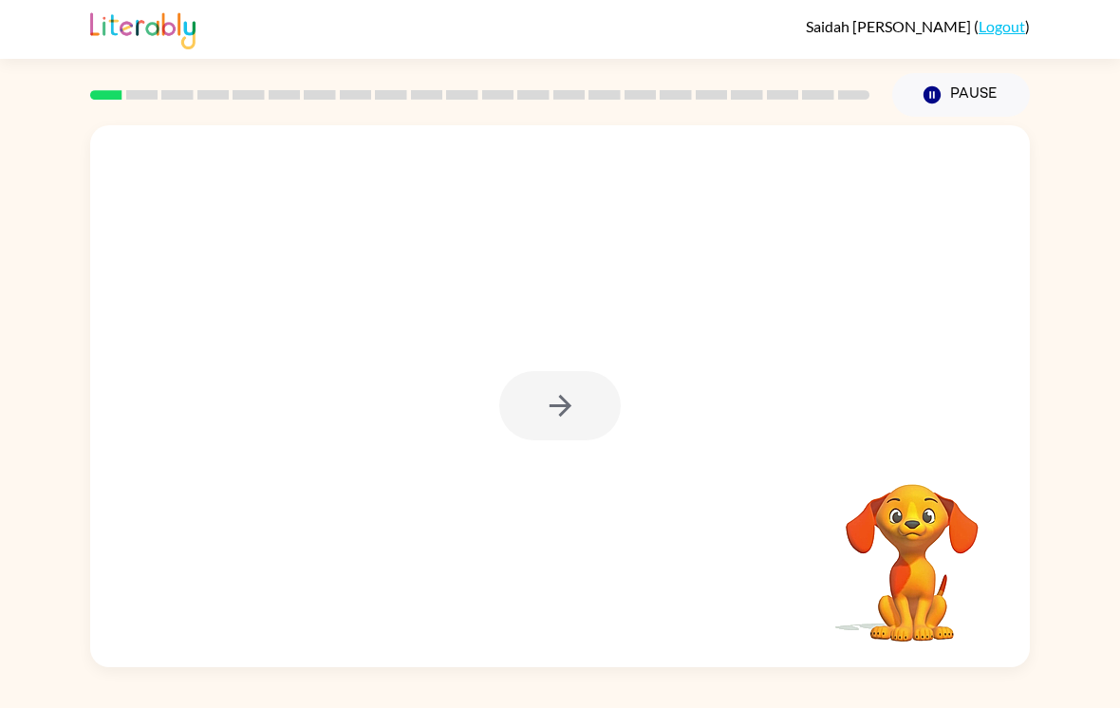
scroll to position [29, 0]
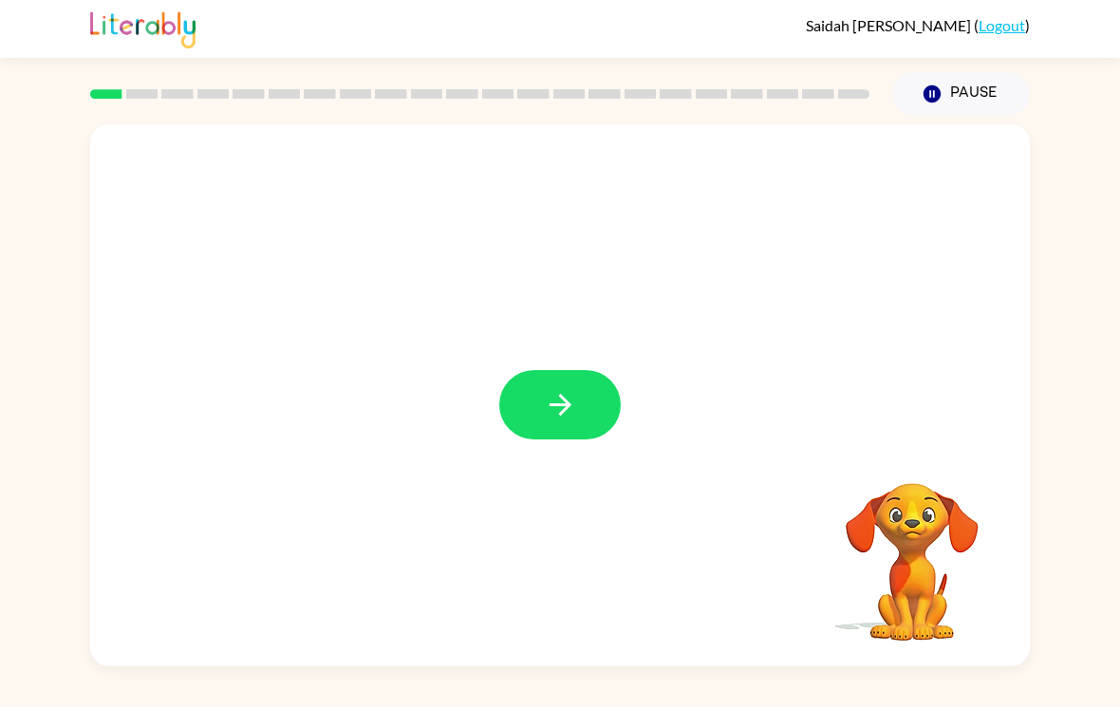
click at [573, 389] on icon "button" at bounding box center [560, 405] width 33 height 33
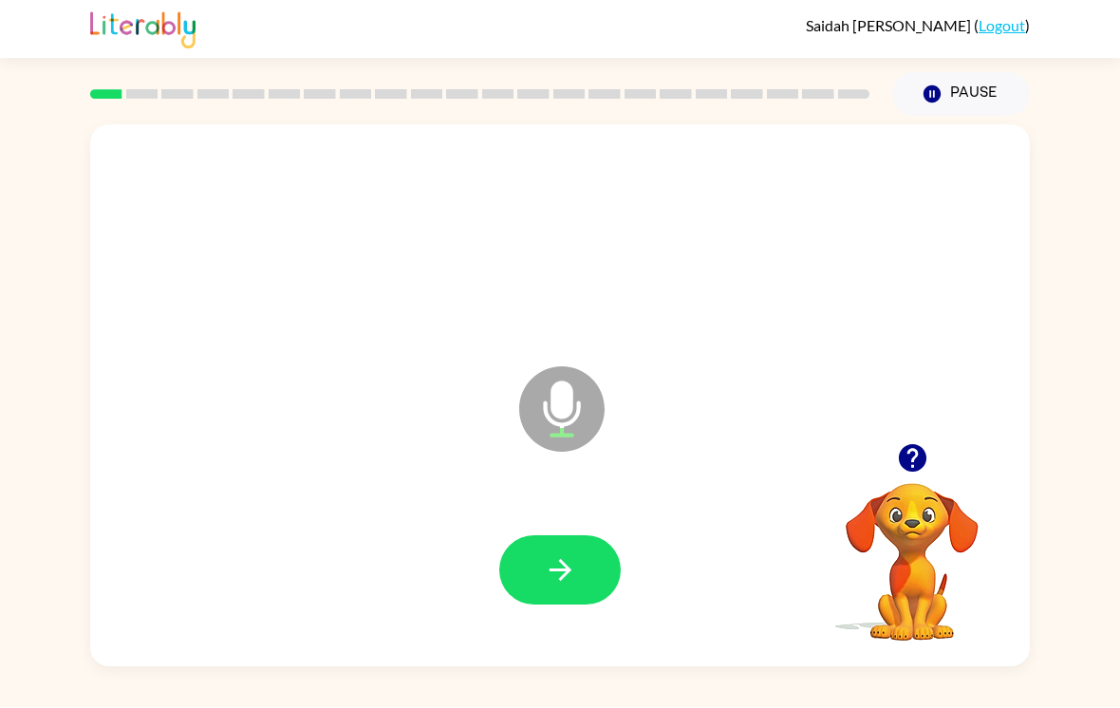
click at [904, 445] on icon "button" at bounding box center [912, 459] width 28 height 28
click at [562, 536] on button "button" at bounding box center [559, 570] width 121 height 69
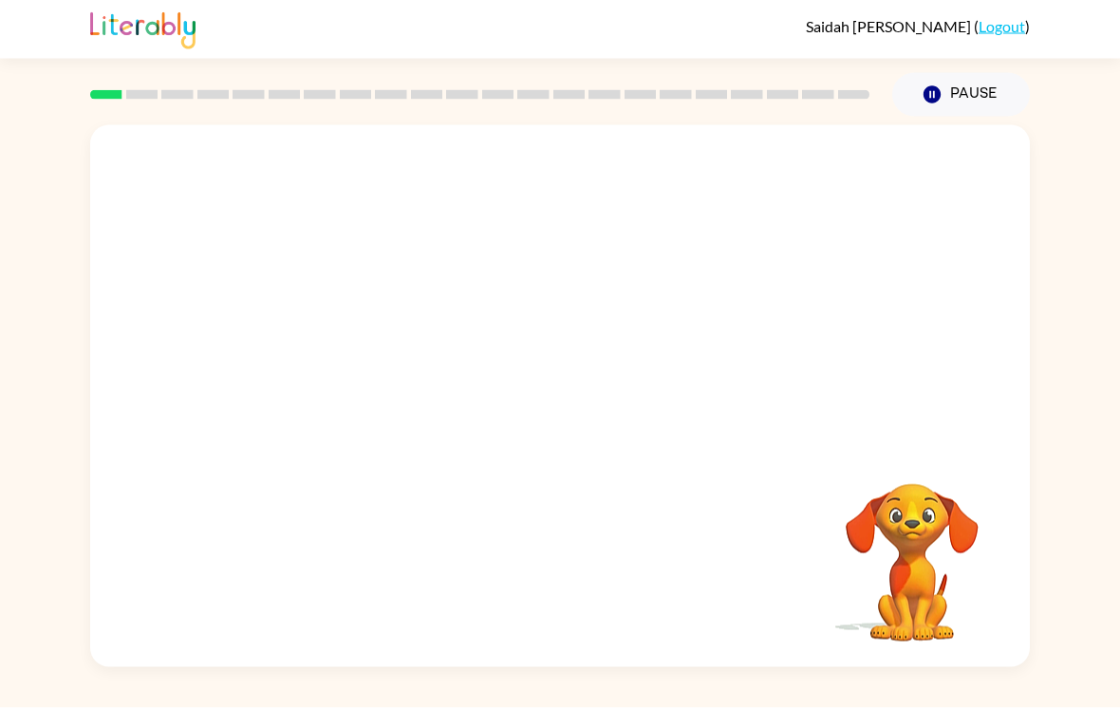
scroll to position [0, 0]
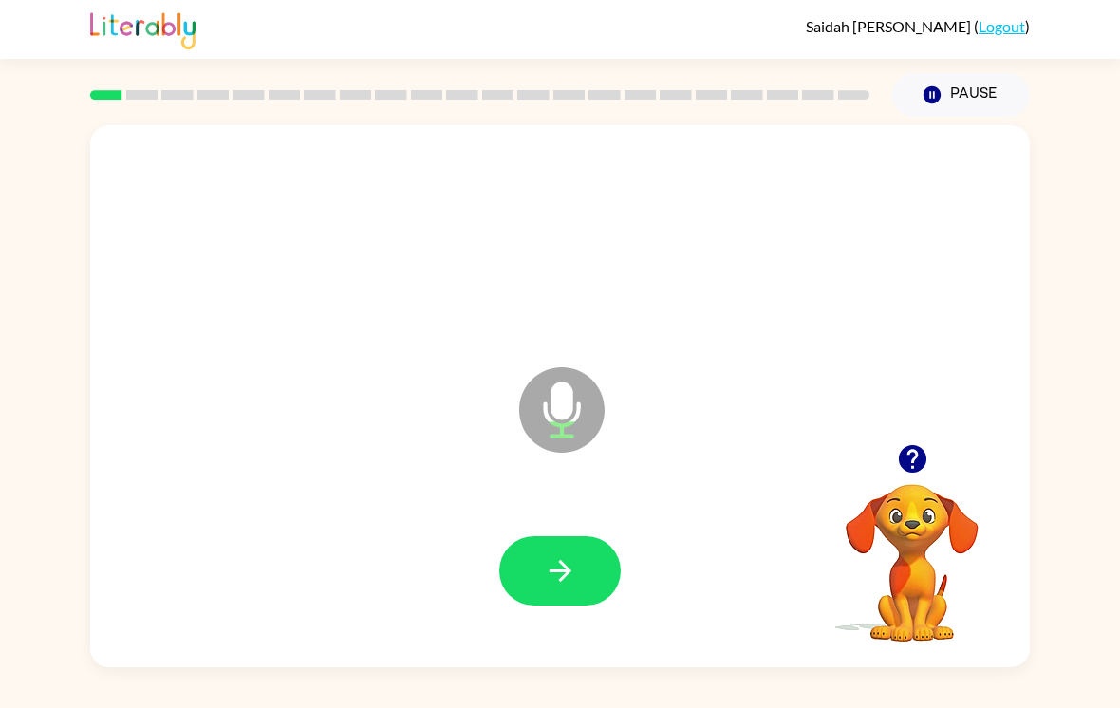
click at [574, 576] on icon "button" at bounding box center [560, 570] width 33 height 33
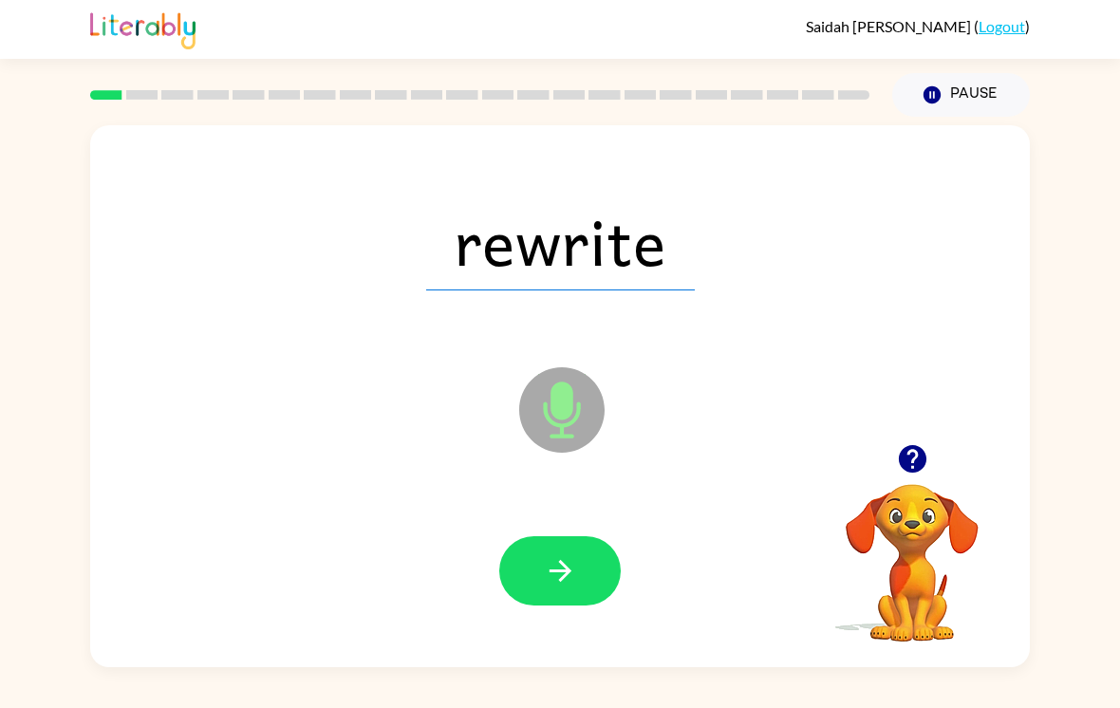
click at [559, 569] on icon "button" at bounding box center [560, 570] width 33 height 33
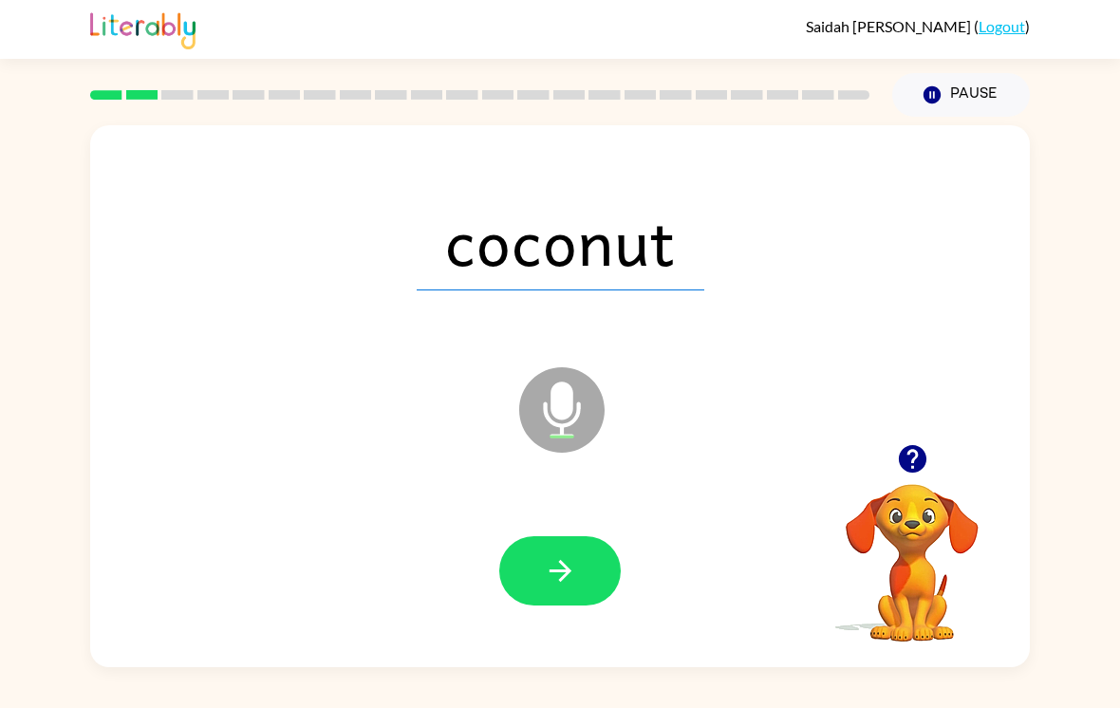
click at [575, 574] on icon "button" at bounding box center [560, 570] width 33 height 33
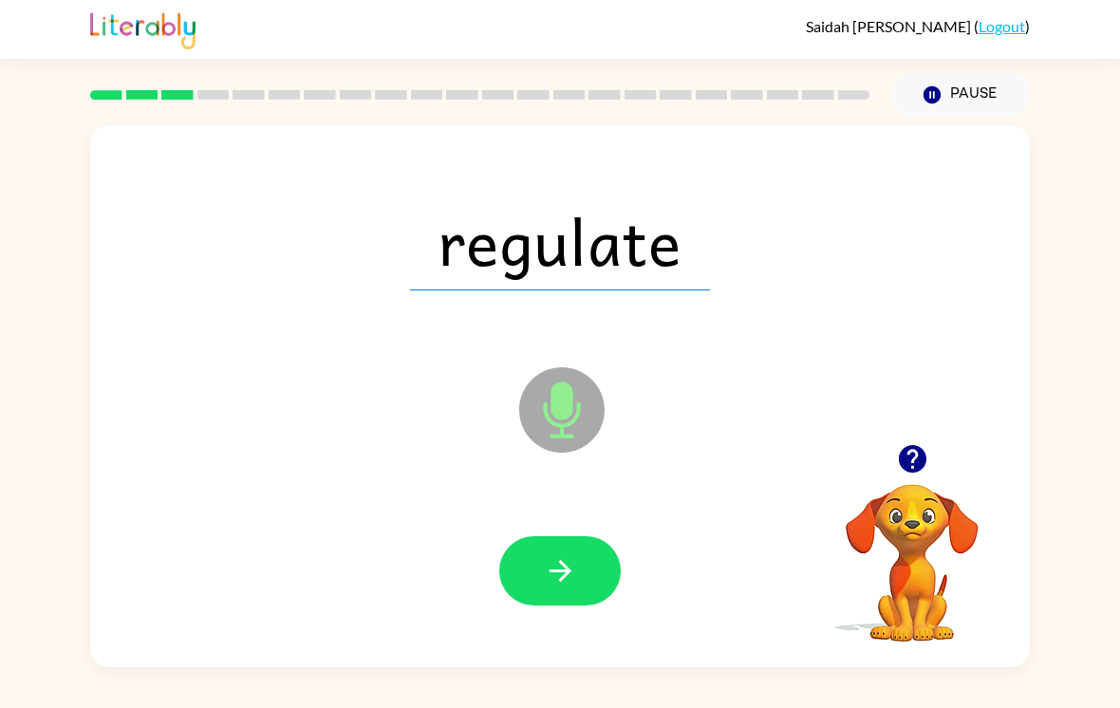
click at [576, 565] on icon "button" at bounding box center [560, 570] width 33 height 33
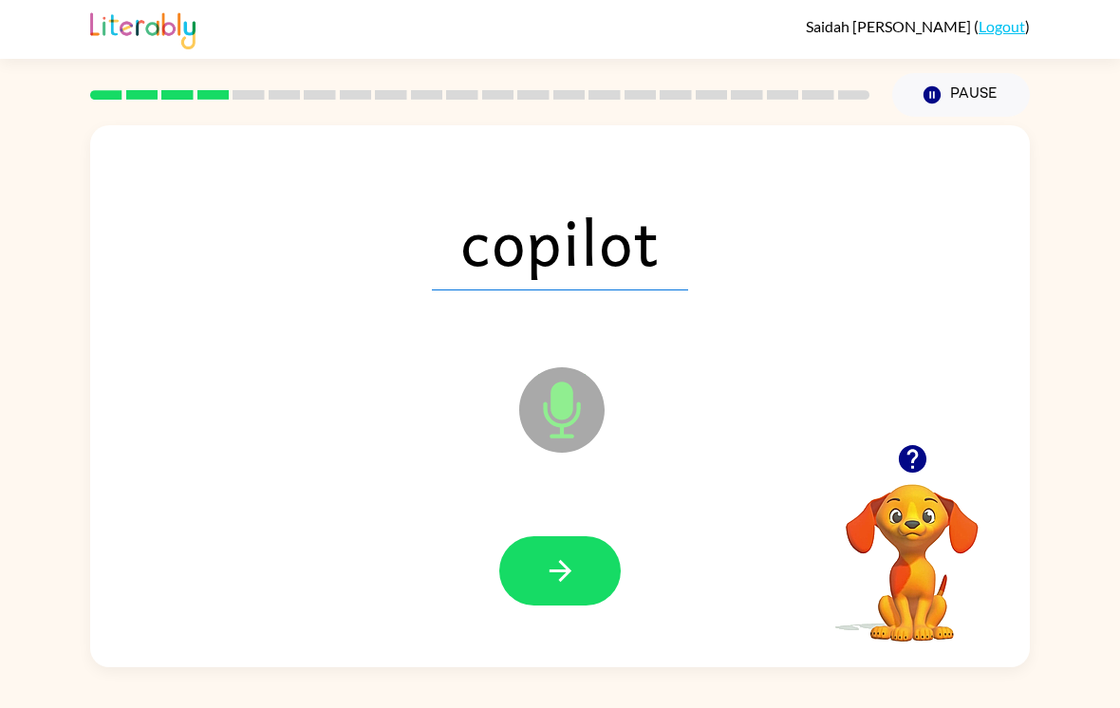
click at [551, 561] on button "button" at bounding box center [559, 570] width 121 height 69
click at [557, 588] on icon "button" at bounding box center [560, 570] width 33 height 33
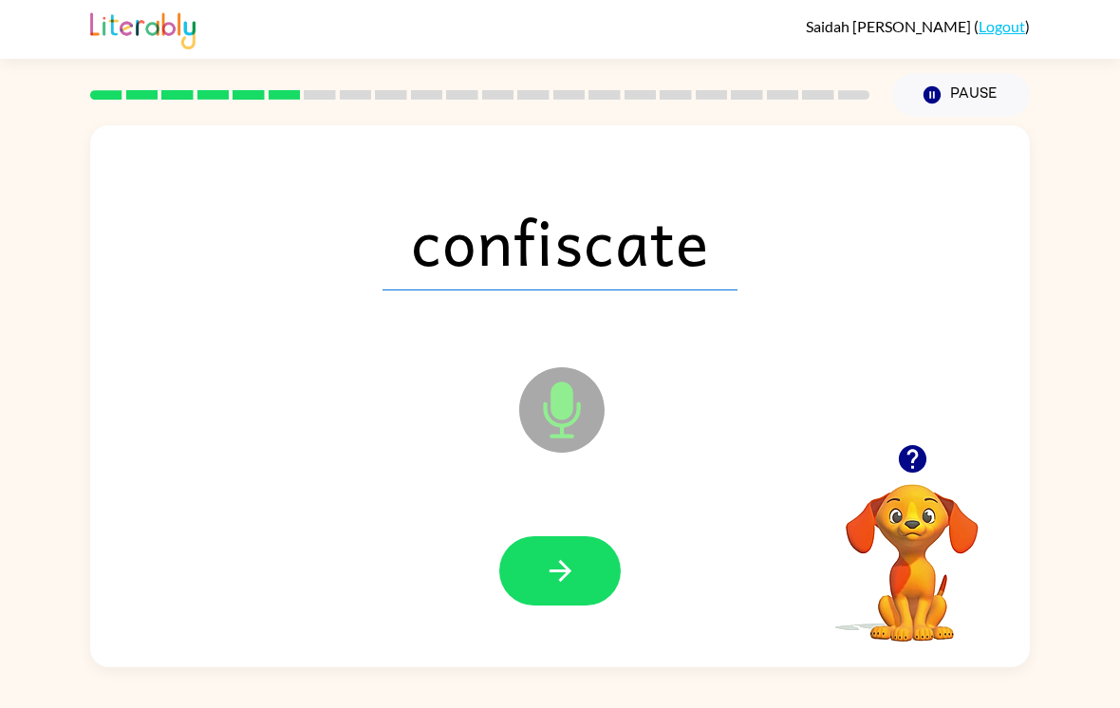
click at [561, 570] on icon "button" at bounding box center [560, 571] width 22 height 22
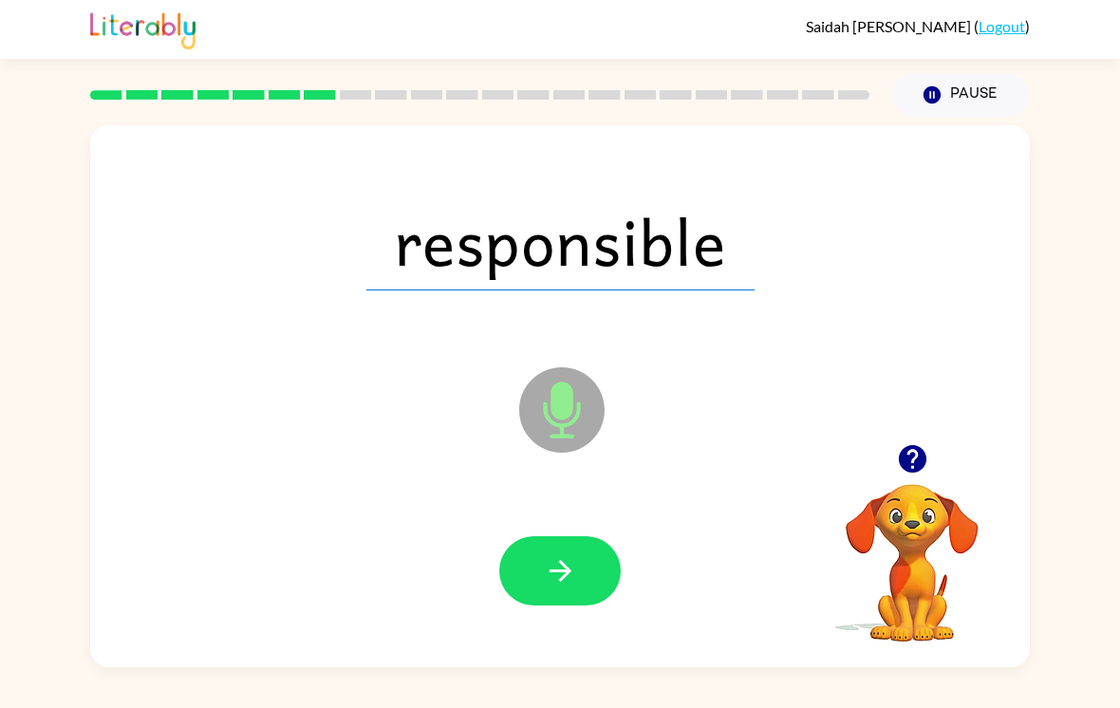
click at [579, 574] on button "button" at bounding box center [559, 570] width 121 height 69
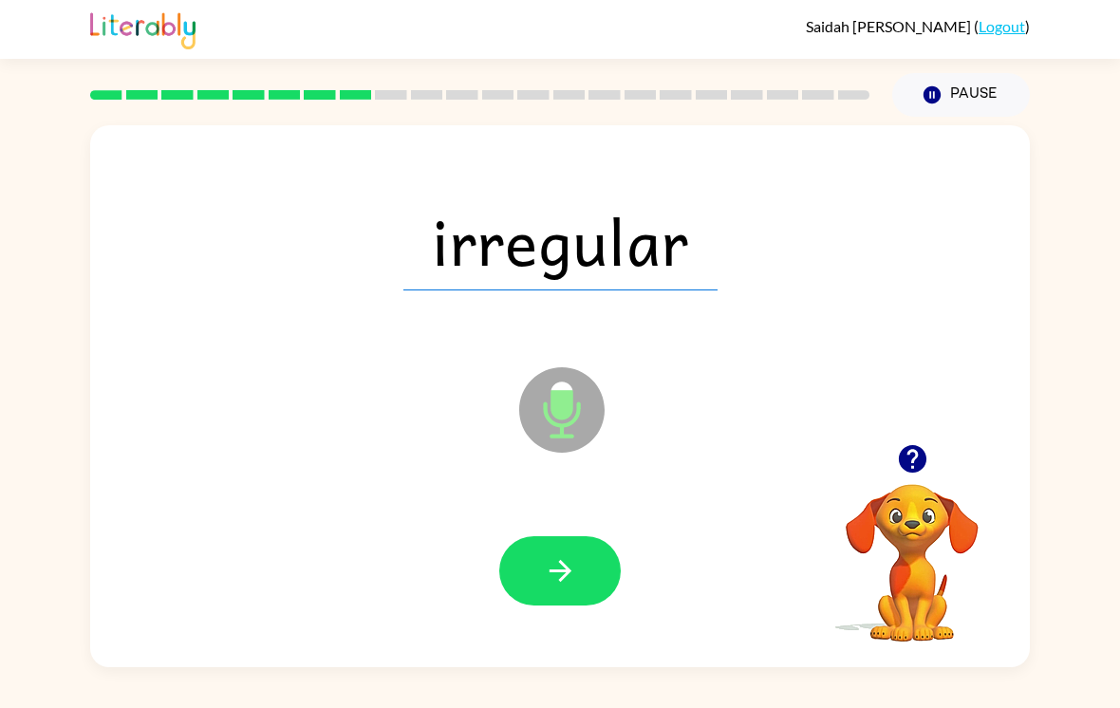
click at [566, 599] on button "button" at bounding box center [559, 570] width 121 height 69
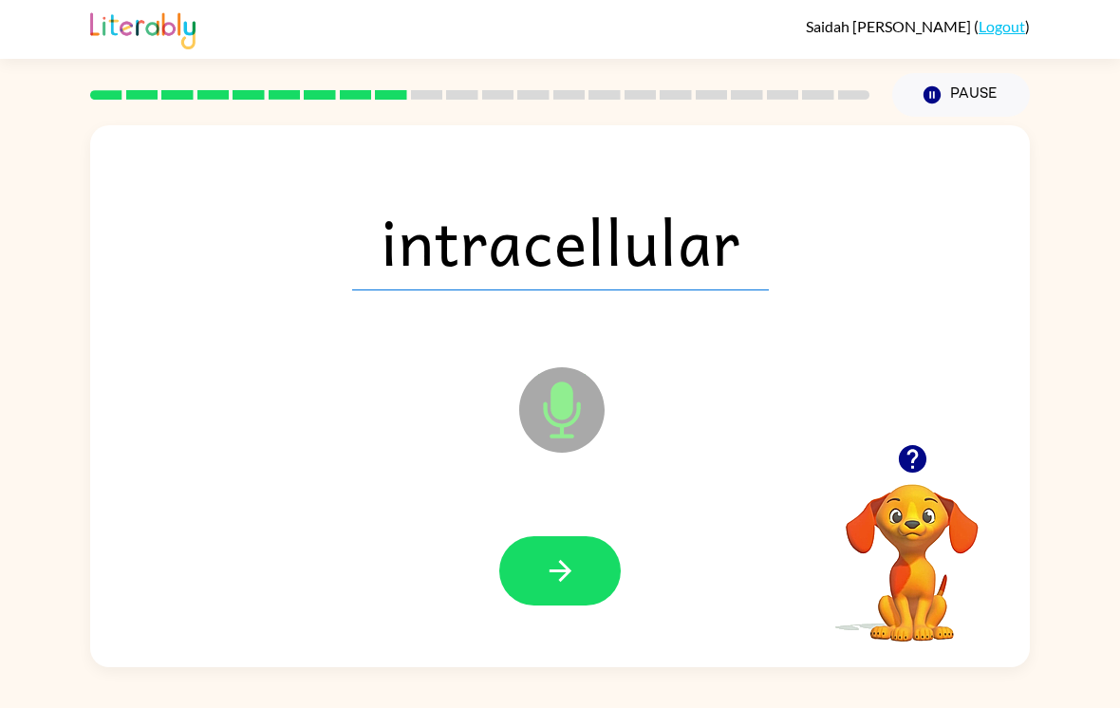
click at [551, 565] on icon "button" at bounding box center [560, 570] width 33 height 33
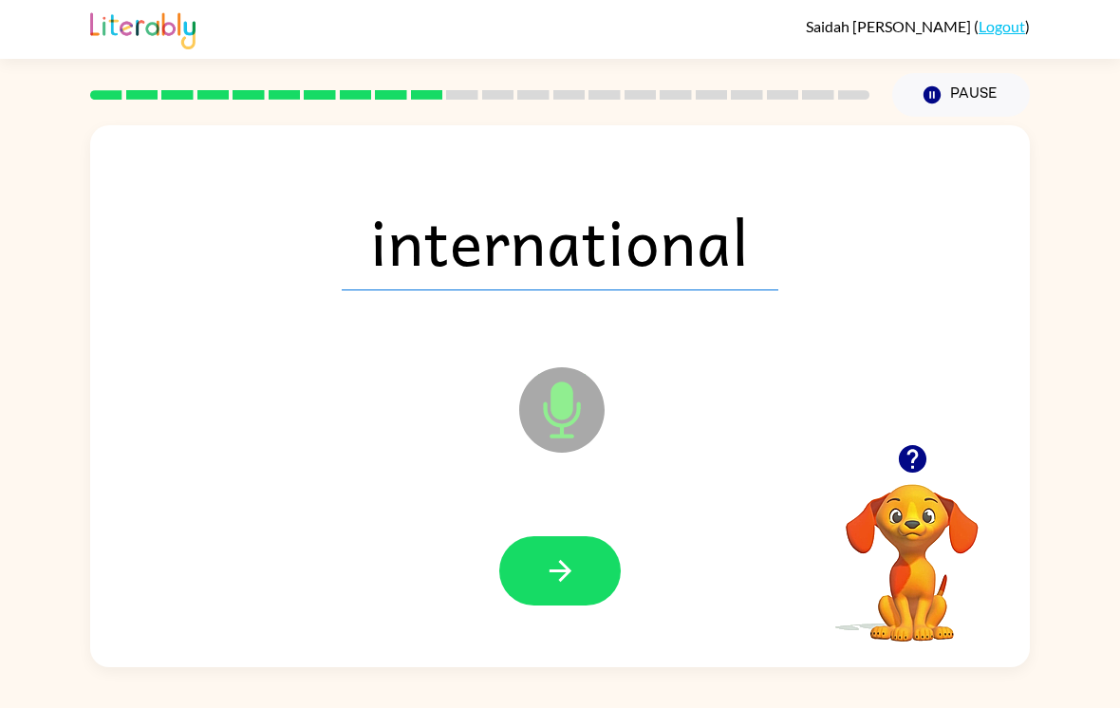
click at [544, 588] on icon "button" at bounding box center [560, 570] width 33 height 33
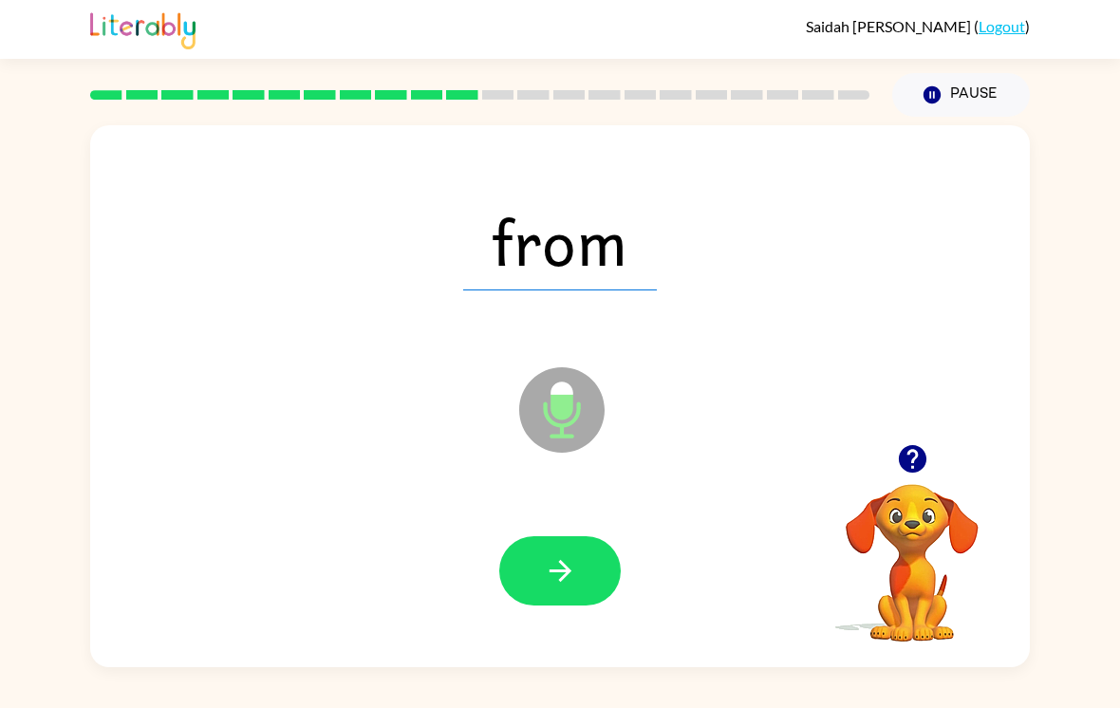
click at [570, 588] on icon "button" at bounding box center [560, 570] width 33 height 33
click at [550, 588] on icon "button" at bounding box center [560, 570] width 33 height 33
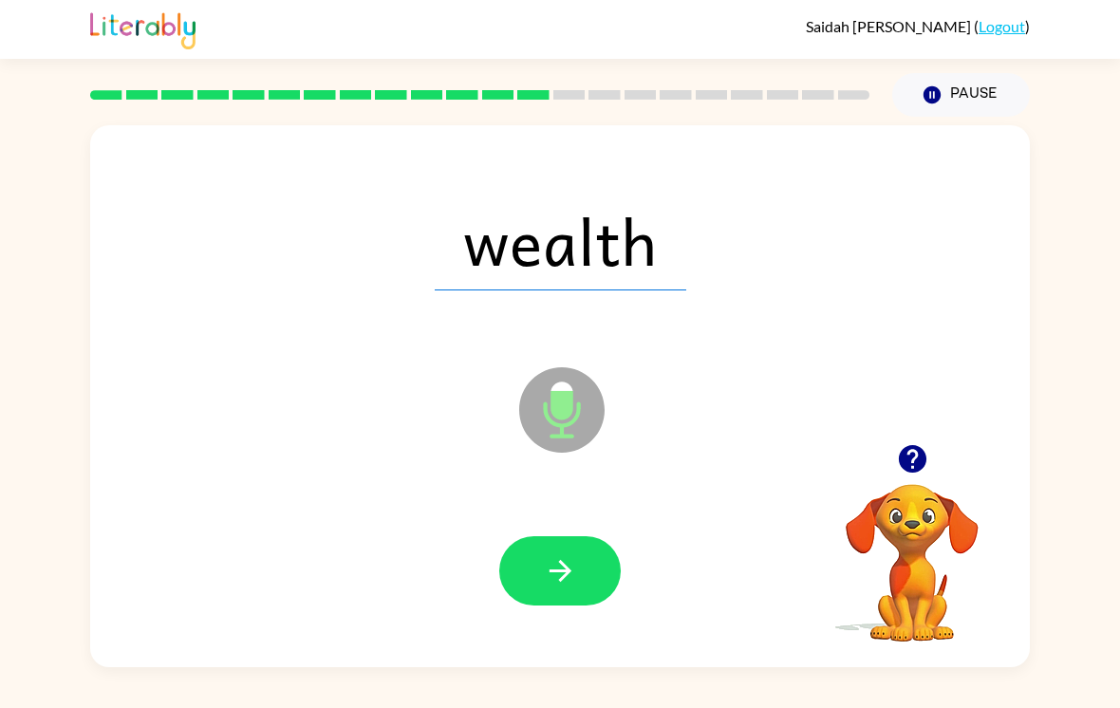
click at [551, 587] on icon "button" at bounding box center [560, 570] width 33 height 33
click at [580, 586] on button "button" at bounding box center [559, 570] width 121 height 69
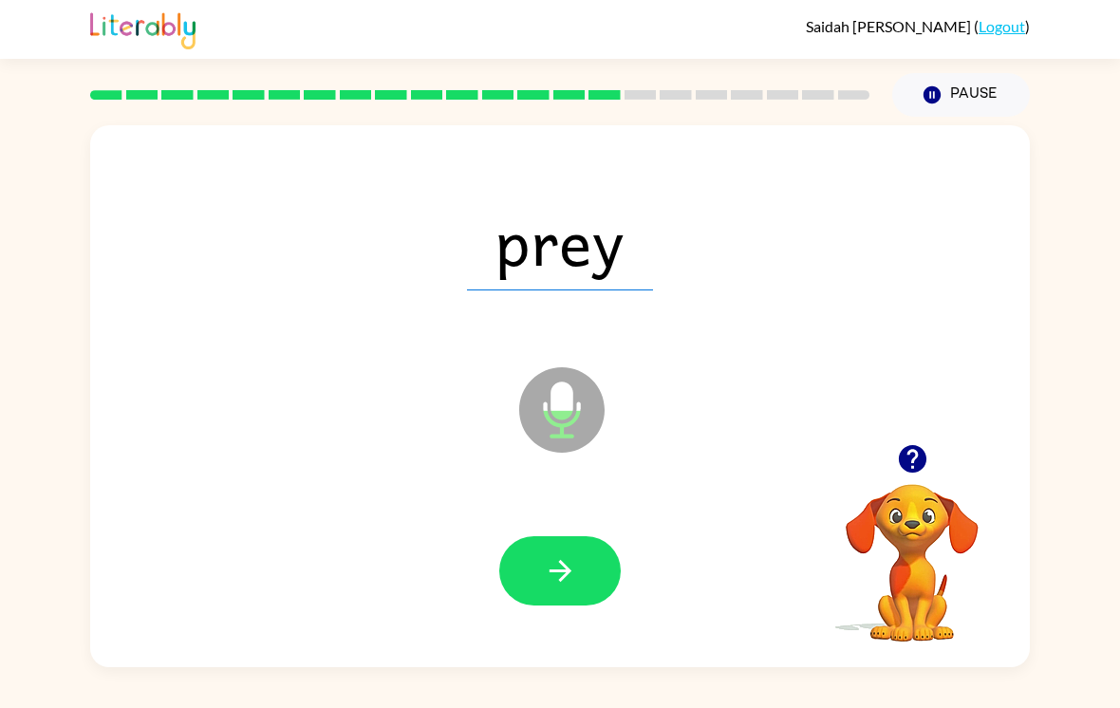
click at [582, 570] on button "button" at bounding box center [559, 570] width 121 height 69
click at [568, 582] on icon "button" at bounding box center [560, 571] width 22 height 22
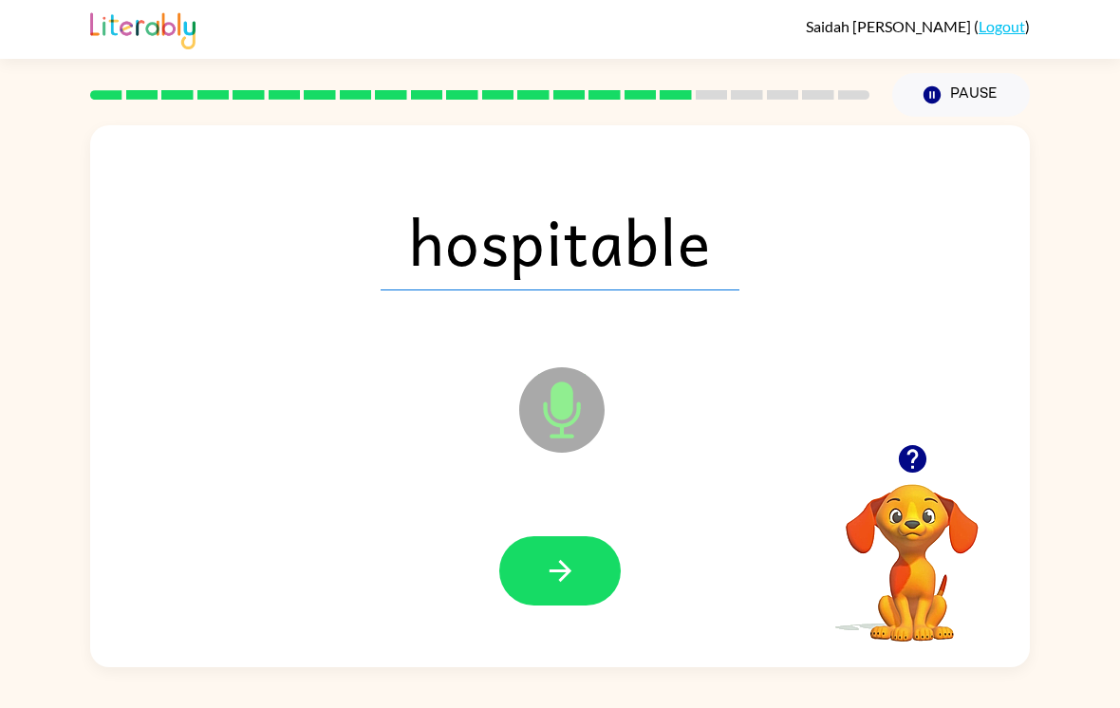
click at [578, 584] on button "button" at bounding box center [559, 570] width 121 height 69
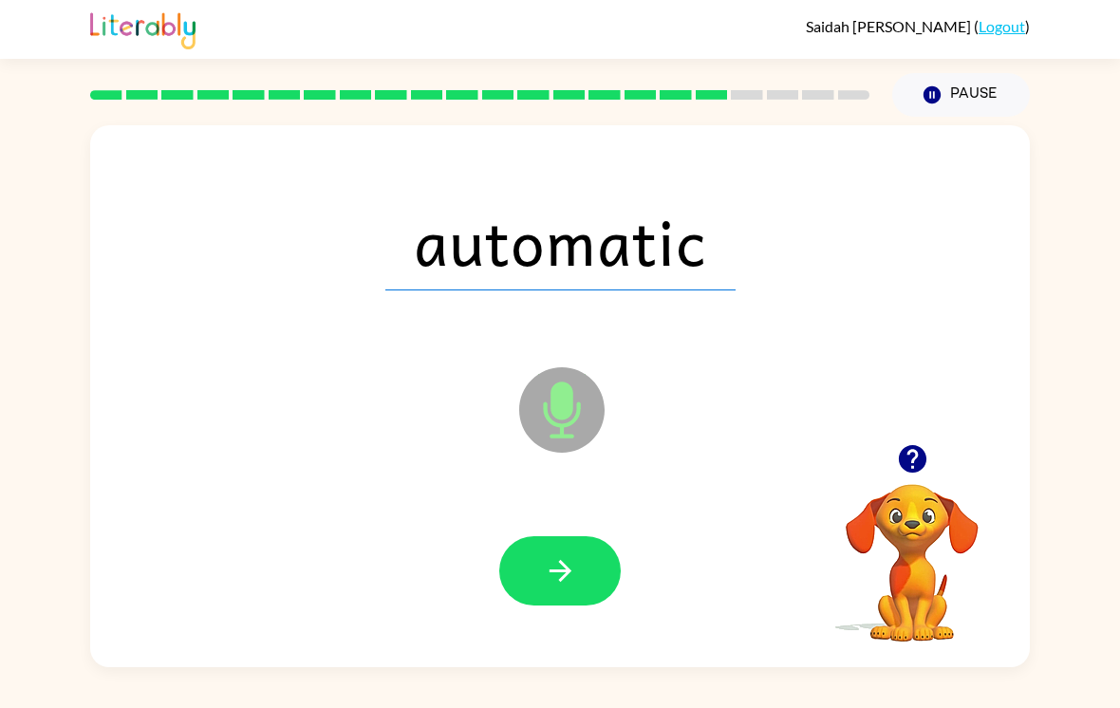
click at [559, 584] on icon "button" at bounding box center [560, 570] width 33 height 33
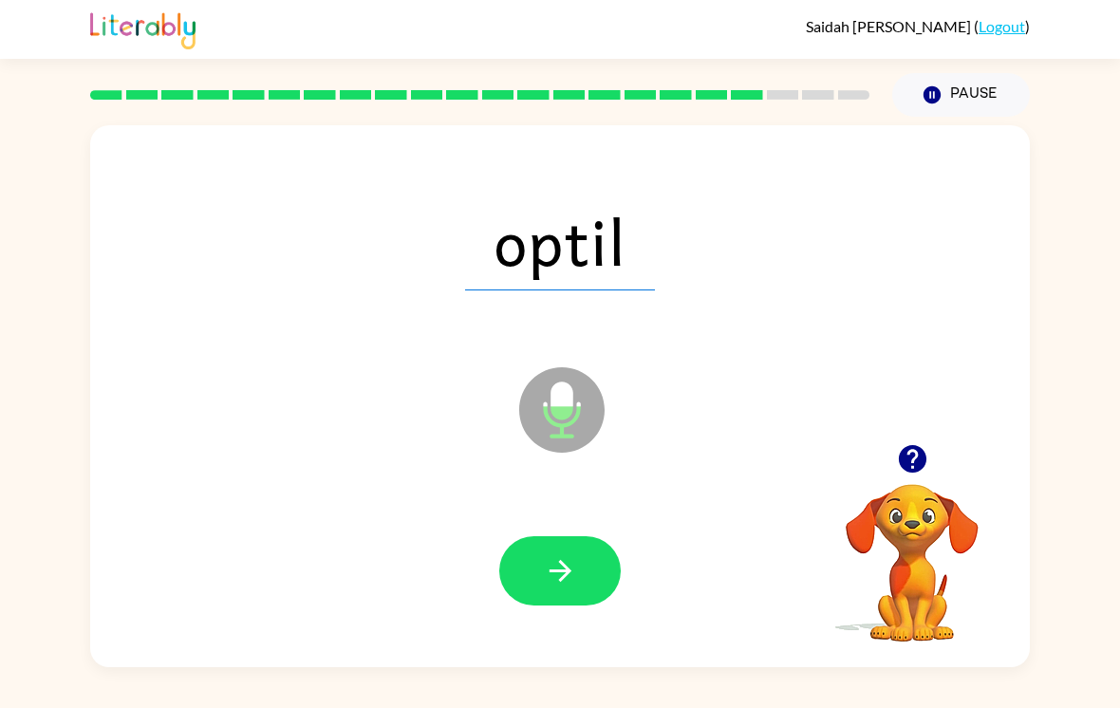
click at [562, 565] on icon "button" at bounding box center [560, 570] width 33 height 33
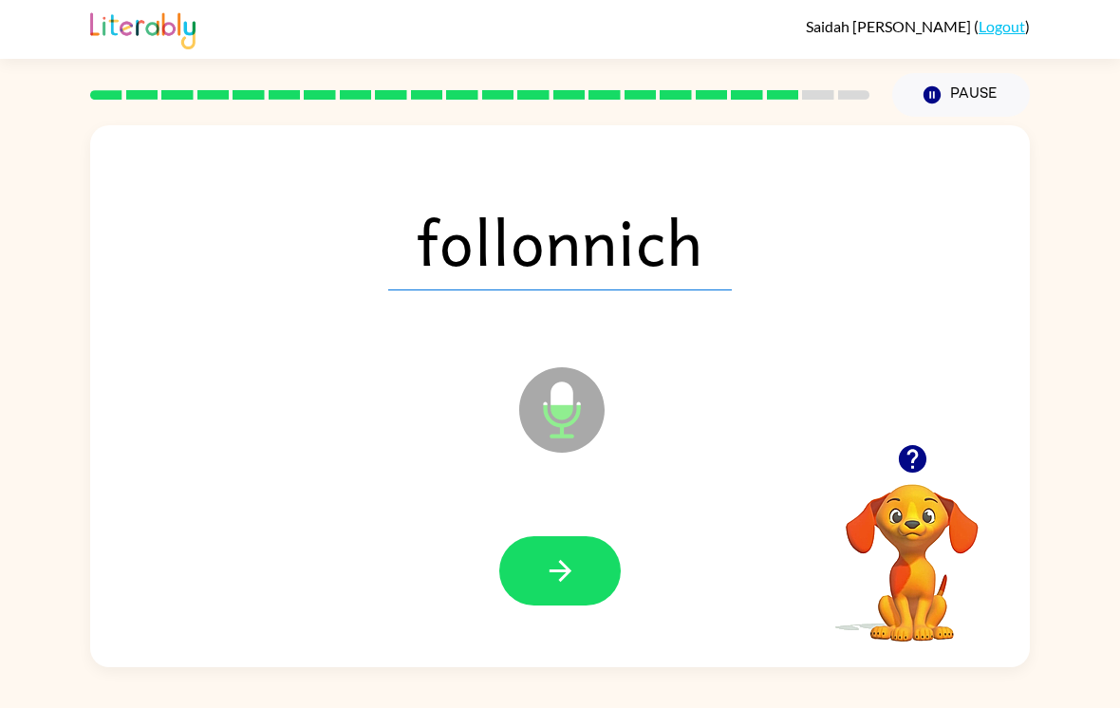
click at [572, 571] on icon "button" at bounding box center [560, 570] width 33 height 33
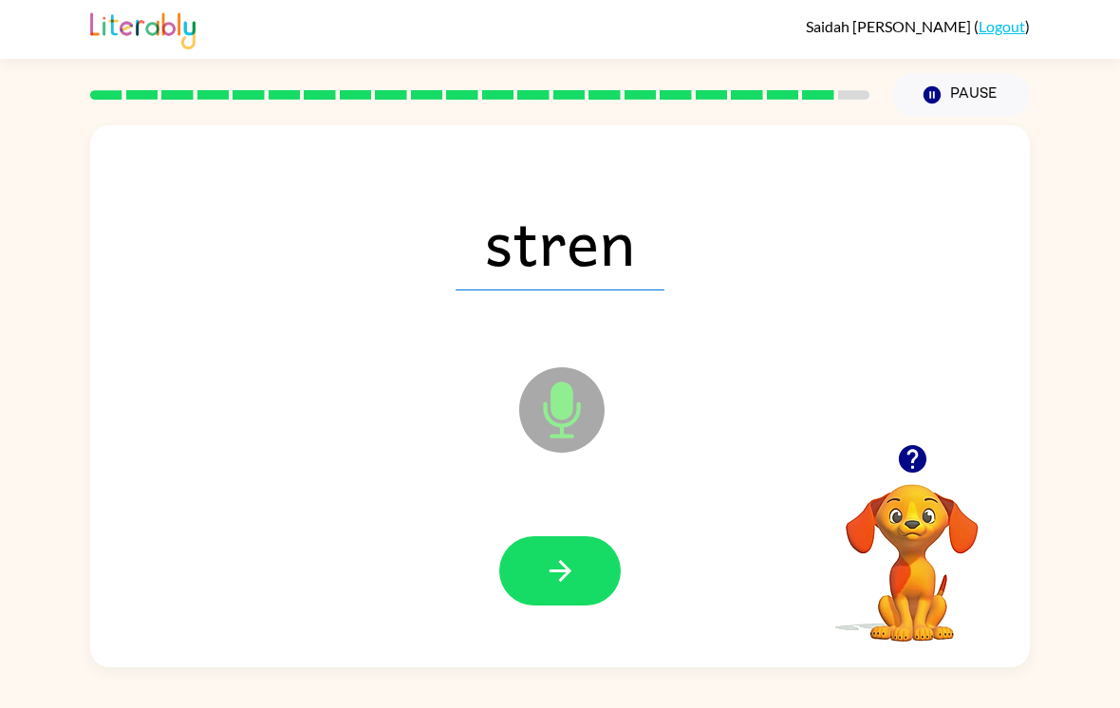
click at [557, 585] on icon "button" at bounding box center [560, 570] width 33 height 33
